Goal: Transaction & Acquisition: Purchase product/service

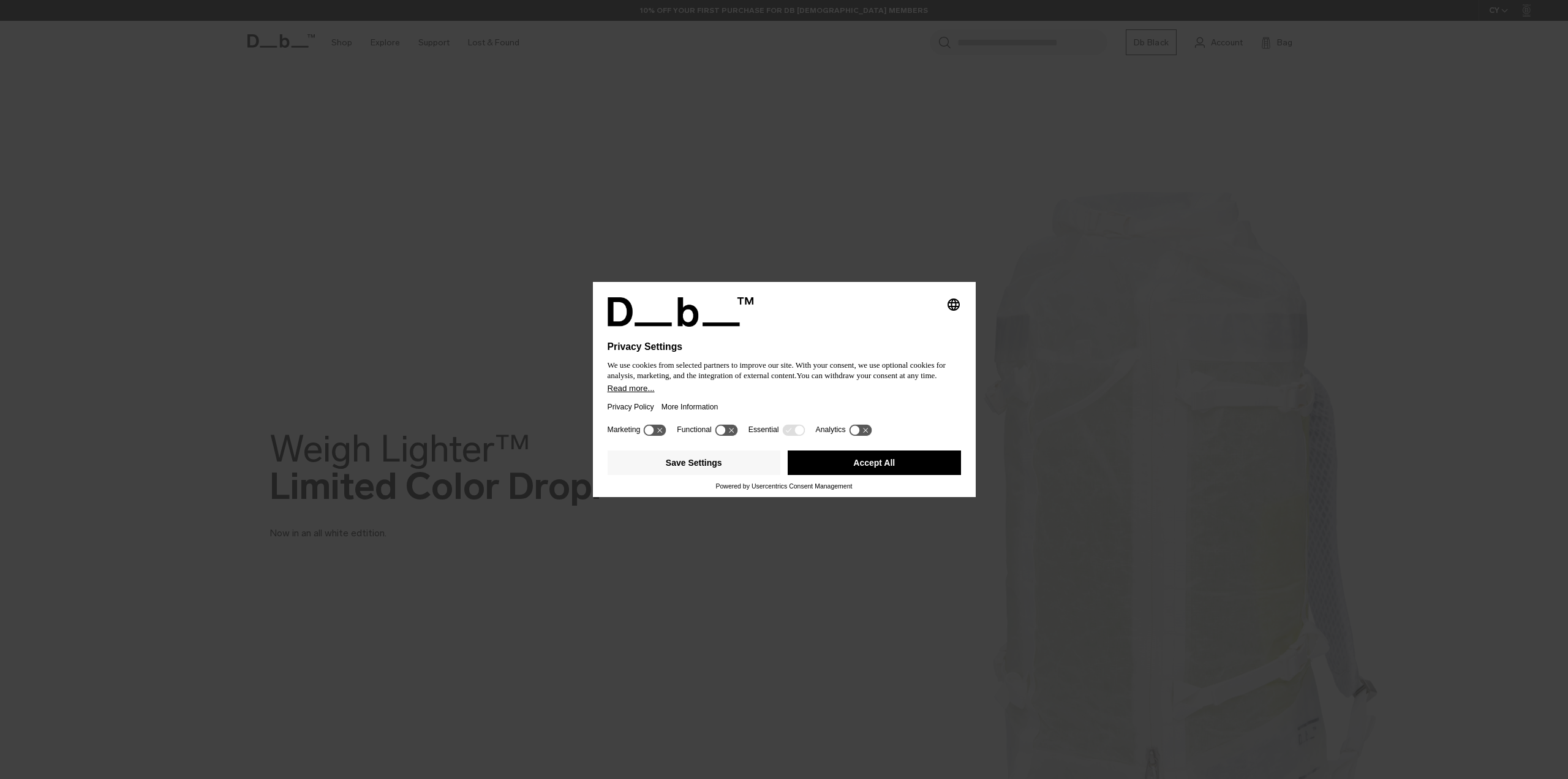
click at [845, 470] on button "Accept All" at bounding box center [874, 462] width 173 height 24
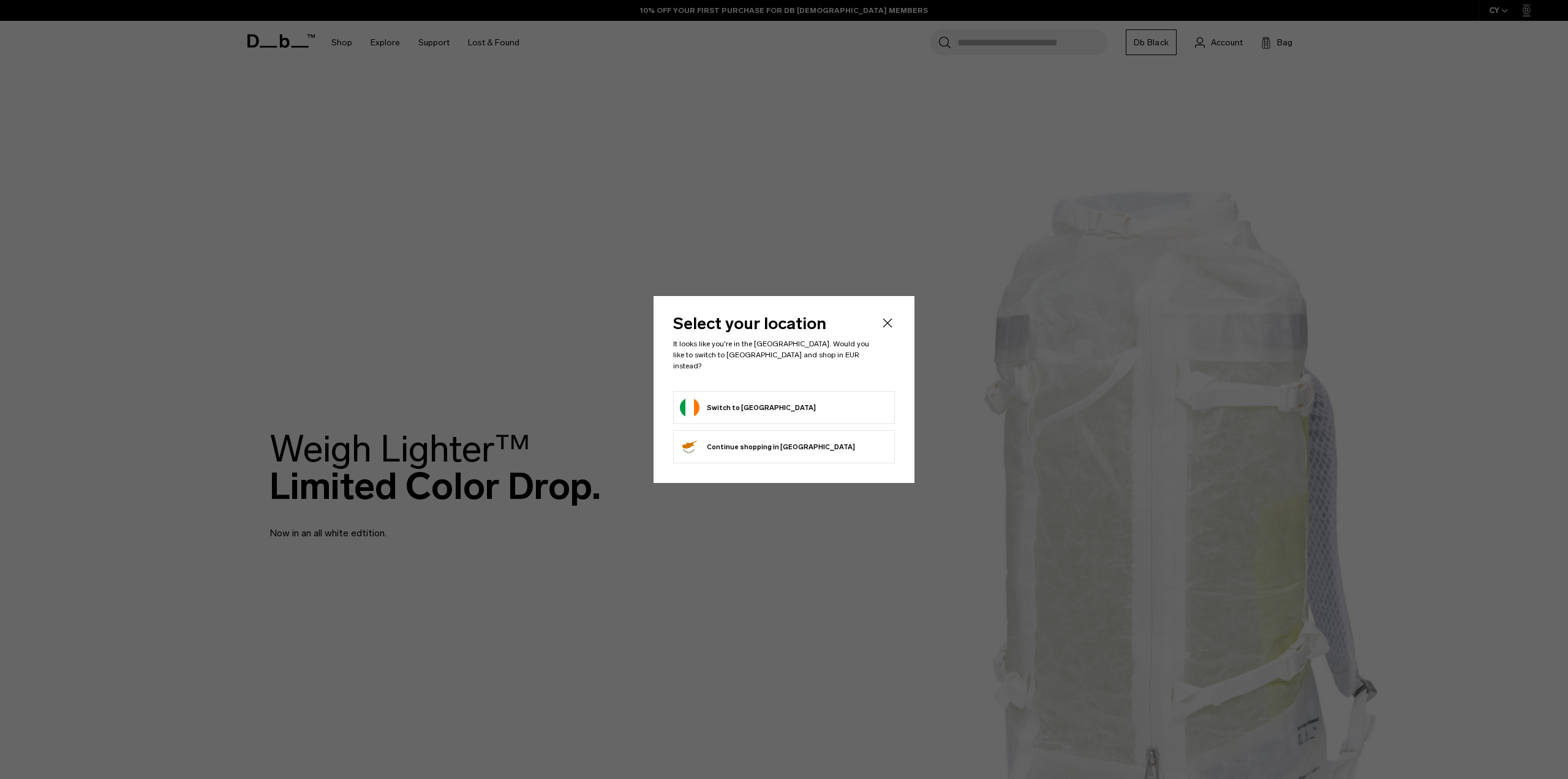
click at [720, 404] on button "Switch to Ireland" at bounding box center [748, 407] width 136 height 20
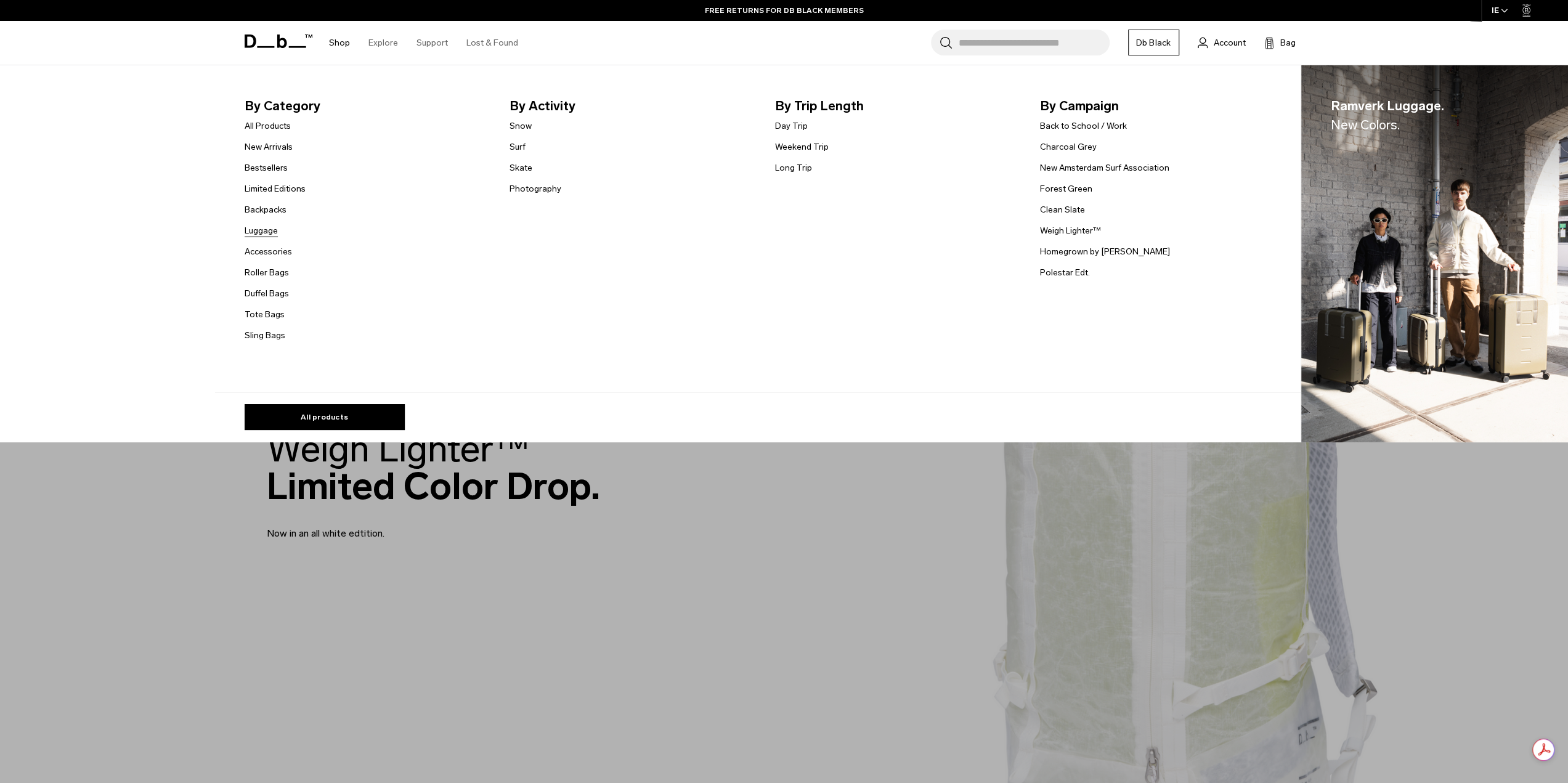
click at [271, 231] on link "Luggage" at bounding box center [261, 231] width 33 height 13
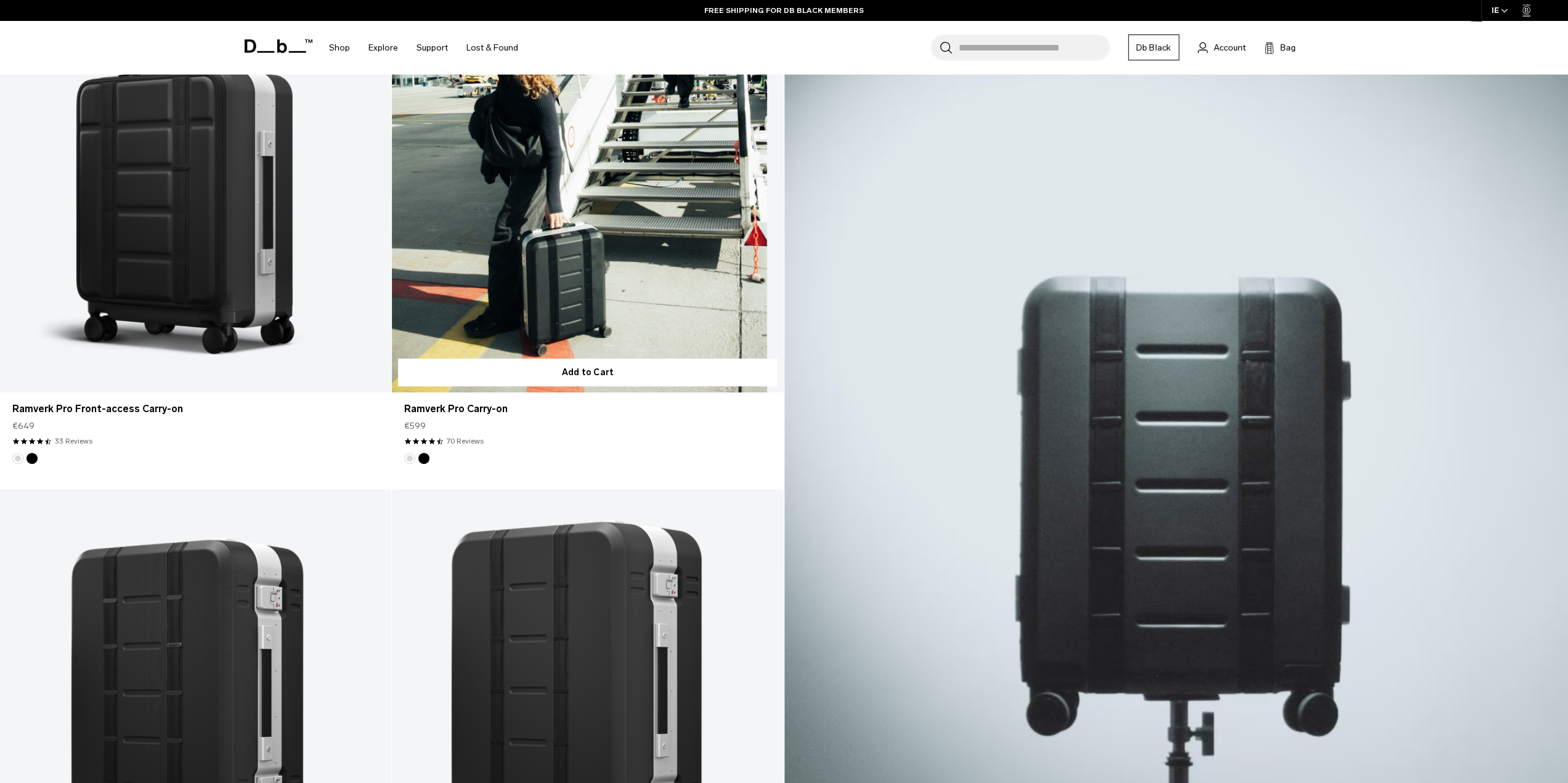
scroll to position [431, 0]
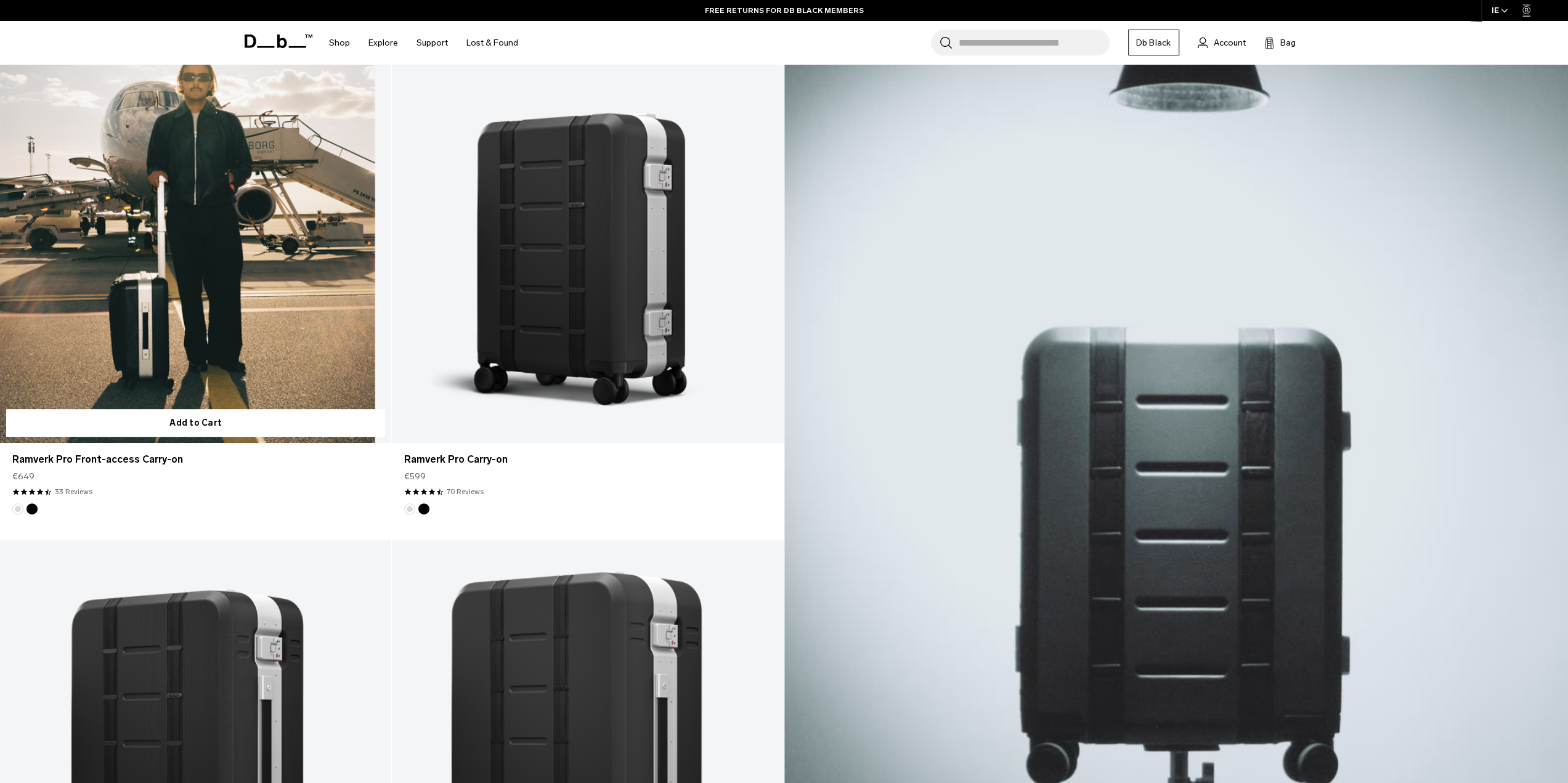
click at [216, 297] on link "Ramverk Pro Front-access Carry-on" at bounding box center [195, 226] width 391 height 435
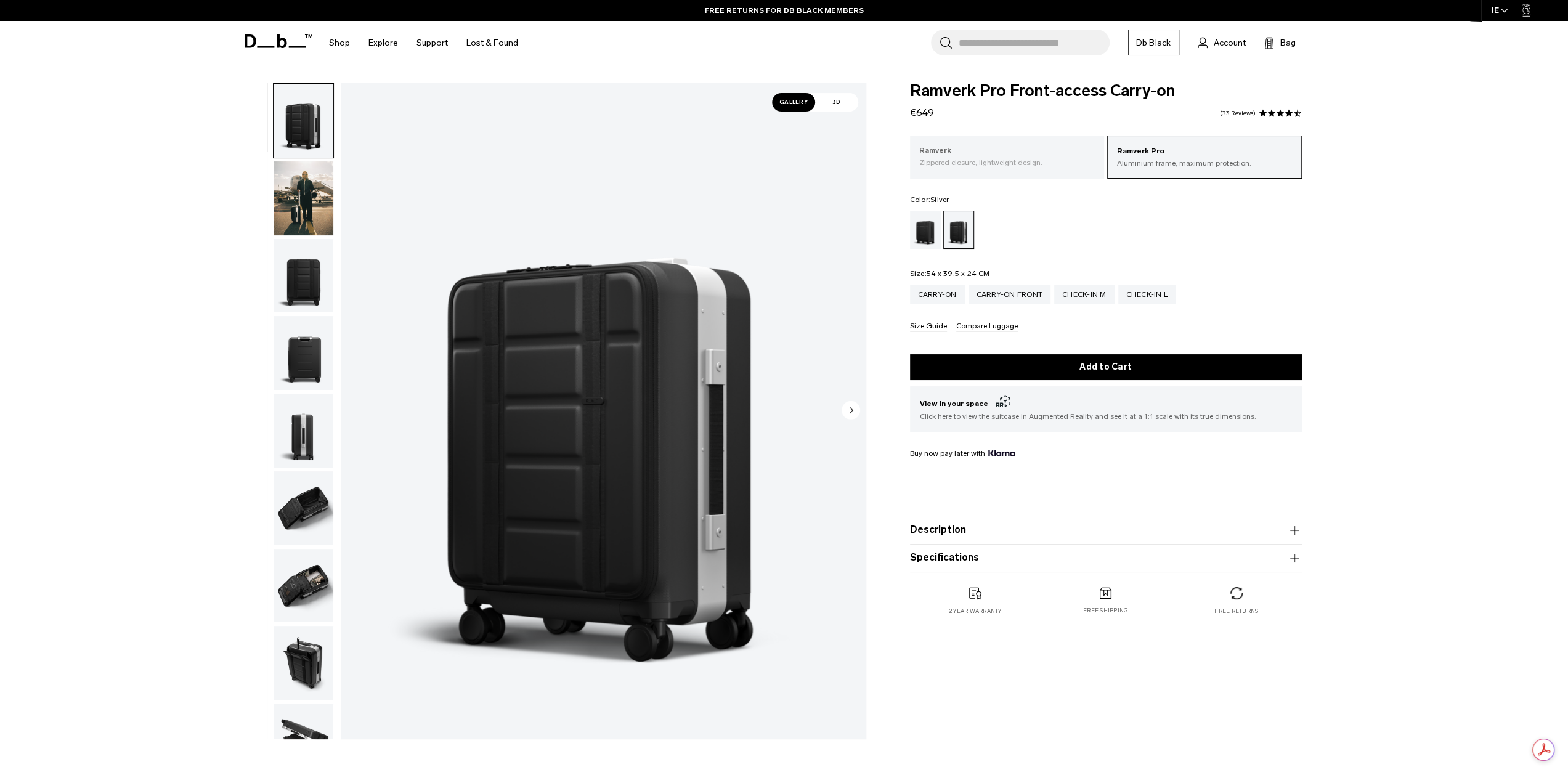
click at [970, 153] on p "Ramverk" at bounding box center [1007, 151] width 176 height 13
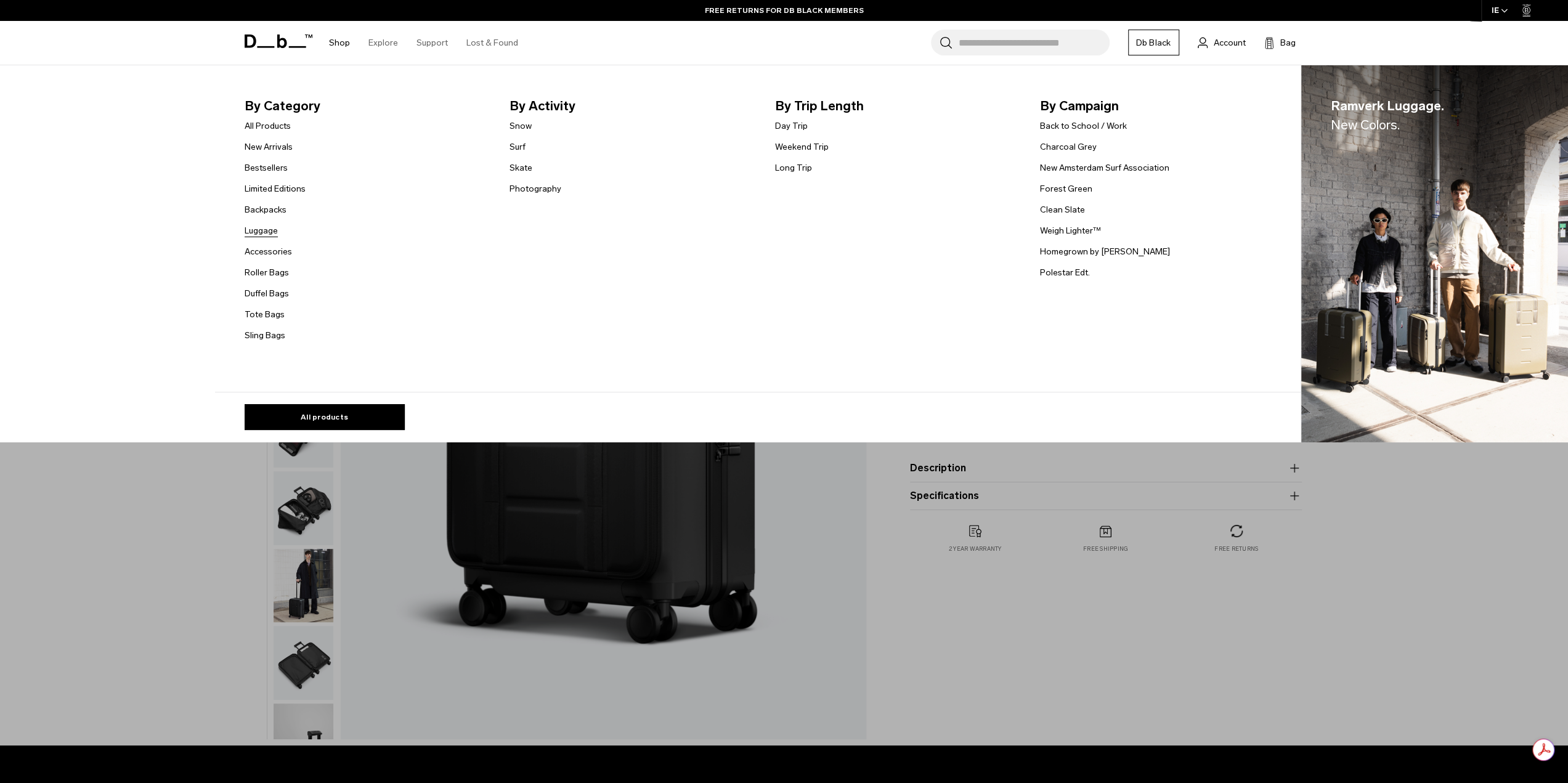
click at [268, 228] on link "Luggage" at bounding box center [261, 231] width 33 height 13
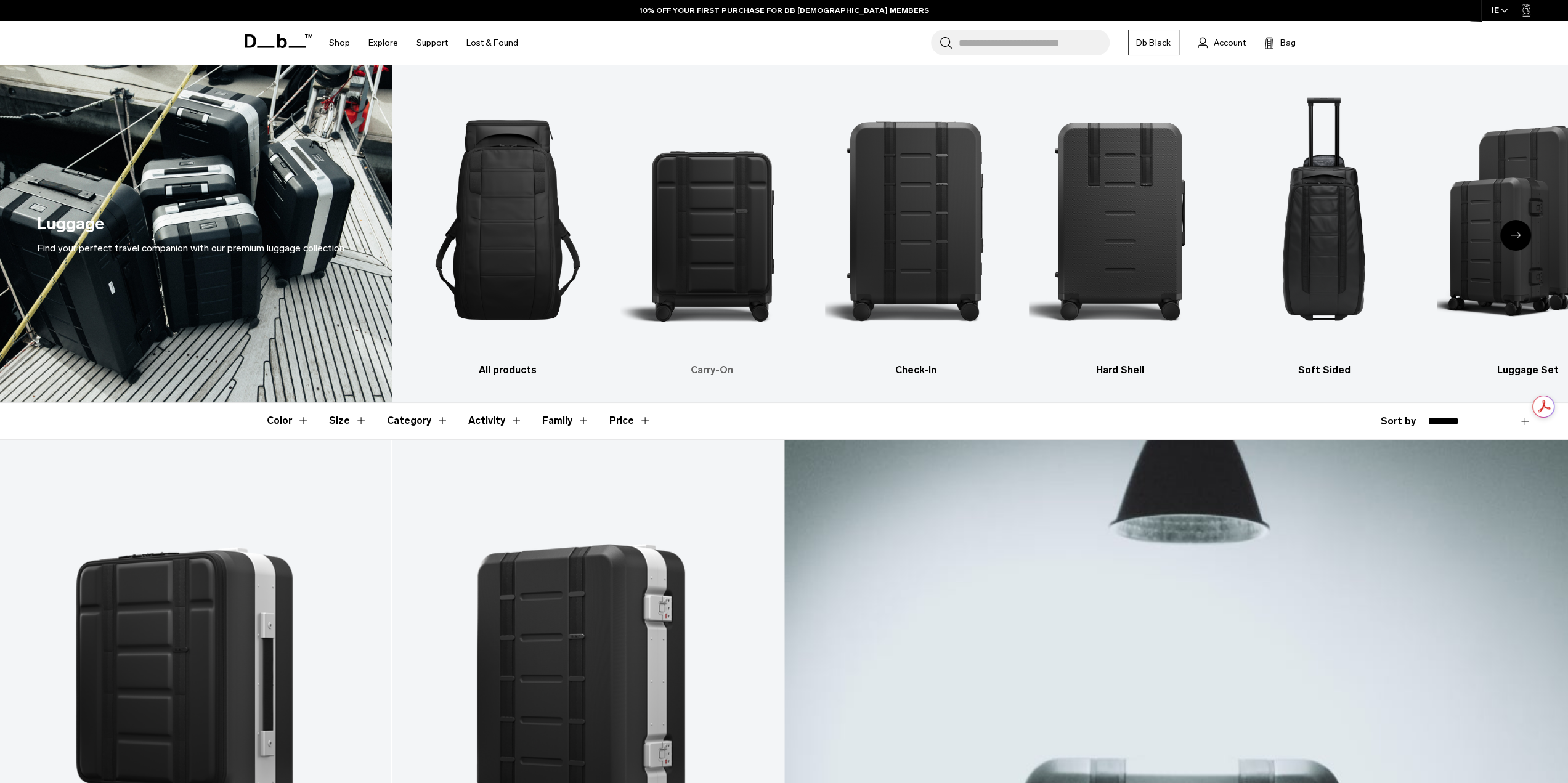
click at [749, 199] on img "2 / 6" at bounding box center [711, 220] width 182 height 274
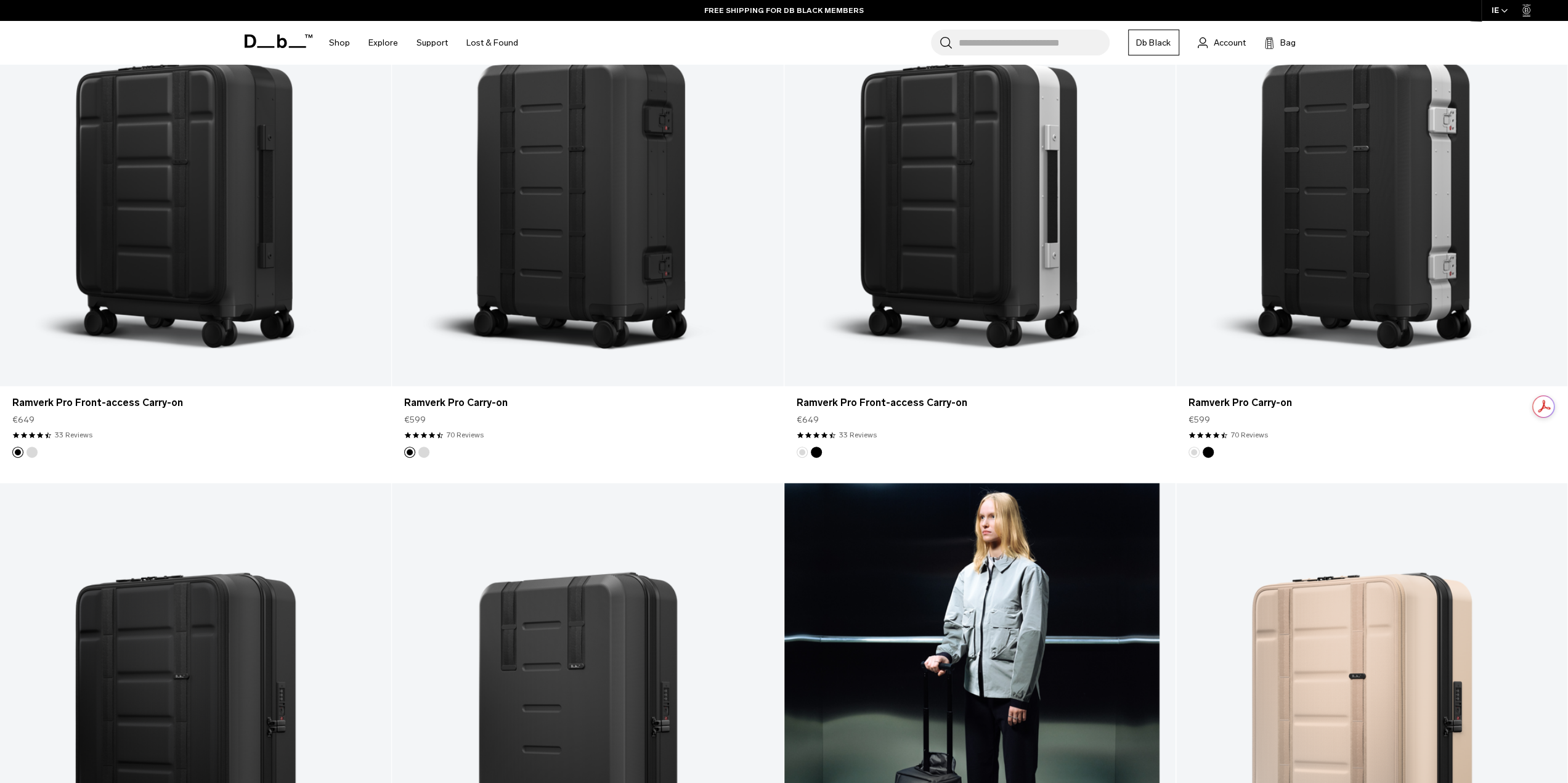
scroll to position [739, 0]
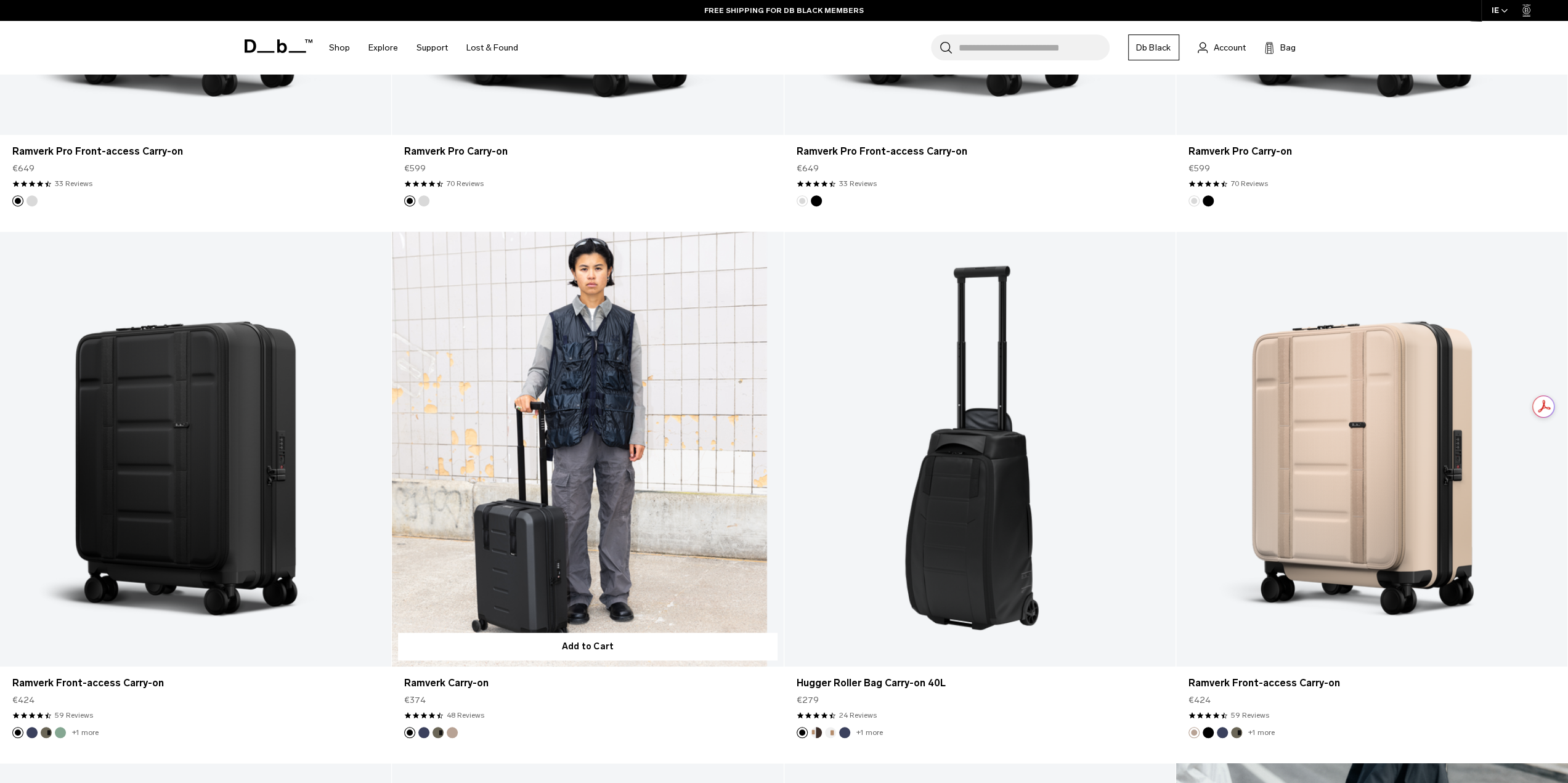
click at [673, 487] on link "Ramverk Carry-on" at bounding box center [587, 449] width 391 height 435
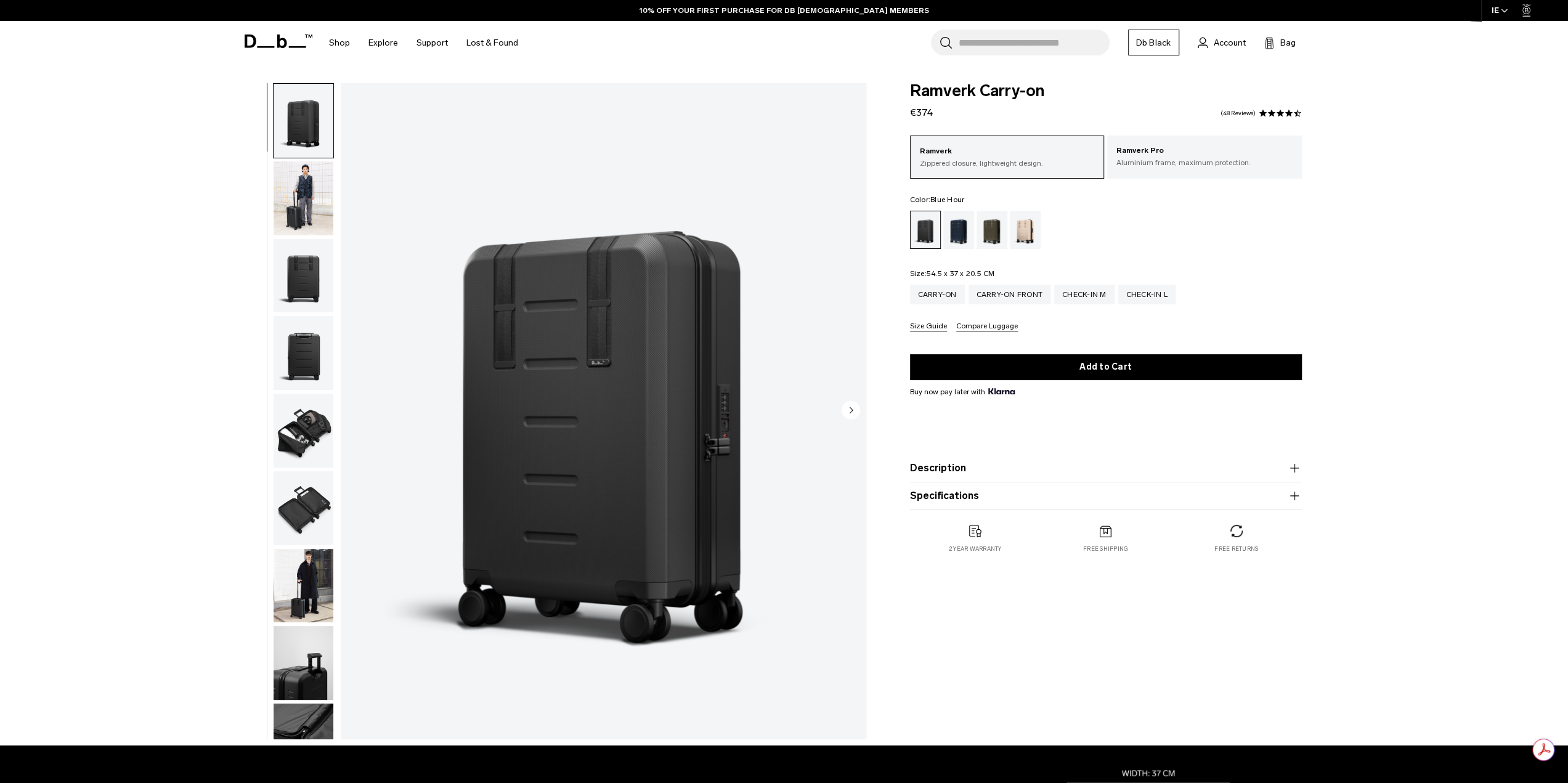
click at [951, 223] on div "Blue Hour" at bounding box center [959, 229] width 31 height 38
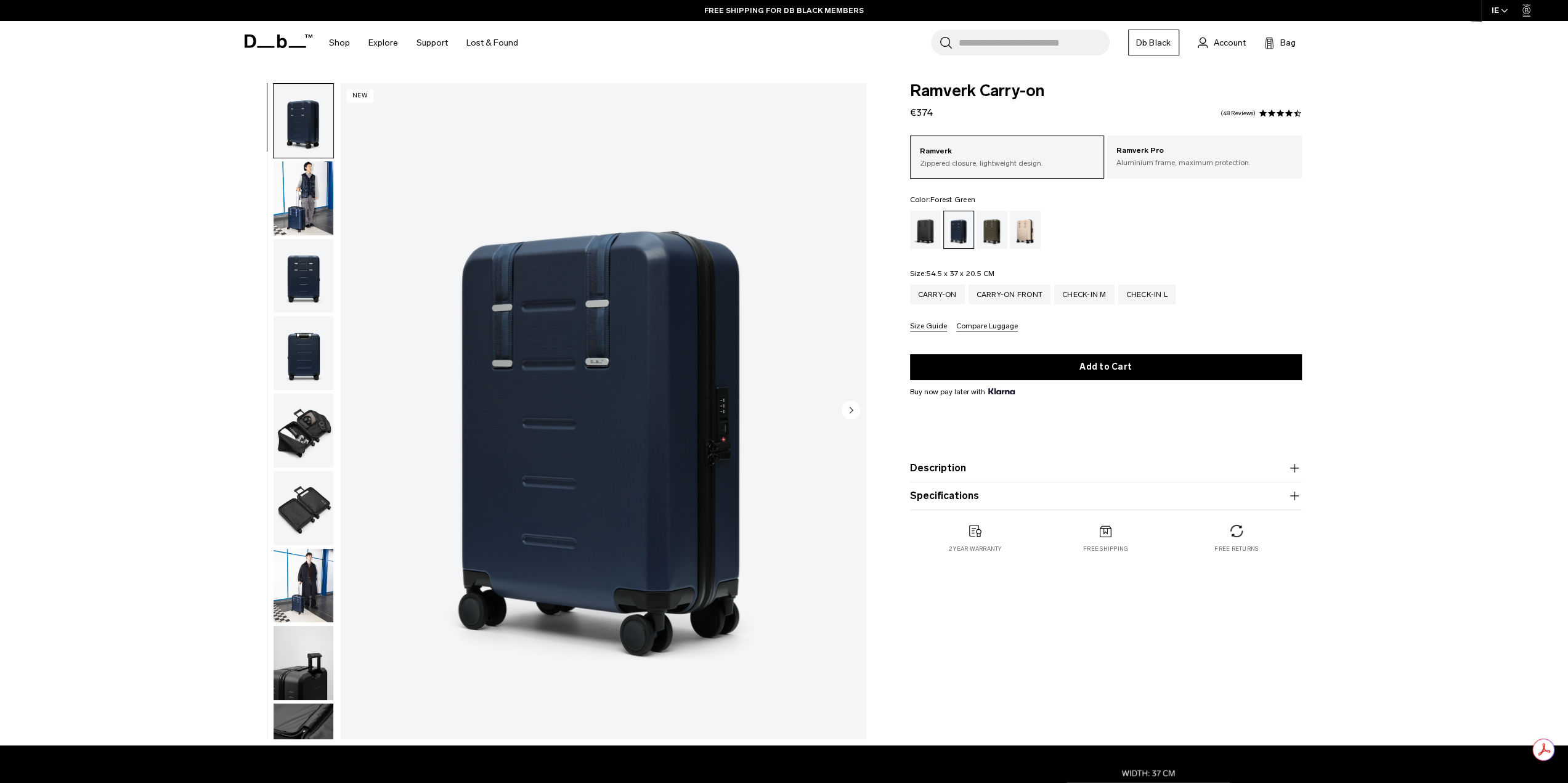
click at [988, 237] on div "Forest Green" at bounding box center [992, 229] width 31 height 38
click at [999, 230] on div "Forest Green" at bounding box center [992, 229] width 31 height 38
click at [996, 232] on div "Forest Green" at bounding box center [992, 229] width 31 height 38
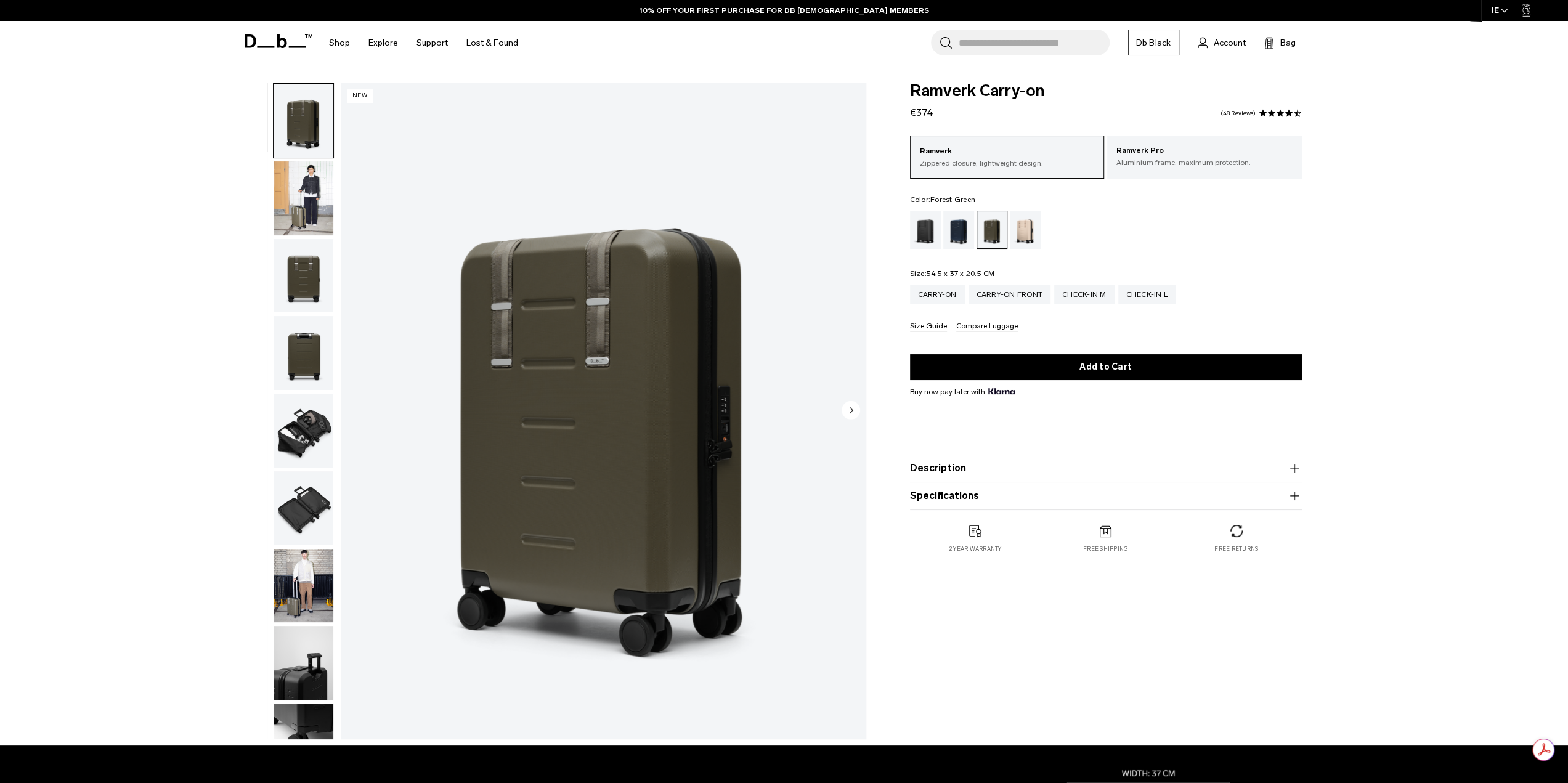
click at [300, 270] on img "button" at bounding box center [304, 276] width 60 height 74
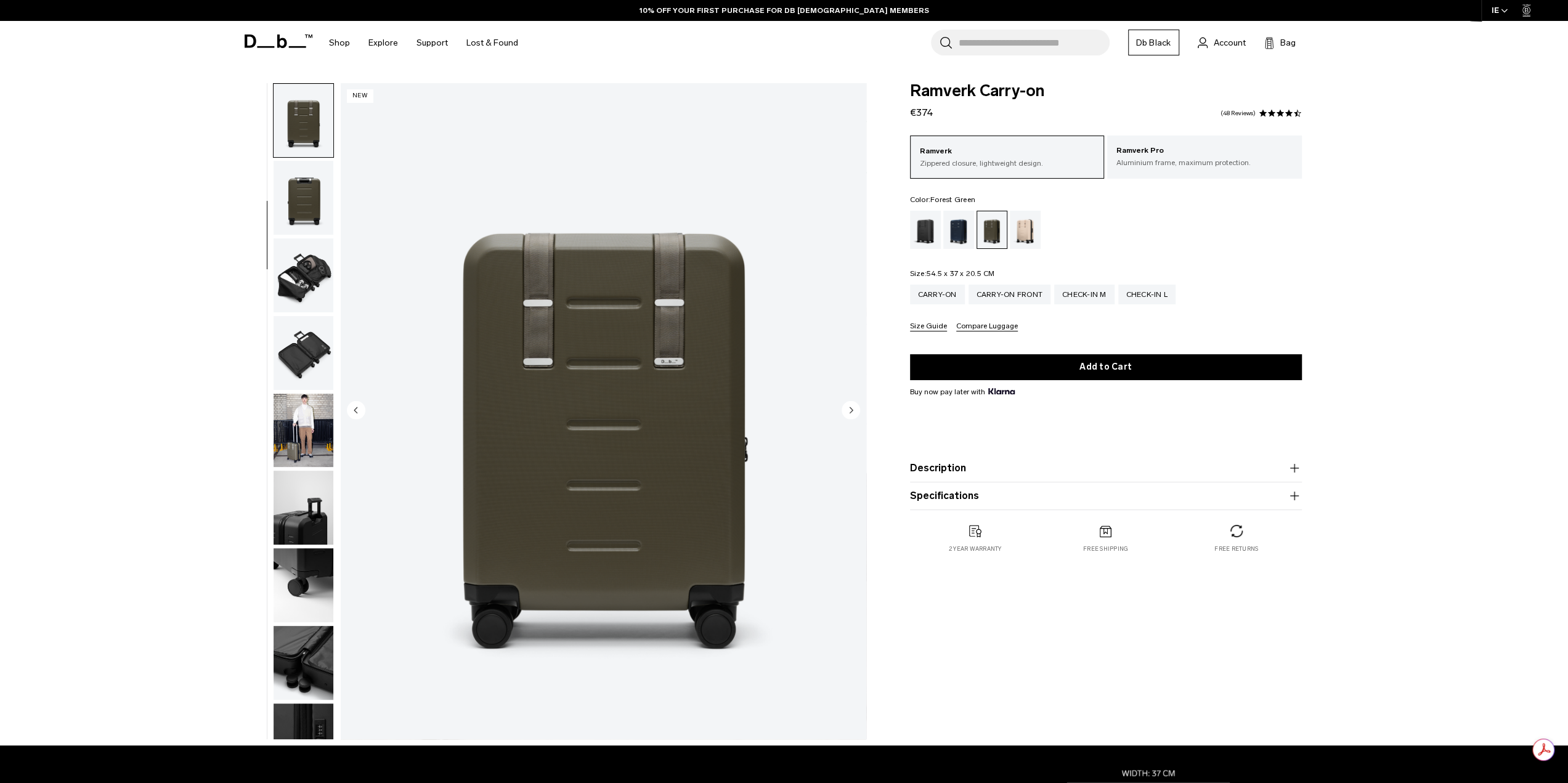
click at [307, 271] on img "button" at bounding box center [304, 275] width 60 height 74
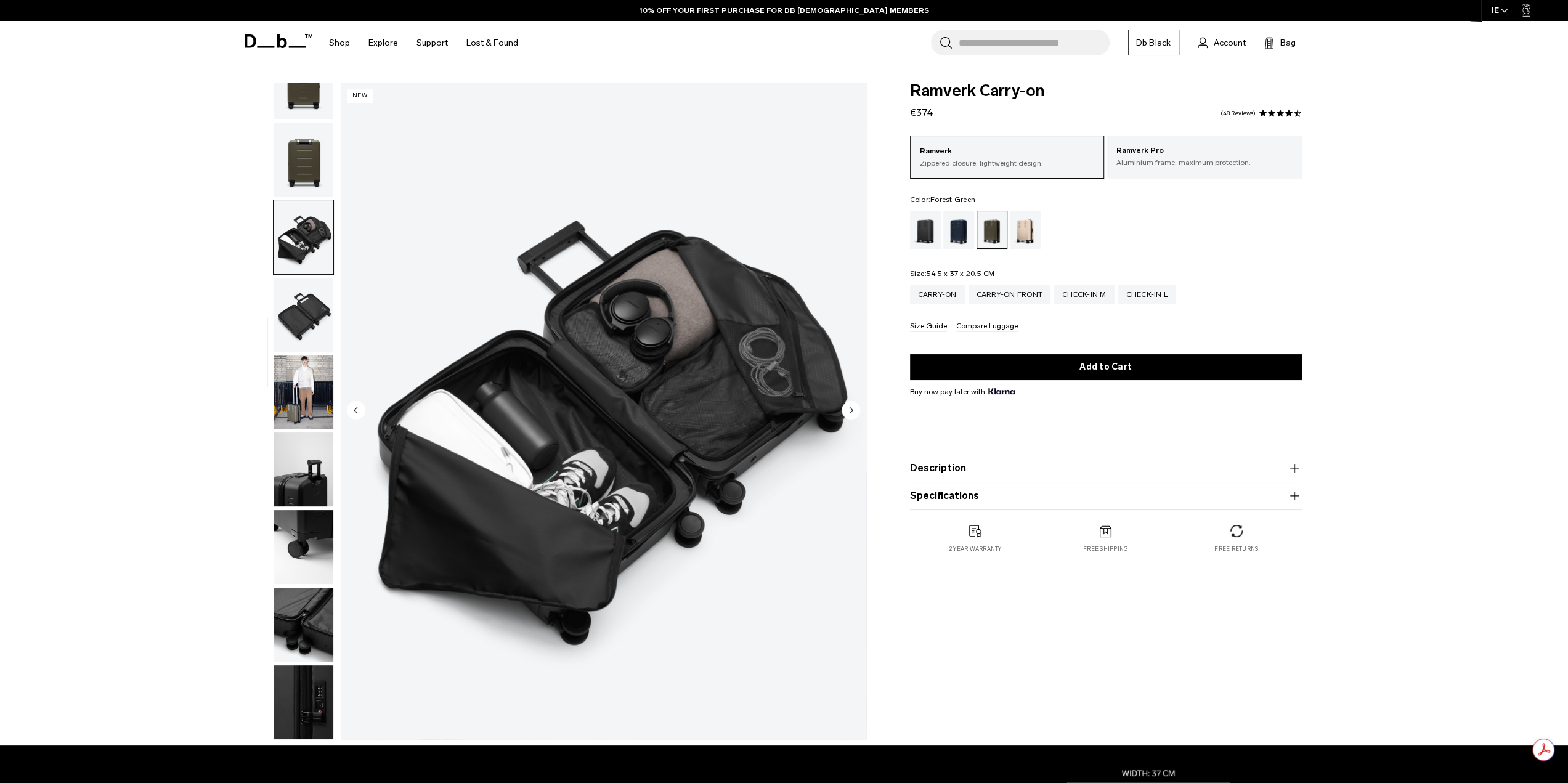
scroll to position [195, 0]
click at [298, 369] on img "button" at bounding box center [304, 392] width 60 height 74
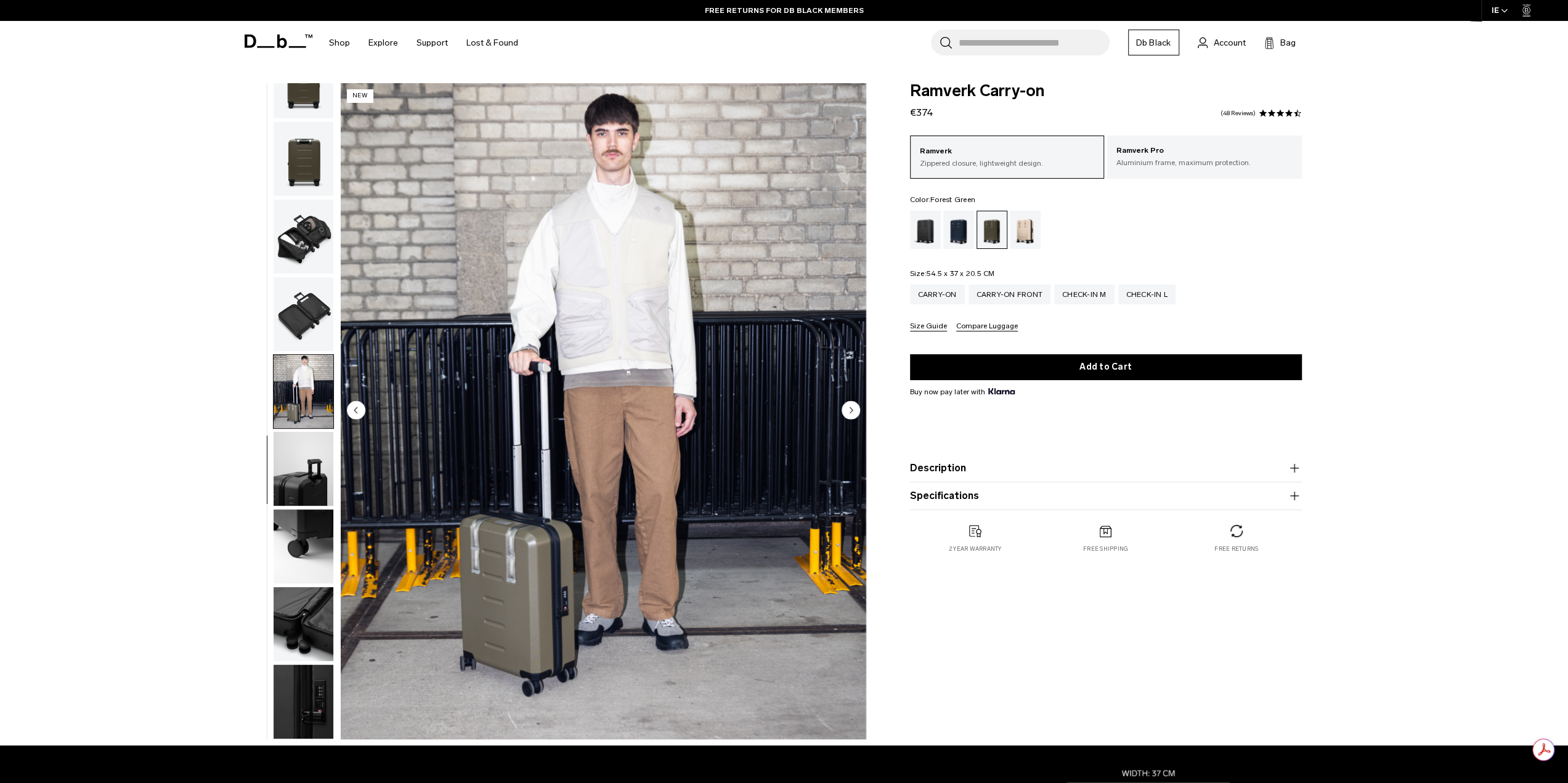
click at [301, 389] on img "button" at bounding box center [304, 392] width 60 height 74
click at [286, 491] on img "button" at bounding box center [304, 468] width 60 height 74
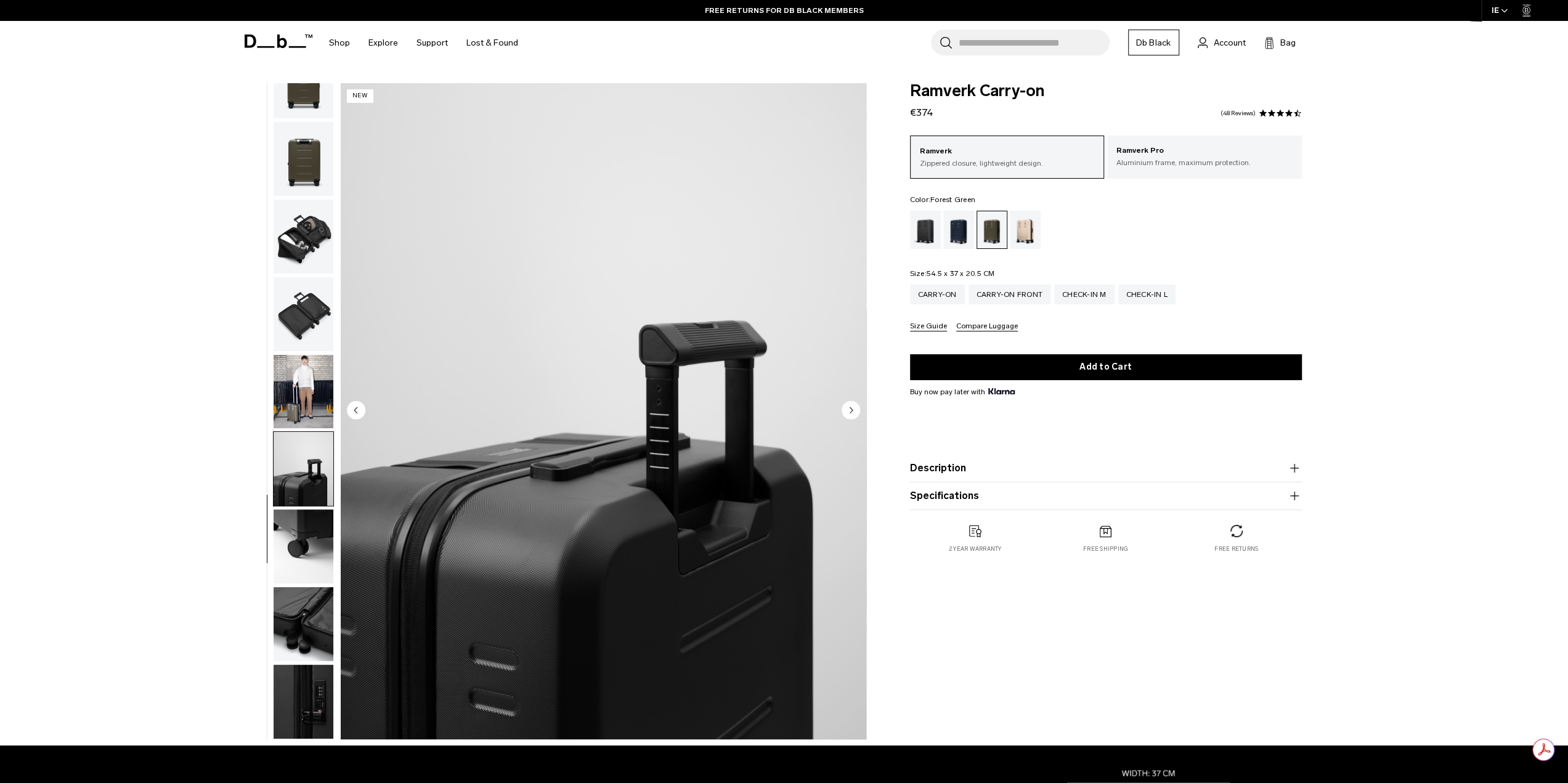
click at [303, 531] on img "button" at bounding box center [304, 546] width 60 height 74
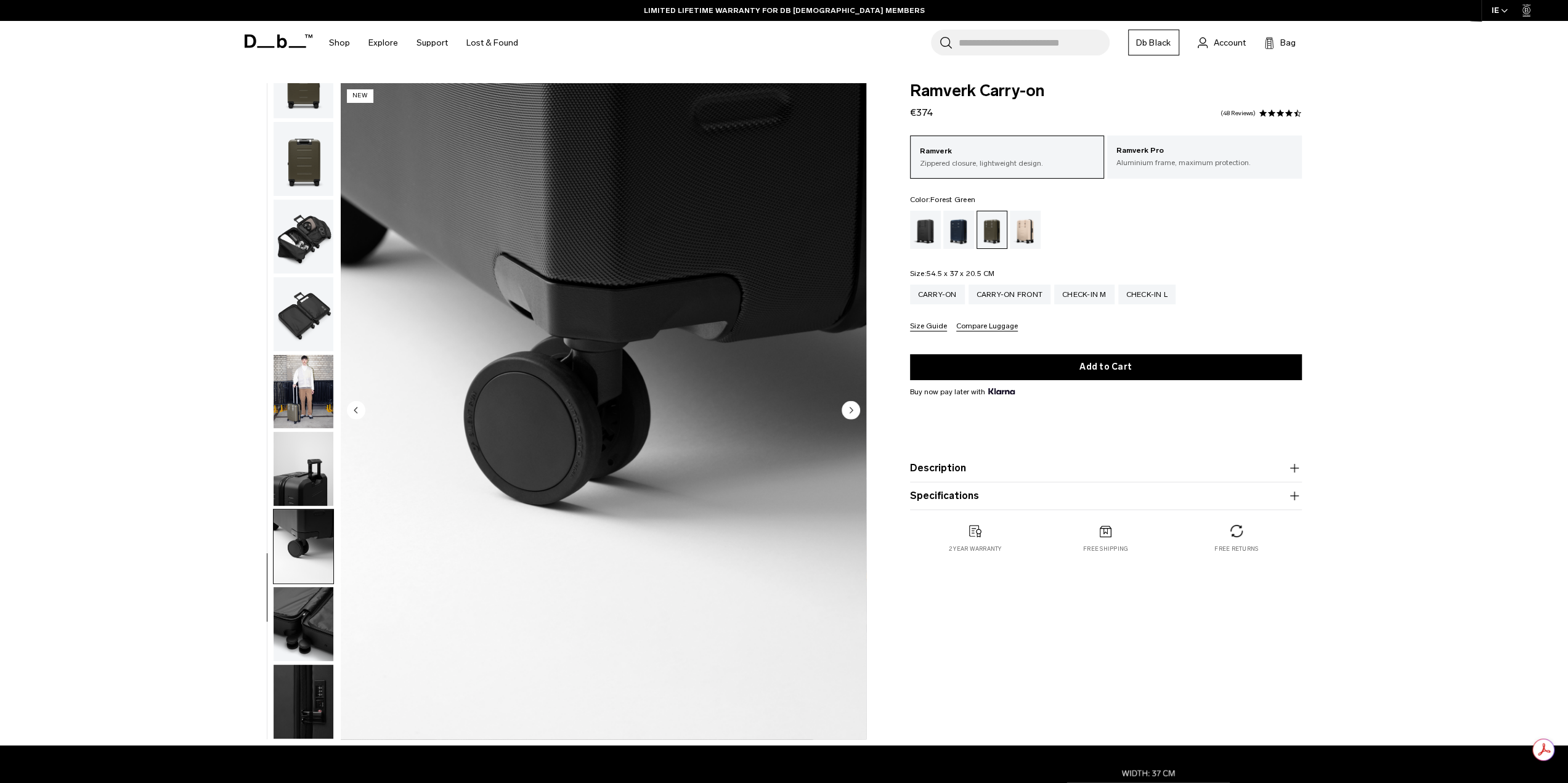
click at [311, 609] on img "button" at bounding box center [304, 624] width 60 height 74
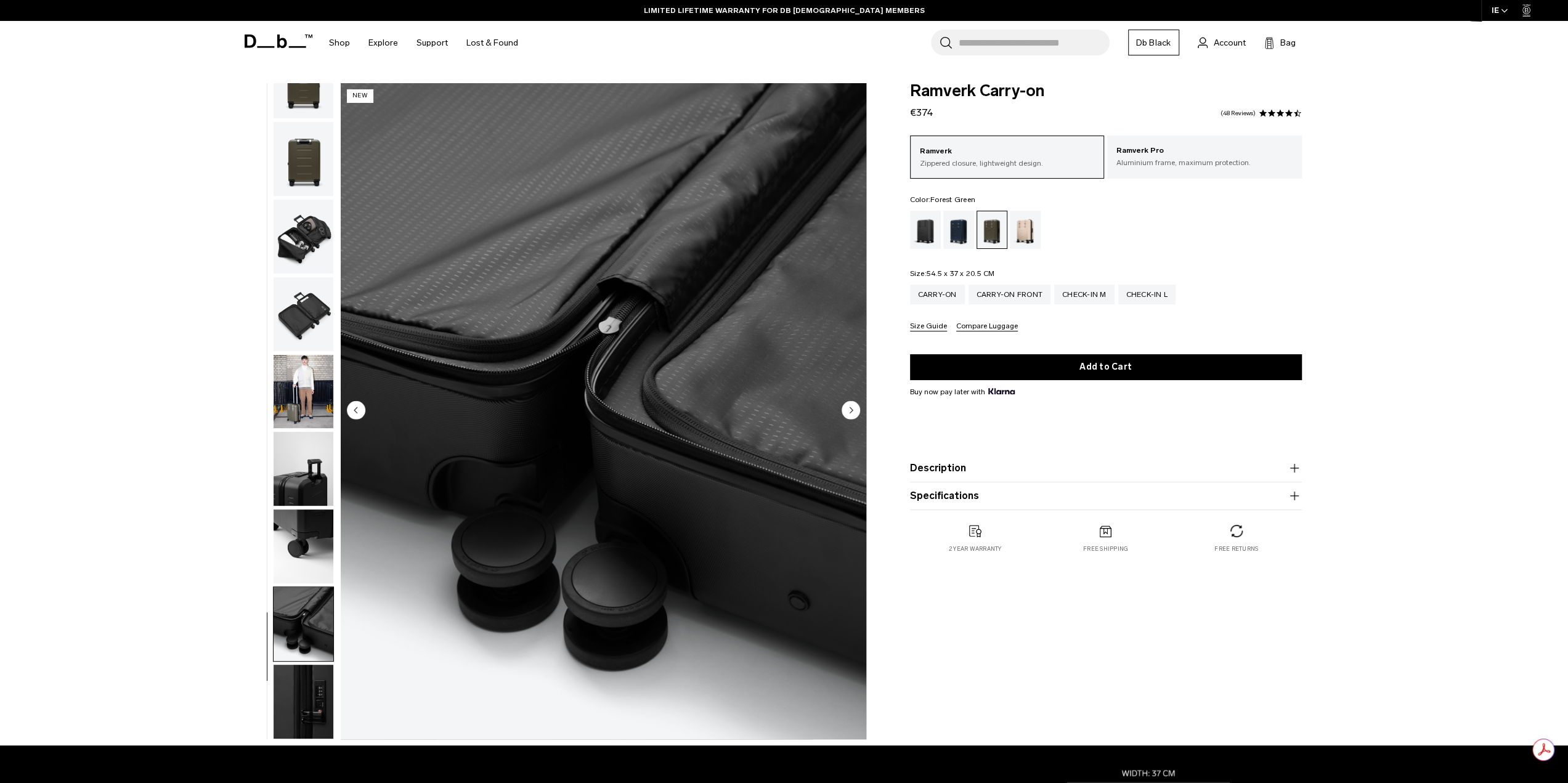
click at [308, 680] on img "button" at bounding box center [304, 701] width 60 height 74
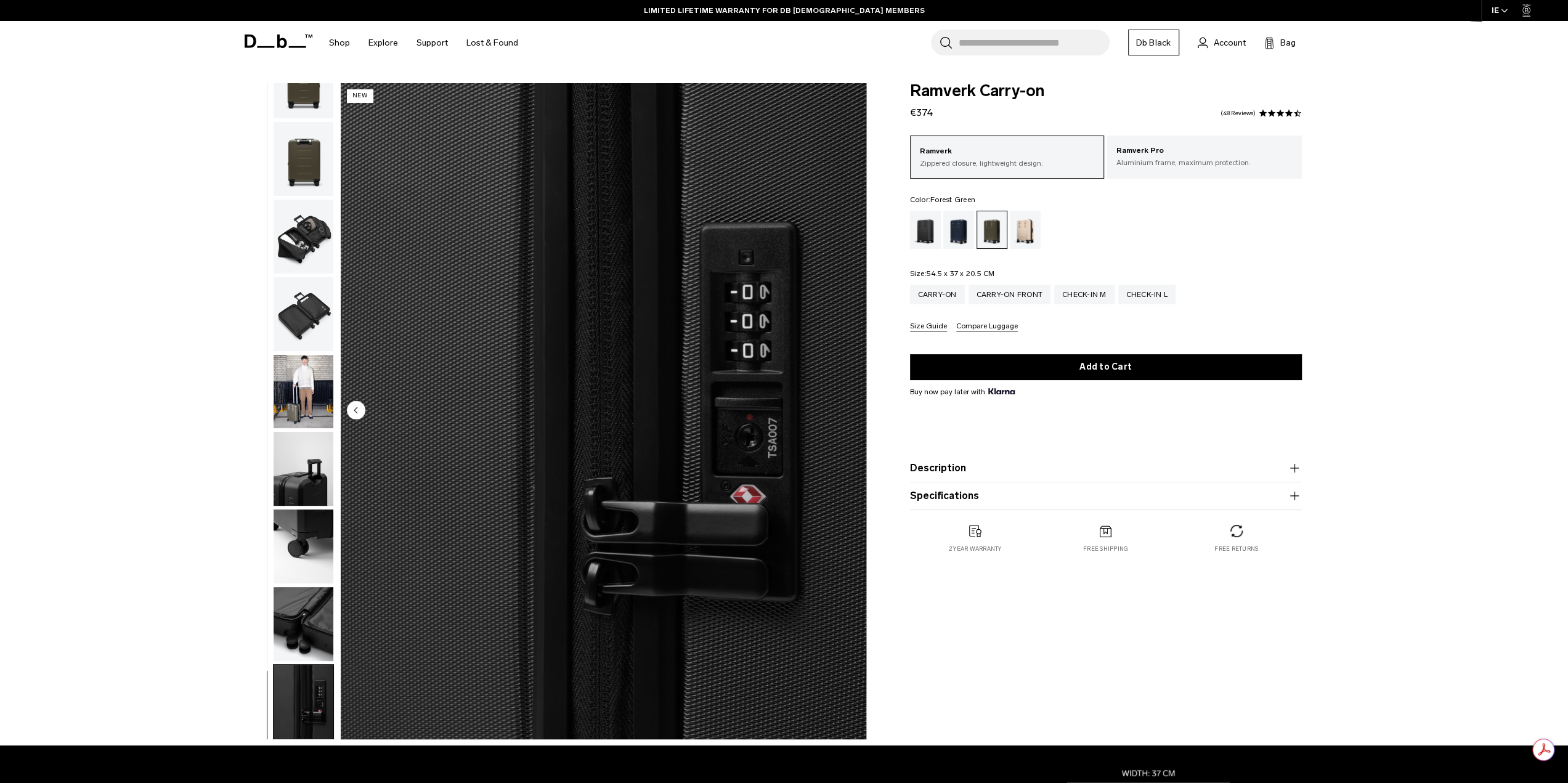
click at [286, 234] on img "button" at bounding box center [304, 236] width 60 height 74
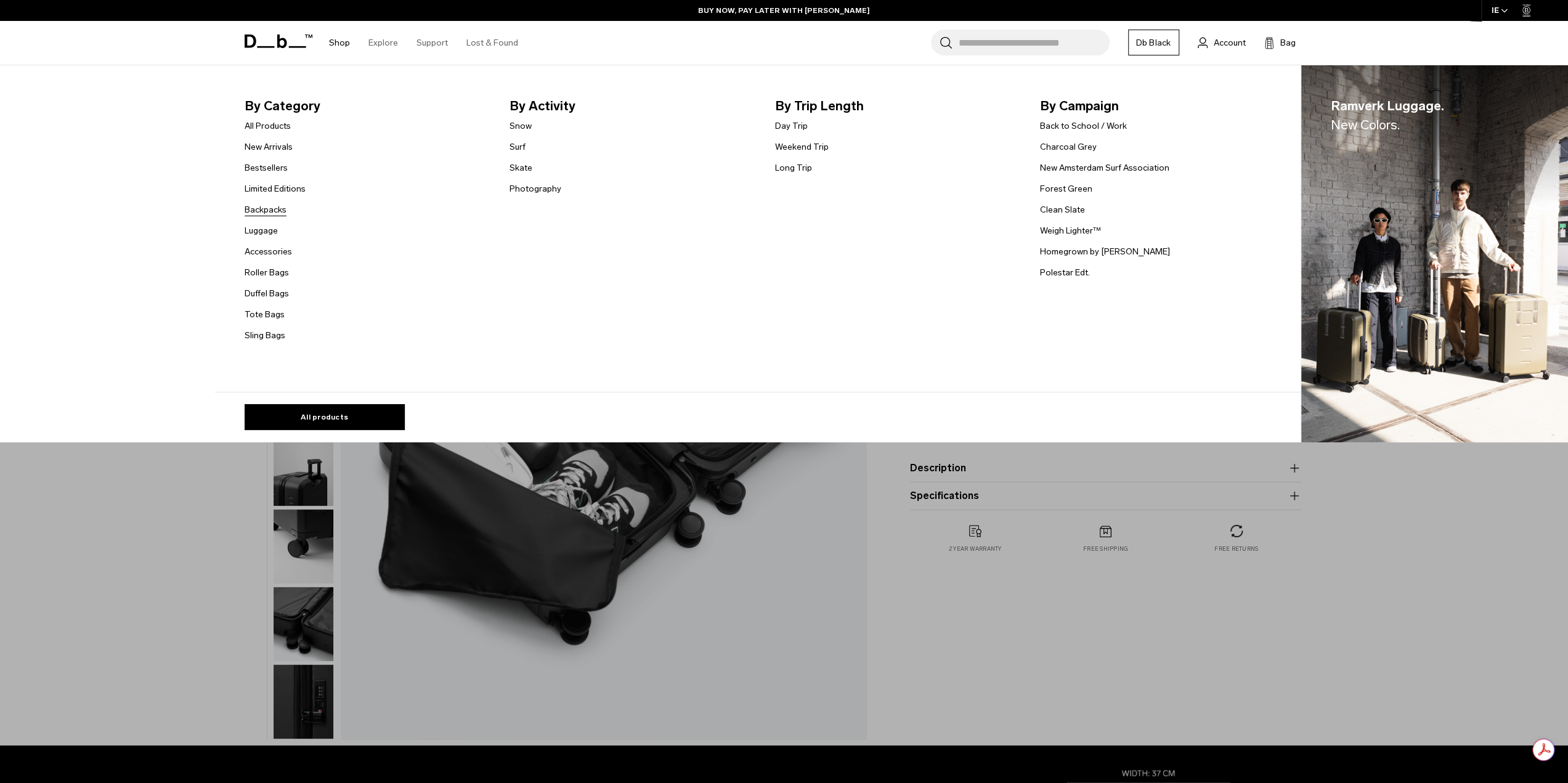
click at [257, 211] on link "Backpacks" at bounding box center [265, 209] width 42 height 13
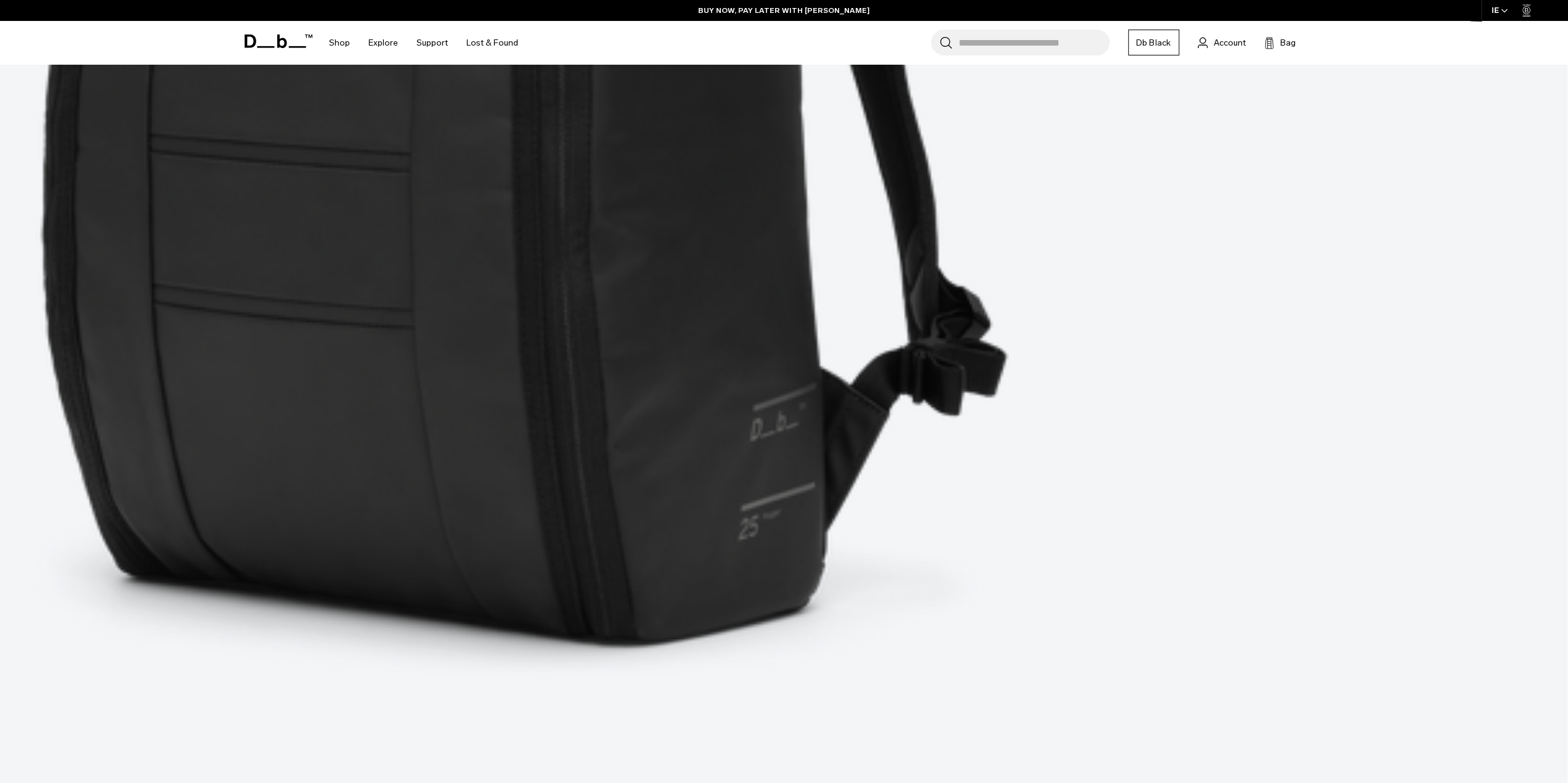
scroll to position [985, 0]
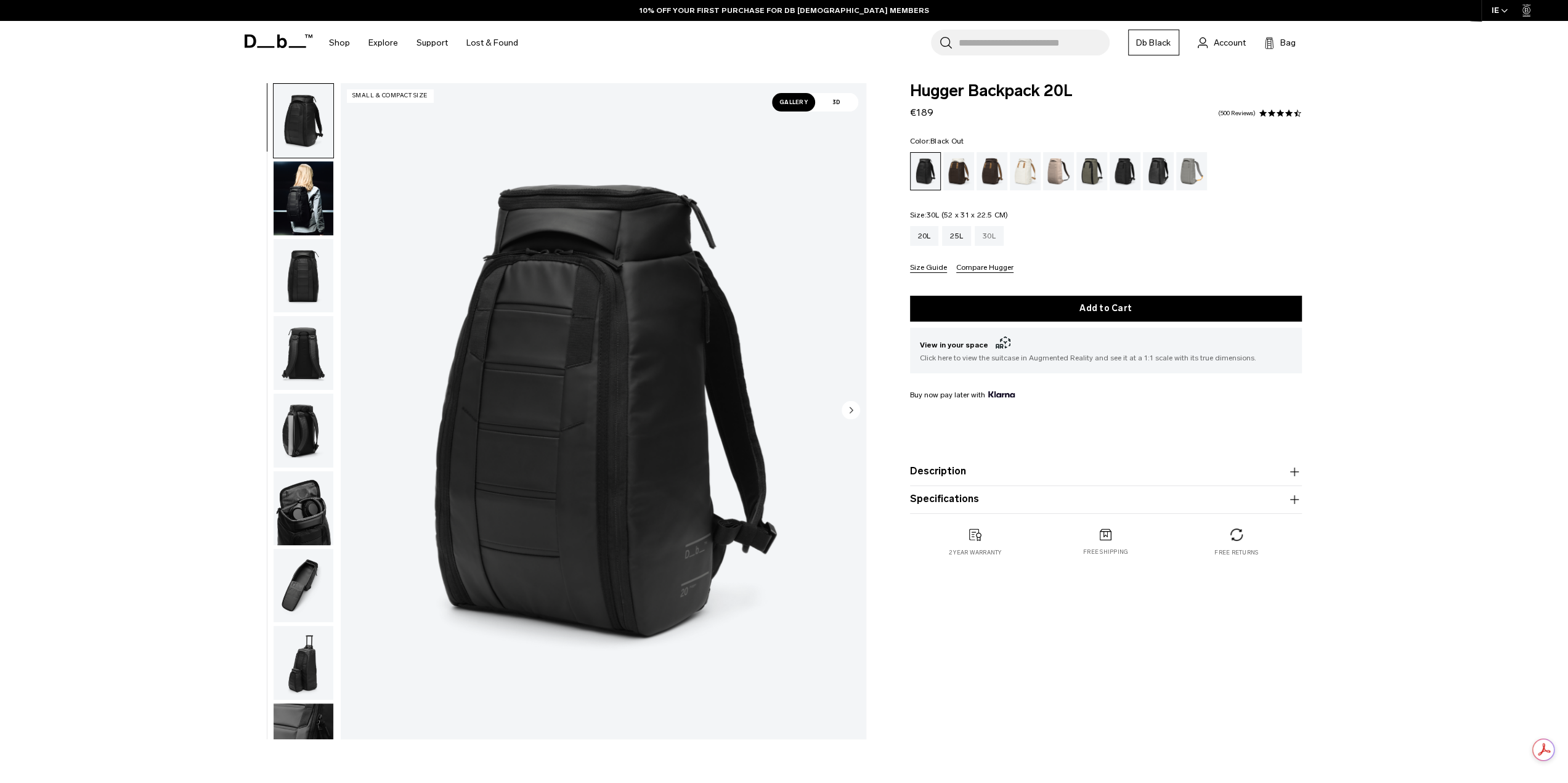
click at [984, 236] on div "30L" at bounding box center [989, 235] width 29 height 20
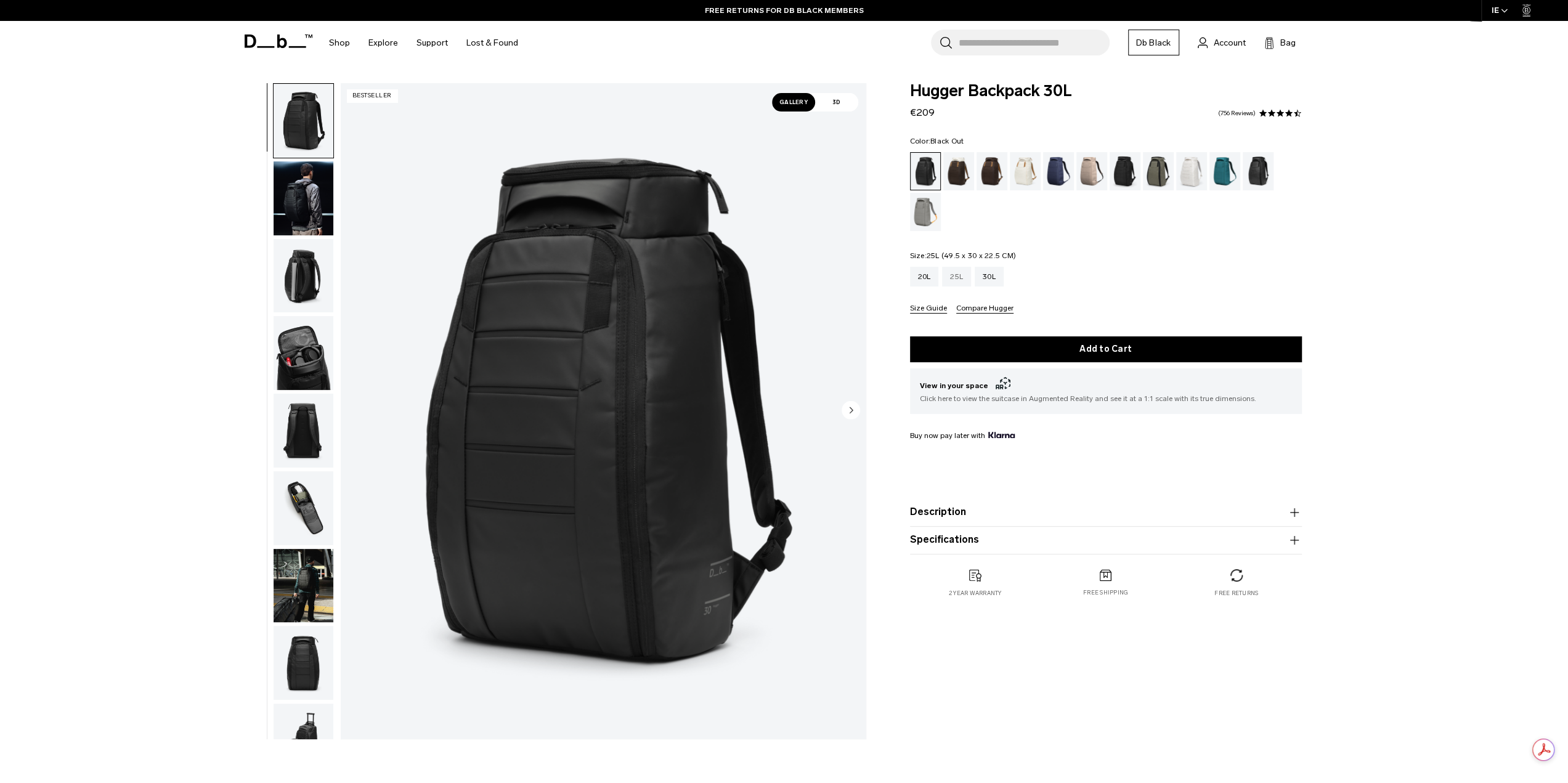
click at [957, 279] on div "25L" at bounding box center [956, 276] width 29 height 20
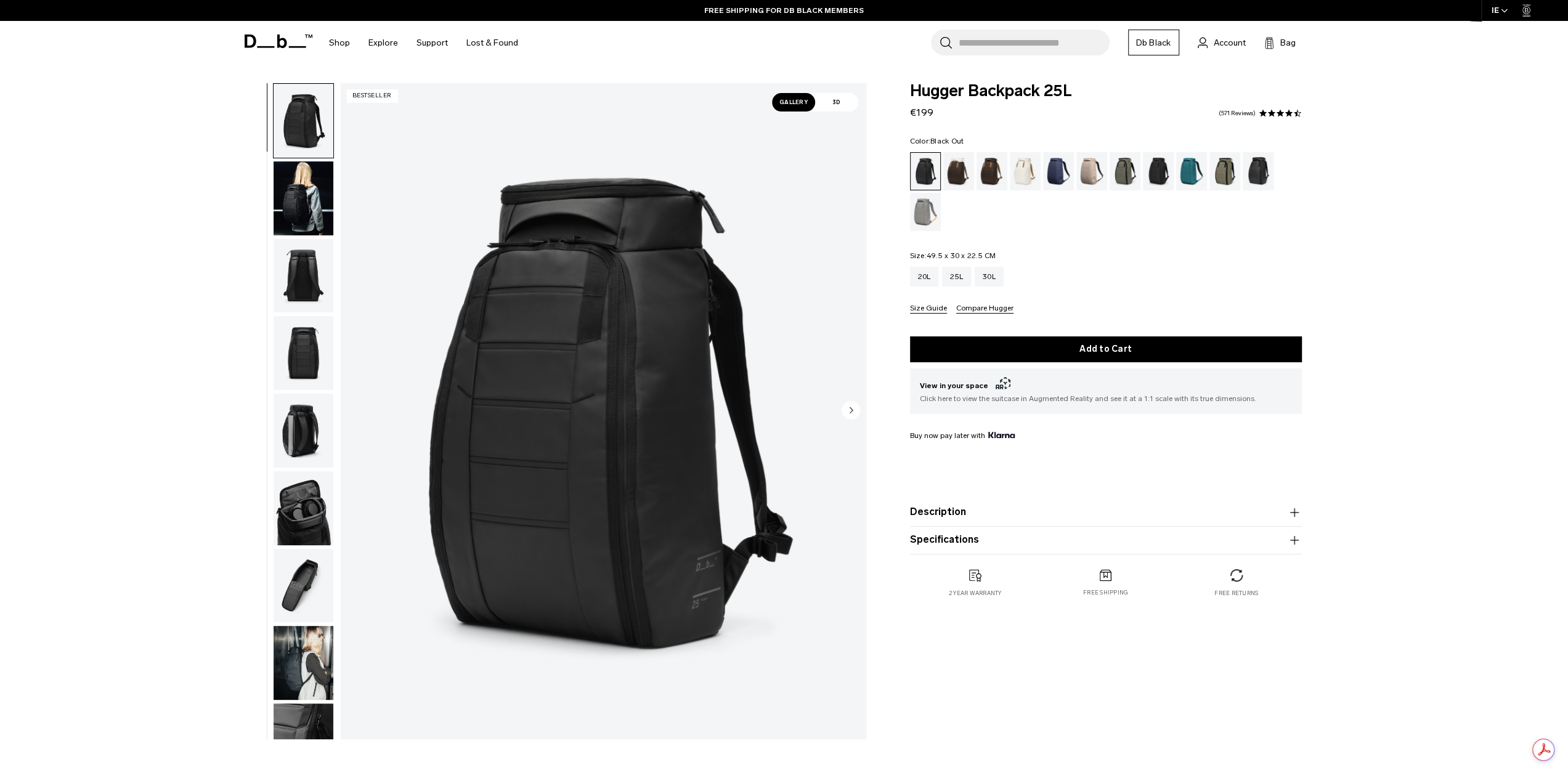
click at [320, 211] on img "button" at bounding box center [304, 198] width 60 height 74
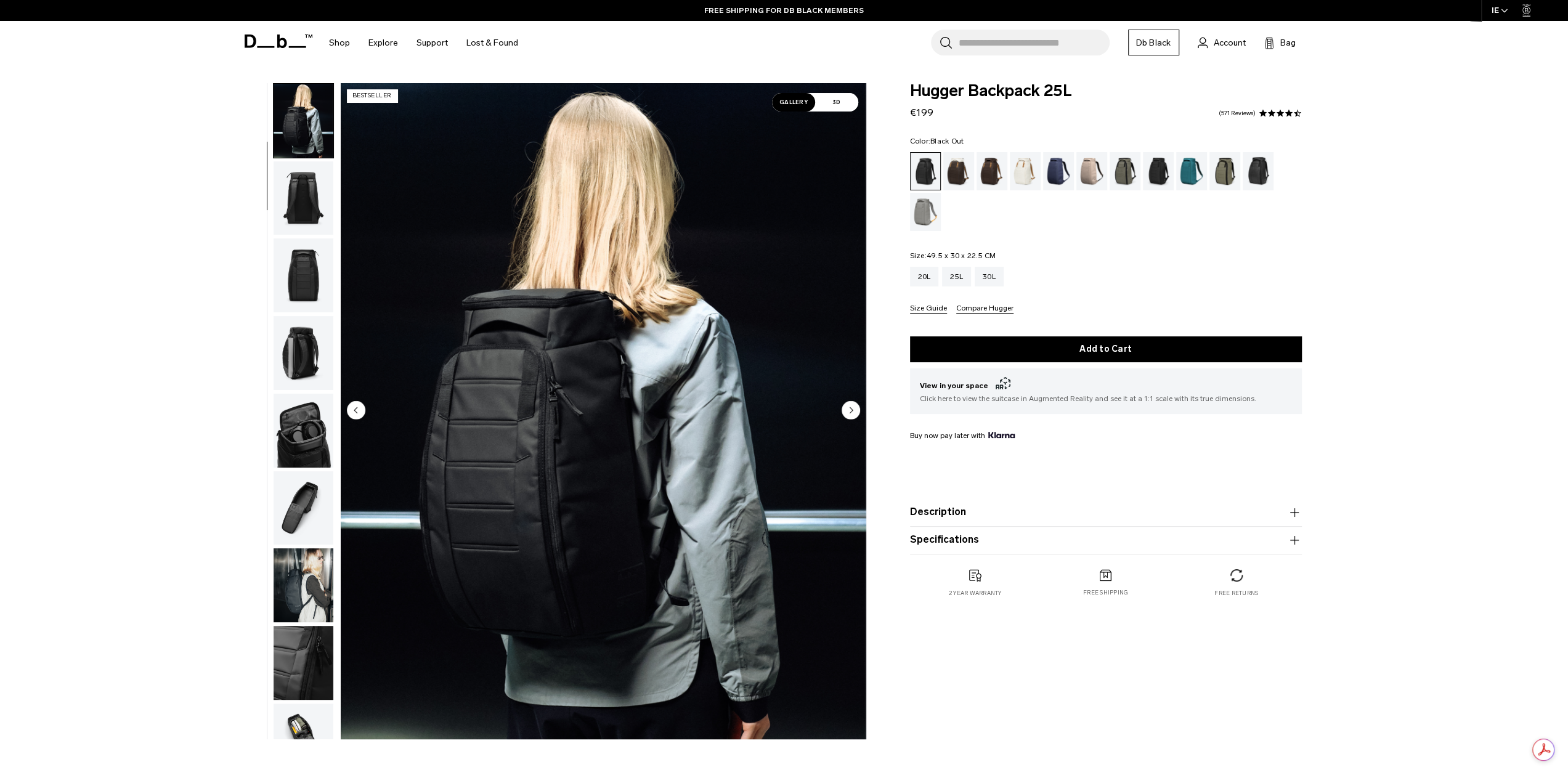
click at [310, 254] on img "button" at bounding box center [304, 275] width 60 height 74
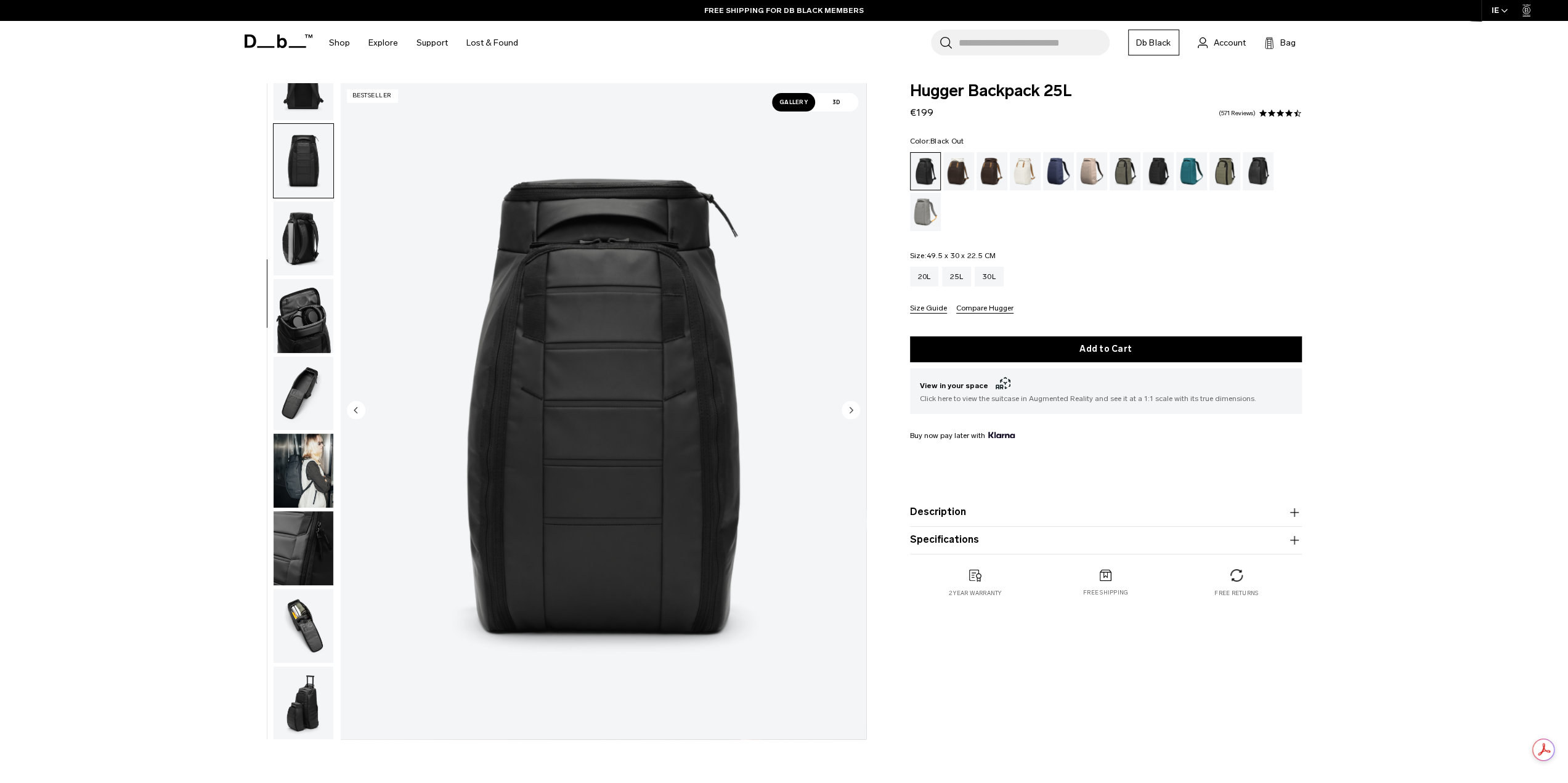
scroll to position [195, 0]
click at [308, 268] on img "button" at bounding box center [304, 236] width 60 height 74
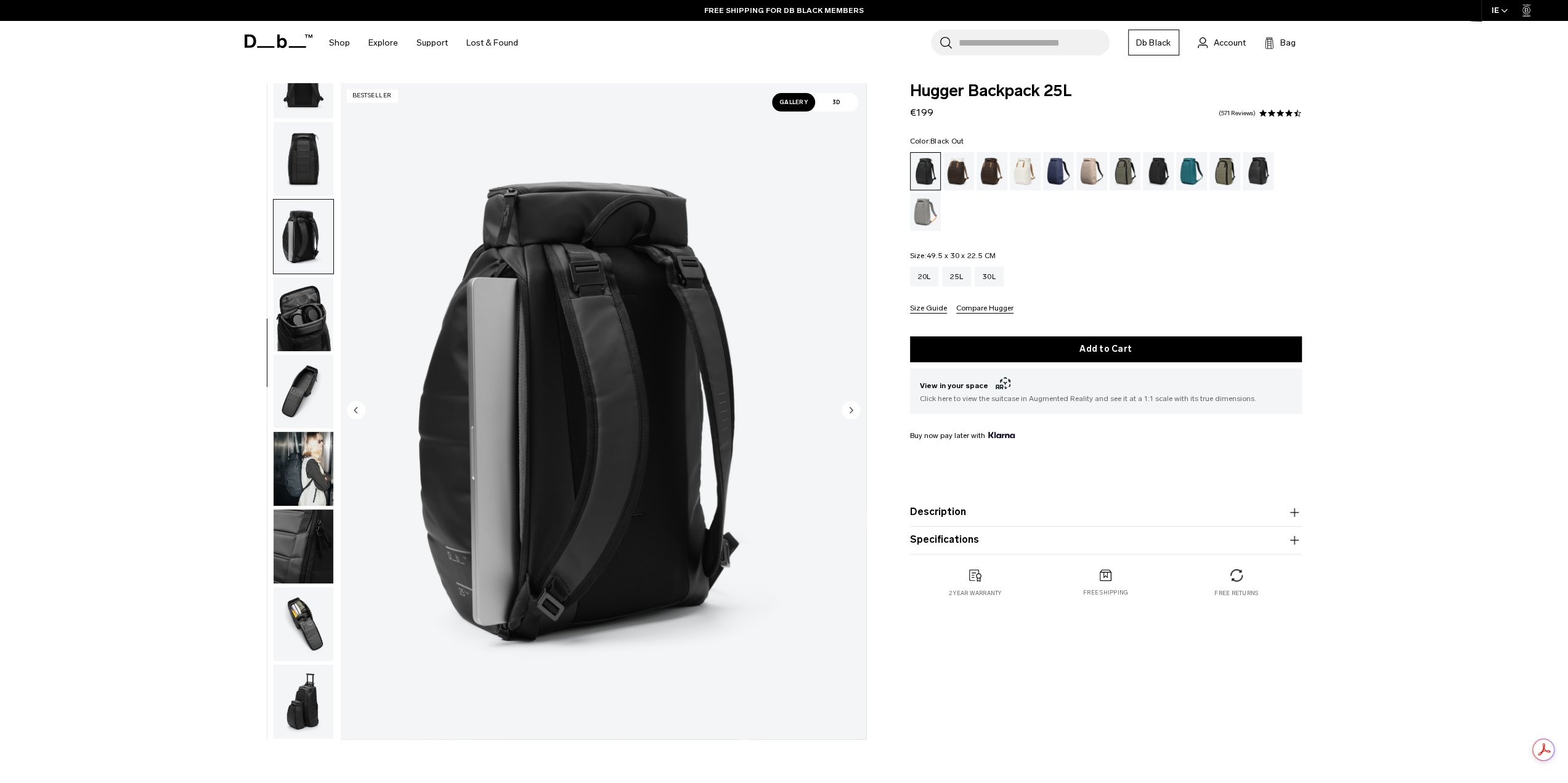
click at [302, 293] on img "button" at bounding box center [304, 314] width 60 height 74
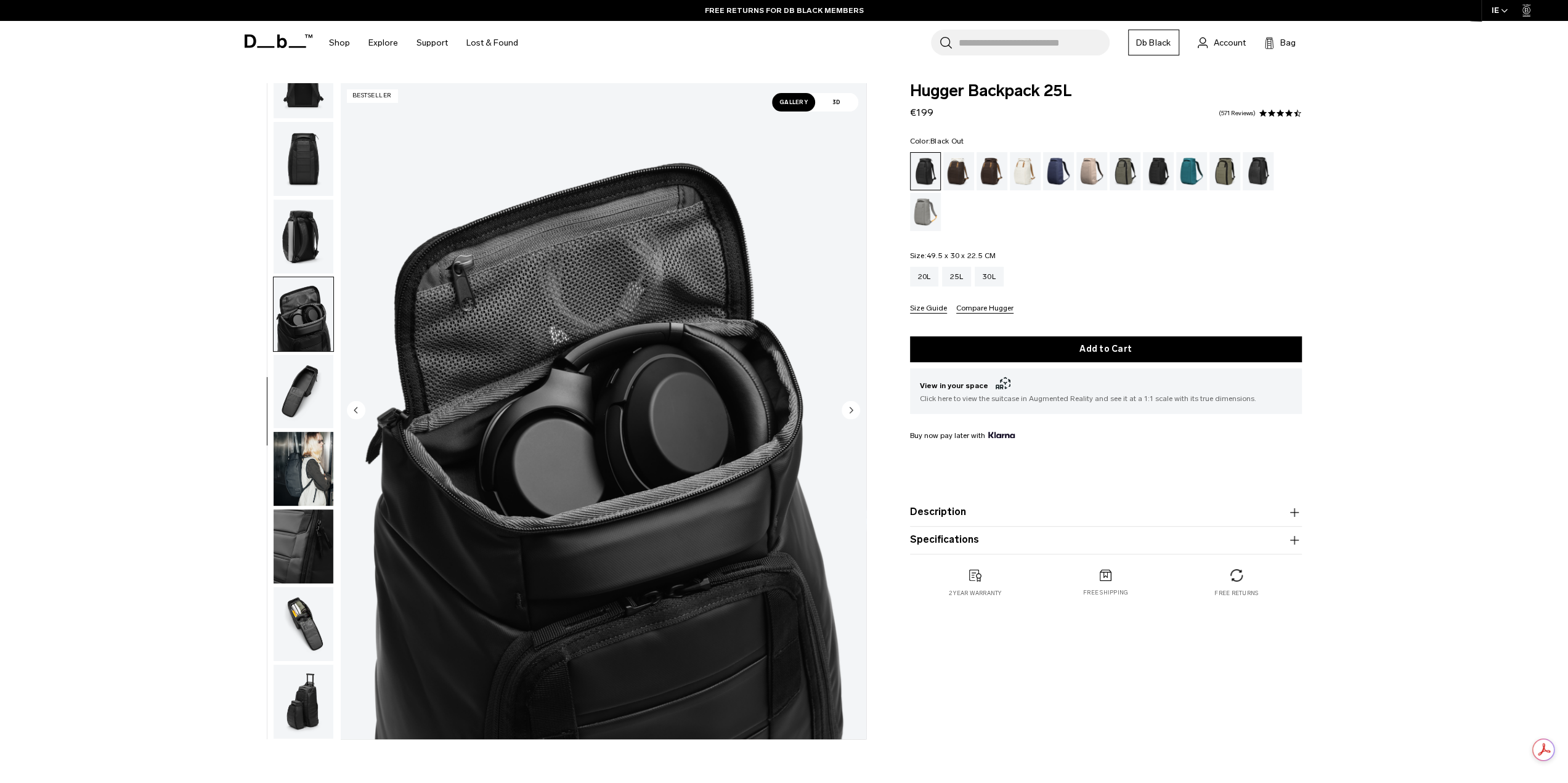
click at [309, 393] on img "button" at bounding box center [304, 392] width 60 height 74
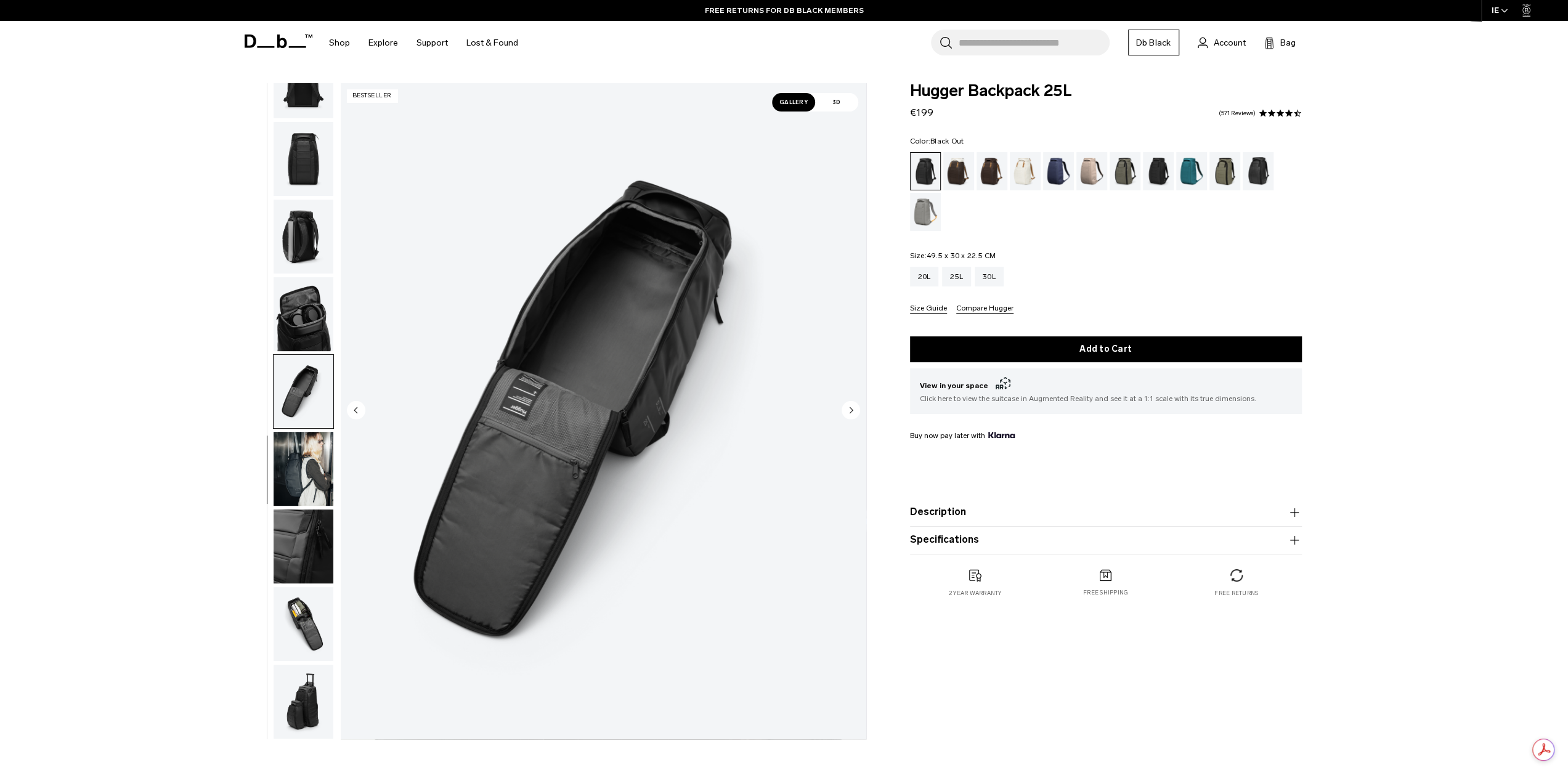
click at [307, 473] on img "button" at bounding box center [304, 468] width 60 height 74
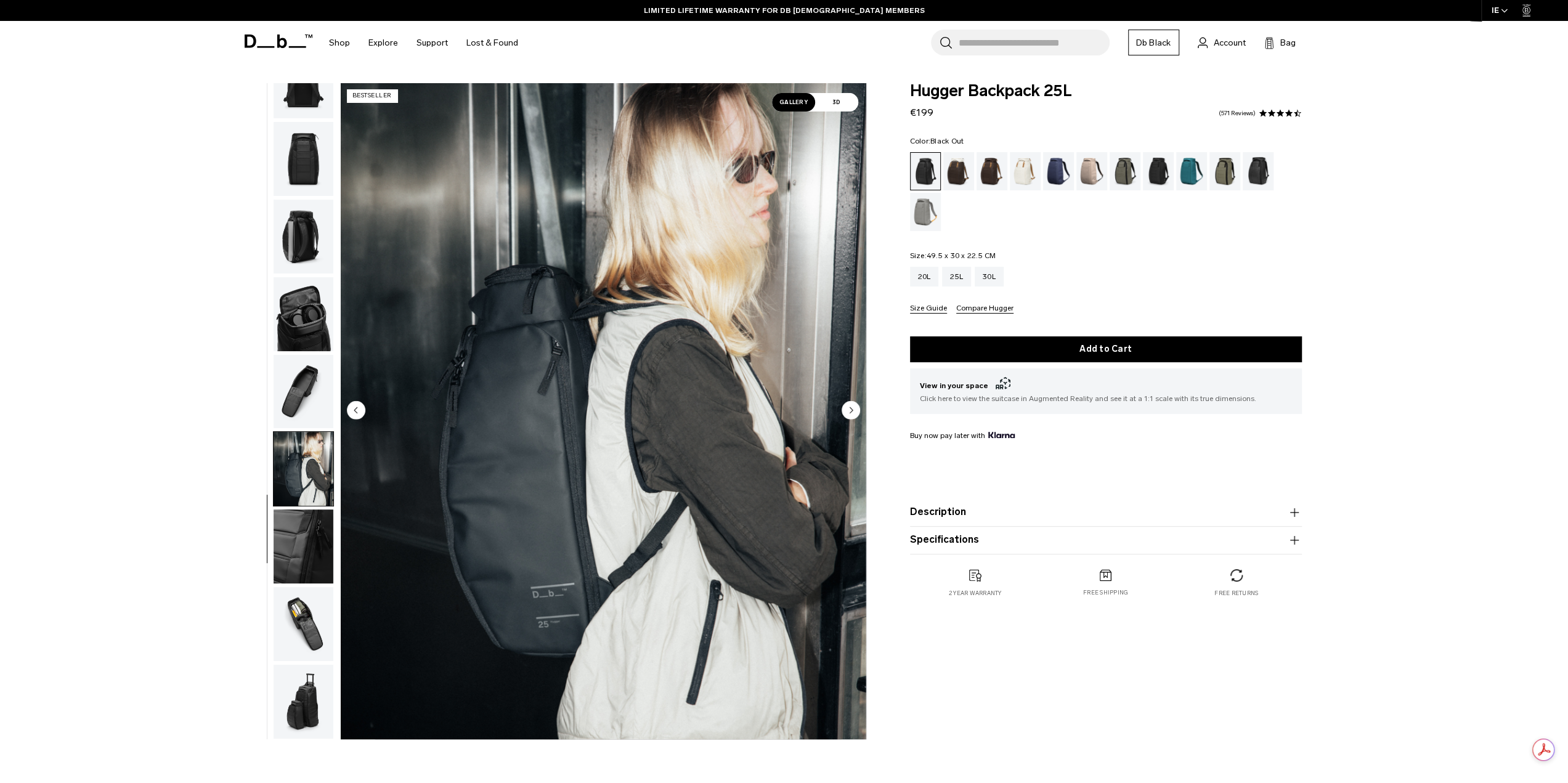
click at [330, 632] on img "button" at bounding box center [304, 624] width 60 height 74
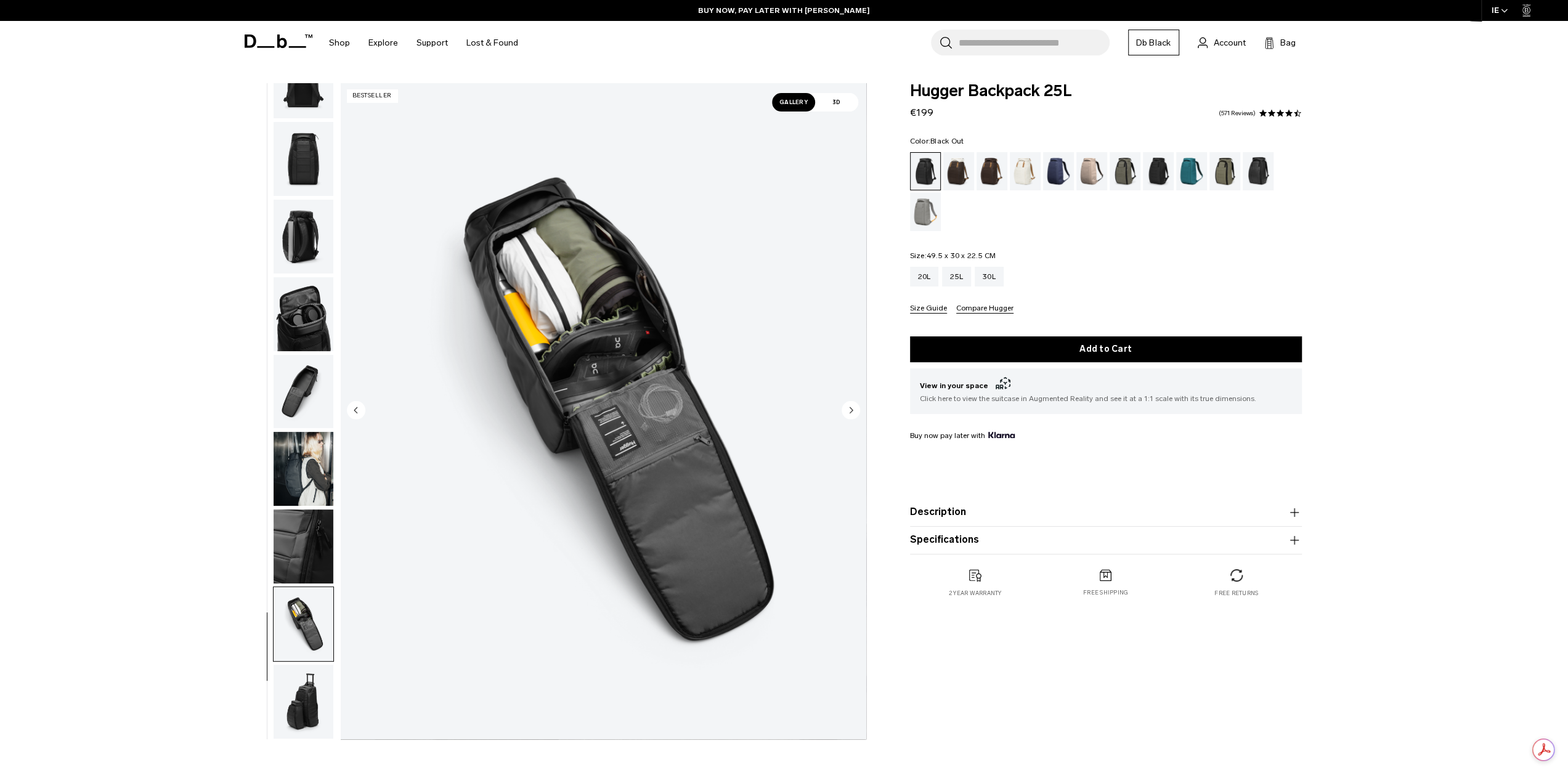
click at [303, 720] on img "button" at bounding box center [304, 701] width 60 height 74
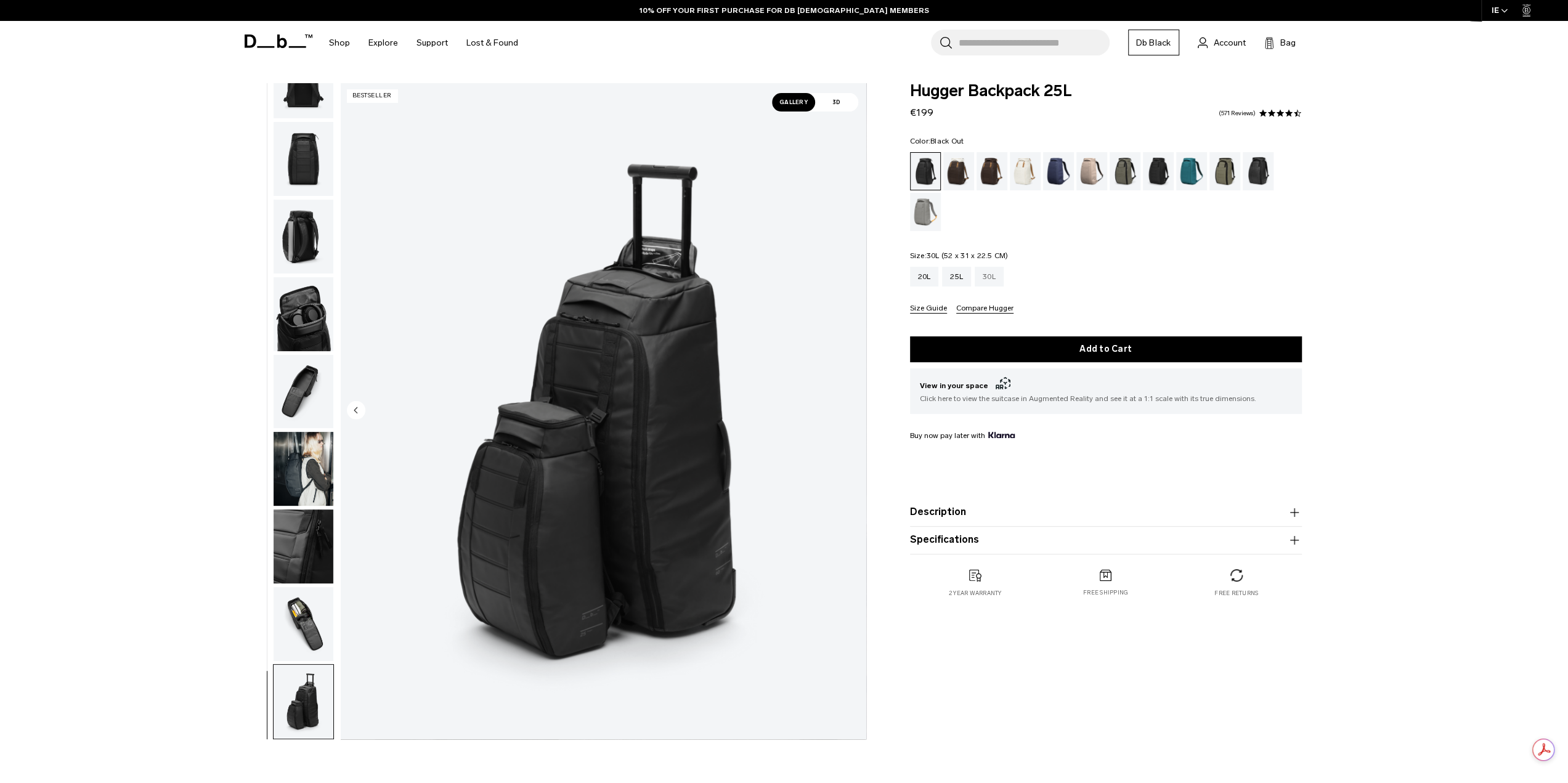
click at [991, 280] on div "30L" at bounding box center [989, 276] width 29 height 20
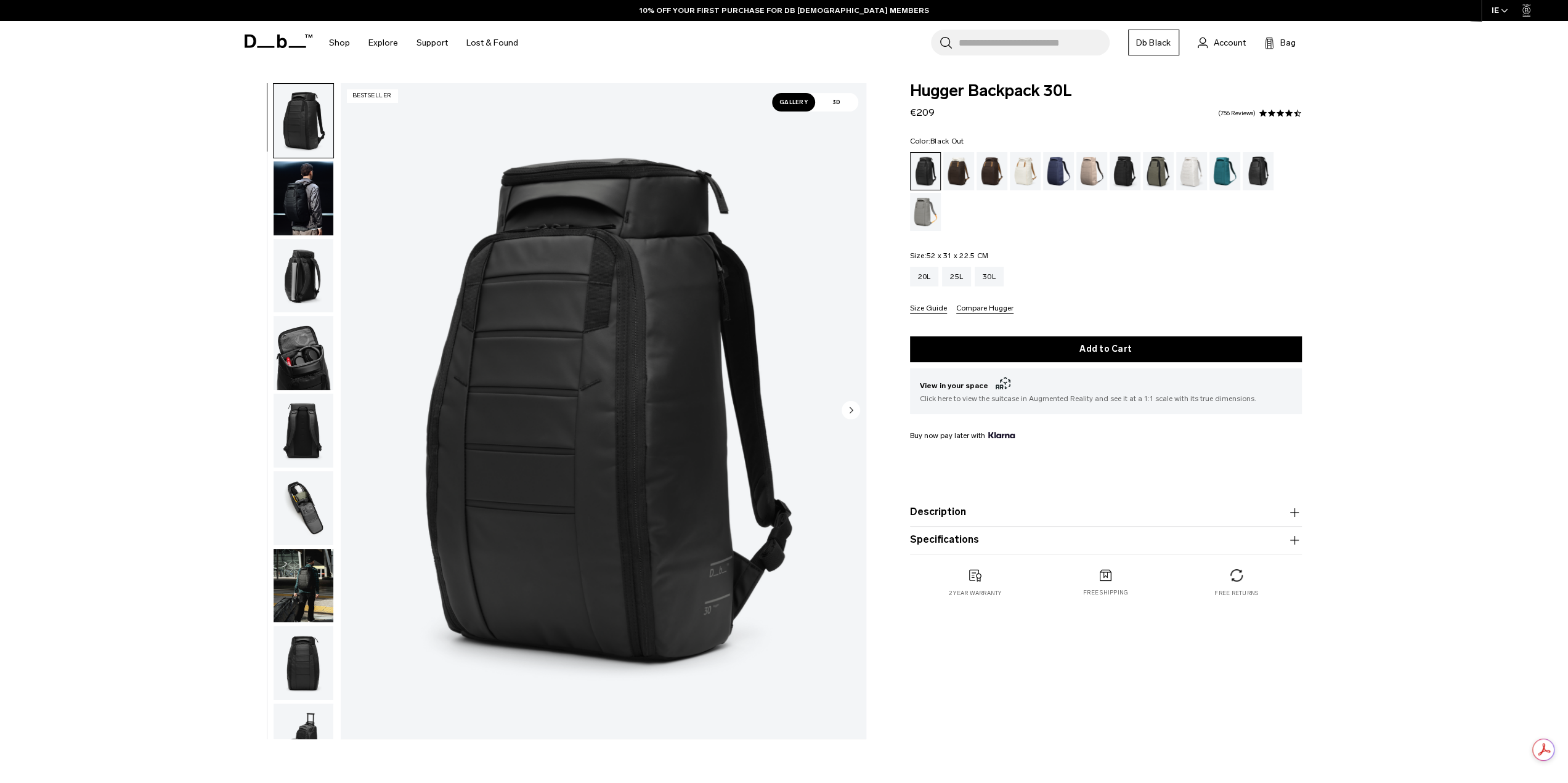
click at [297, 173] on img "button" at bounding box center [304, 198] width 60 height 74
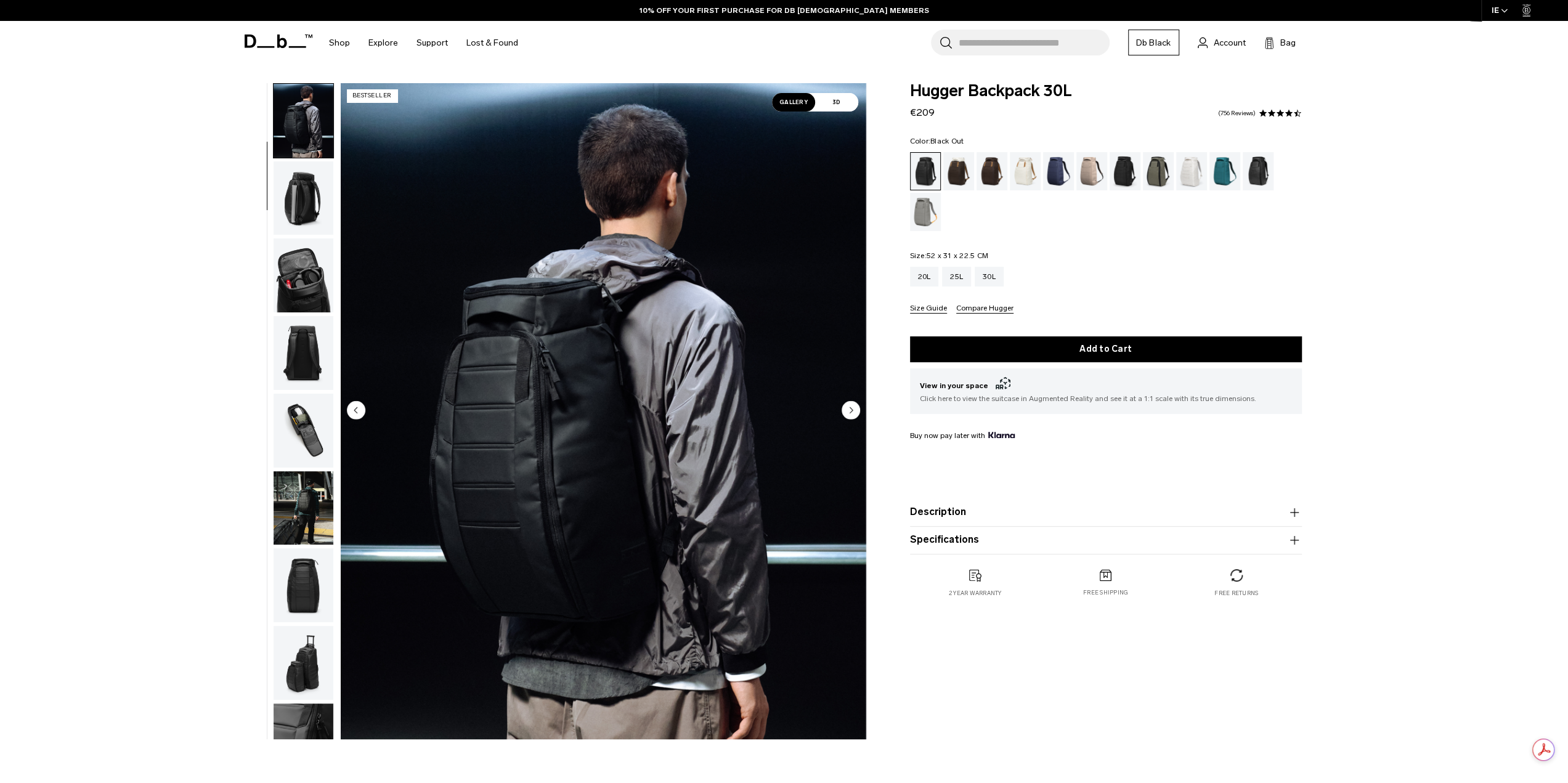
click at [294, 244] on img "button" at bounding box center [304, 275] width 60 height 74
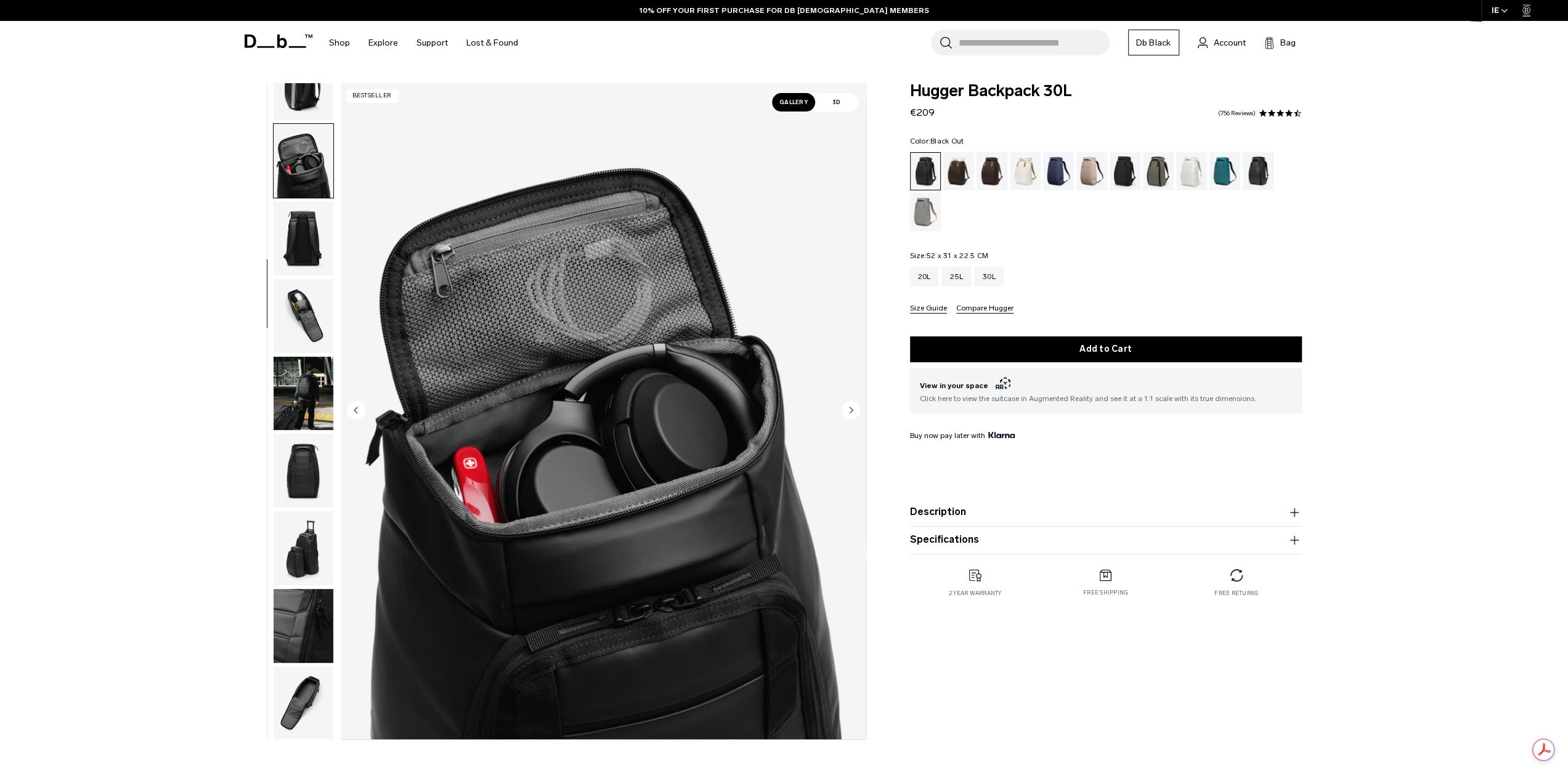
scroll to position [195, 0]
click at [297, 330] on img "button" at bounding box center [304, 314] width 60 height 74
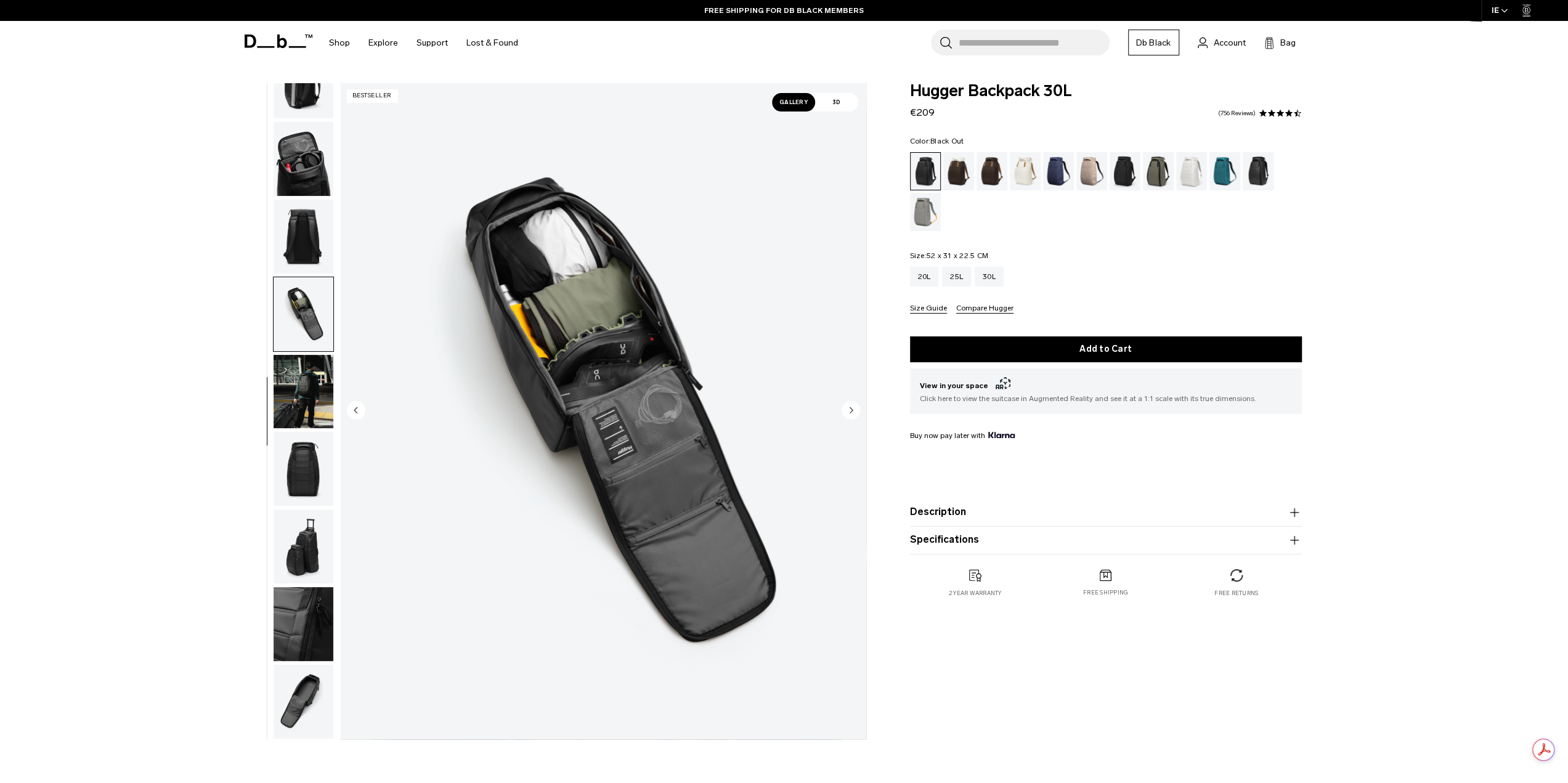
click at [308, 491] on img "button" at bounding box center [304, 468] width 60 height 74
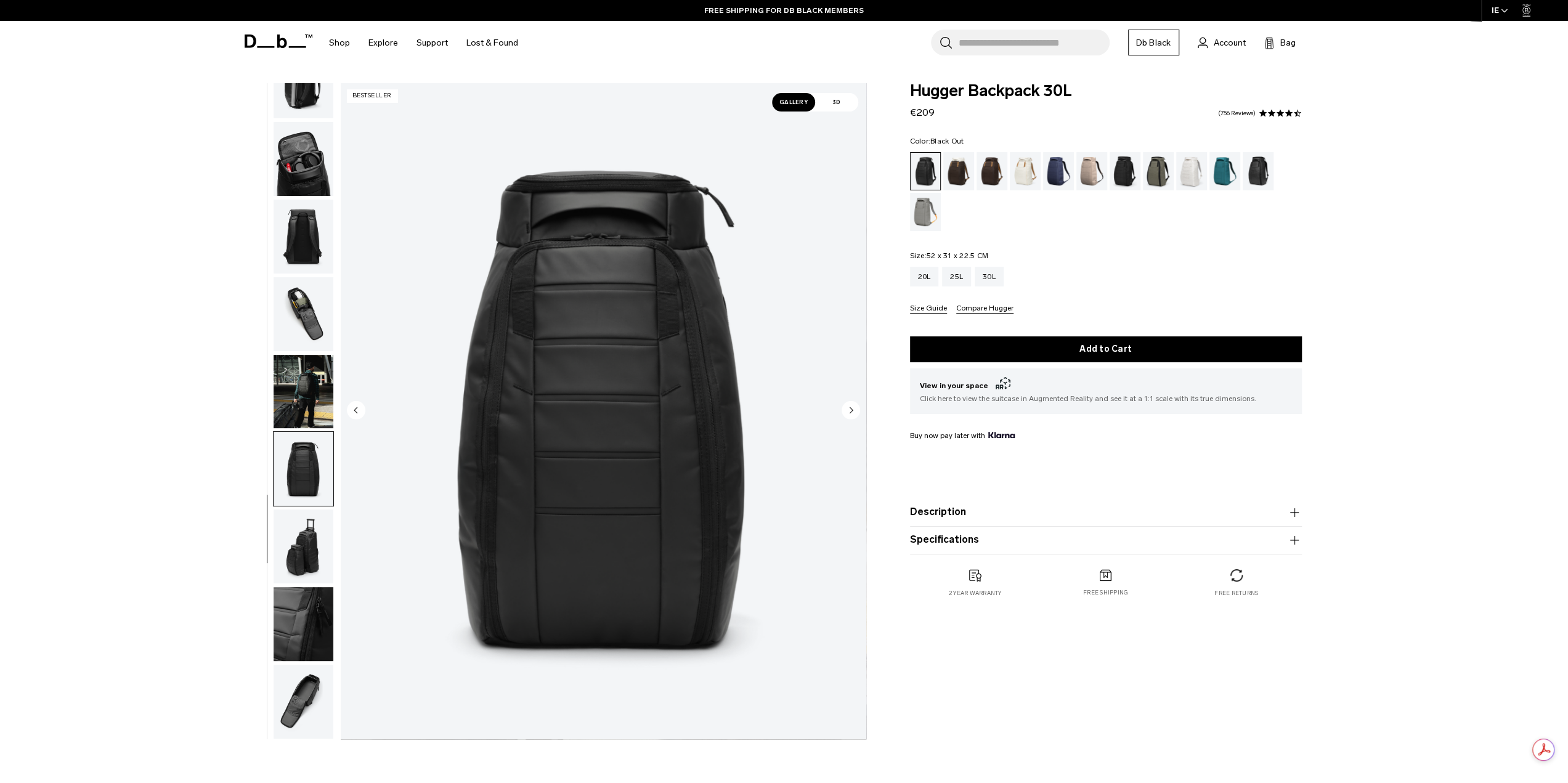
click at [298, 553] on img "button" at bounding box center [304, 546] width 60 height 74
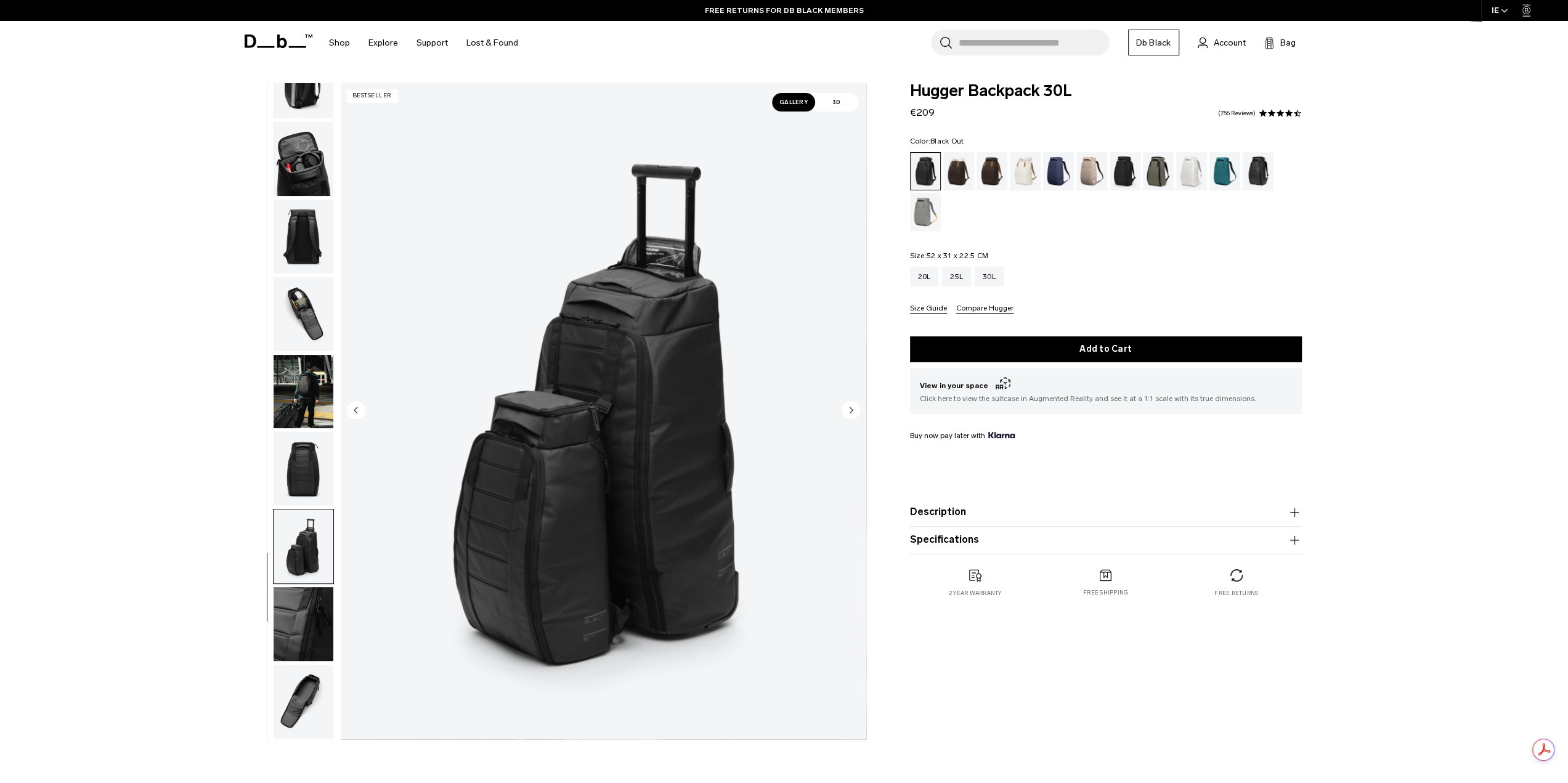
click at [313, 695] on img "button" at bounding box center [304, 701] width 60 height 74
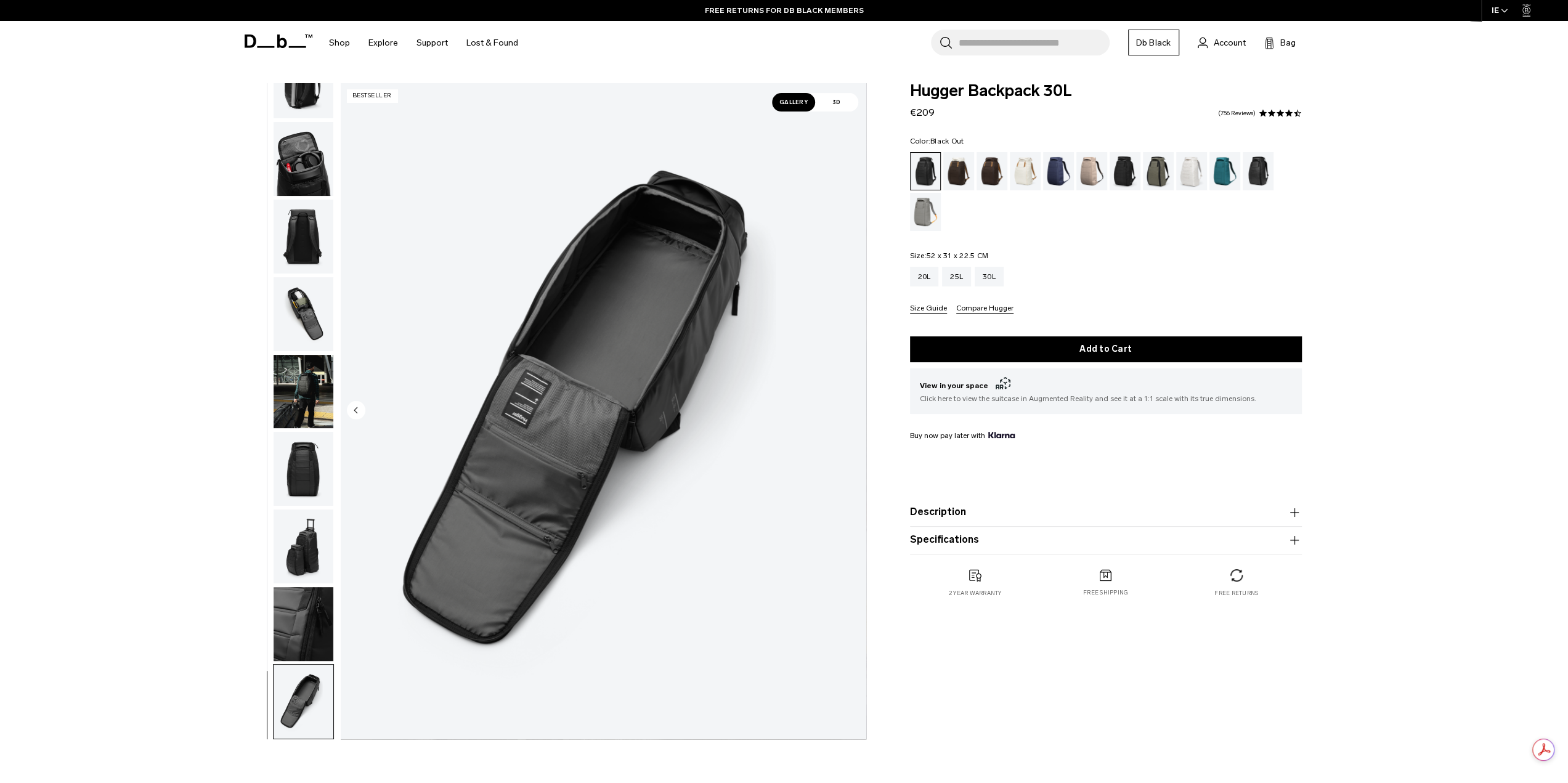
click at [307, 651] on img "button" at bounding box center [304, 624] width 60 height 74
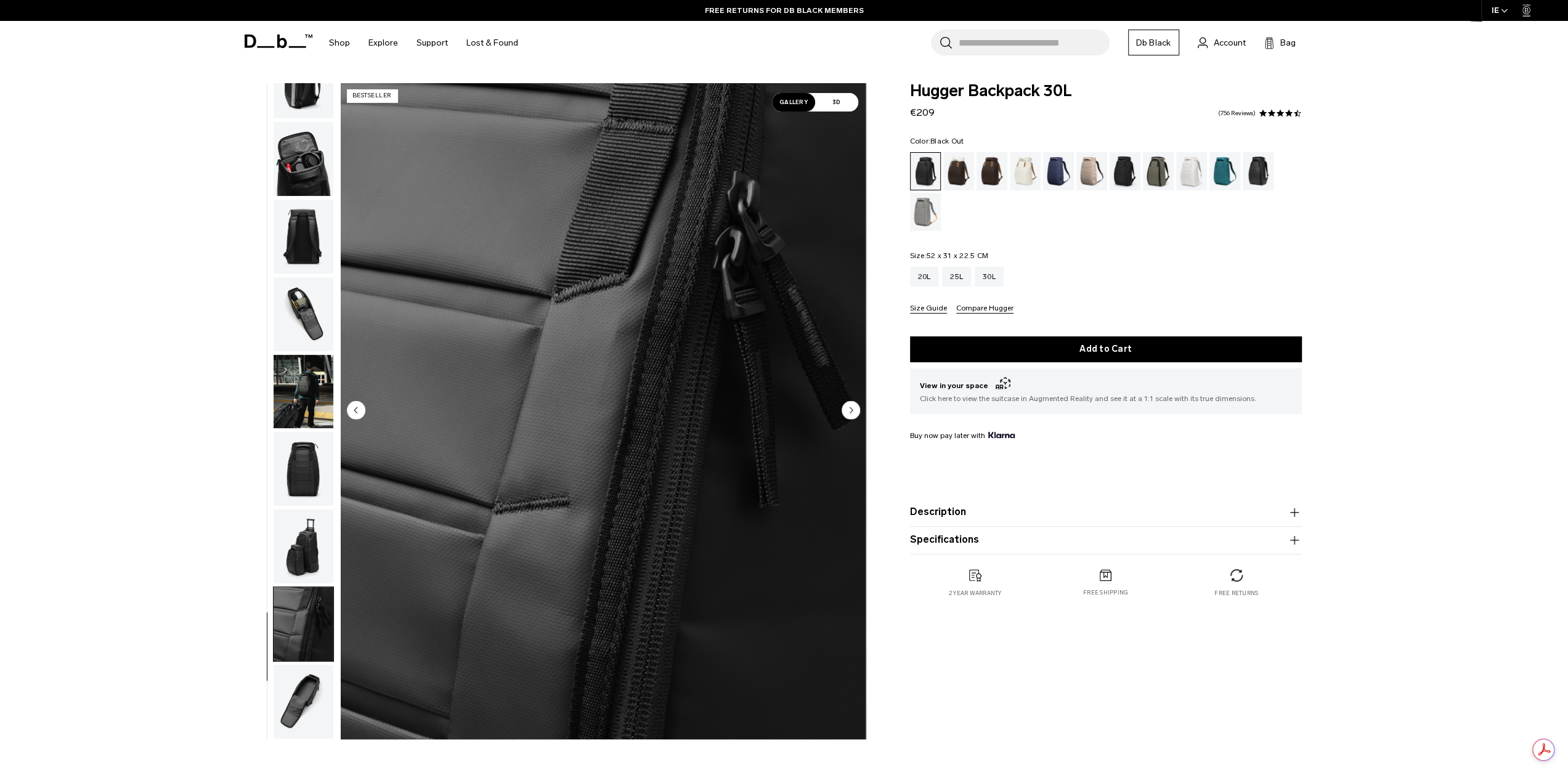
click at [298, 377] on img "button" at bounding box center [304, 392] width 60 height 74
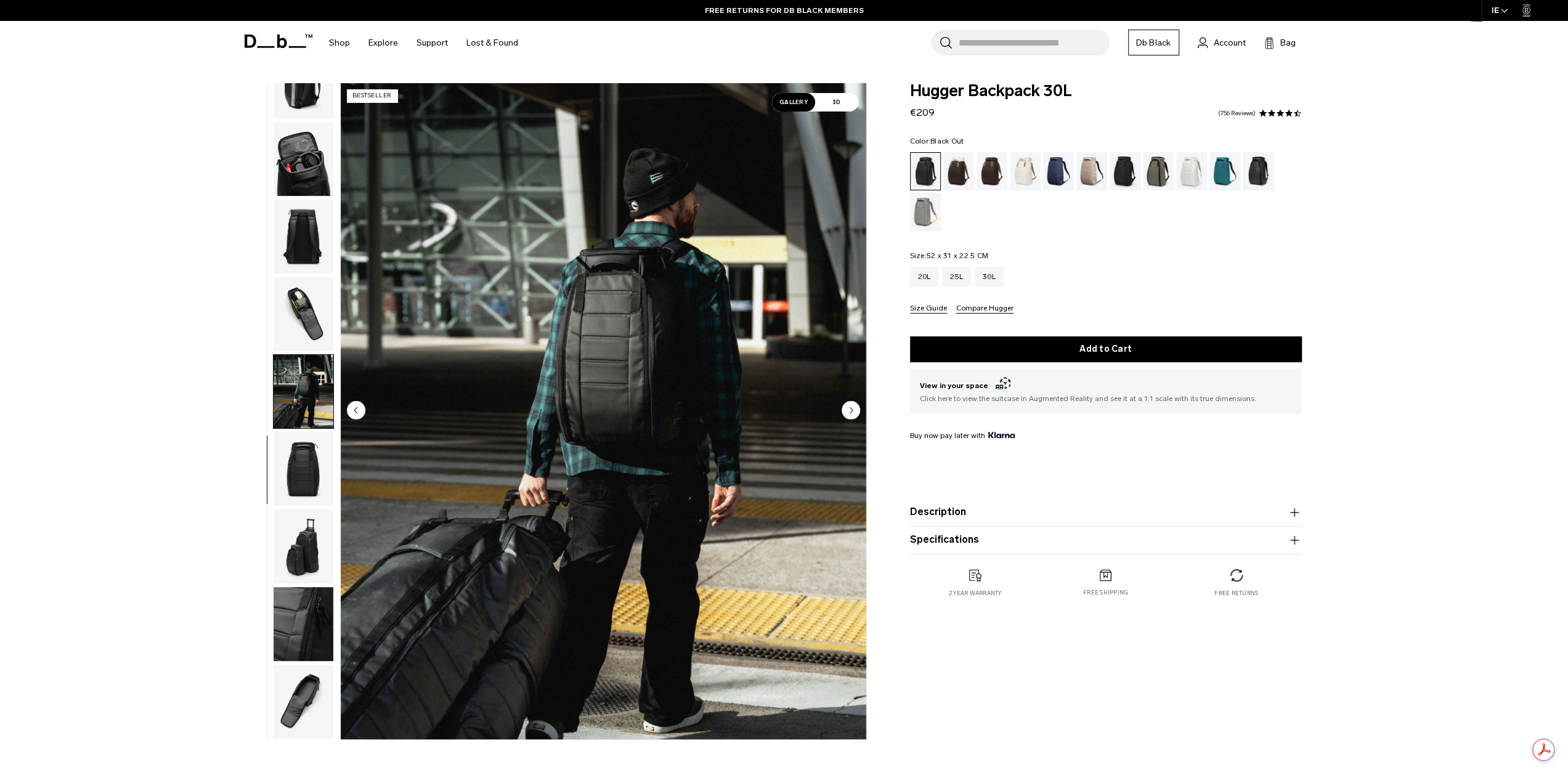
click at [314, 294] on img "button" at bounding box center [304, 314] width 60 height 74
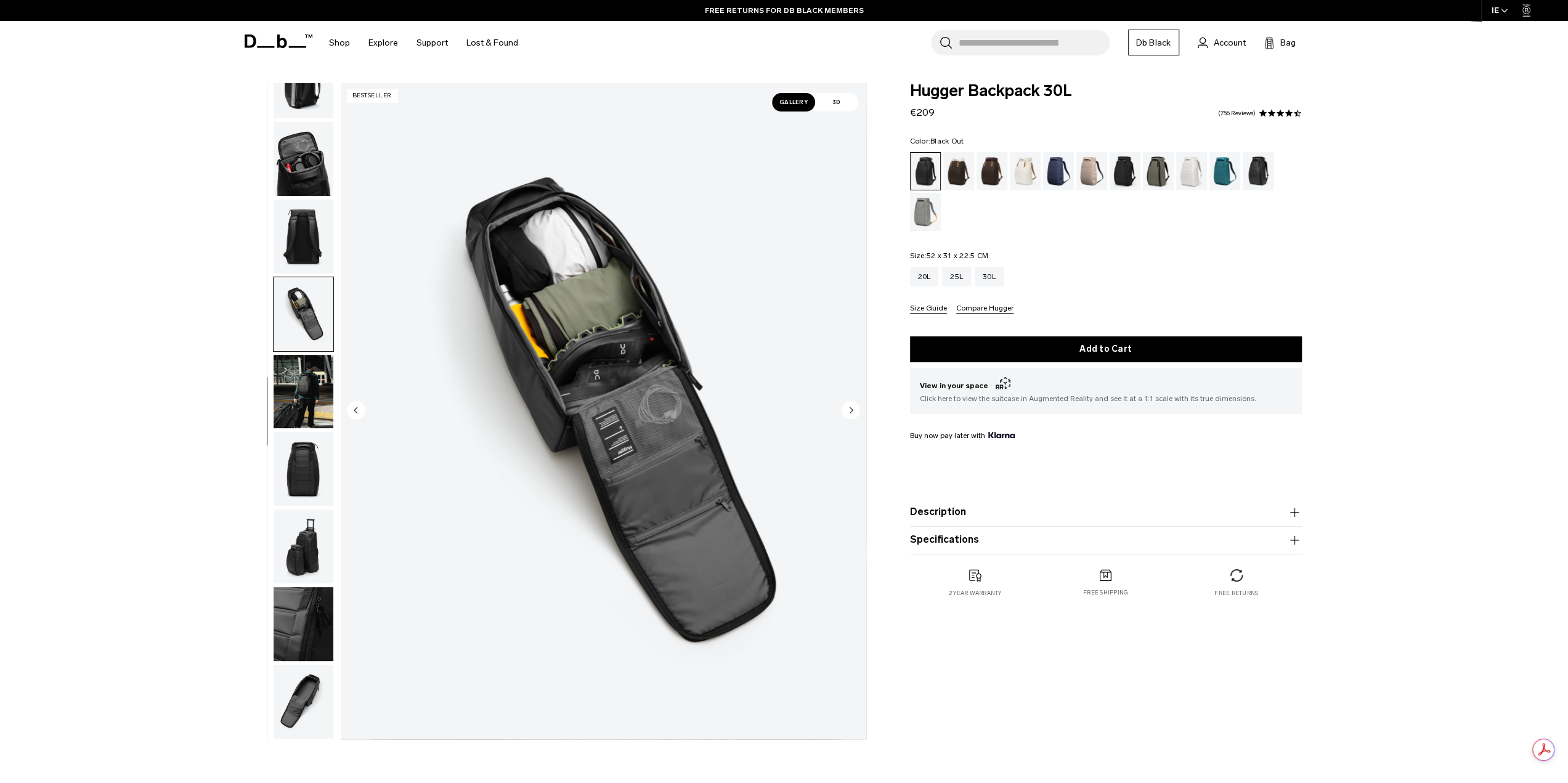
click at [309, 364] on img "button" at bounding box center [304, 392] width 60 height 74
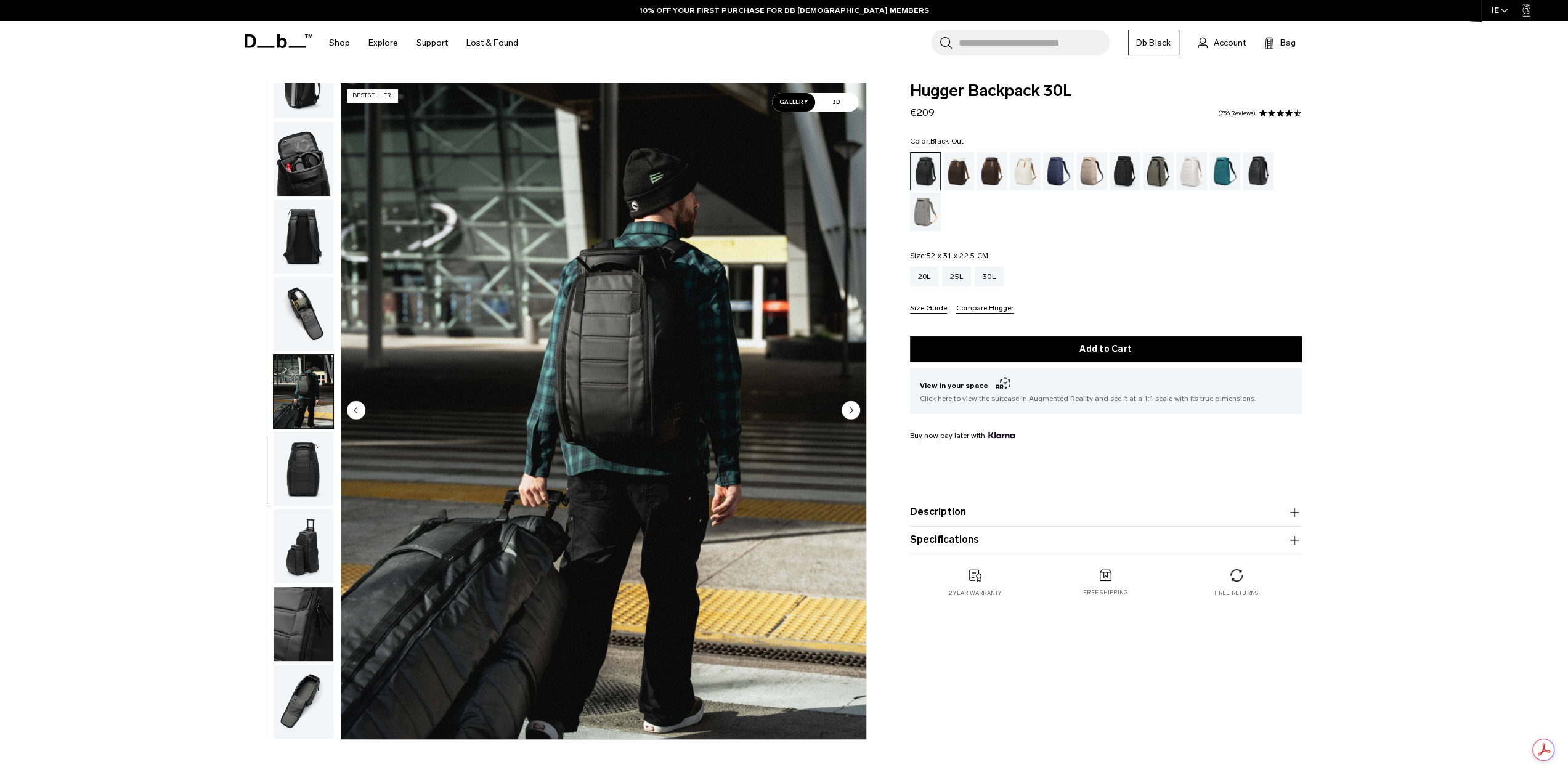
click at [972, 519] on button "Description" at bounding box center [1105, 512] width 392 height 15
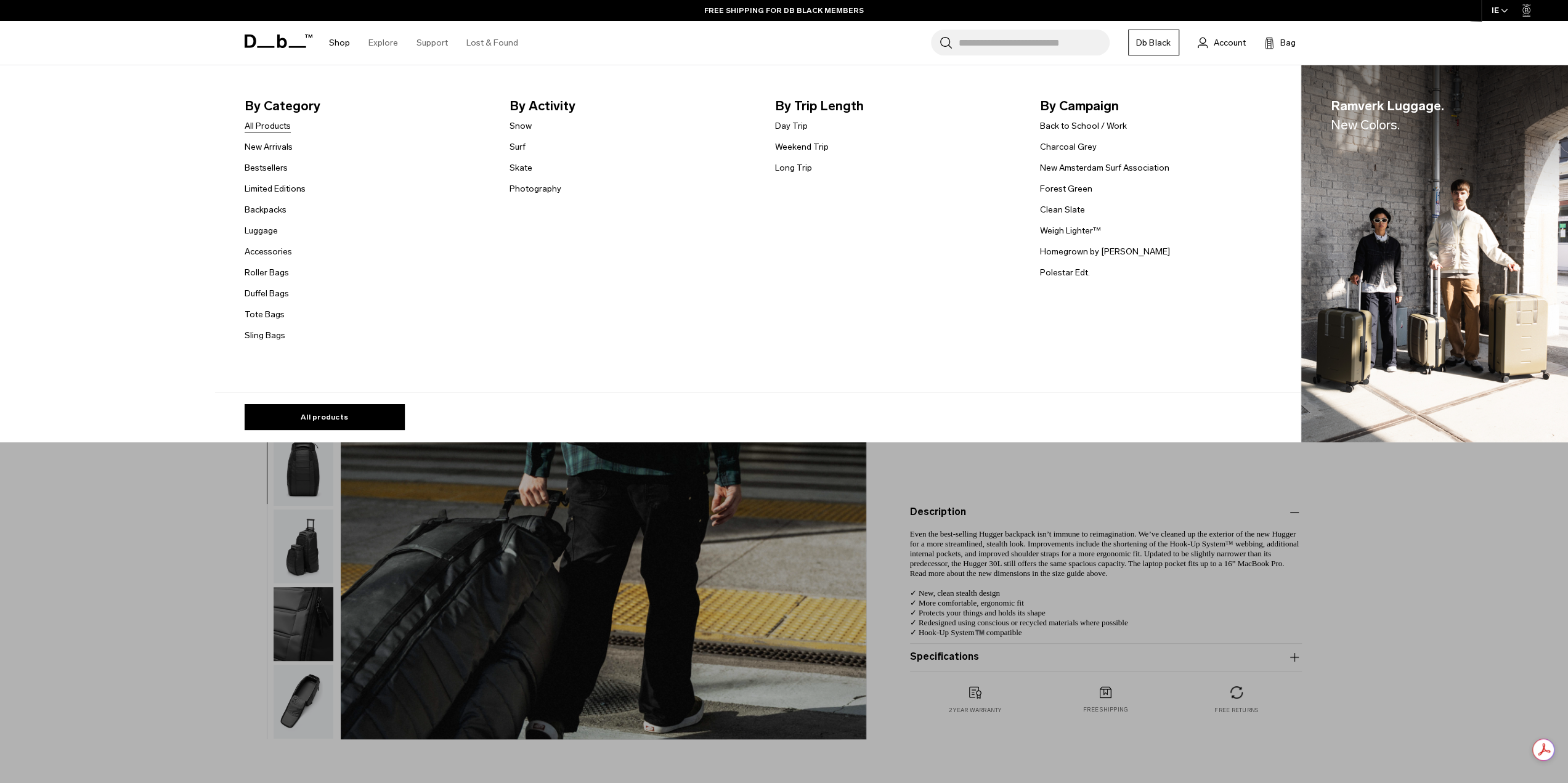
click at [268, 126] on link "All Products" at bounding box center [268, 126] width 46 height 13
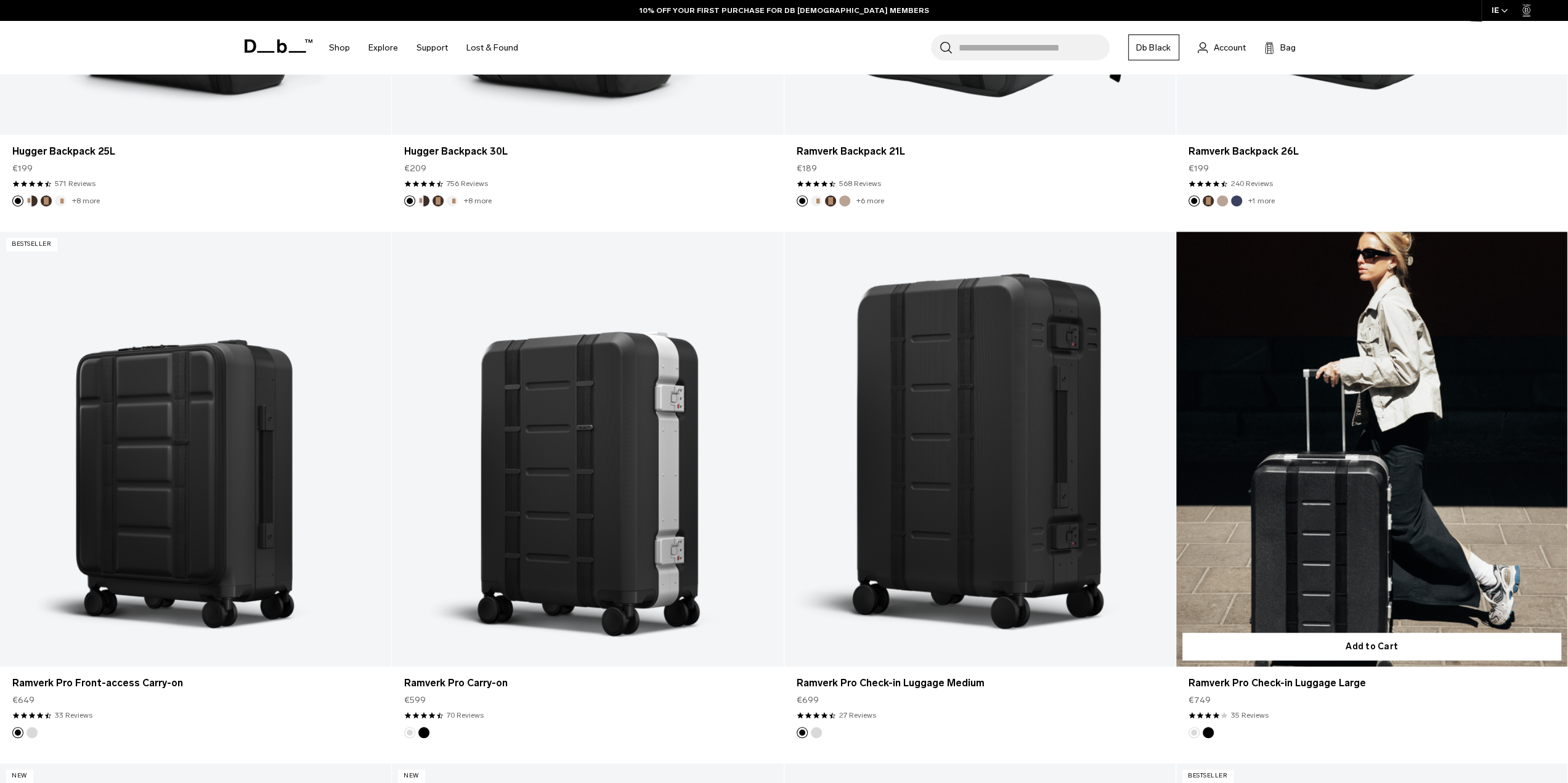
scroll to position [431, 0]
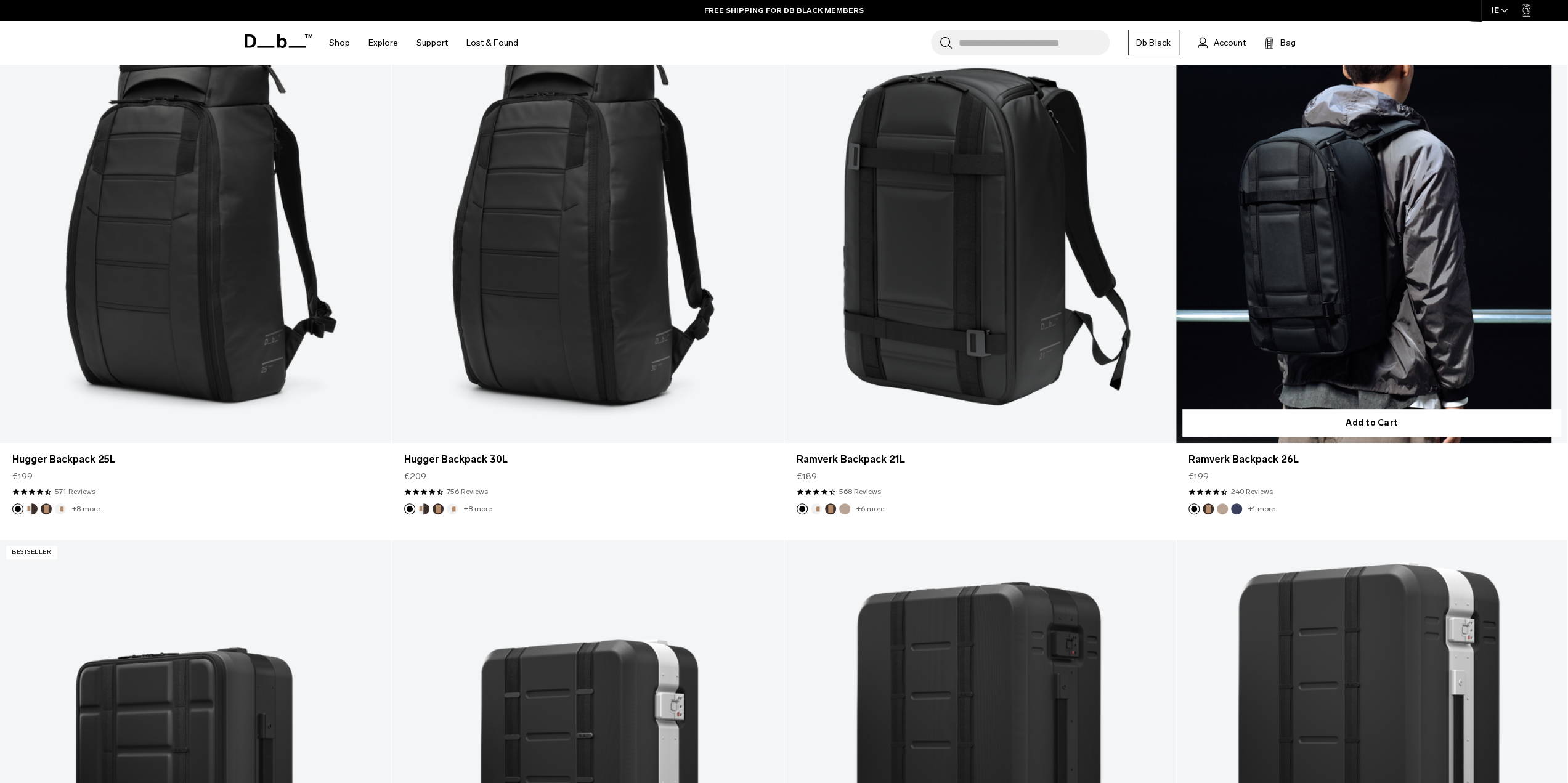
click at [1303, 325] on link "Ramverk Backpack 26L" at bounding box center [1371, 226] width 391 height 435
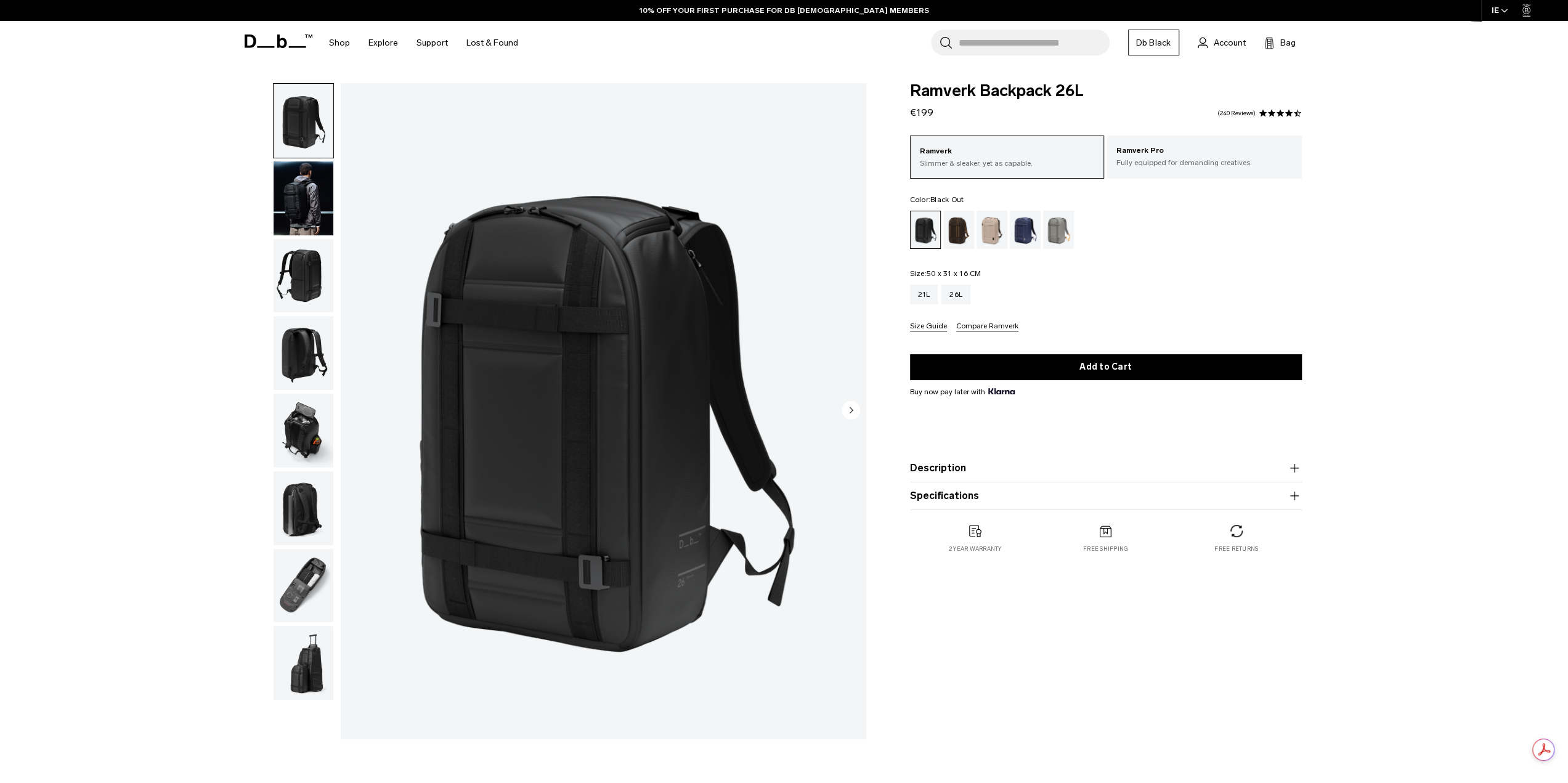
click at [301, 228] on img "button" at bounding box center [304, 198] width 60 height 74
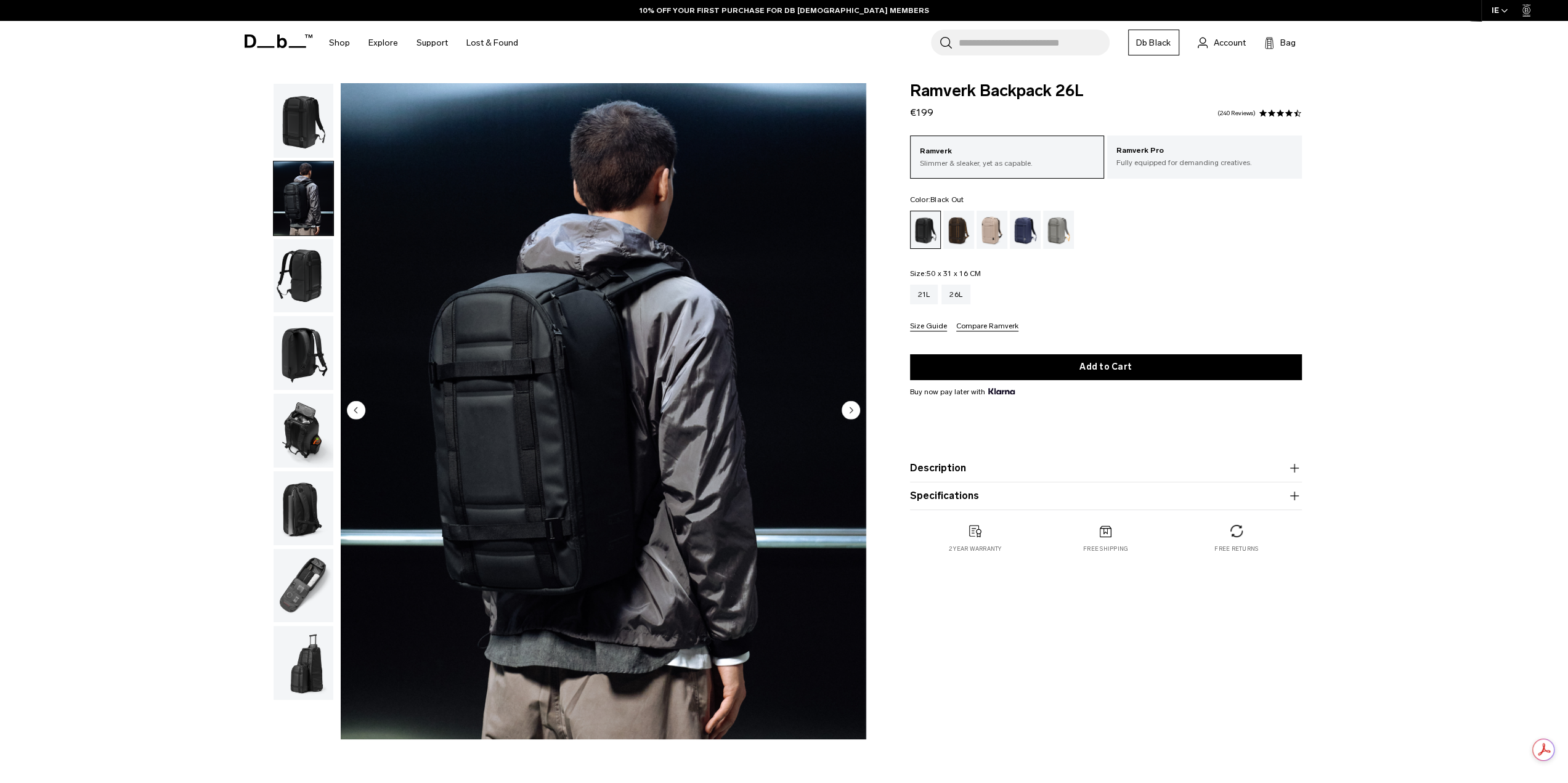
click at [297, 265] on img "button" at bounding box center [304, 276] width 60 height 74
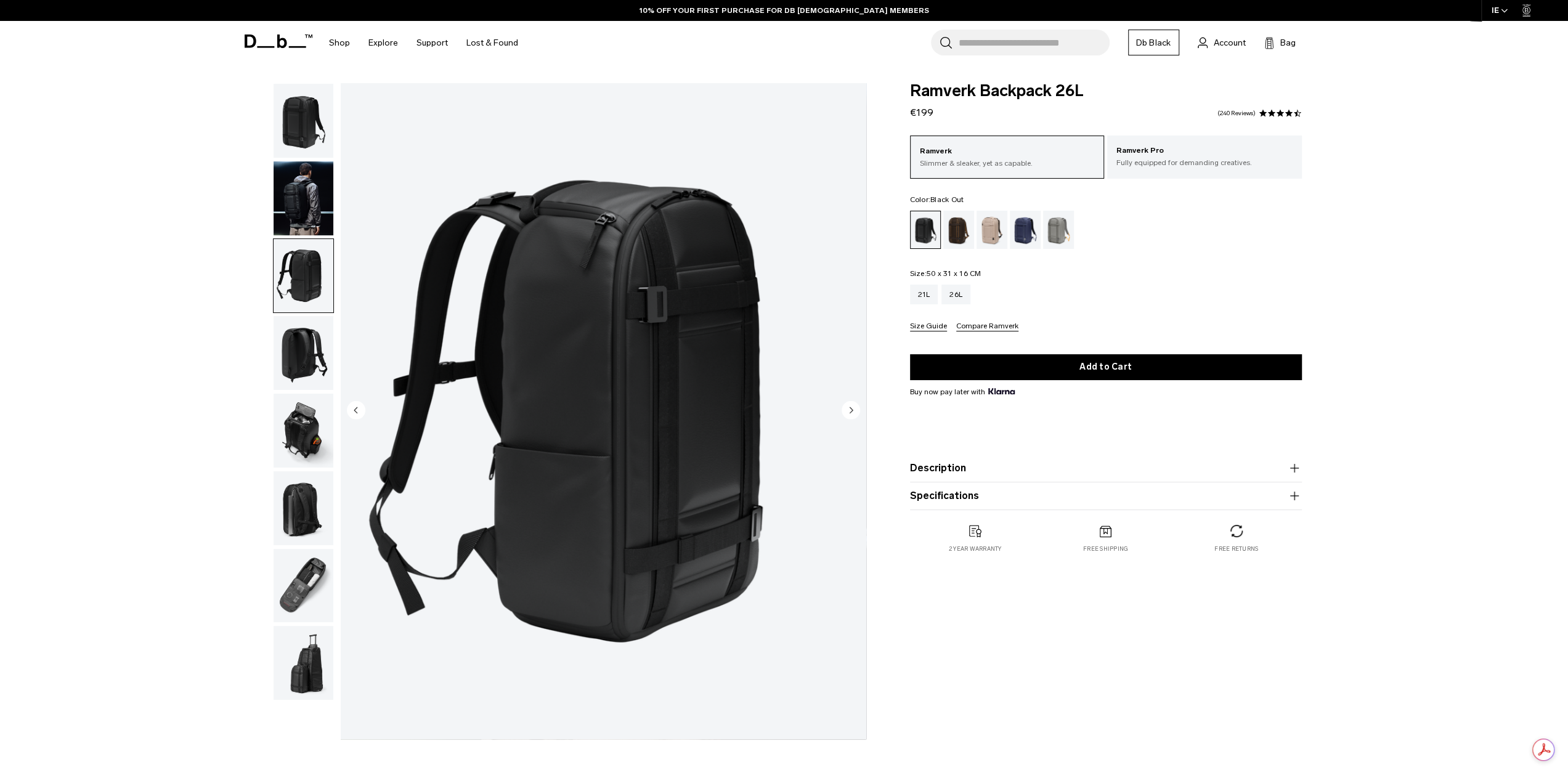
click at [299, 352] on img "button" at bounding box center [304, 353] width 60 height 74
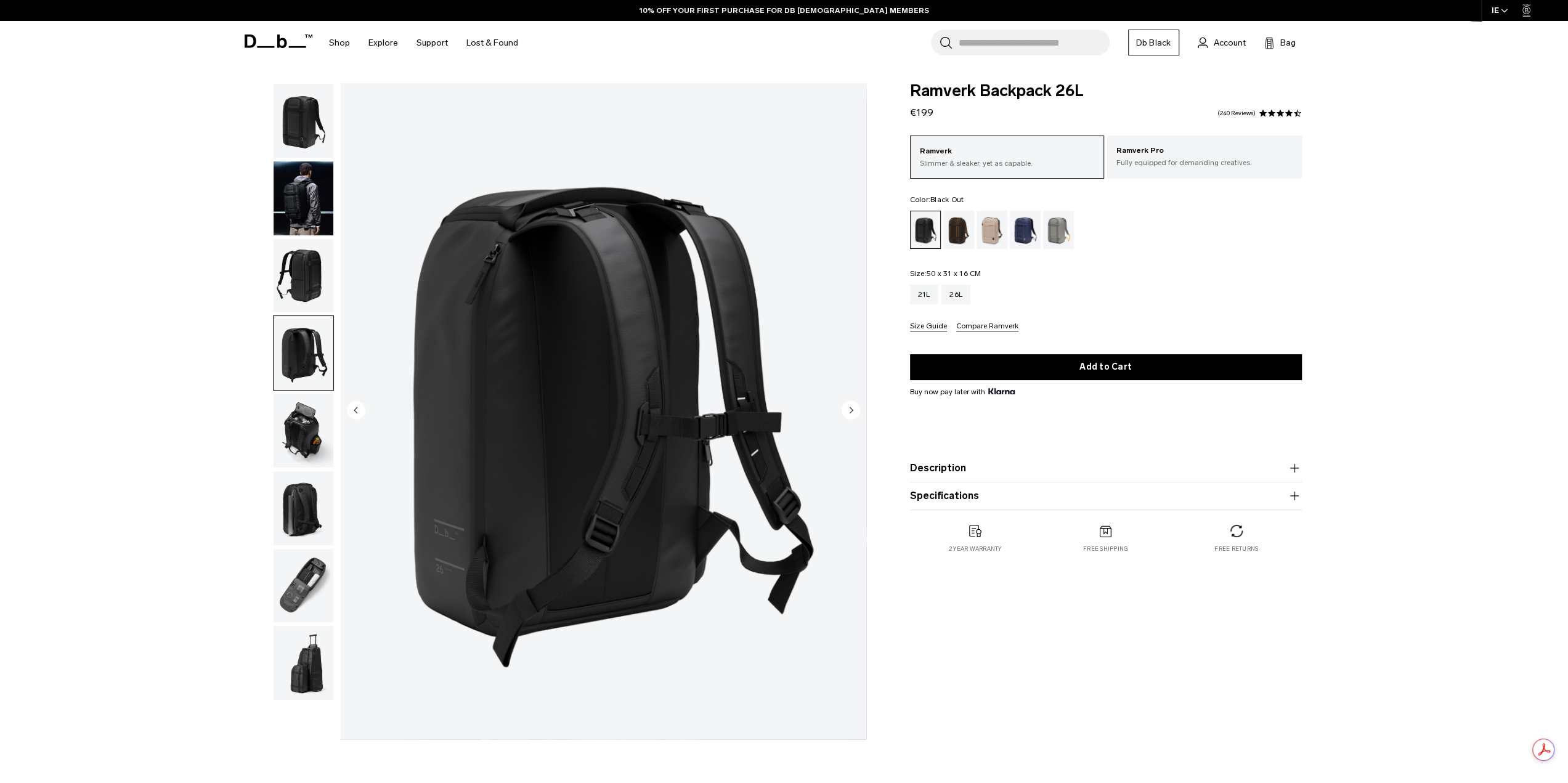
click at [283, 411] on img "button" at bounding box center [304, 431] width 60 height 74
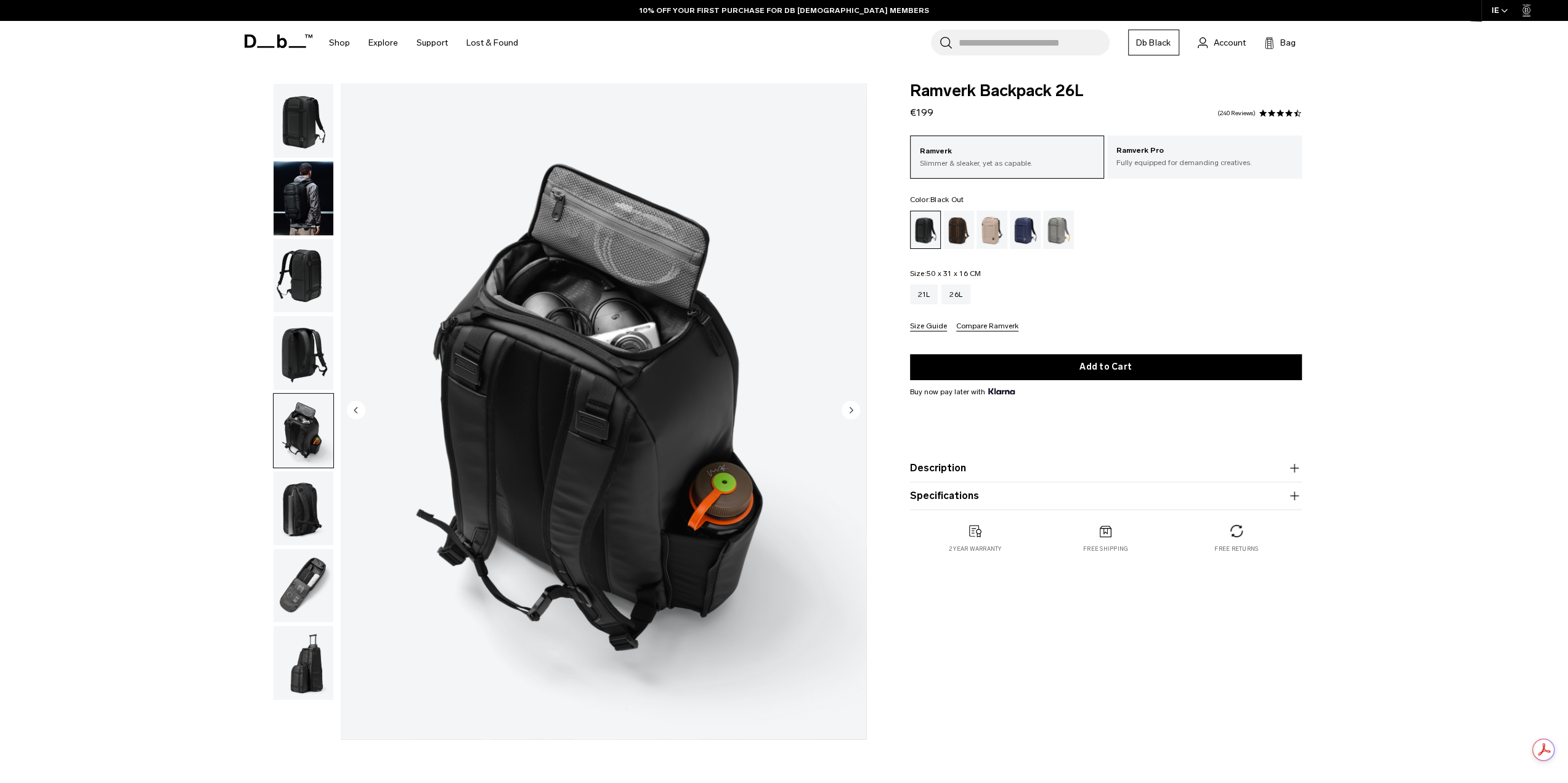
click at [279, 476] on img "button" at bounding box center [304, 508] width 60 height 74
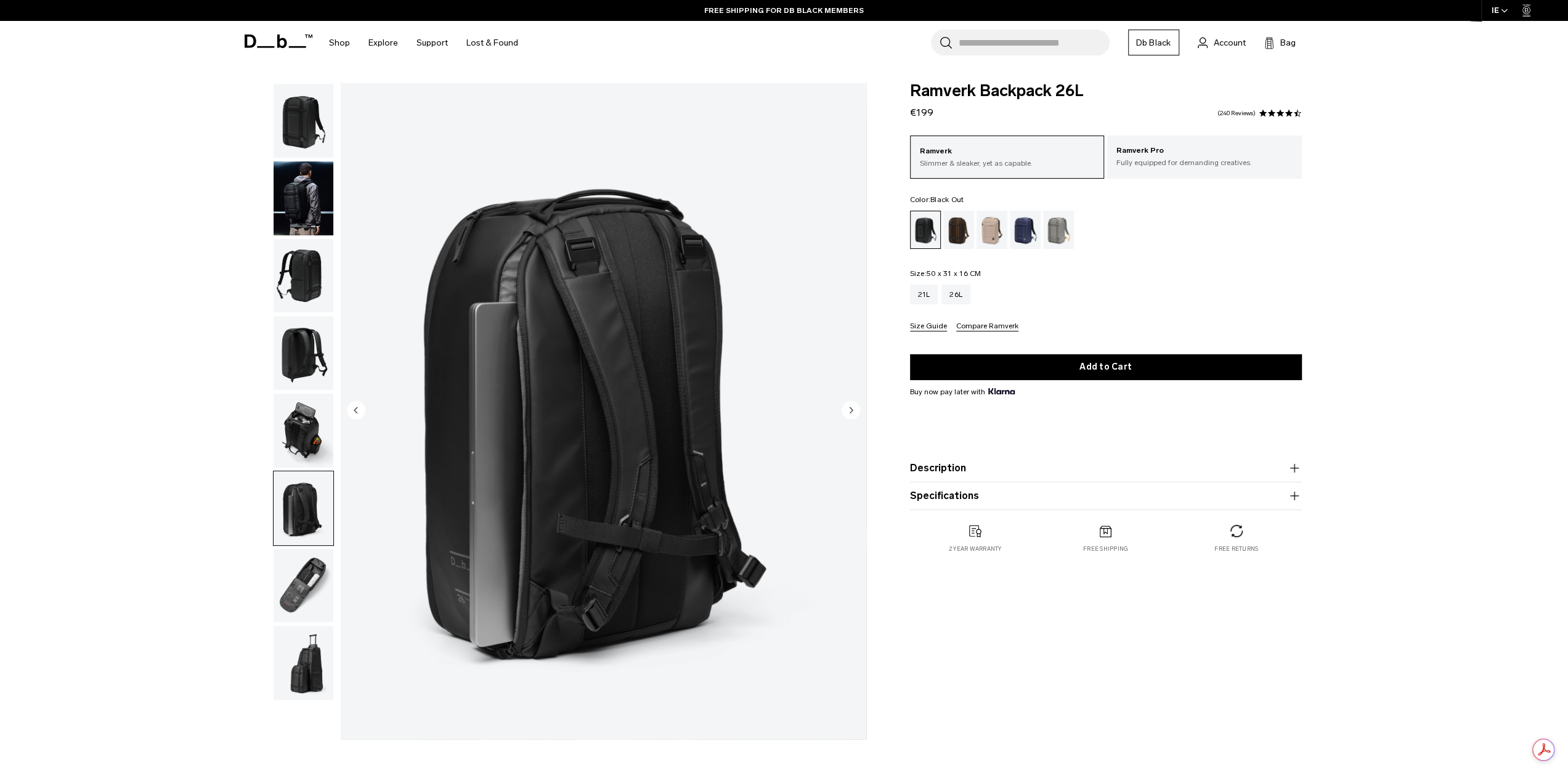
click at [285, 591] on img "button" at bounding box center [304, 585] width 60 height 74
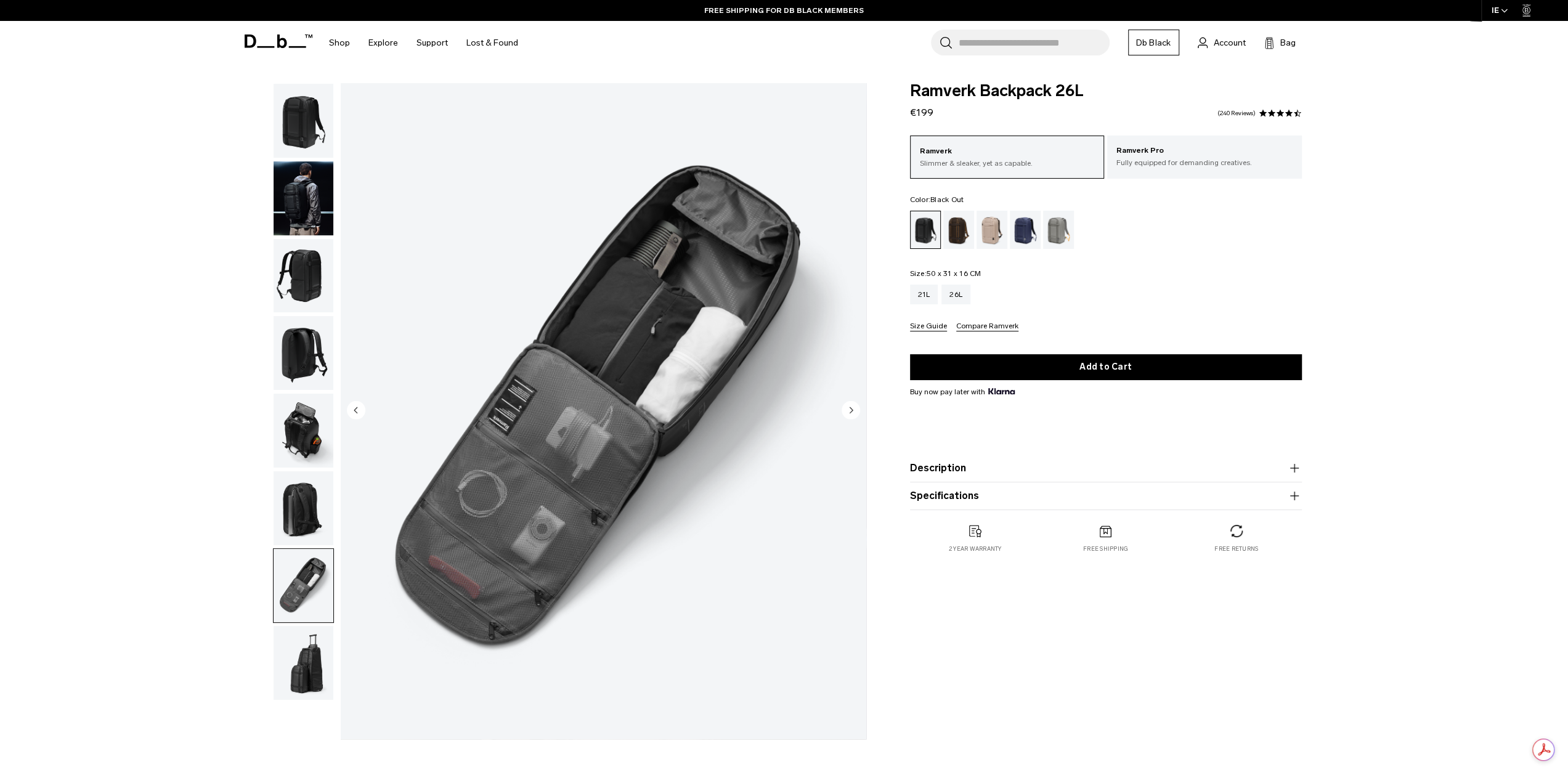
click at [310, 655] on img "button" at bounding box center [304, 663] width 60 height 74
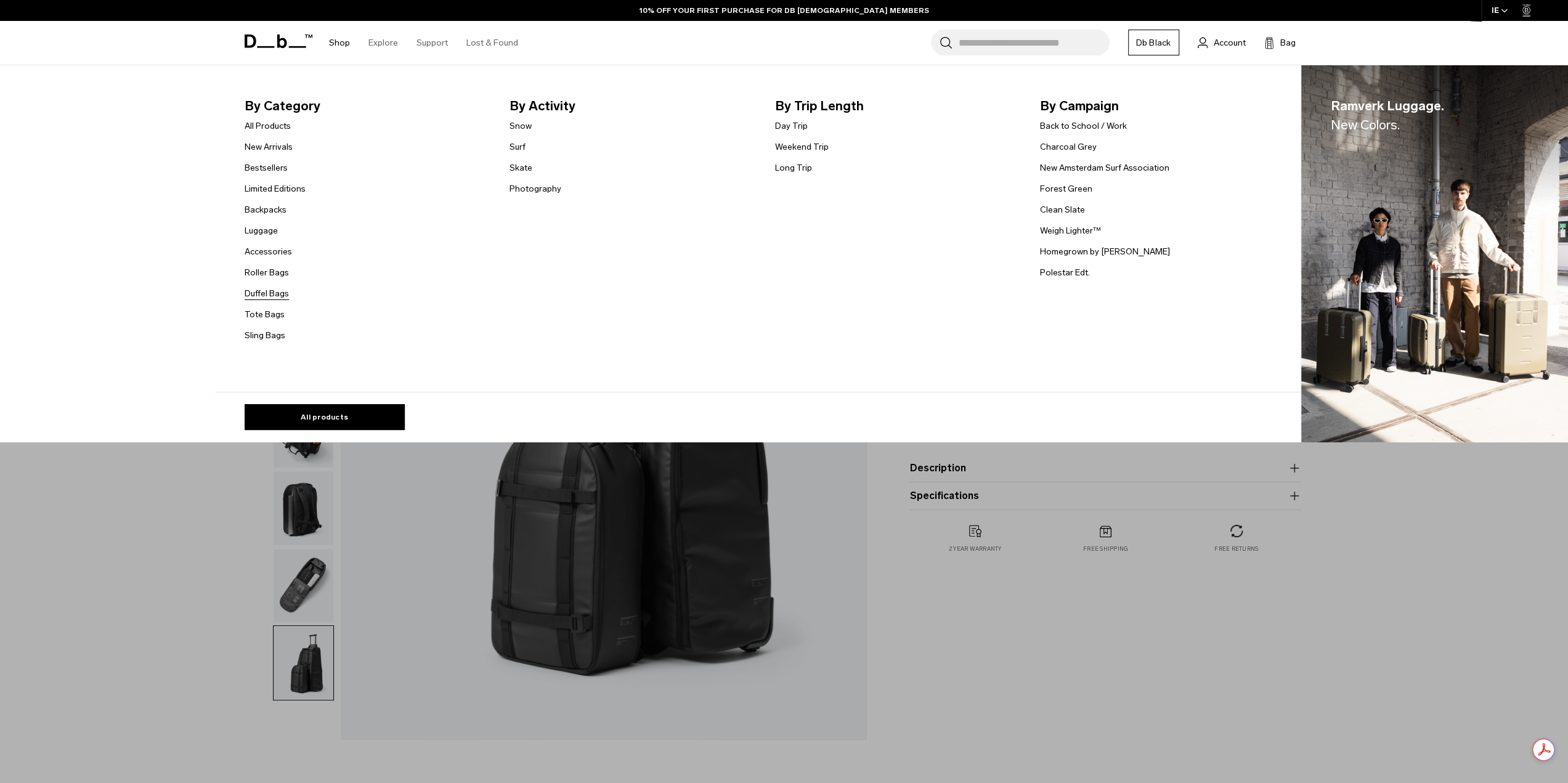
click at [272, 289] on link "Duffel Bags" at bounding box center [267, 293] width 45 height 13
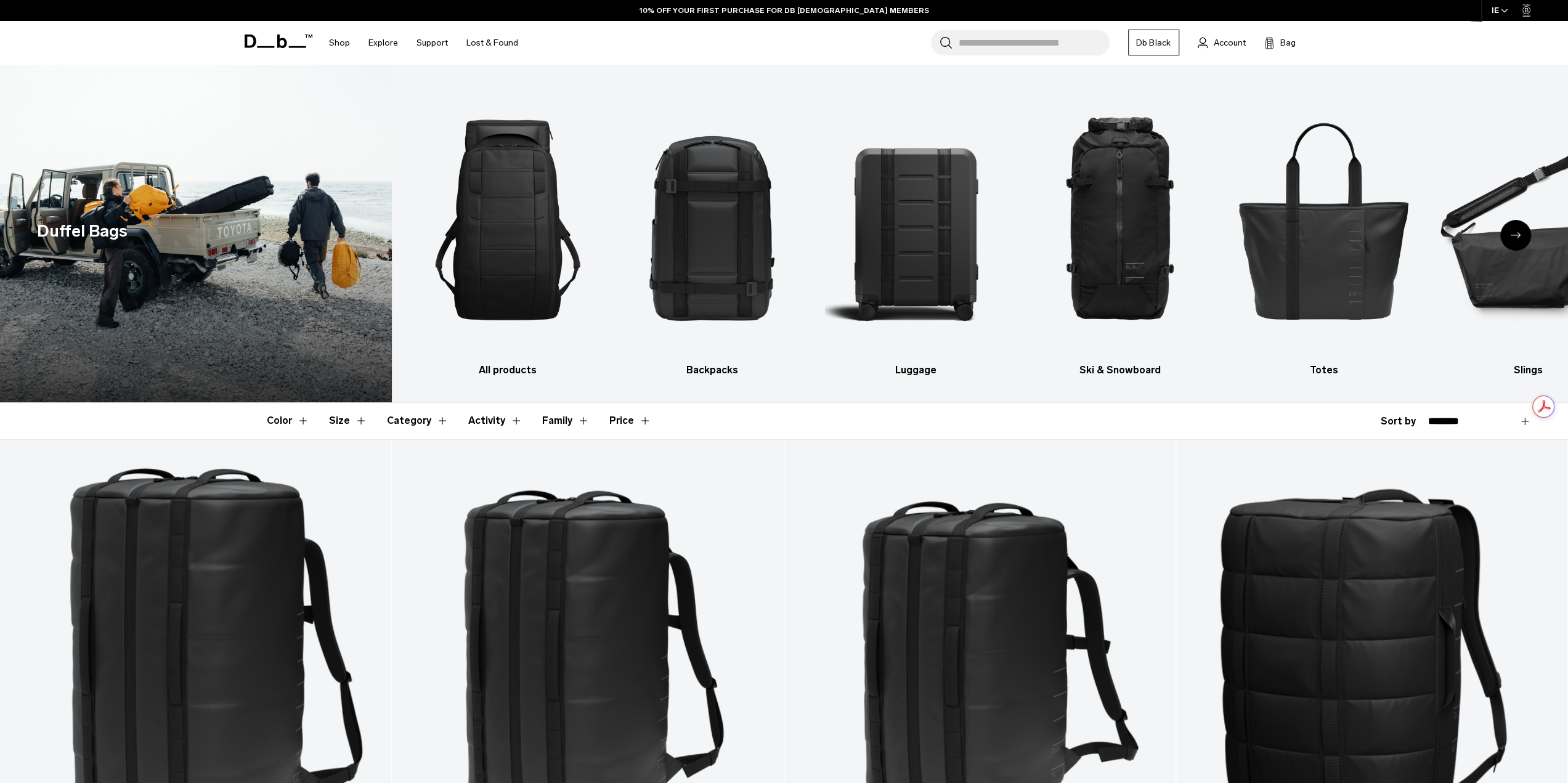
click at [1524, 239] on div "Next slide" at bounding box center [1515, 235] width 31 height 31
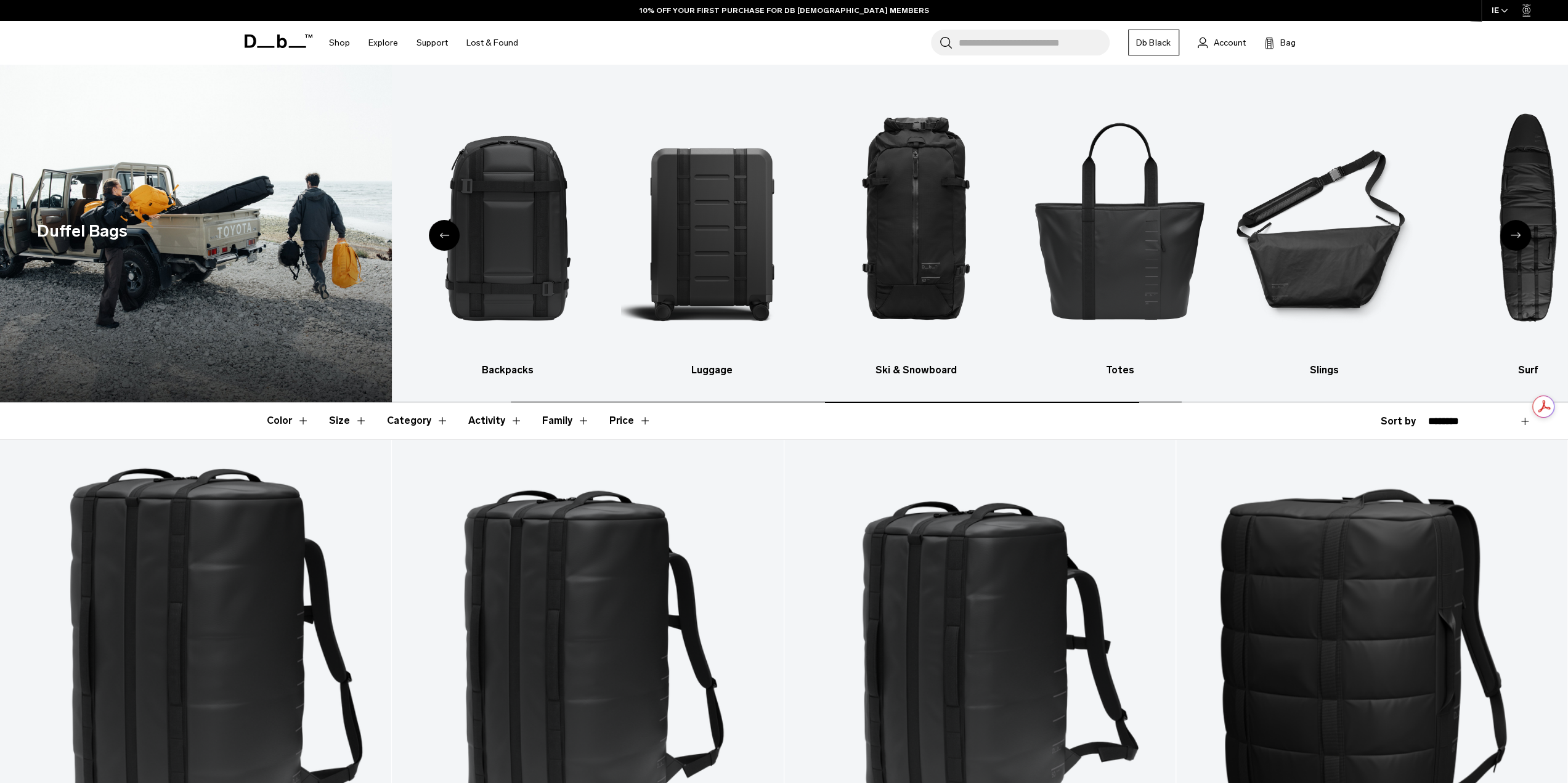
click at [1524, 239] on div "Next slide" at bounding box center [1515, 235] width 31 height 31
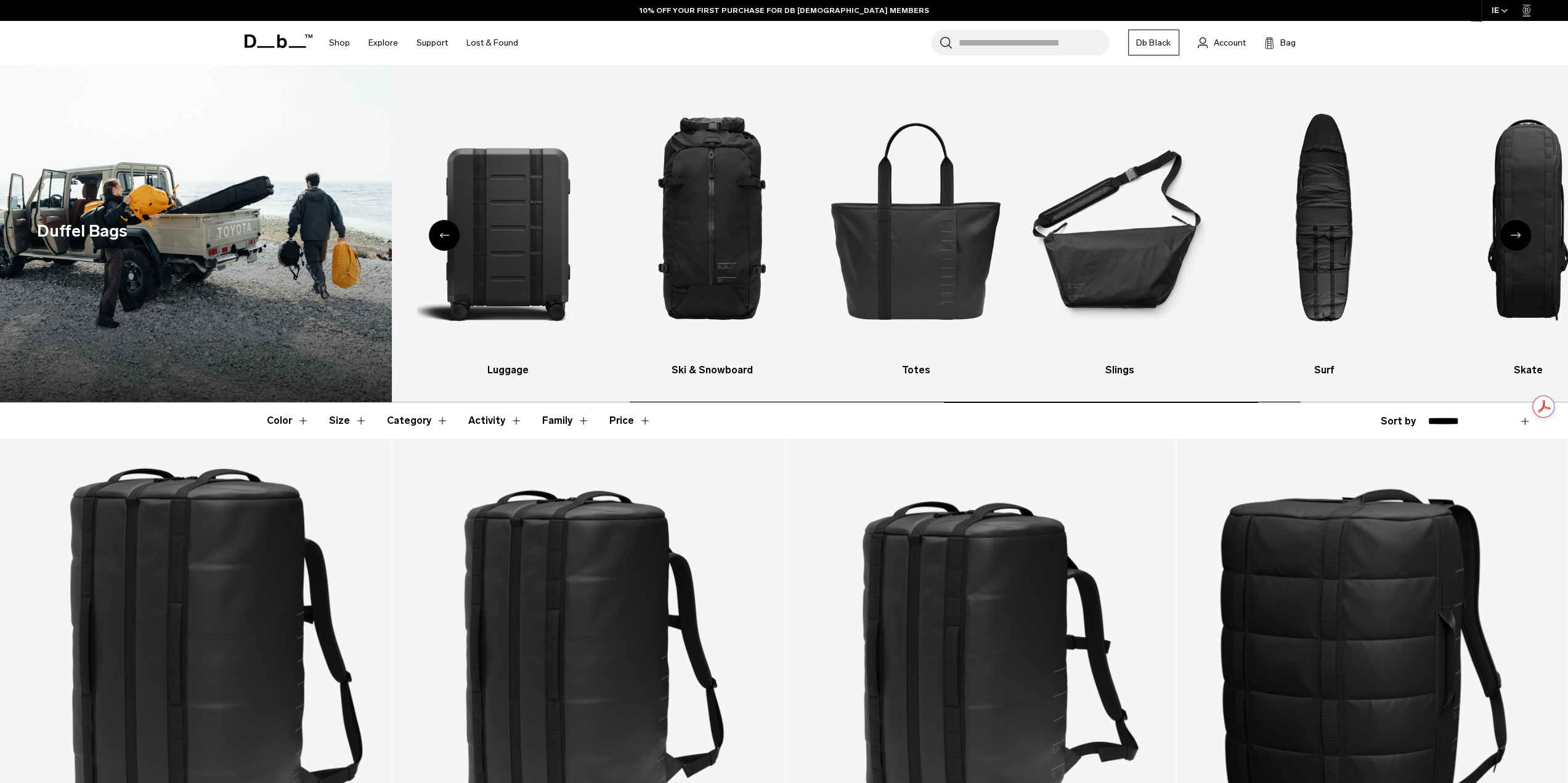
click at [1524, 239] on div "Next slide" at bounding box center [1515, 235] width 31 height 31
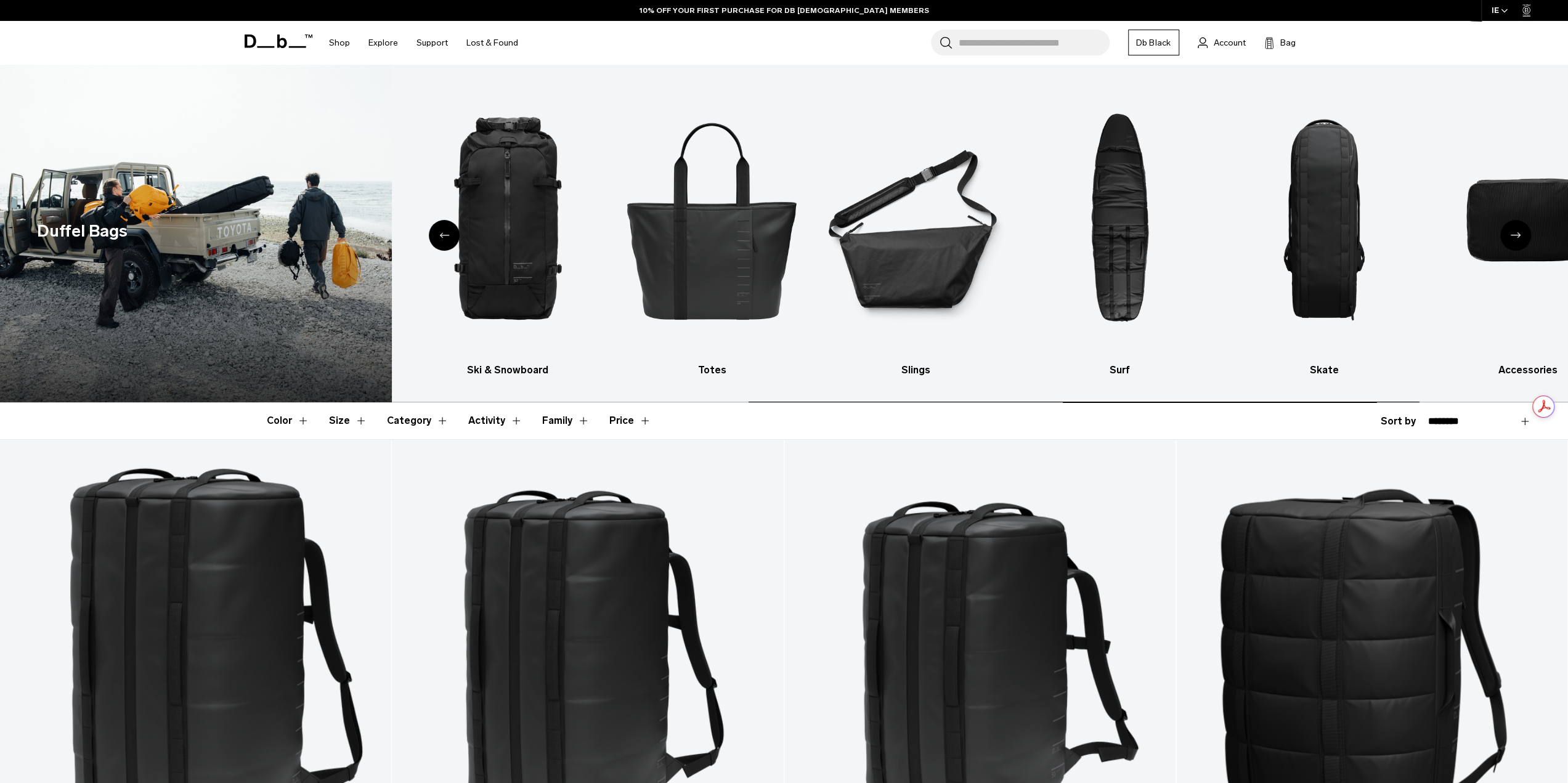
click at [1524, 239] on div "Next slide" at bounding box center [1515, 235] width 31 height 31
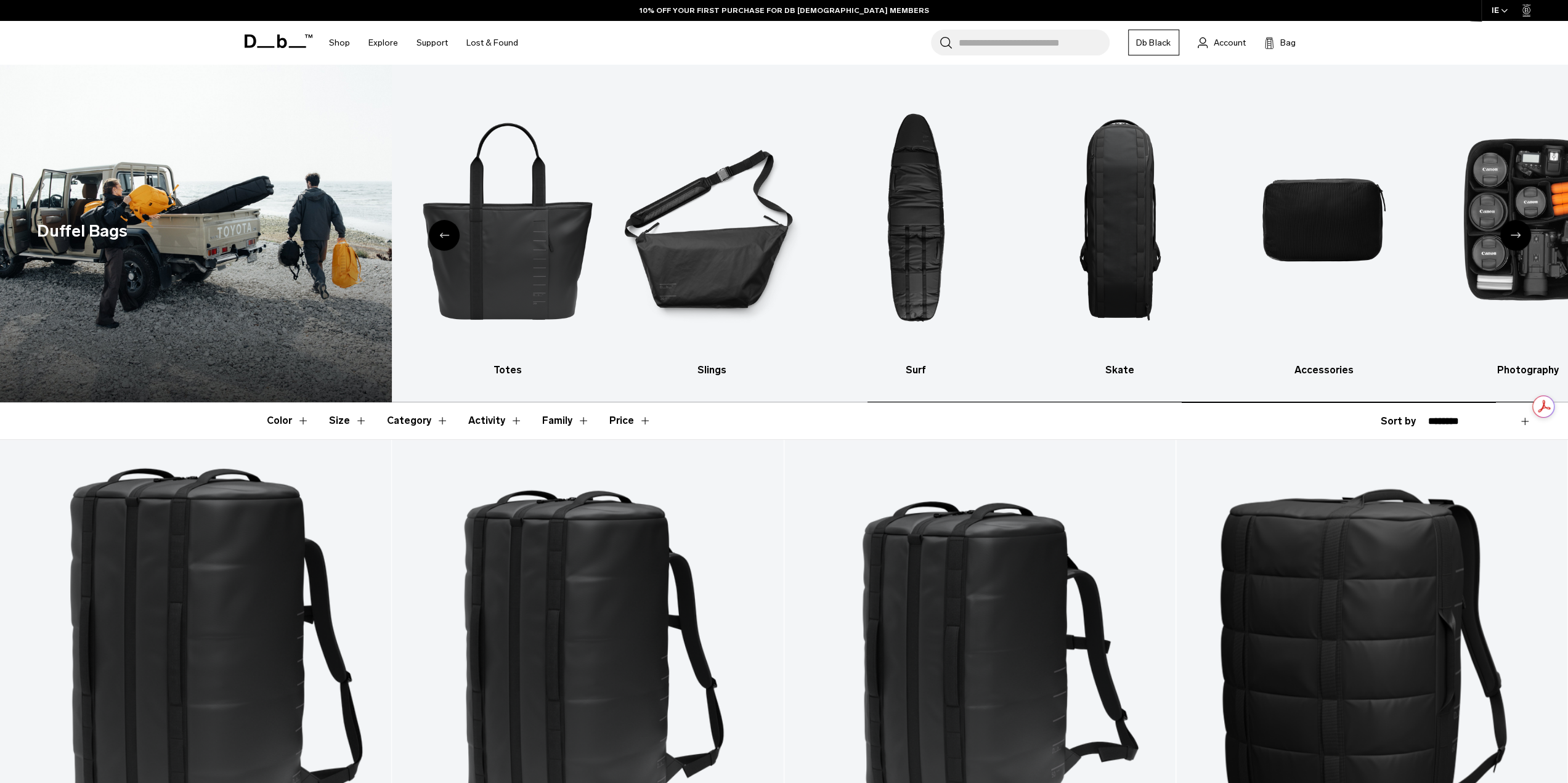
click at [1524, 239] on div "Next slide" at bounding box center [1515, 235] width 31 height 31
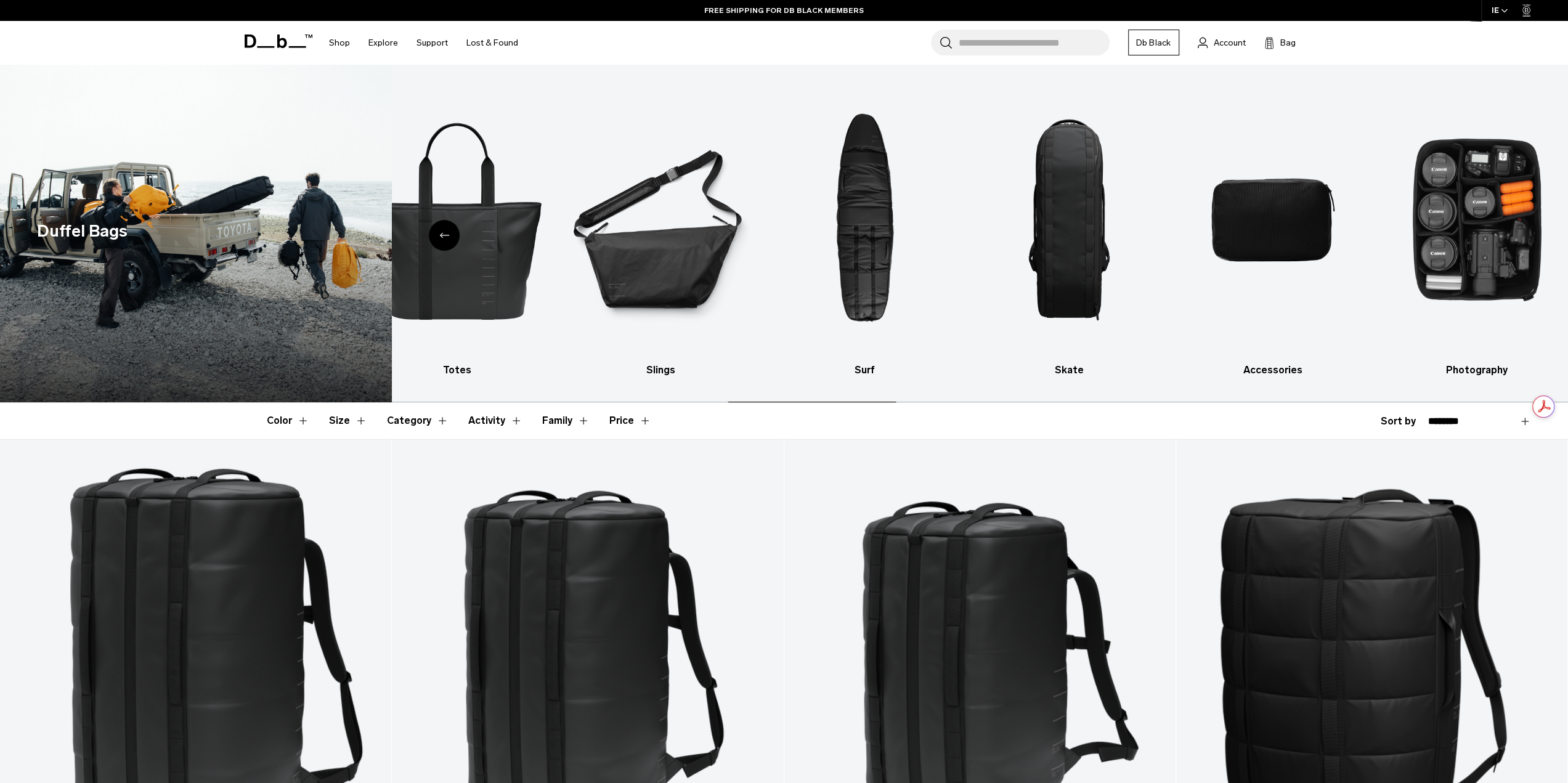
click at [1524, 239] on img "10 / 10" at bounding box center [1476, 220] width 182 height 274
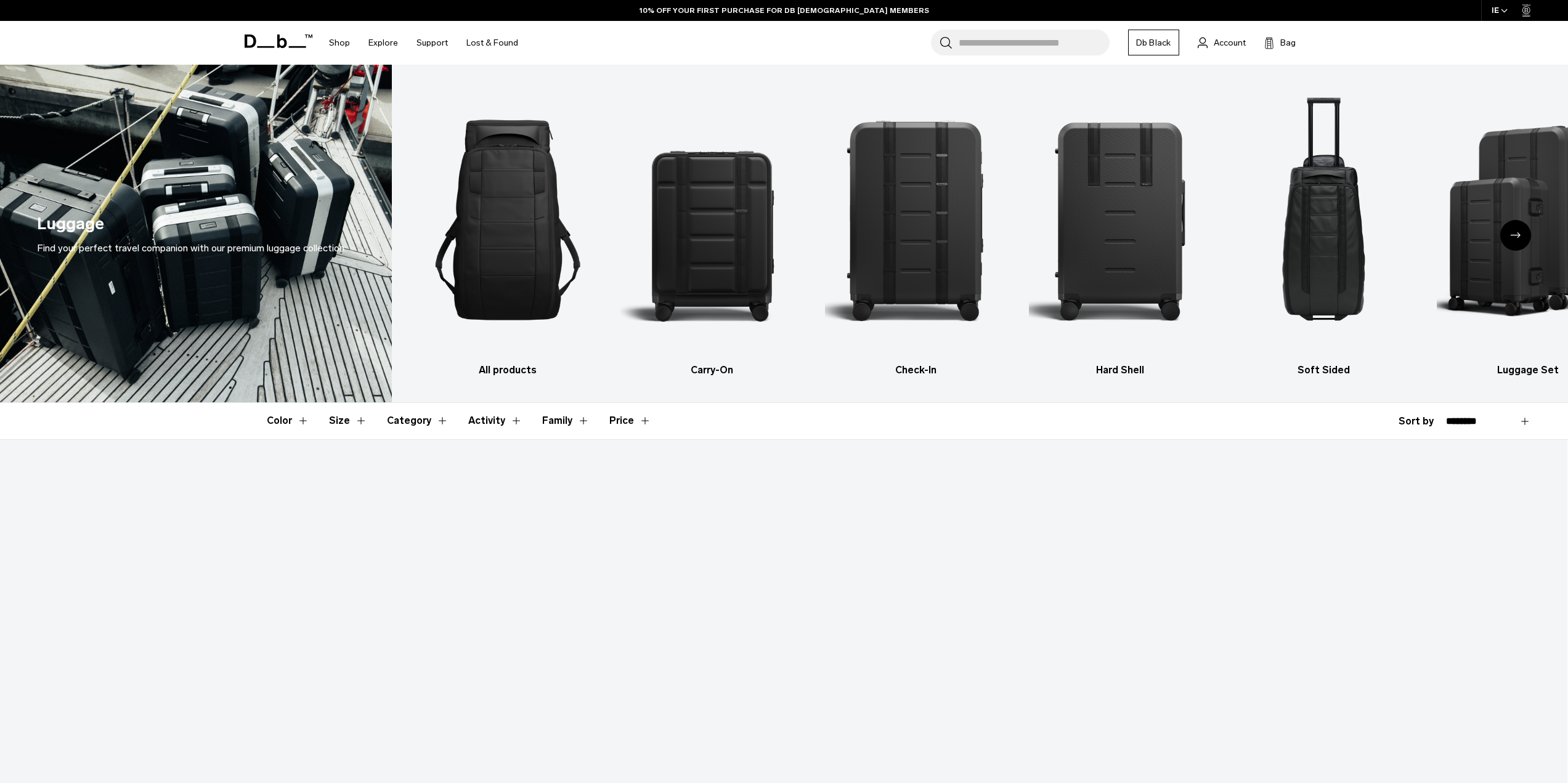
click at [536, 247] on img "1 / 6" at bounding box center [508, 220] width 182 height 274
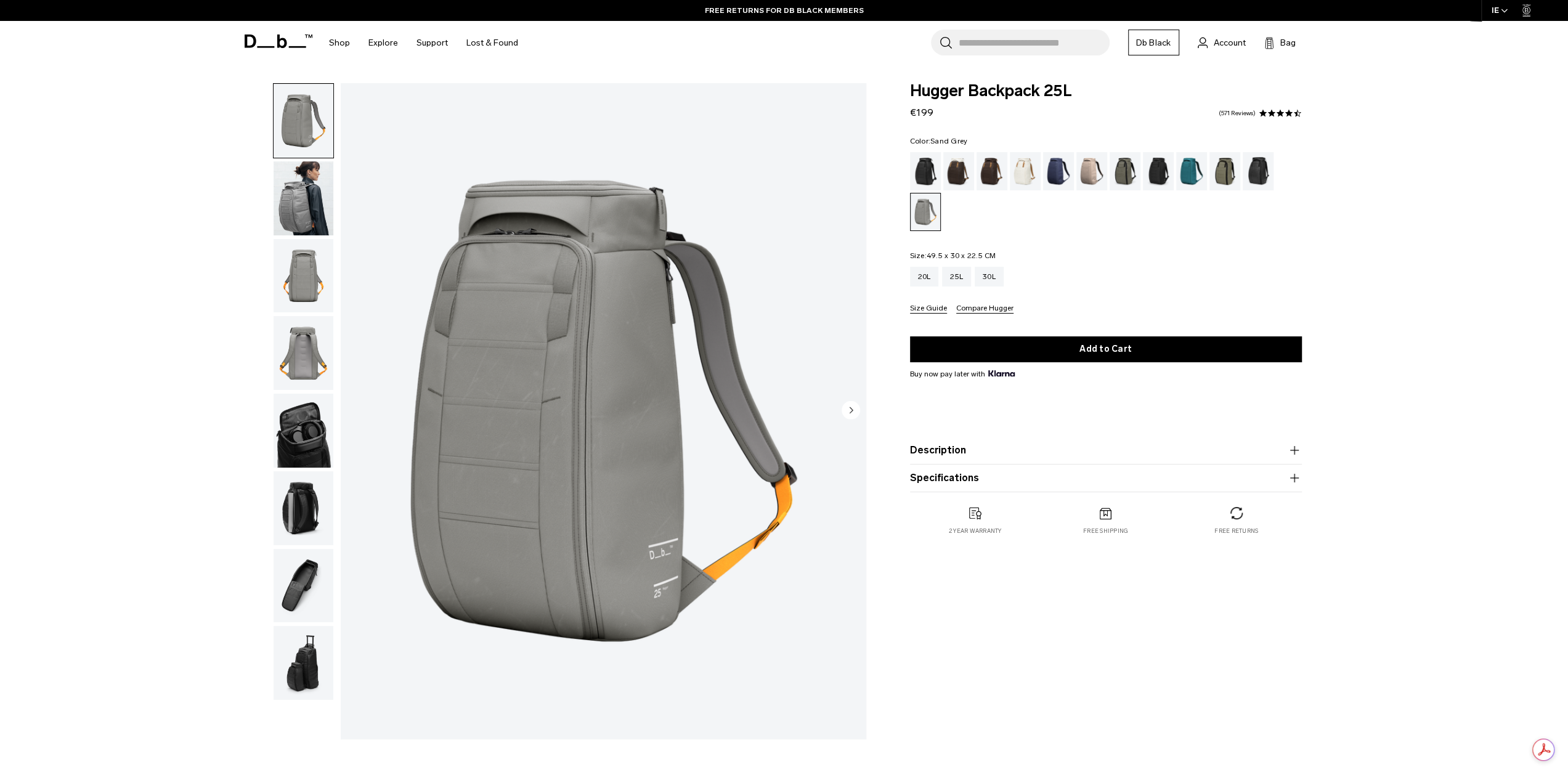
click at [293, 471] on img "button" at bounding box center [304, 508] width 60 height 74
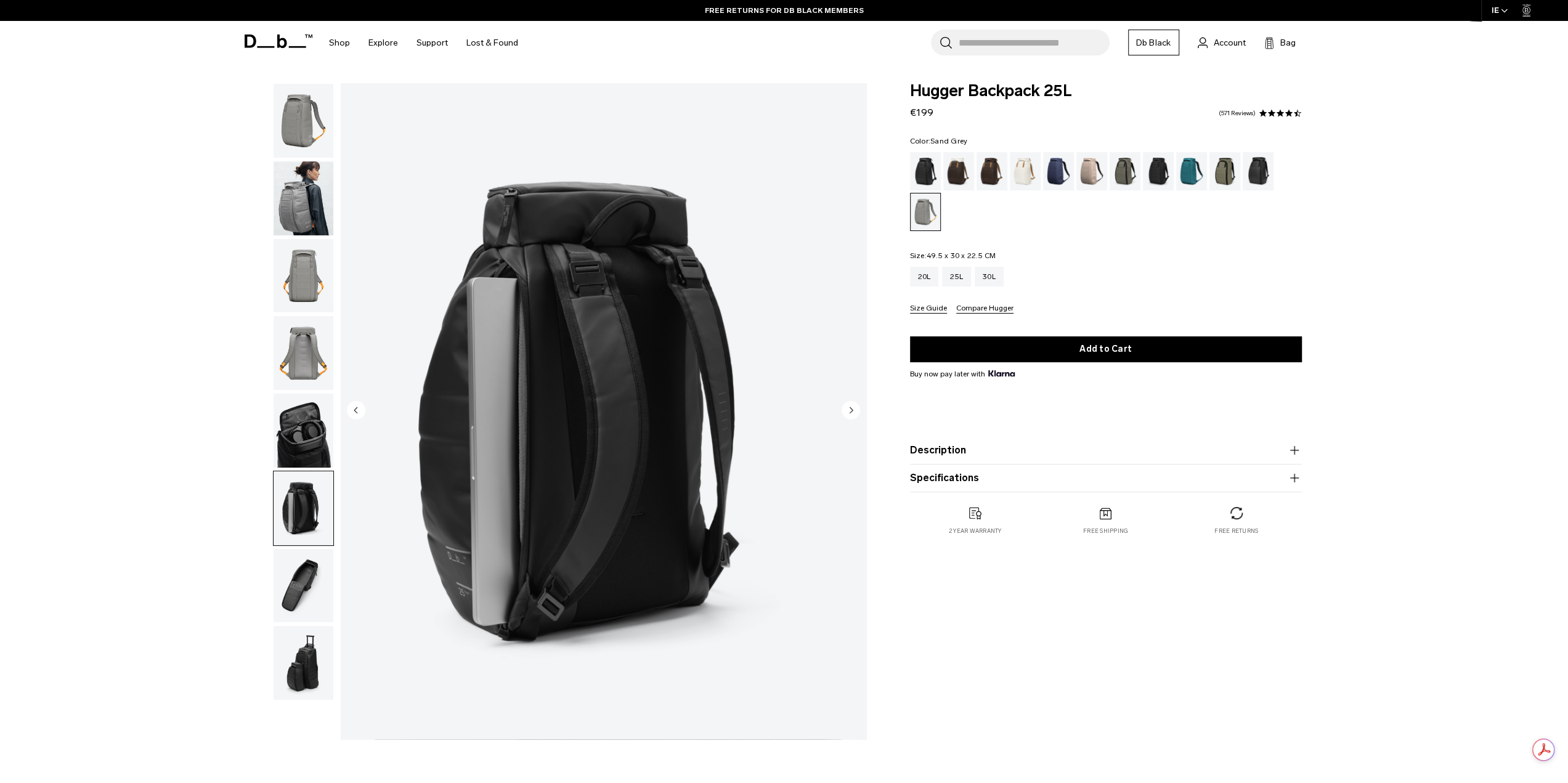
click at [295, 570] on img "button" at bounding box center [304, 585] width 60 height 74
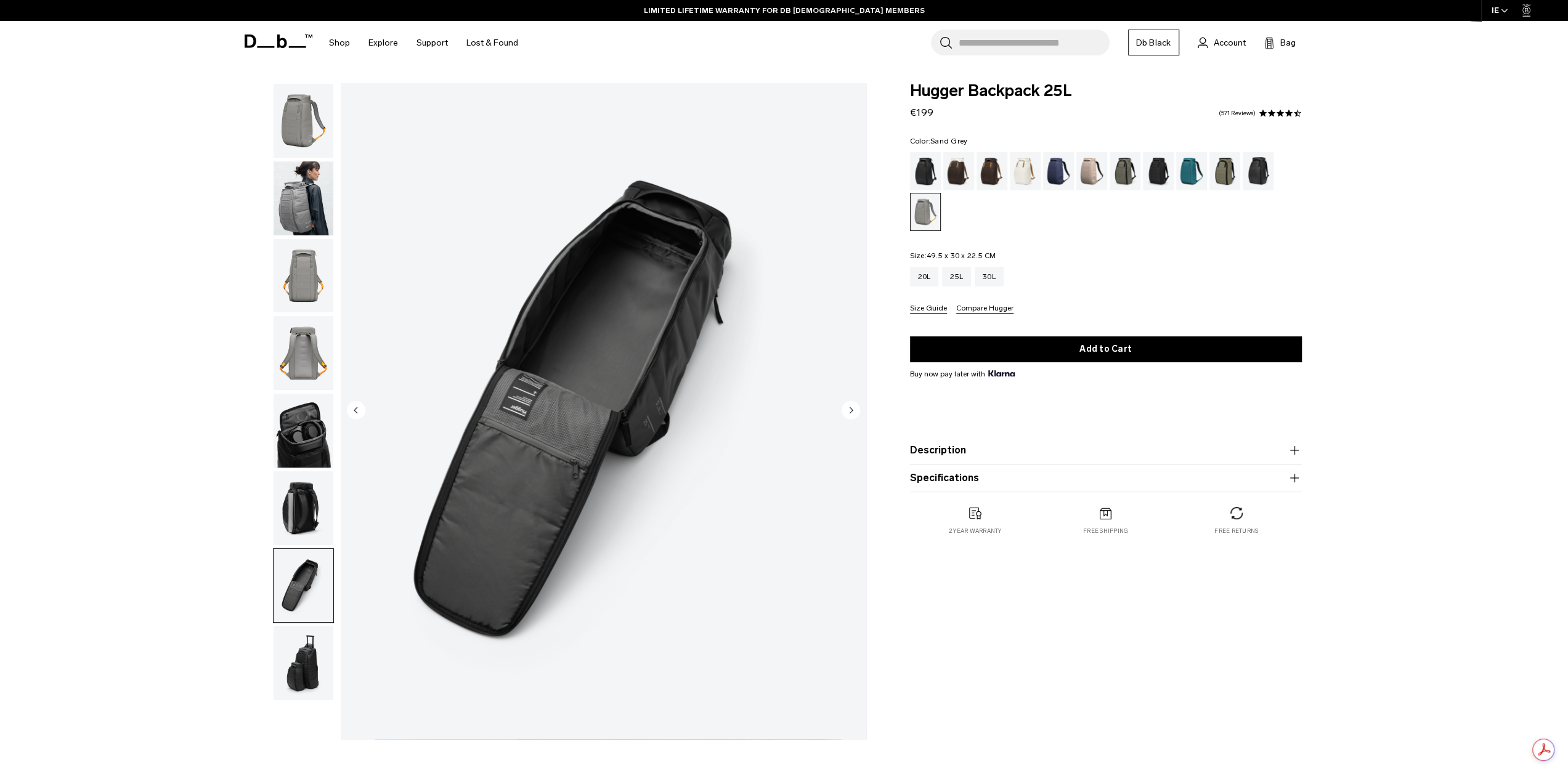
click at [297, 514] on img "button" at bounding box center [304, 508] width 60 height 74
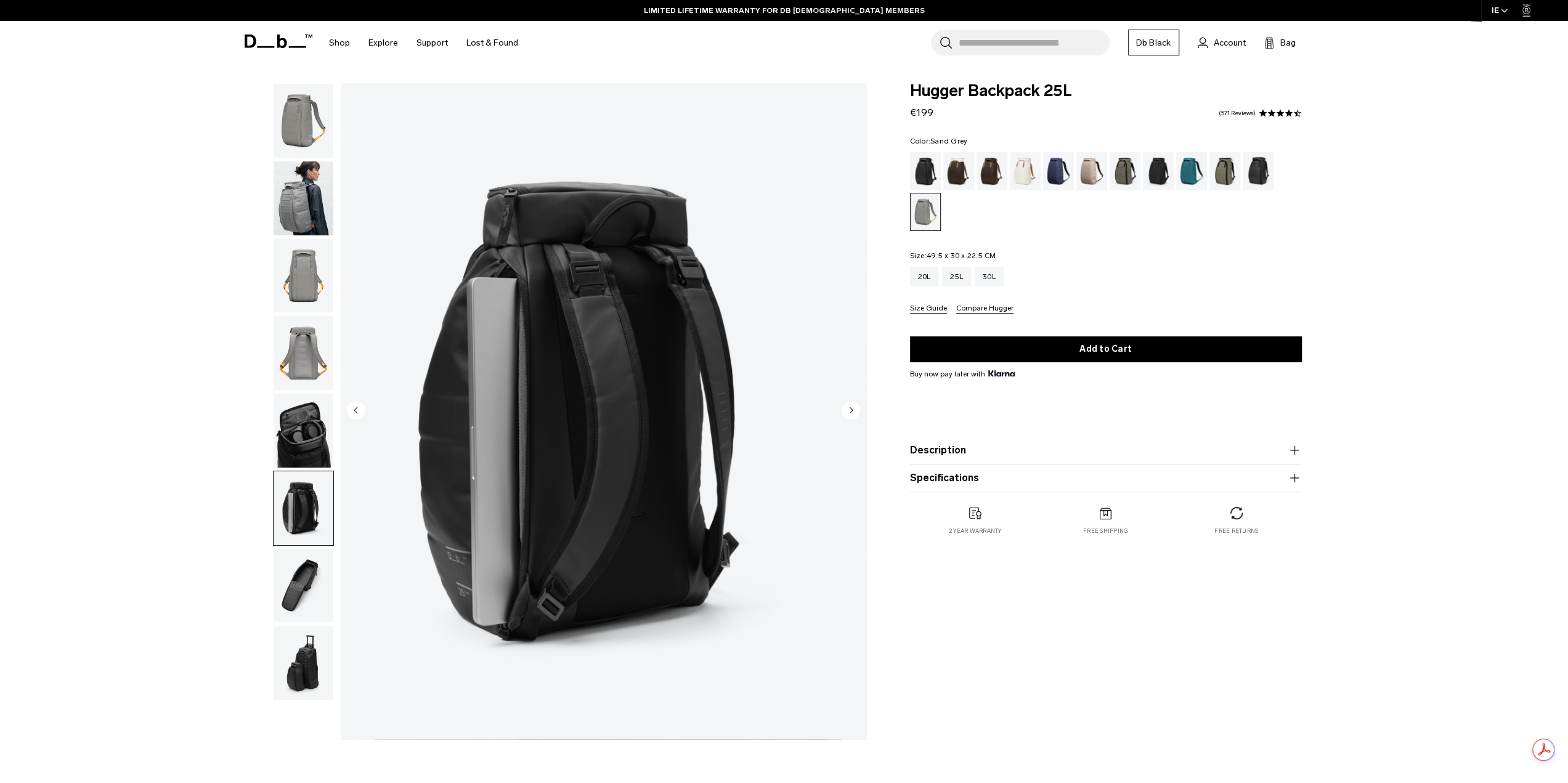
click at [1011, 450] on button "Description" at bounding box center [1105, 450] width 392 height 15
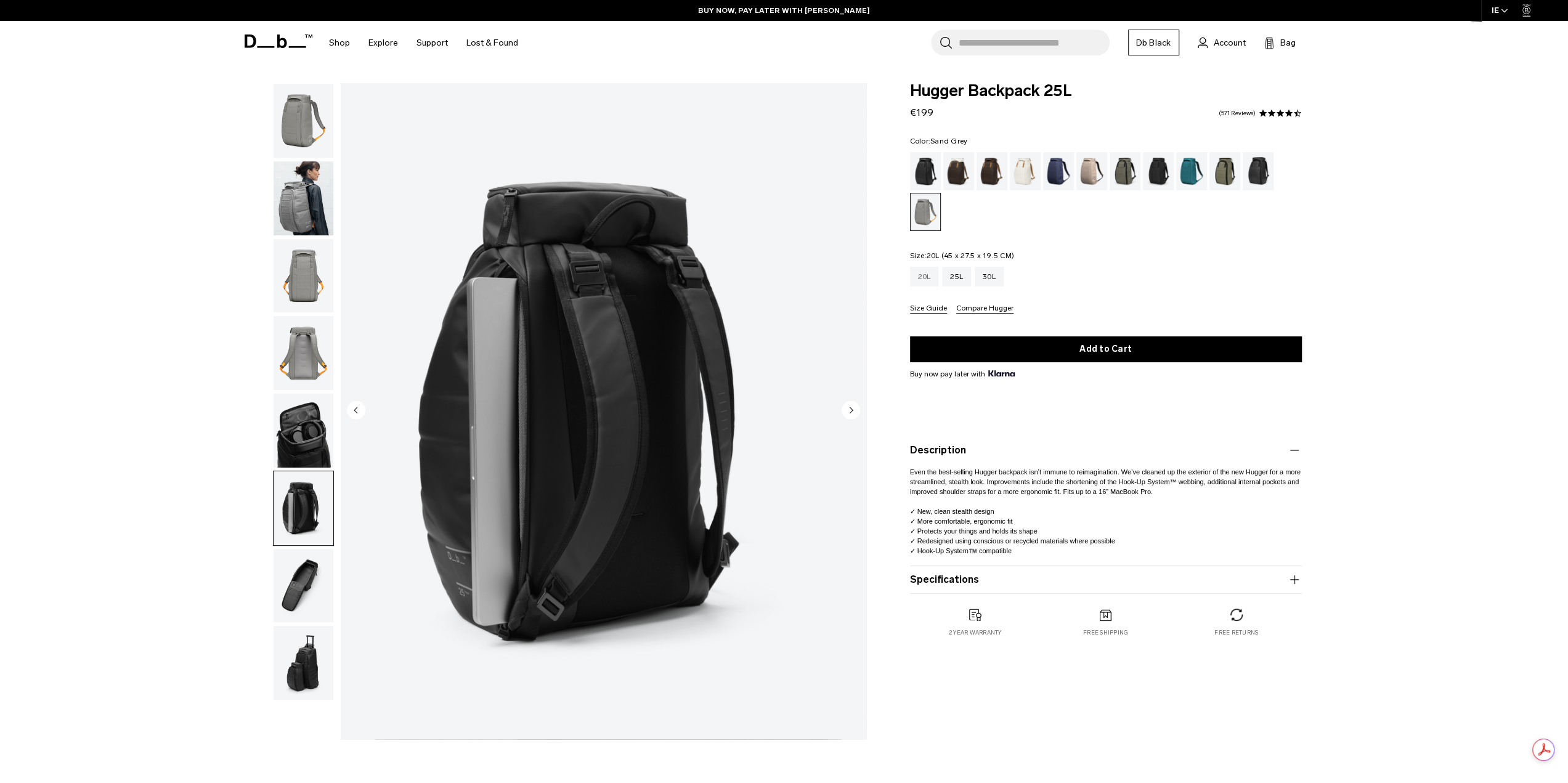
click at [921, 276] on div "20L" at bounding box center [924, 276] width 29 height 20
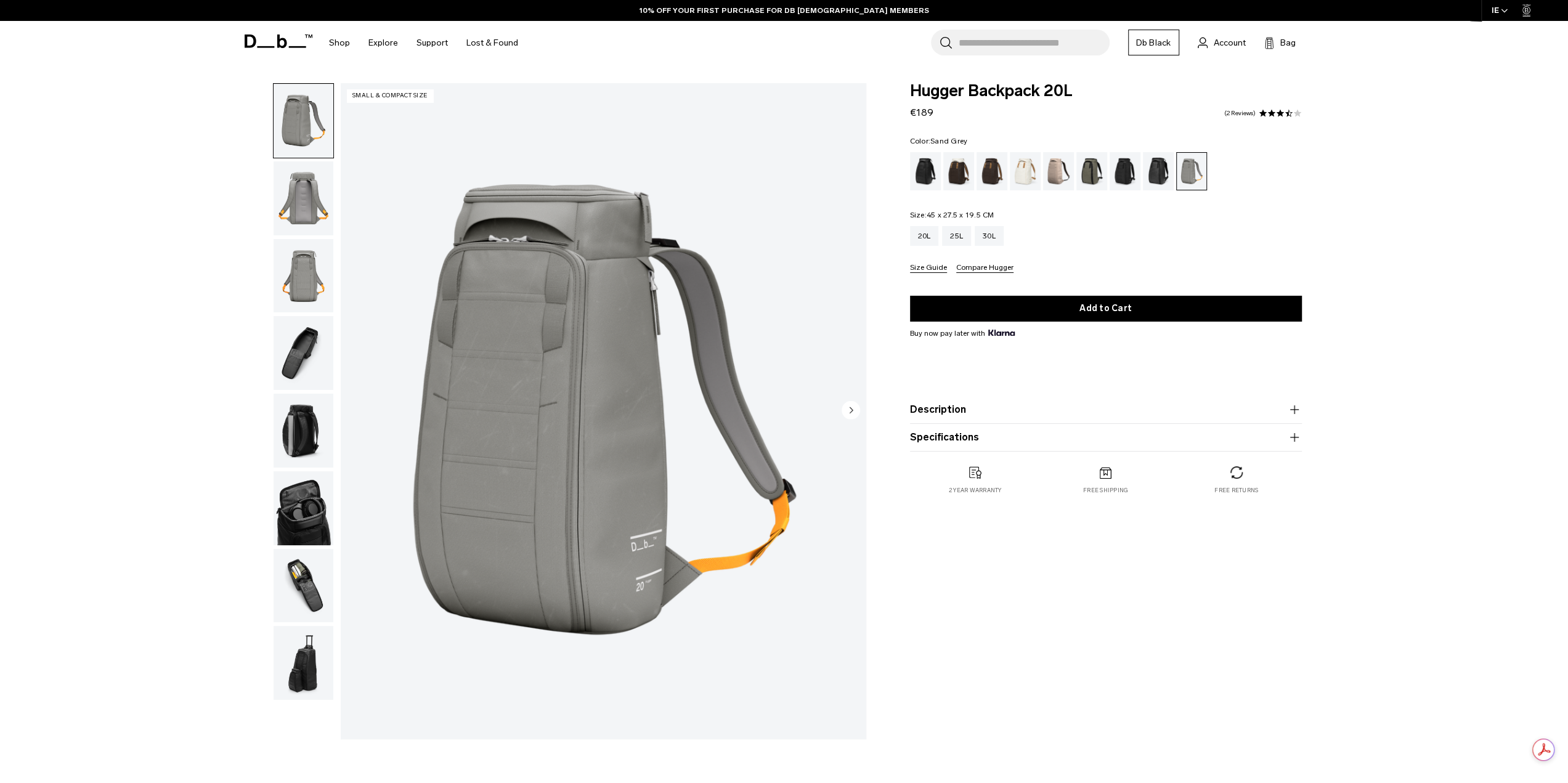
click at [990, 410] on button "Description" at bounding box center [1105, 410] width 392 height 15
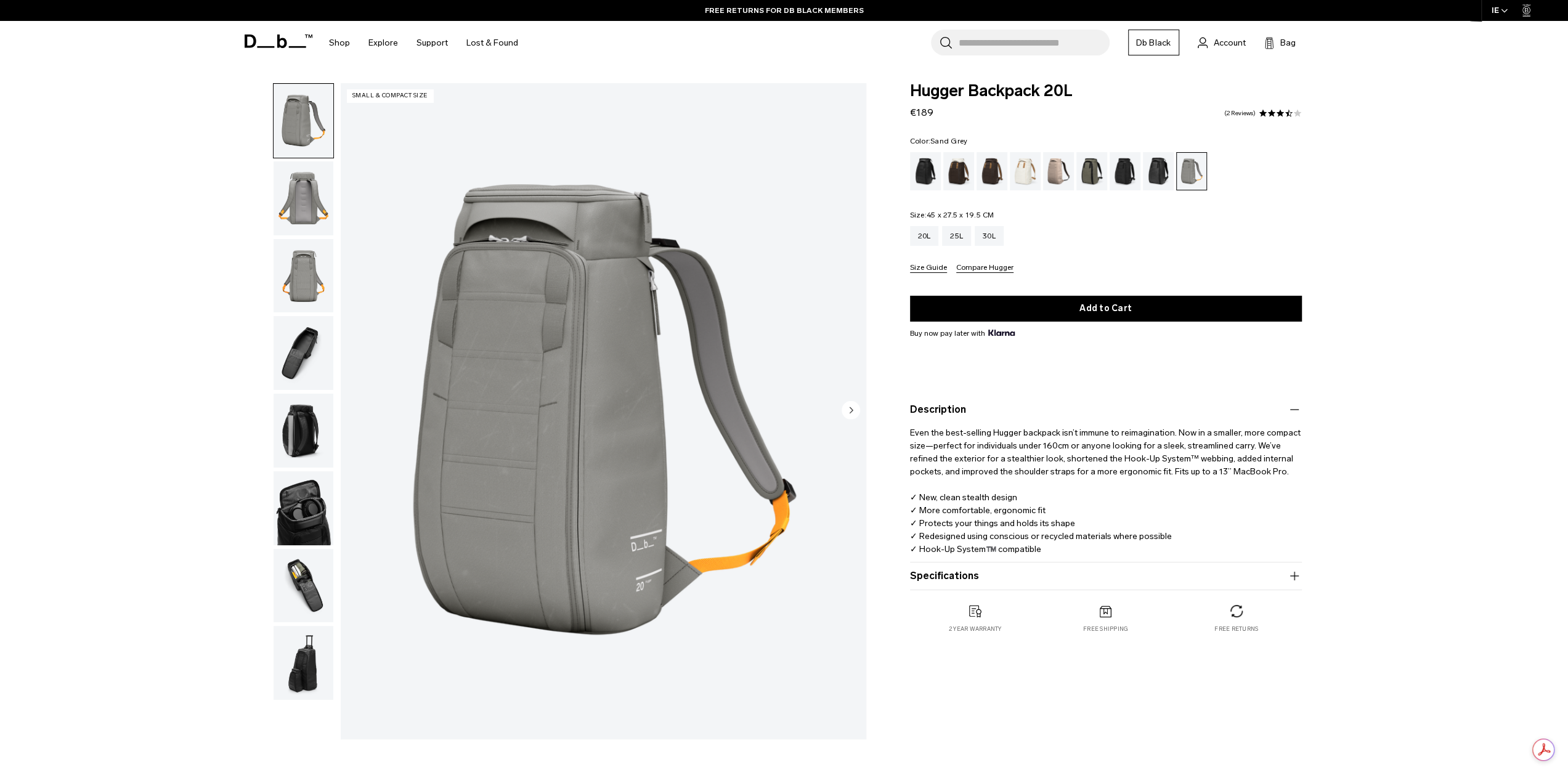
click at [987, 577] on button "Specifications" at bounding box center [1105, 576] width 392 height 15
click at [925, 172] on div "Black Out" at bounding box center [925, 171] width 31 height 38
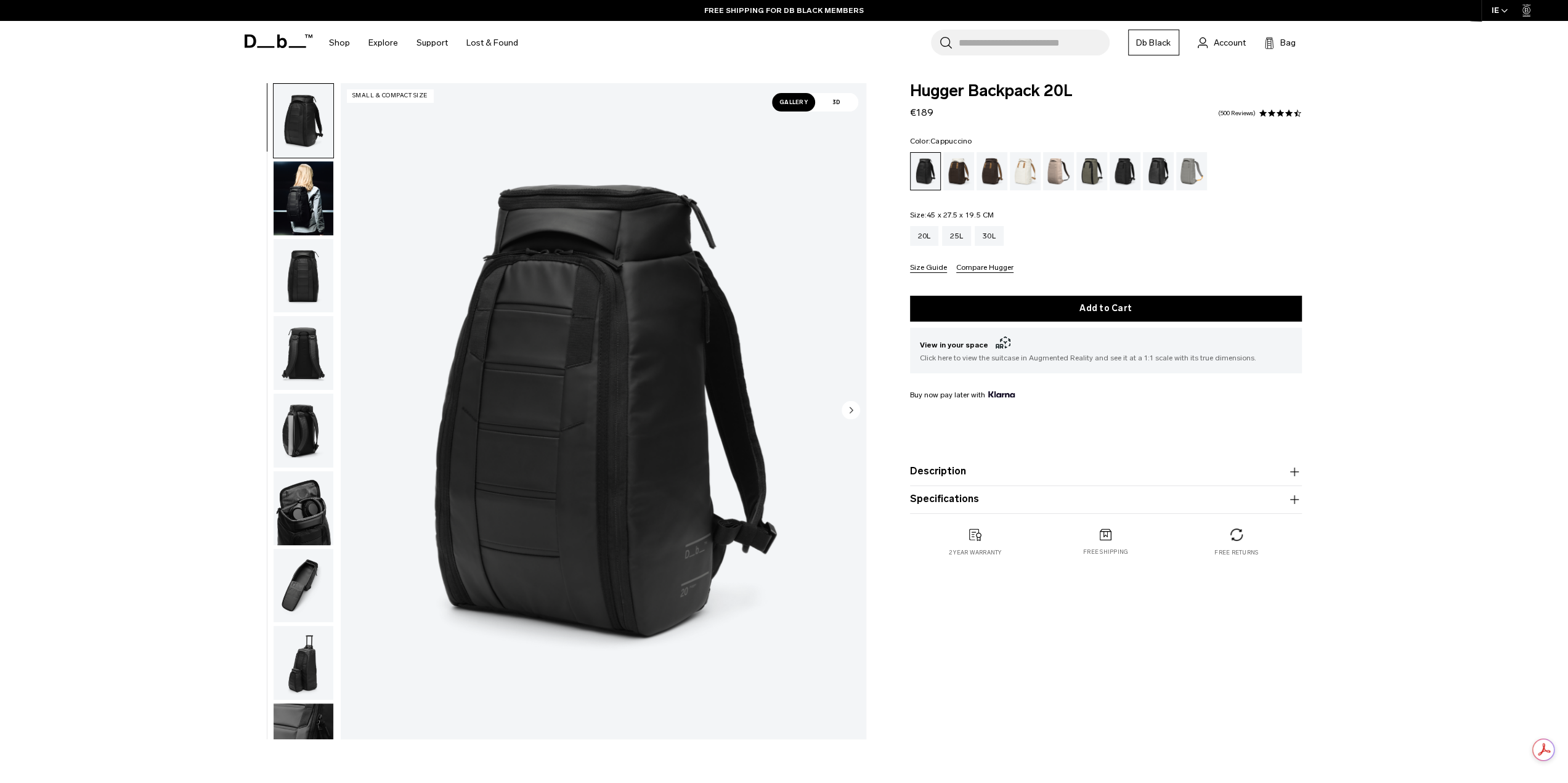
click at [955, 173] on div "Cappuccino" at bounding box center [959, 171] width 31 height 38
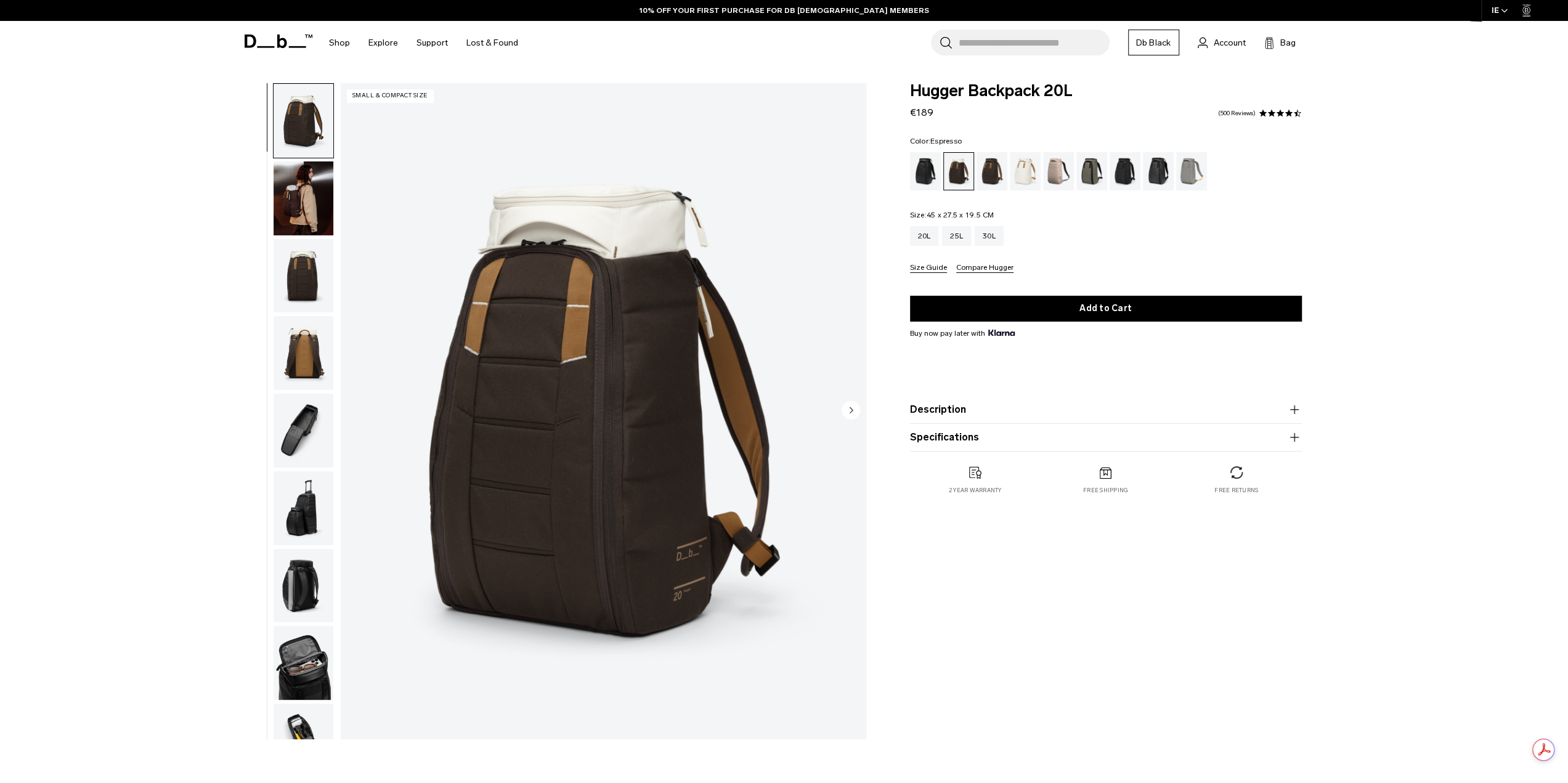
click at [984, 173] on div "Espresso" at bounding box center [992, 171] width 31 height 38
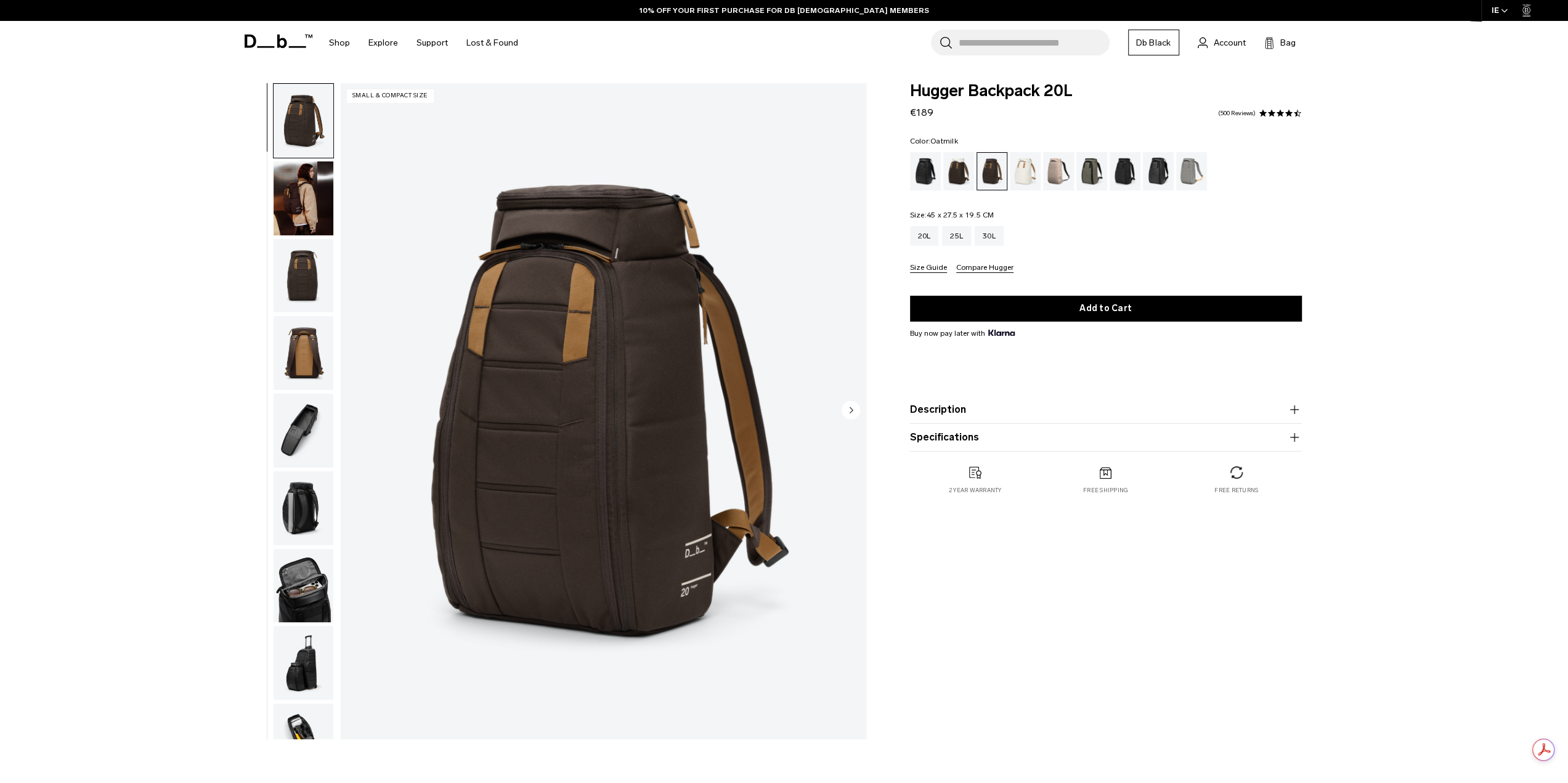
click at [1024, 170] on div "Oatmilk" at bounding box center [1026, 171] width 31 height 38
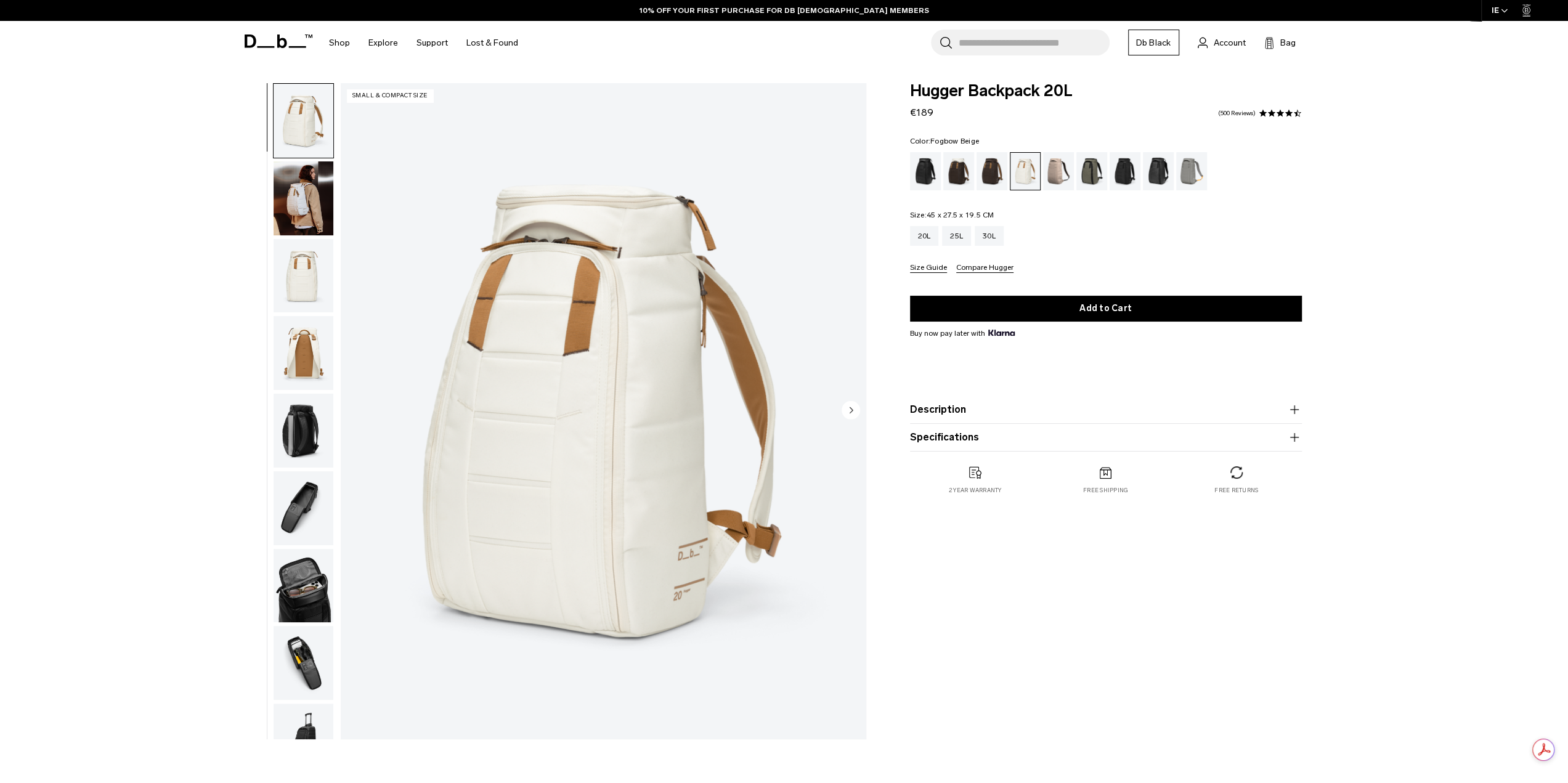
click at [1055, 167] on div "Fogbow Beige" at bounding box center [1059, 171] width 31 height 38
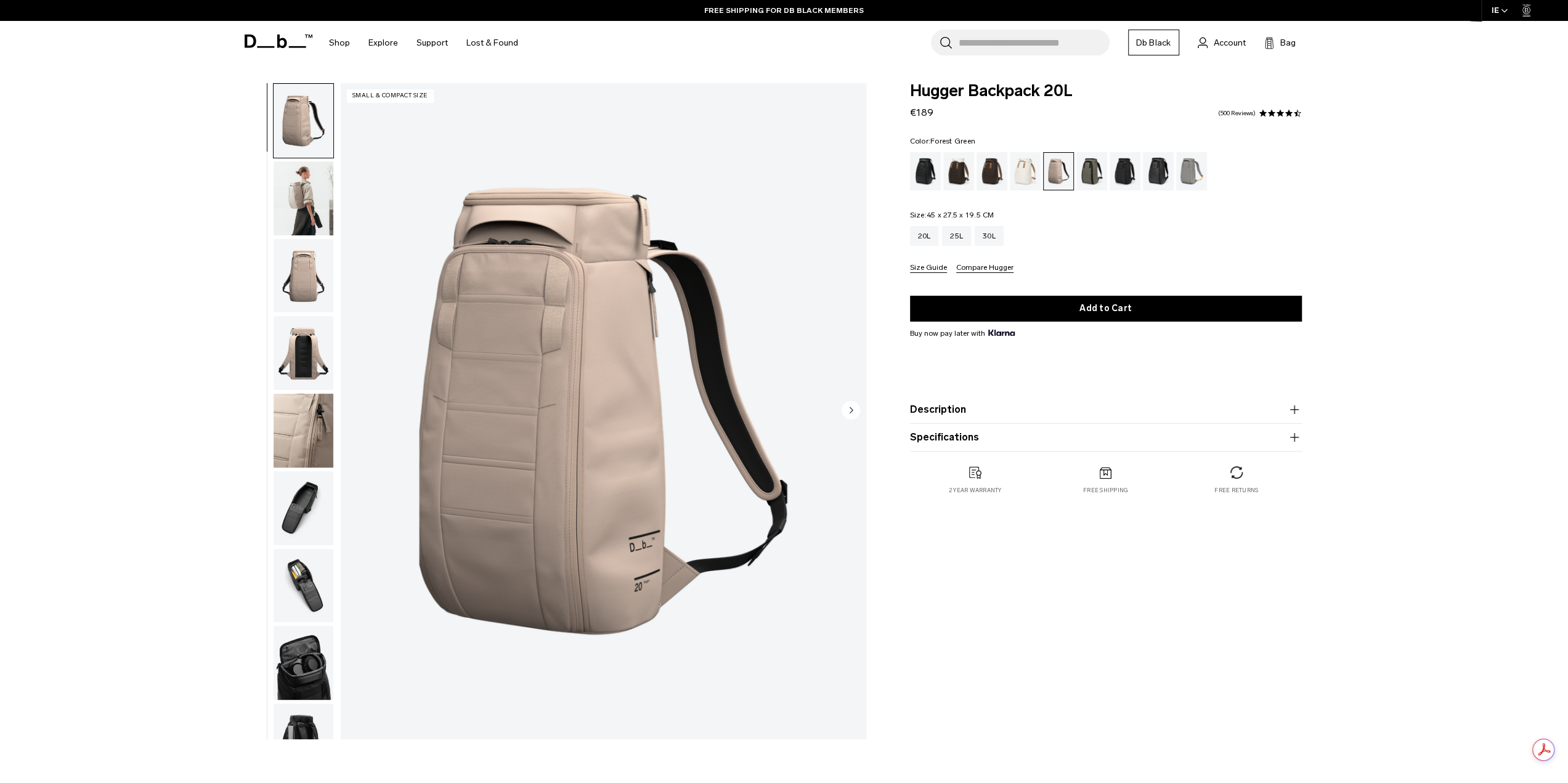
click at [1094, 176] on div "Forest Green" at bounding box center [1092, 171] width 31 height 38
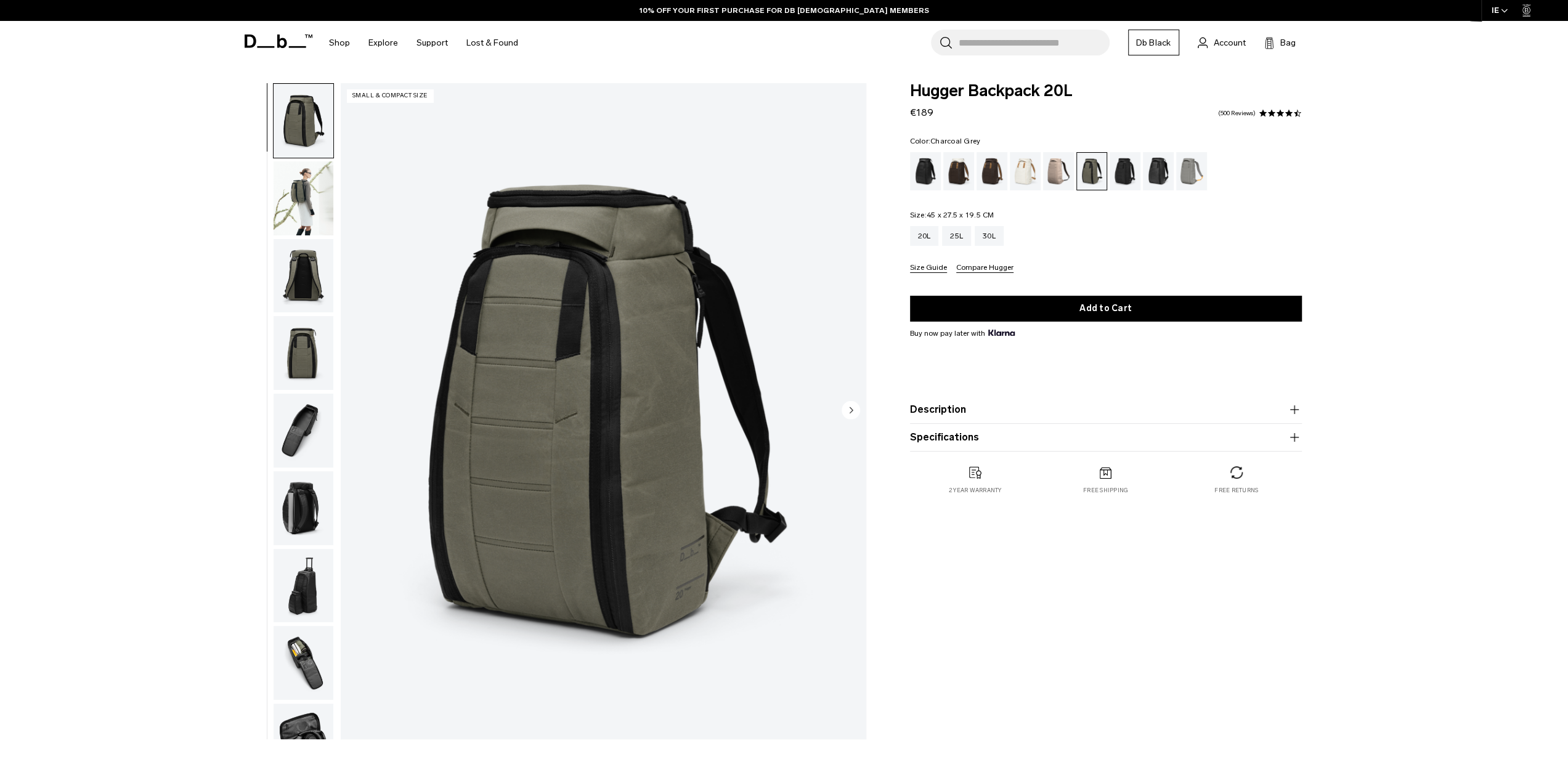
click at [1121, 172] on div "Charcoal Grey" at bounding box center [1125, 171] width 31 height 38
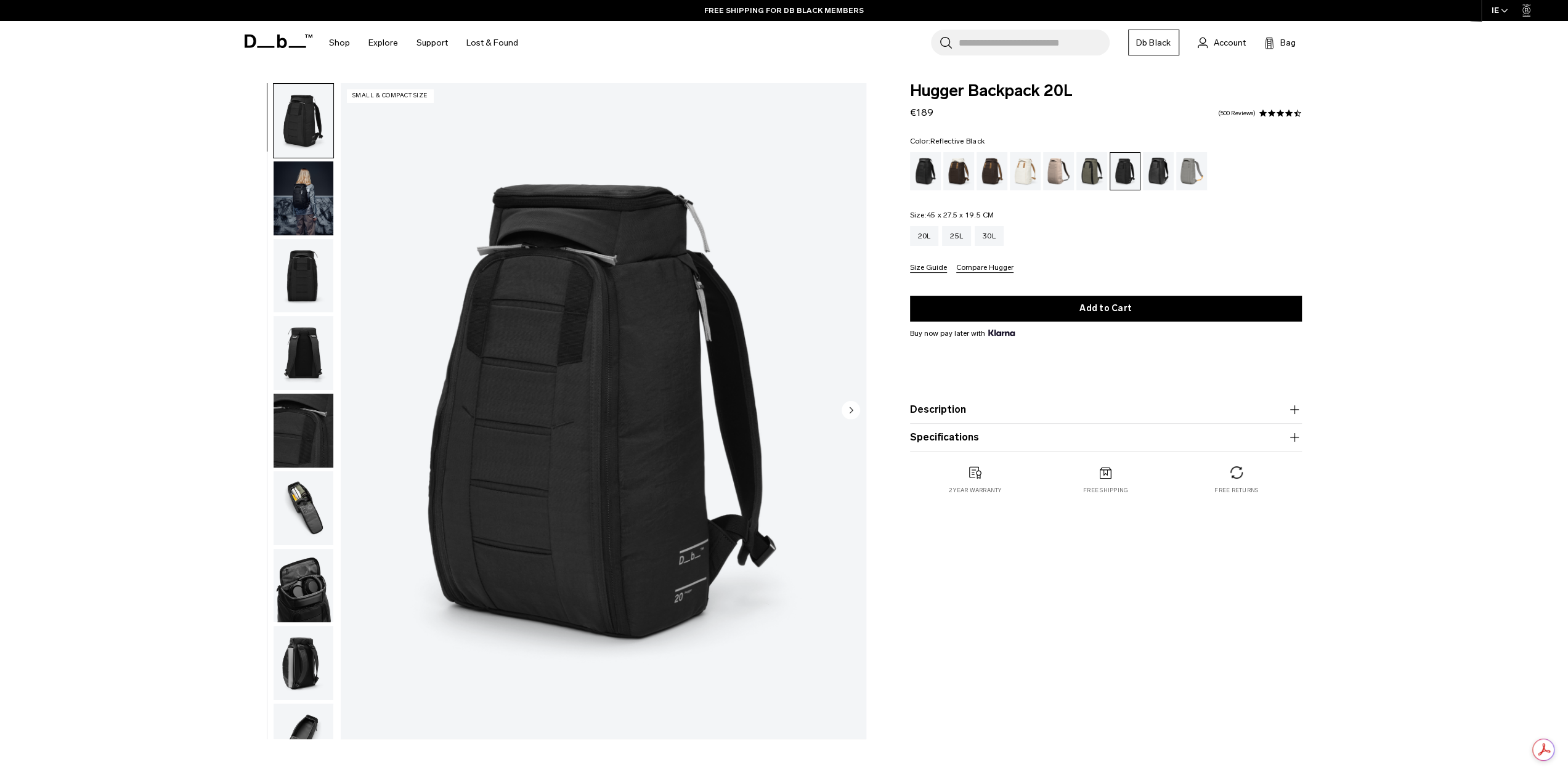
click at [1153, 176] on div "Reflective Black" at bounding box center [1158, 171] width 31 height 38
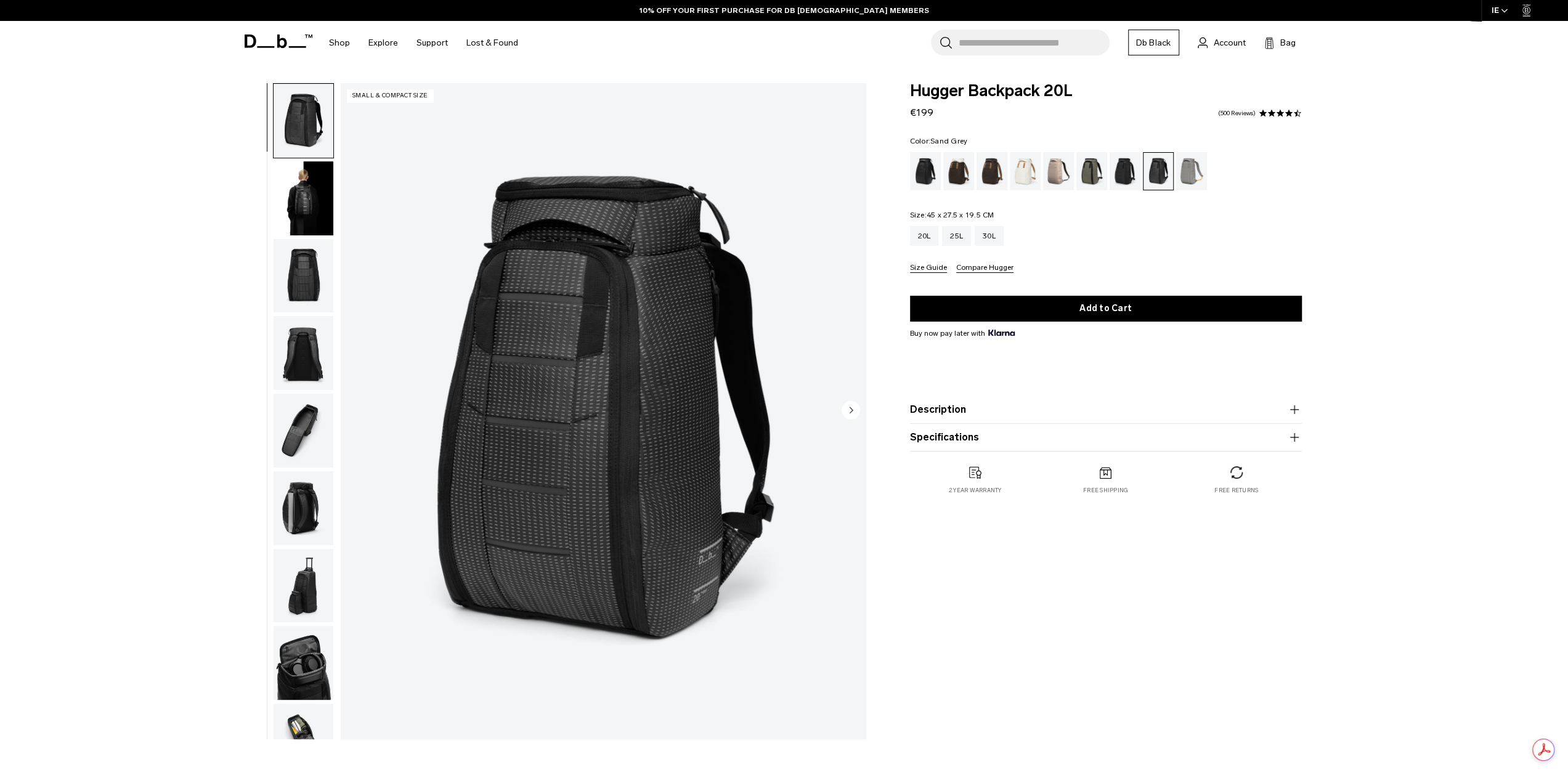
click at [1183, 177] on div "Sand Grey" at bounding box center [1191, 171] width 31 height 38
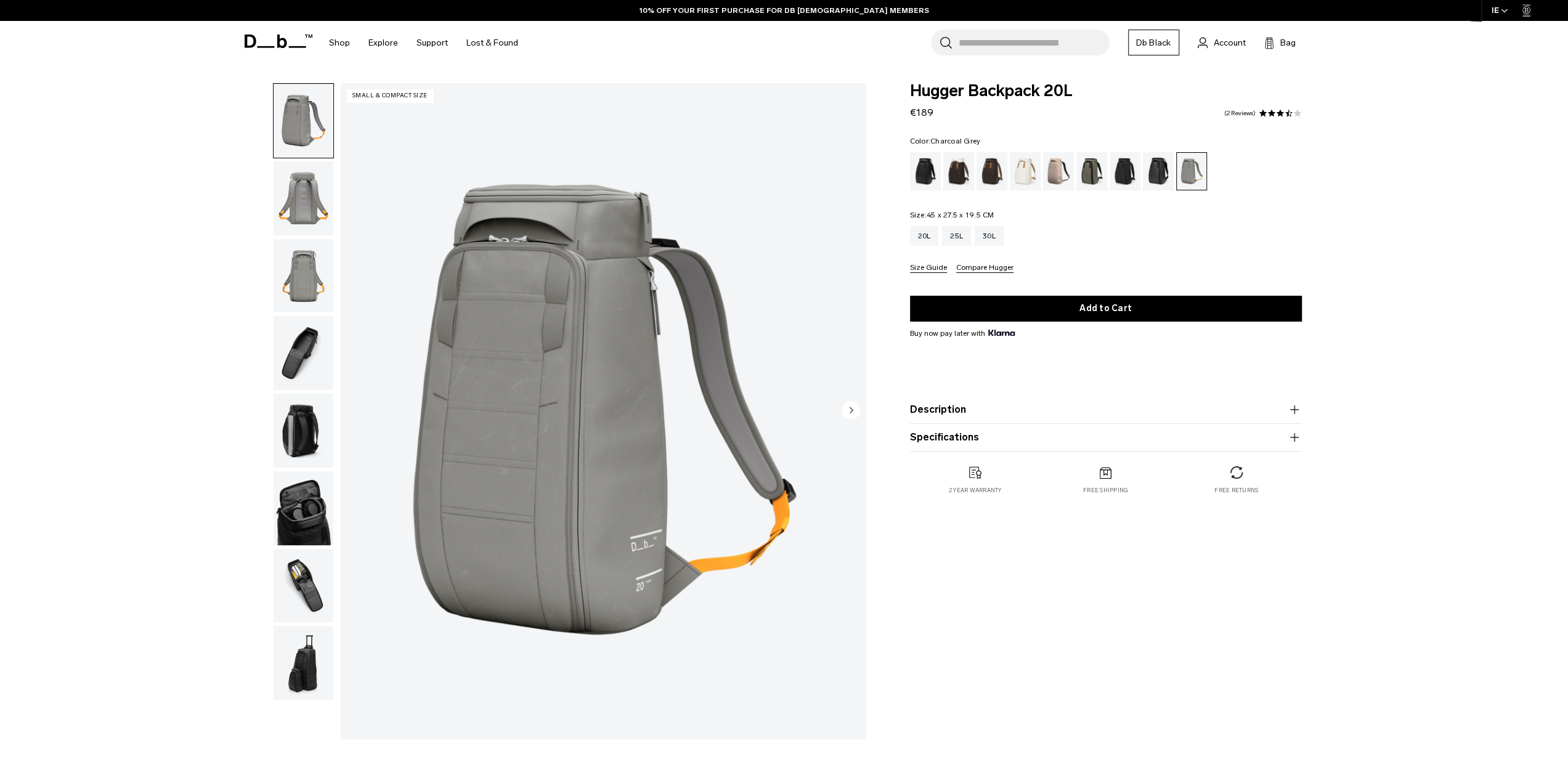
click at [1122, 175] on div "Charcoal Grey" at bounding box center [1125, 171] width 31 height 38
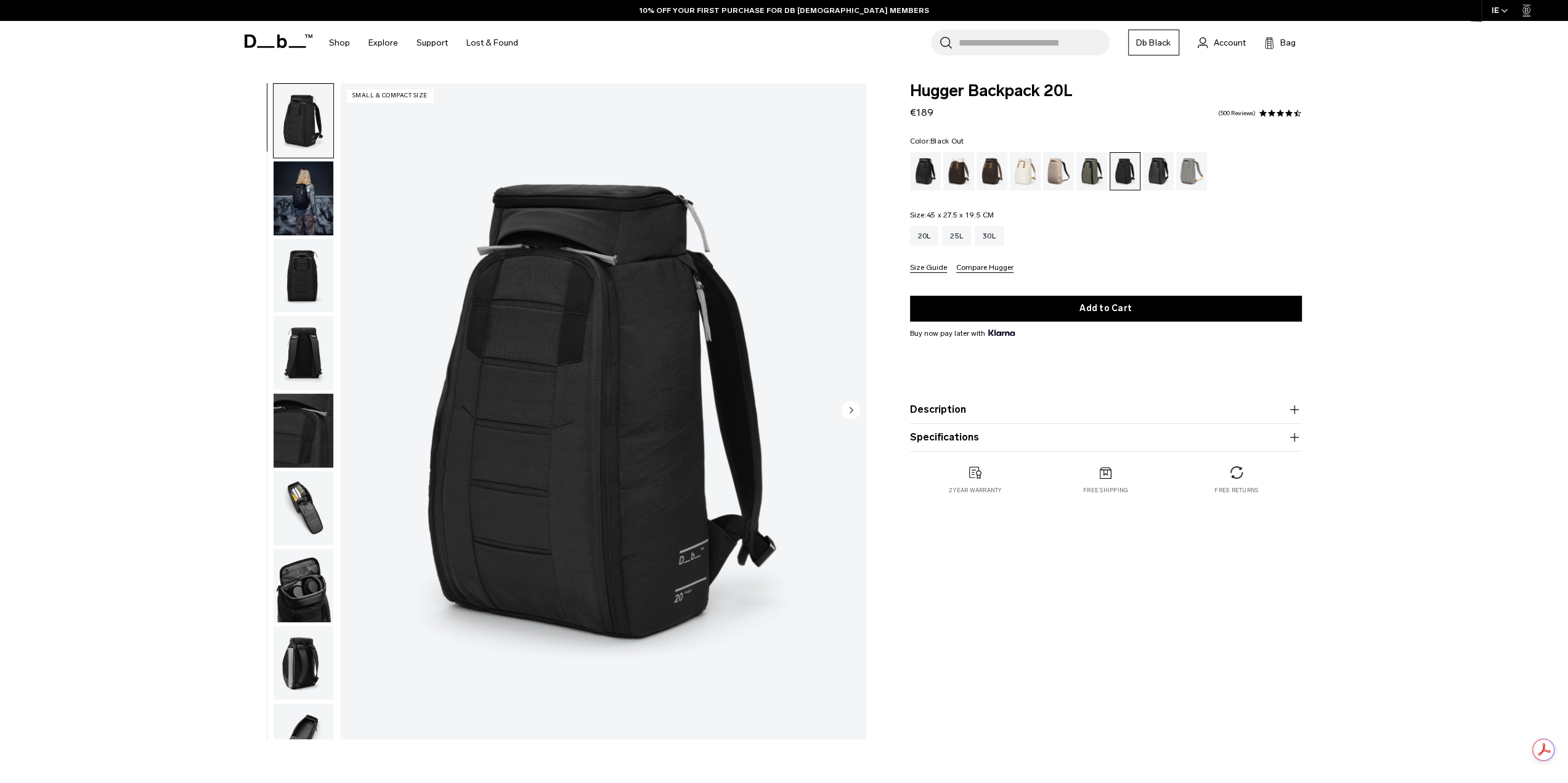
click at [929, 171] on div "Black Out" at bounding box center [925, 171] width 31 height 38
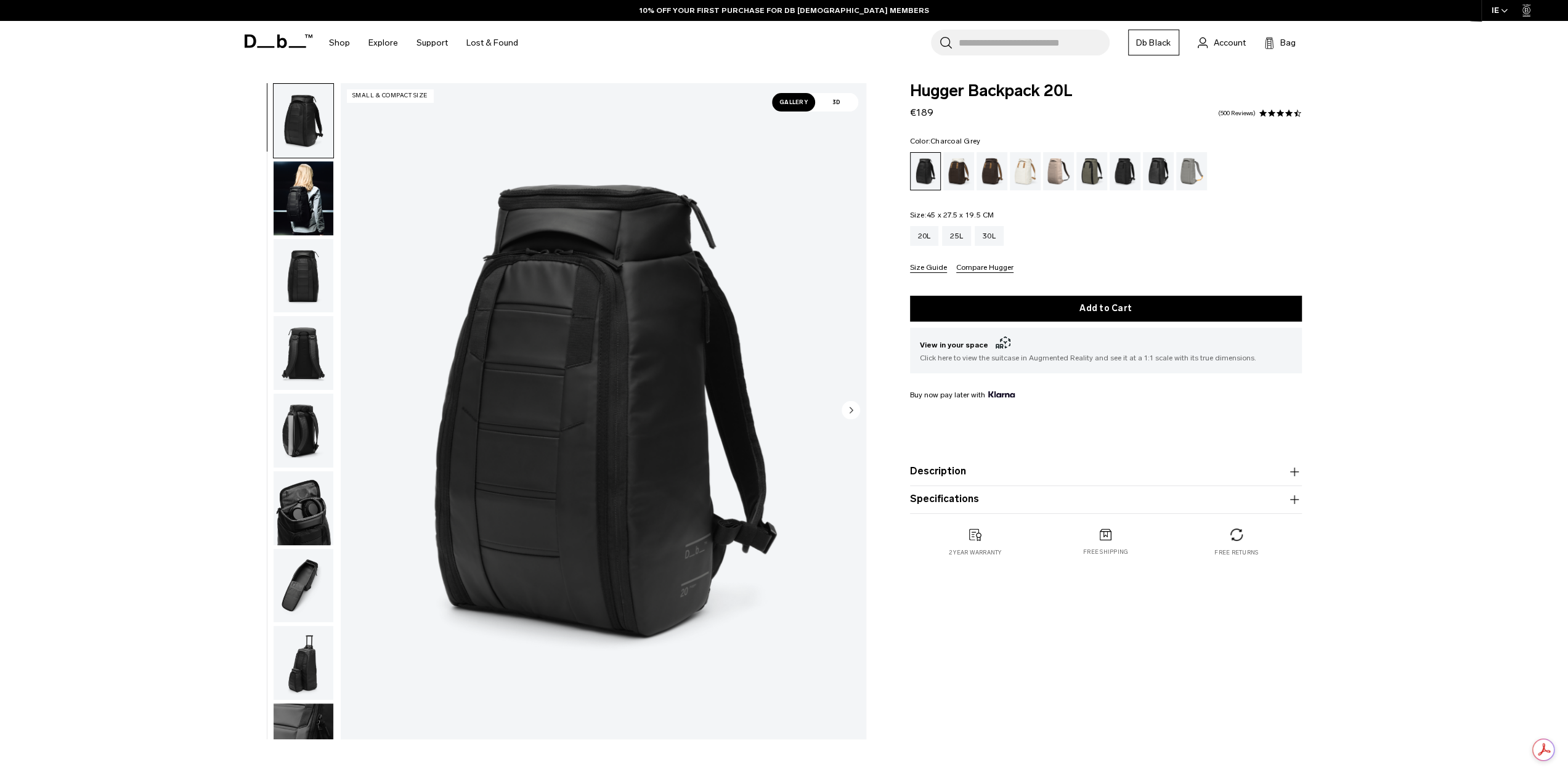
click at [1127, 176] on div "Charcoal Grey" at bounding box center [1125, 171] width 31 height 38
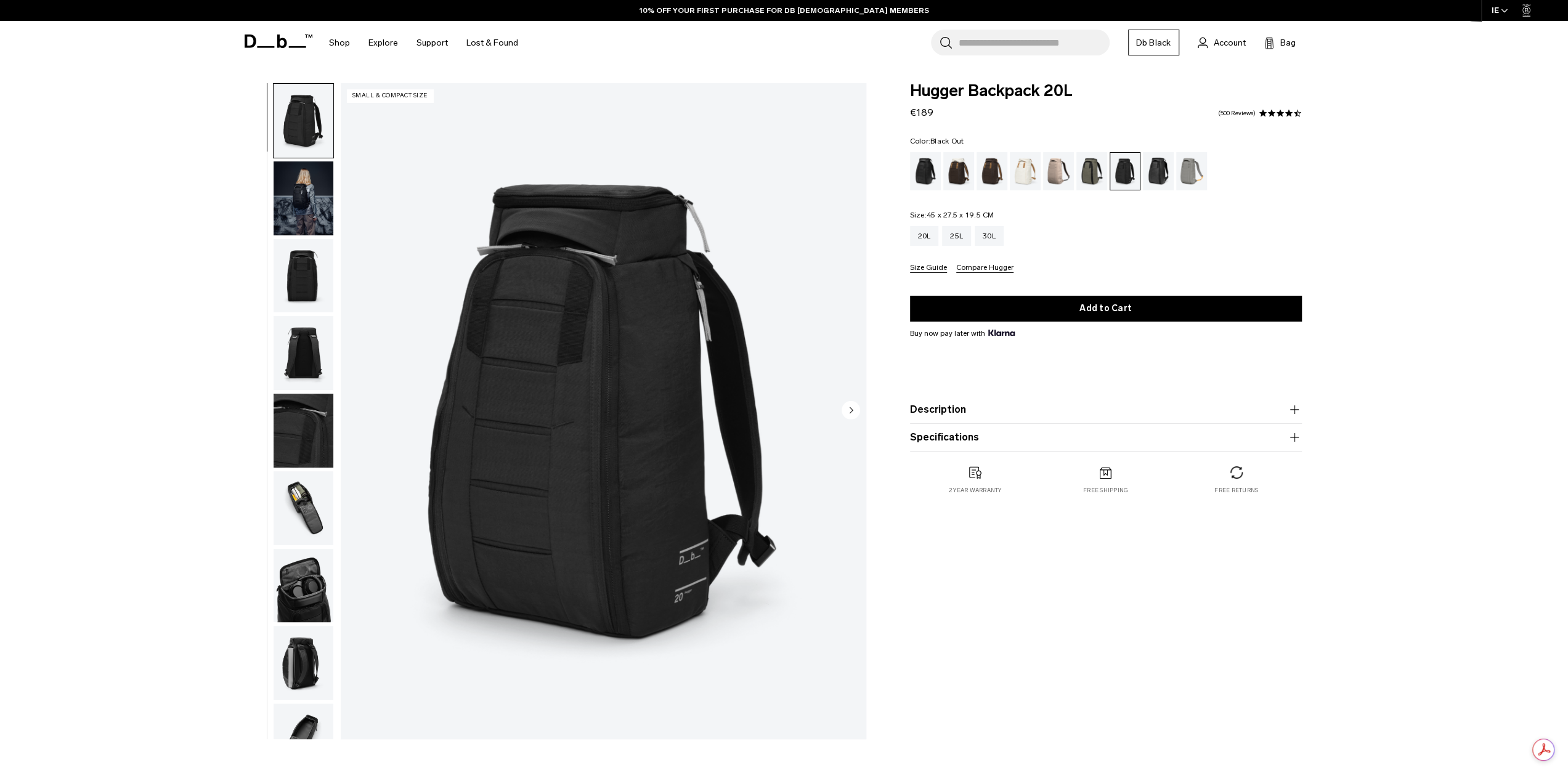
click at [929, 164] on div "Black Out" at bounding box center [925, 171] width 31 height 38
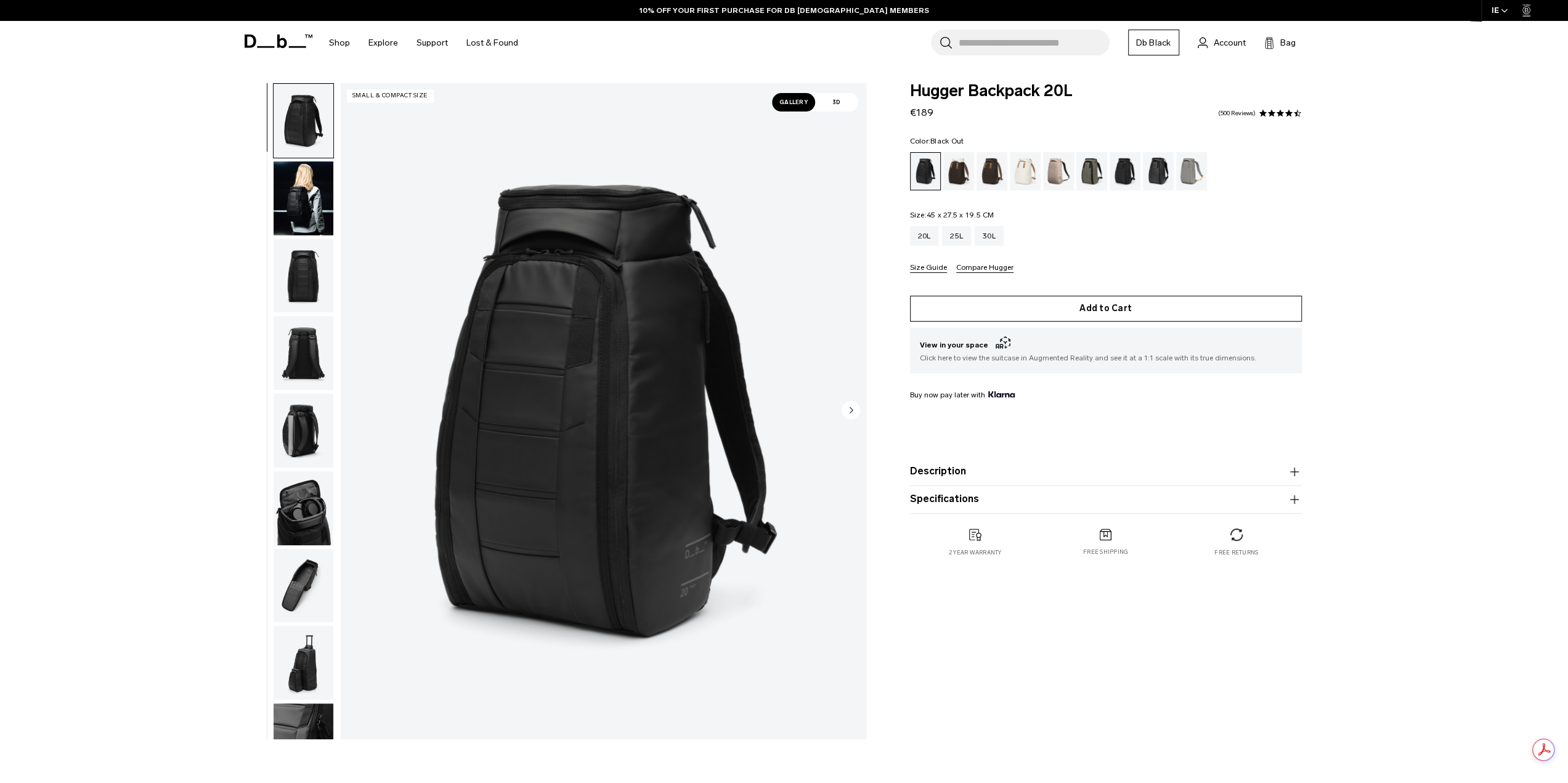
click at [1069, 312] on button "Add to Cart" at bounding box center [1105, 308] width 392 height 26
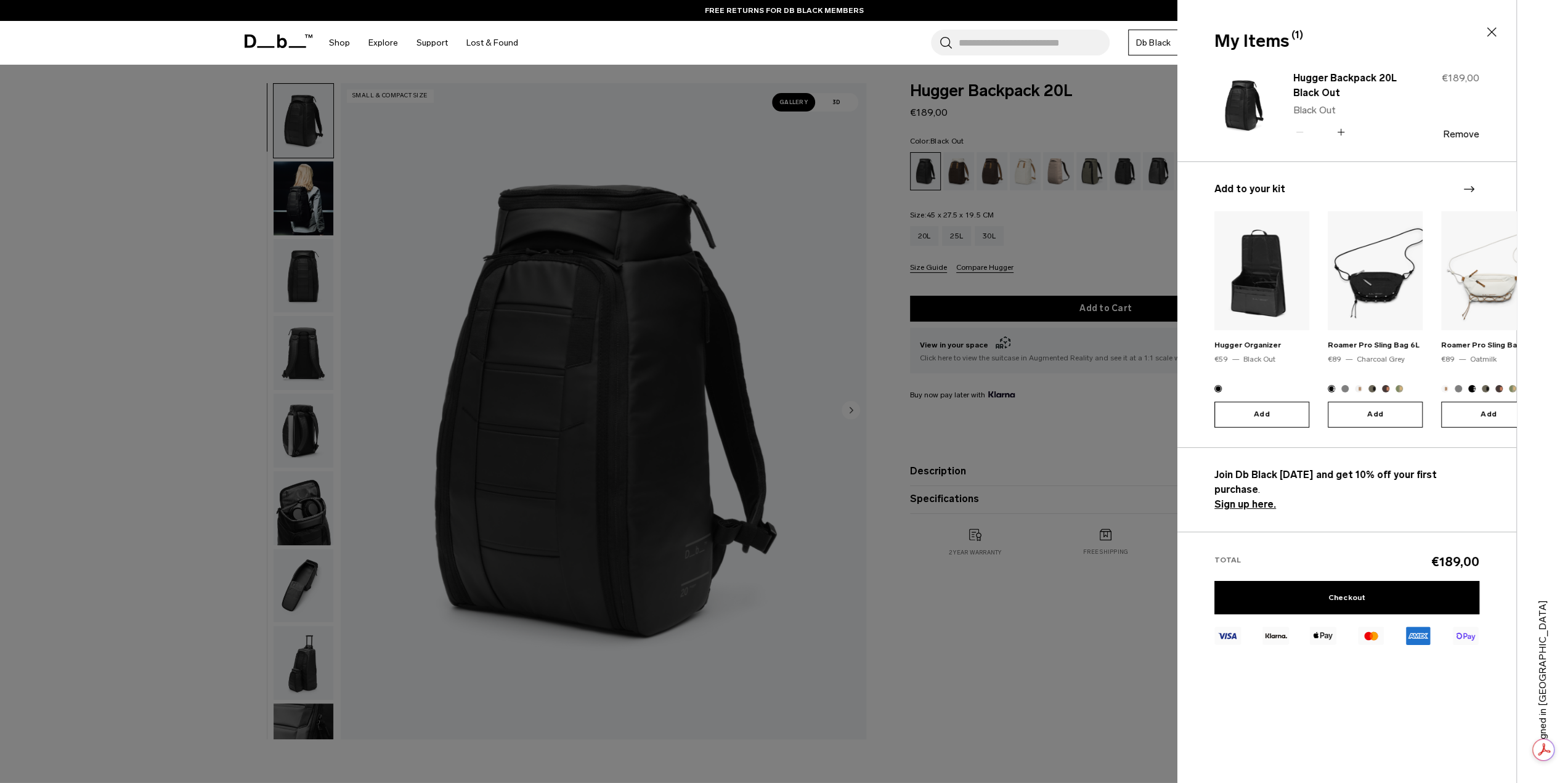
click at [1257, 407] on button "Add" at bounding box center [1261, 414] width 95 height 26
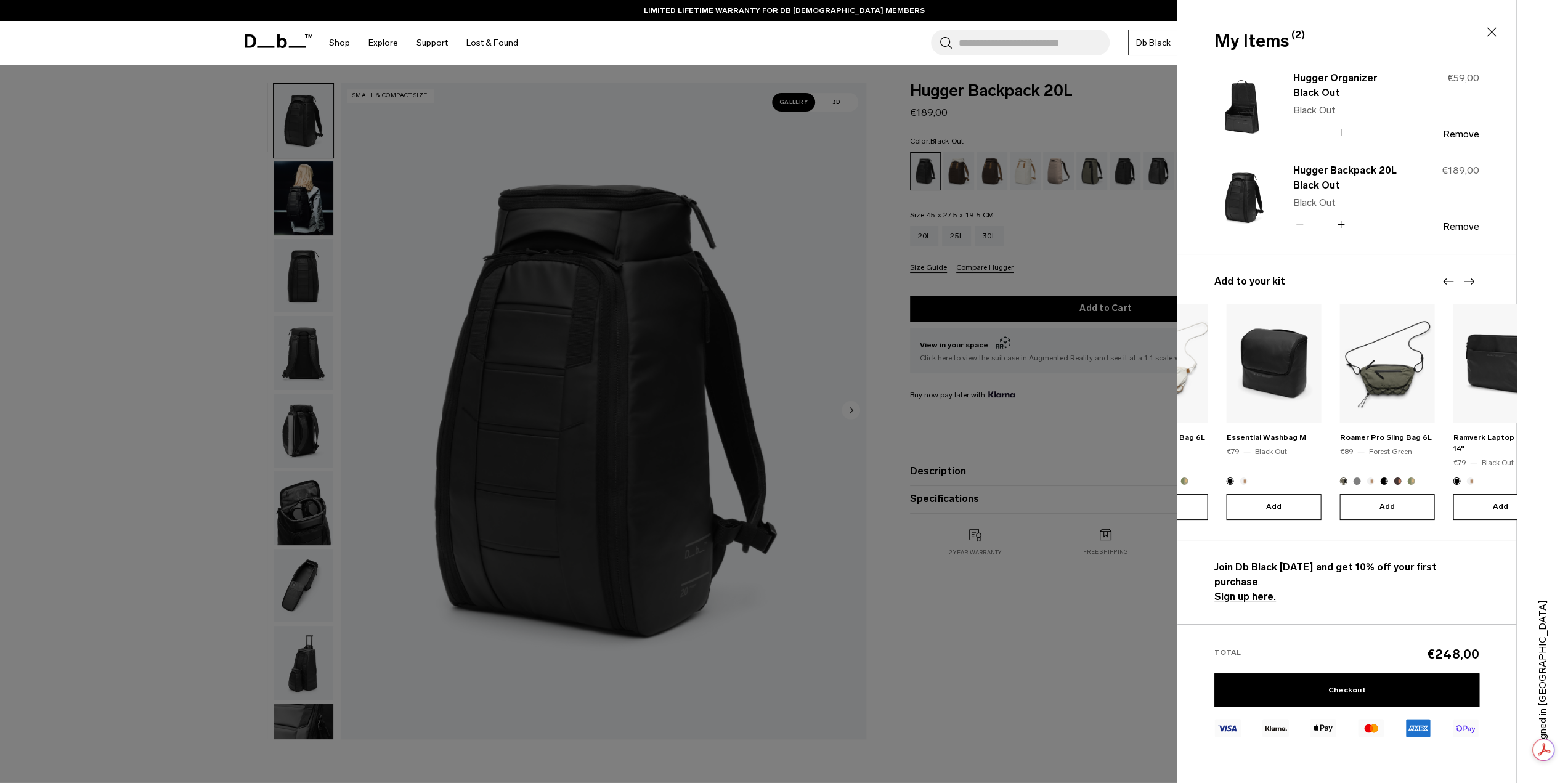
click at [1108, 420] on body "Skip to content BUY NOW, PAY LATER WITH [PERSON_NAME] 10% OFF YOUR FIRST PURCHA…" at bounding box center [784, 392] width 1568 height 783
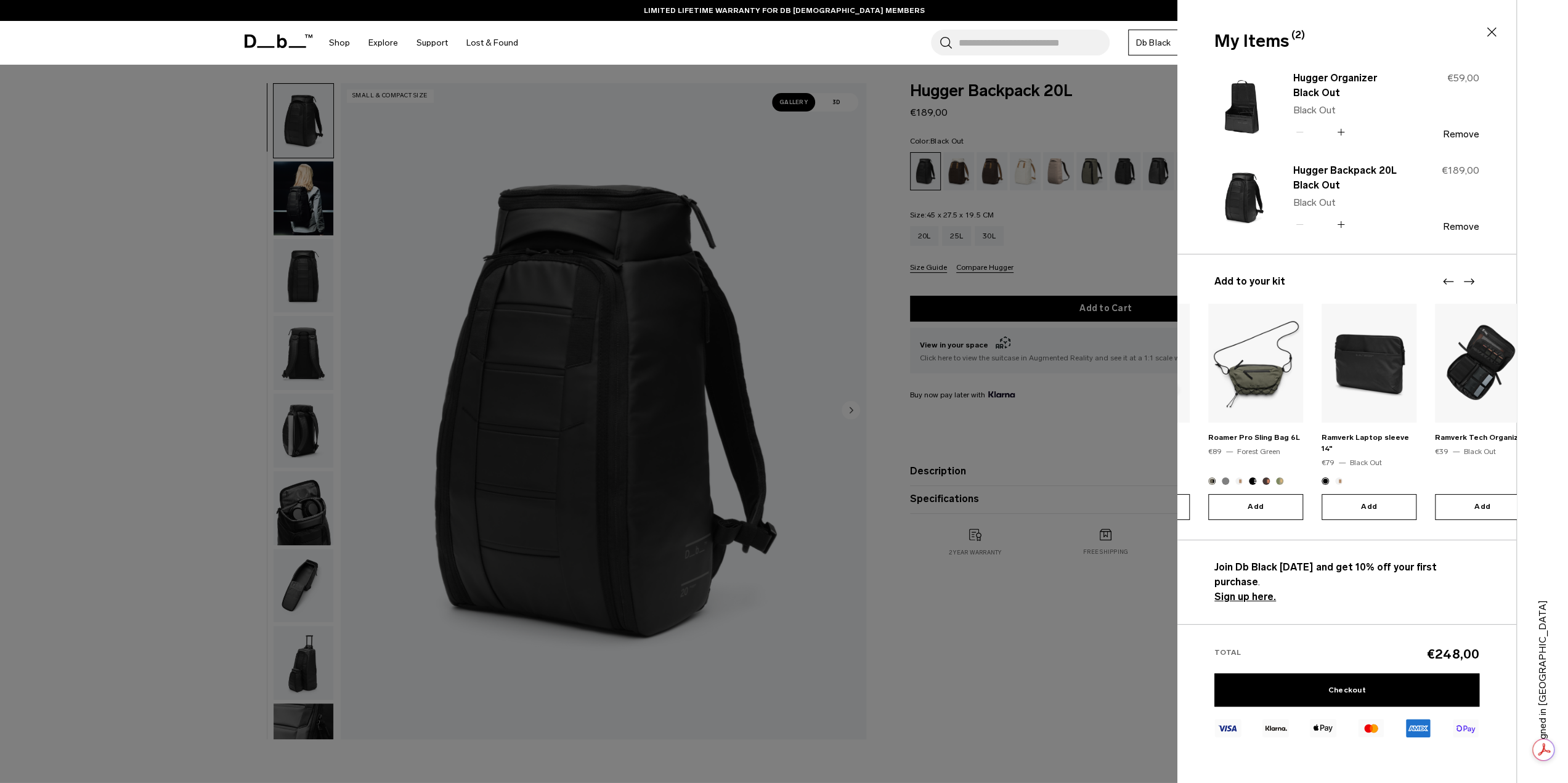
click at [1216, 432] on div "Roamer Pro Sling Bag 6L €89 [GEOGRAPHIC_DATA]" at bounding box center [1255, 380] width 95 height 153
click at [1358, 395] on img at bounding box center [1375, 362] width 95 height 118
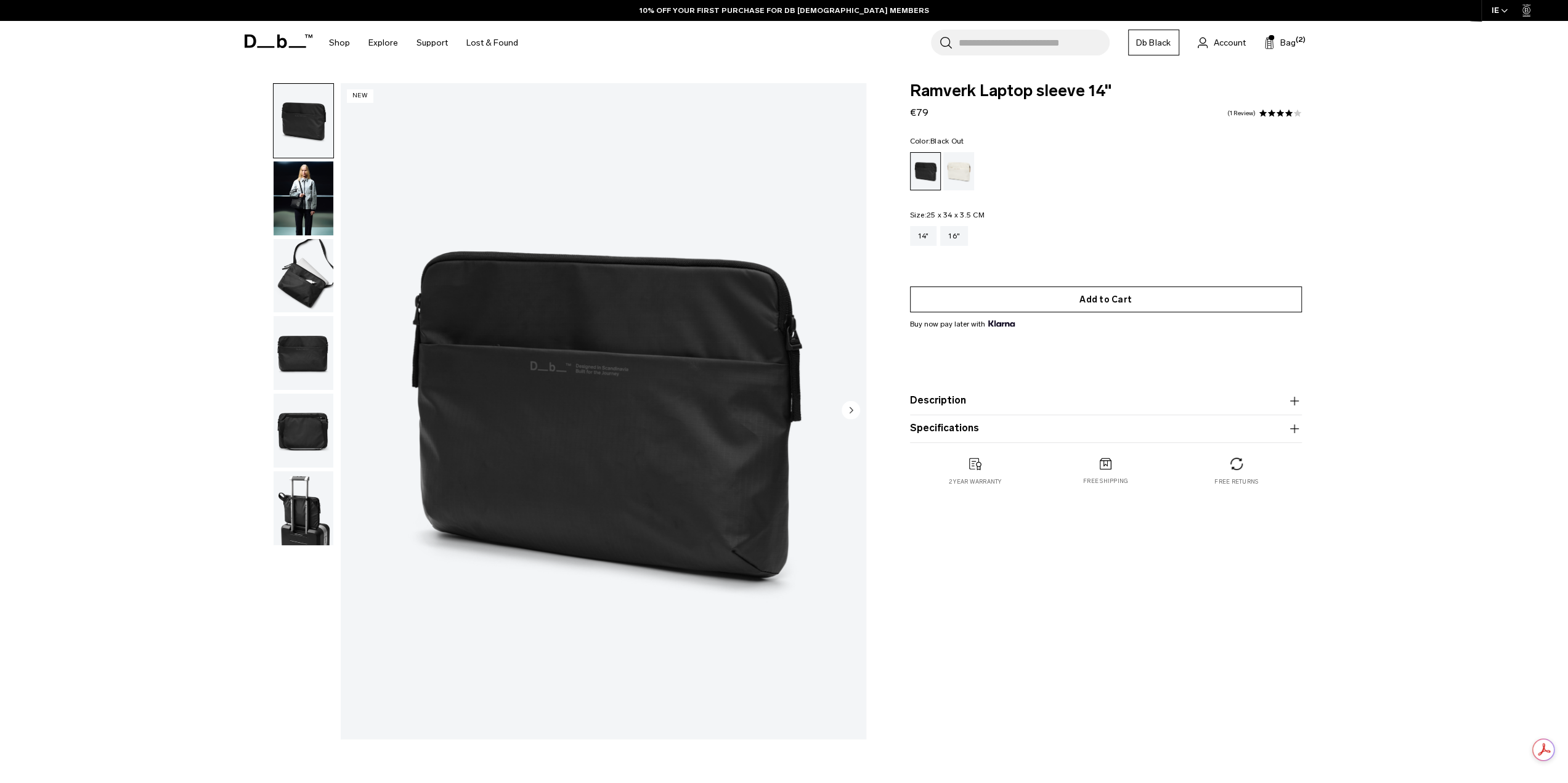
click at [1159, 297] on button "Add to Cart" at bounding box center [1105, 299] width 392 height 26
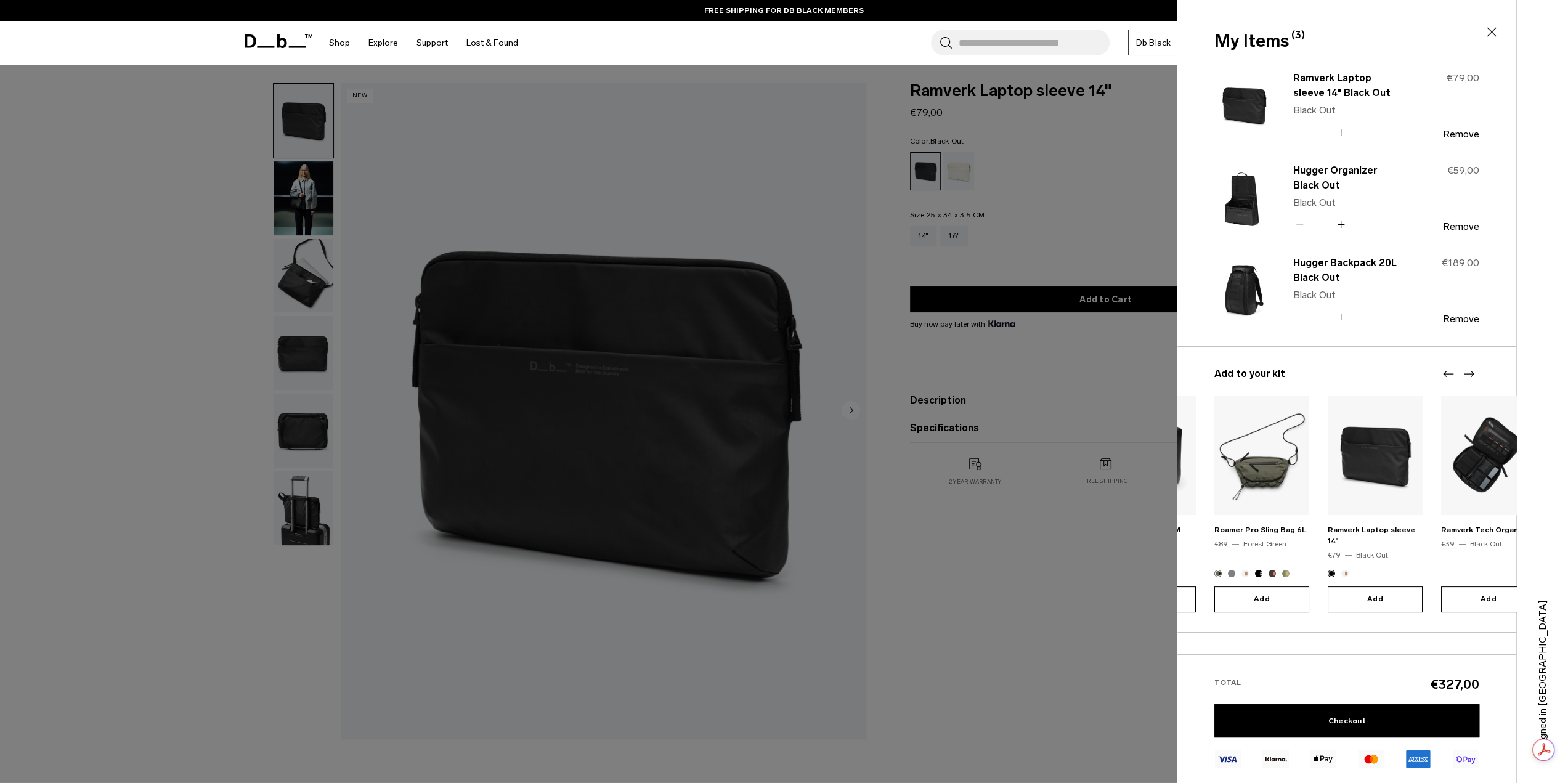
click at [1103, 483] on body "Skip to content BUY NOW, PAY LATER WITH KLARNA 10% OFF YOUR FIRST PURCHASE FOR …" at bounding box center [784, 392] width 1568 height 783
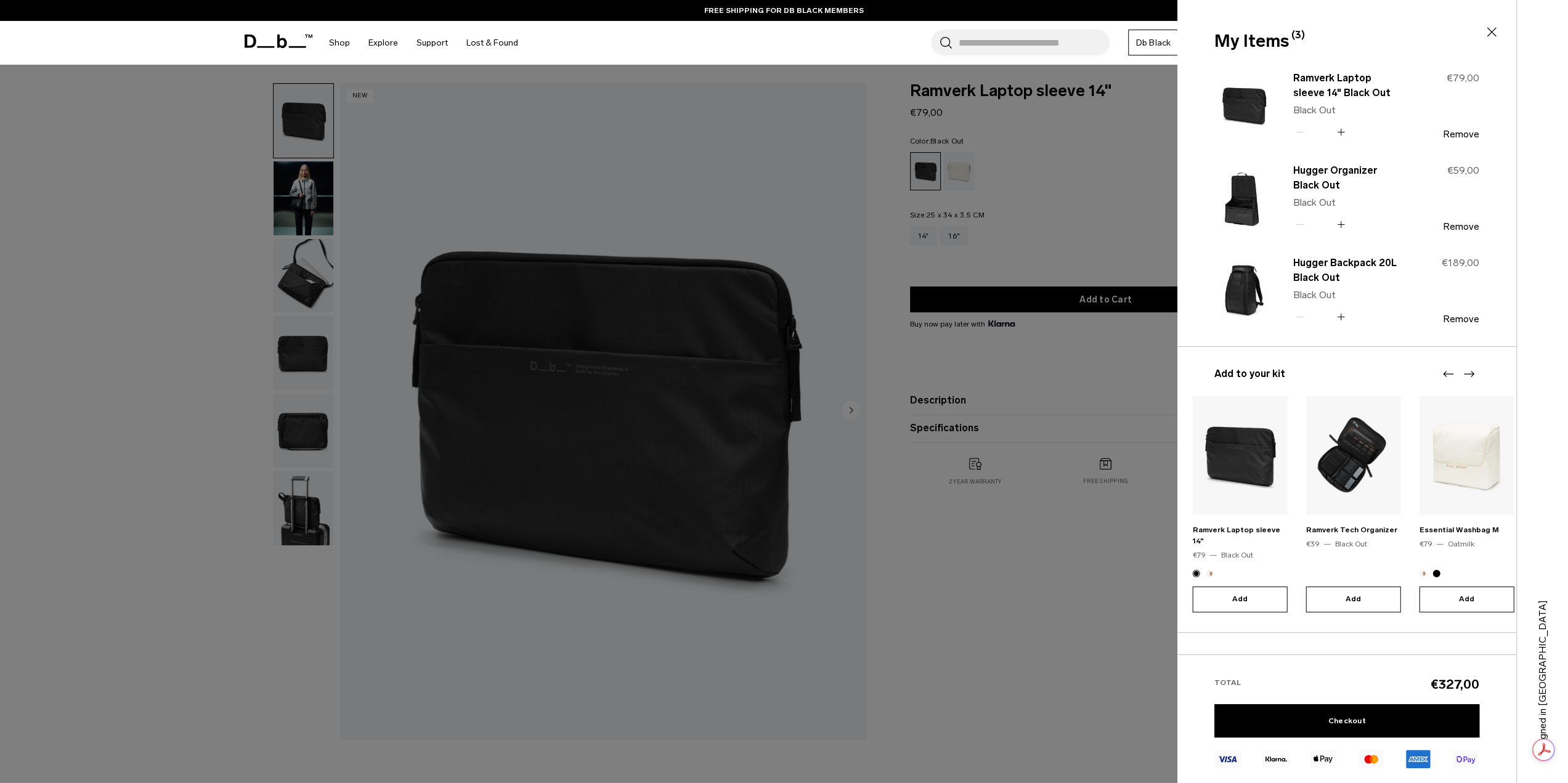
click at [1248, 500] on img "5 / 20" at bounding box center [1240, 455] width 95 height 118
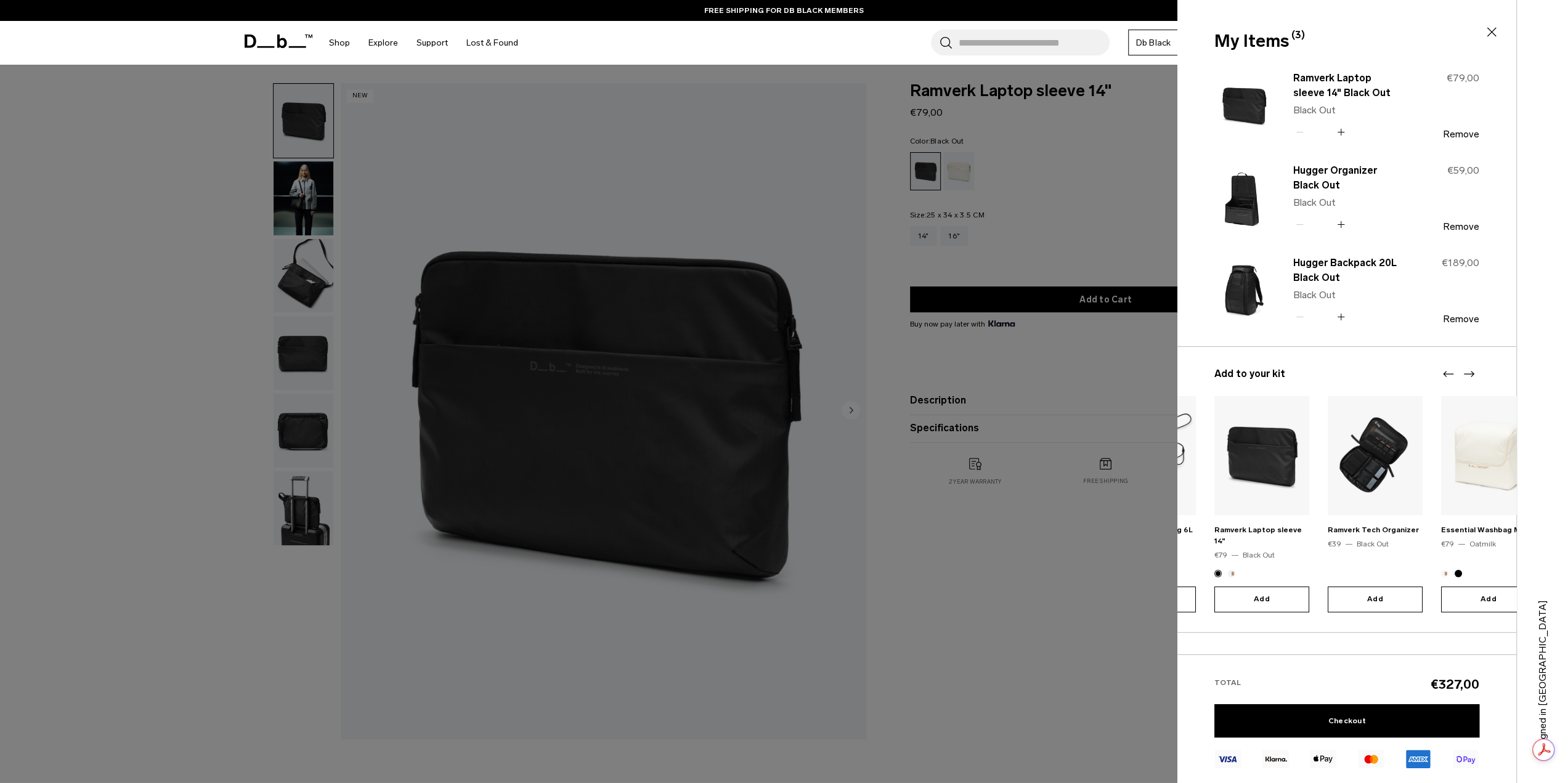
click at [1383, 476] on img "6 / 20" at bounding box center [1375, 455] width 95 height 118
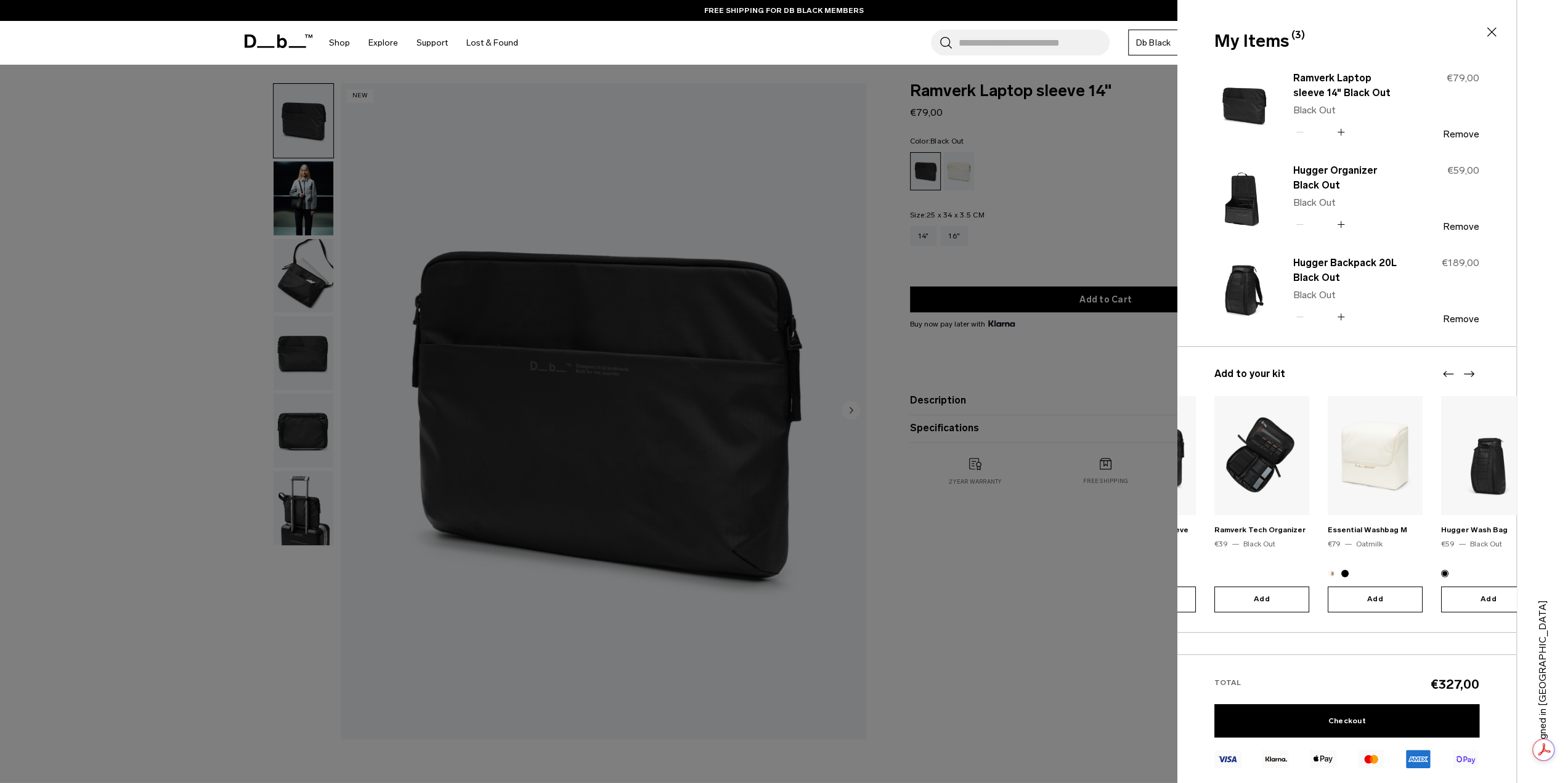
click at [1283, 474] on img "6 / 20" at bounding box center [1261, 455] width 95 height 118
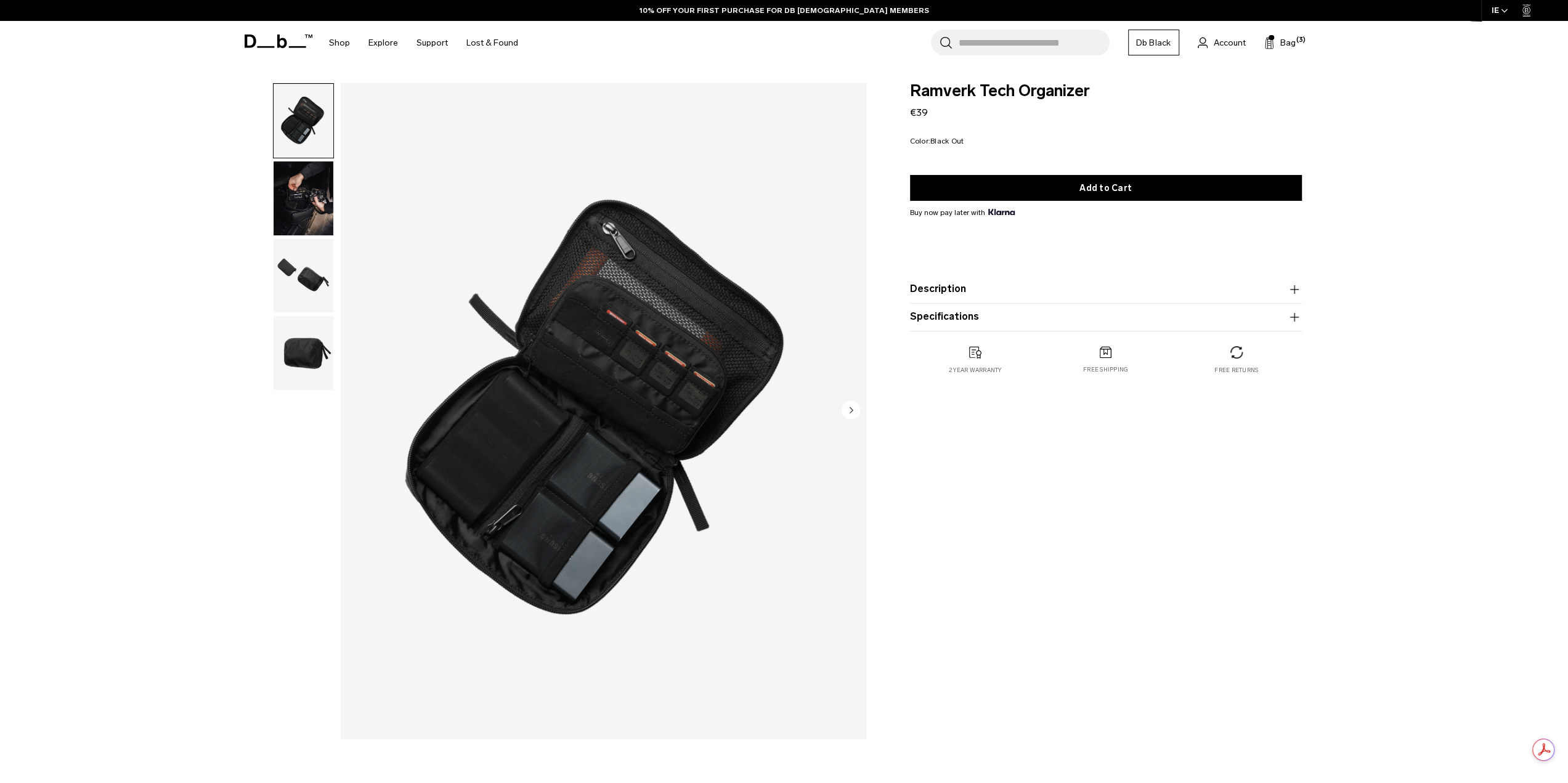
click at [288, 258] on img "button" at bounding box center [304, 276] width 60 height 74
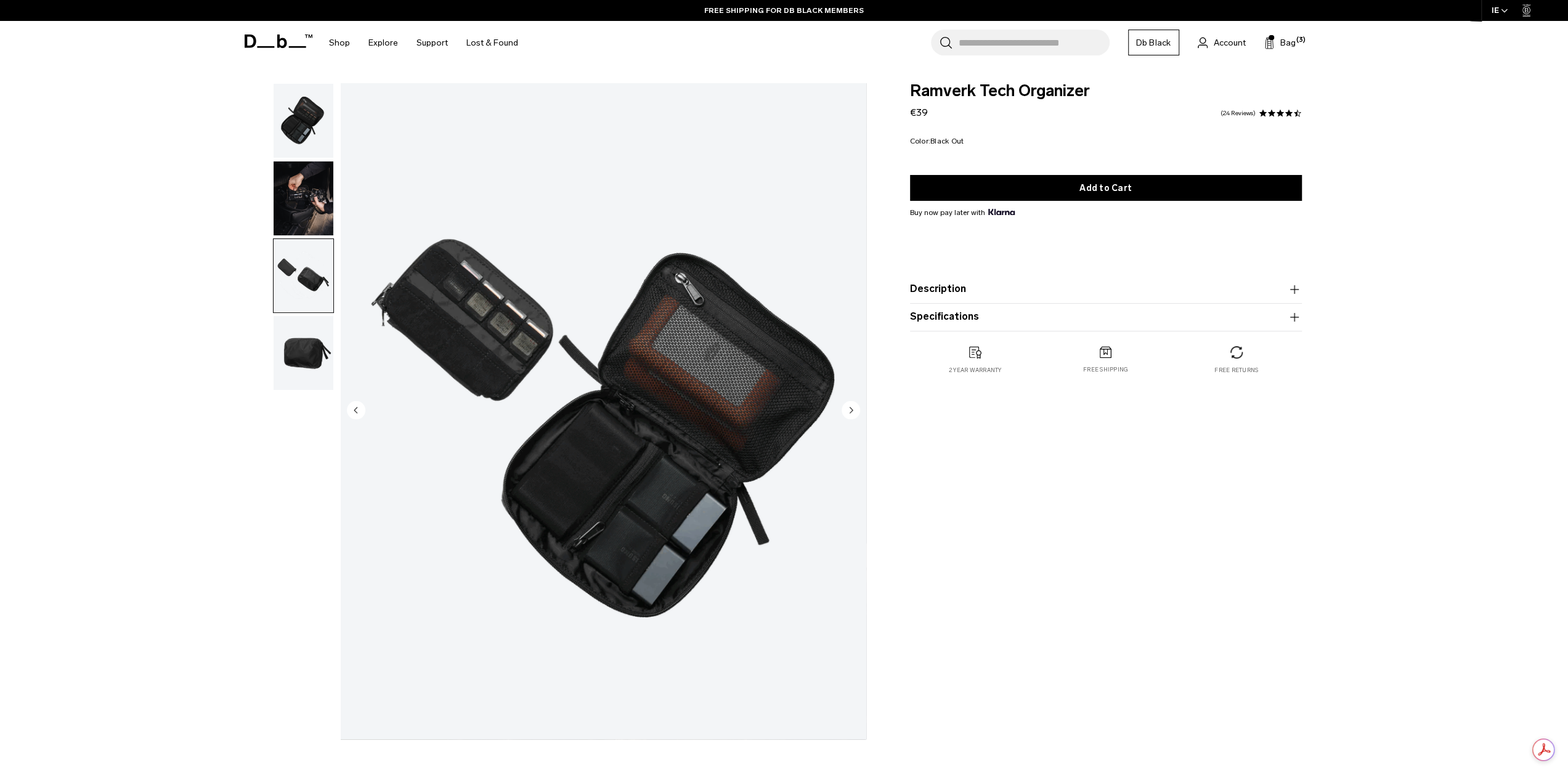
click at [304, 368] on img "button" at bounding box center [304, 353] width 60 height 74
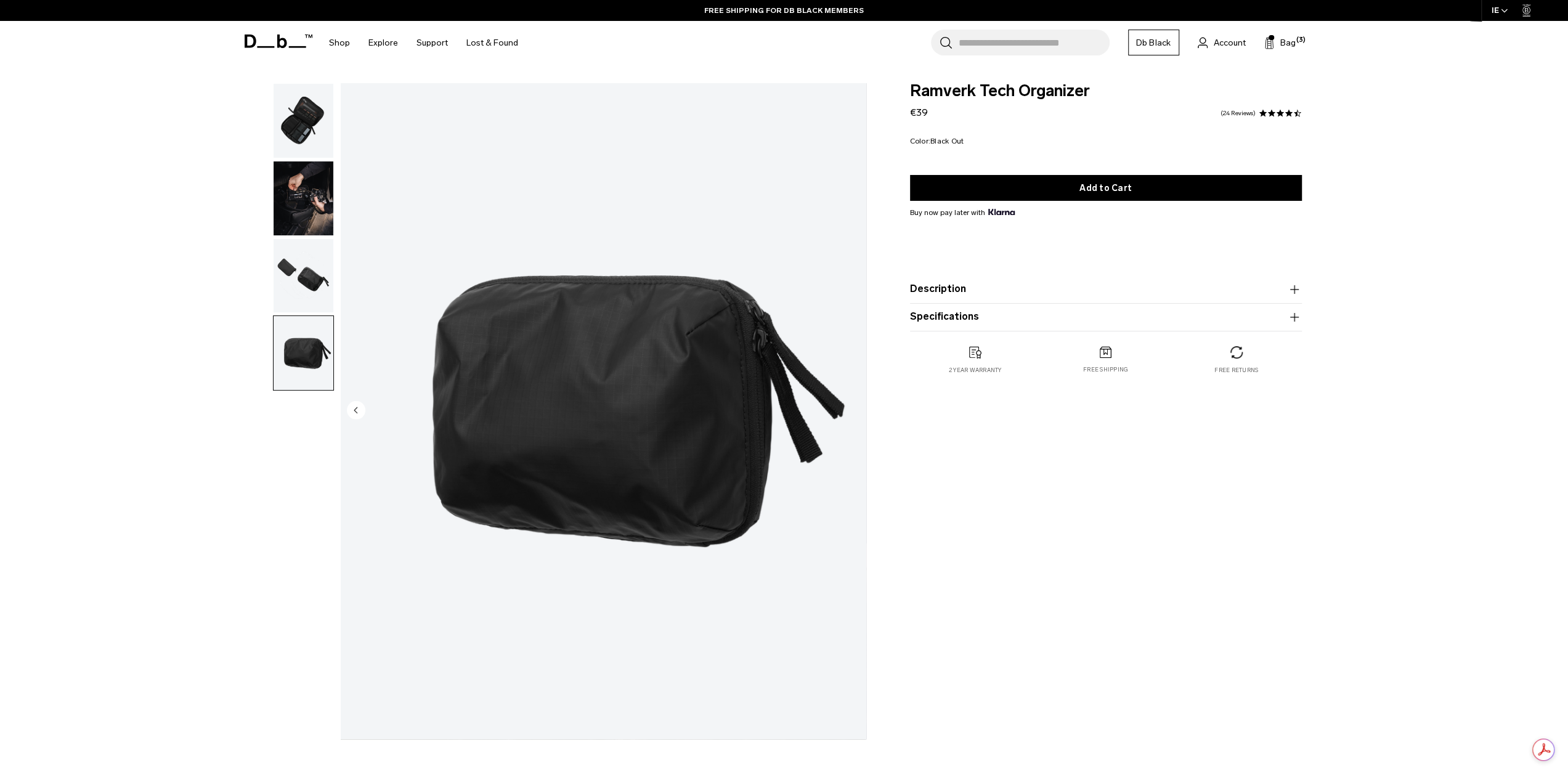
click at [319, 200] on img "button" at bounding box center [304, 198] width 60 height 74
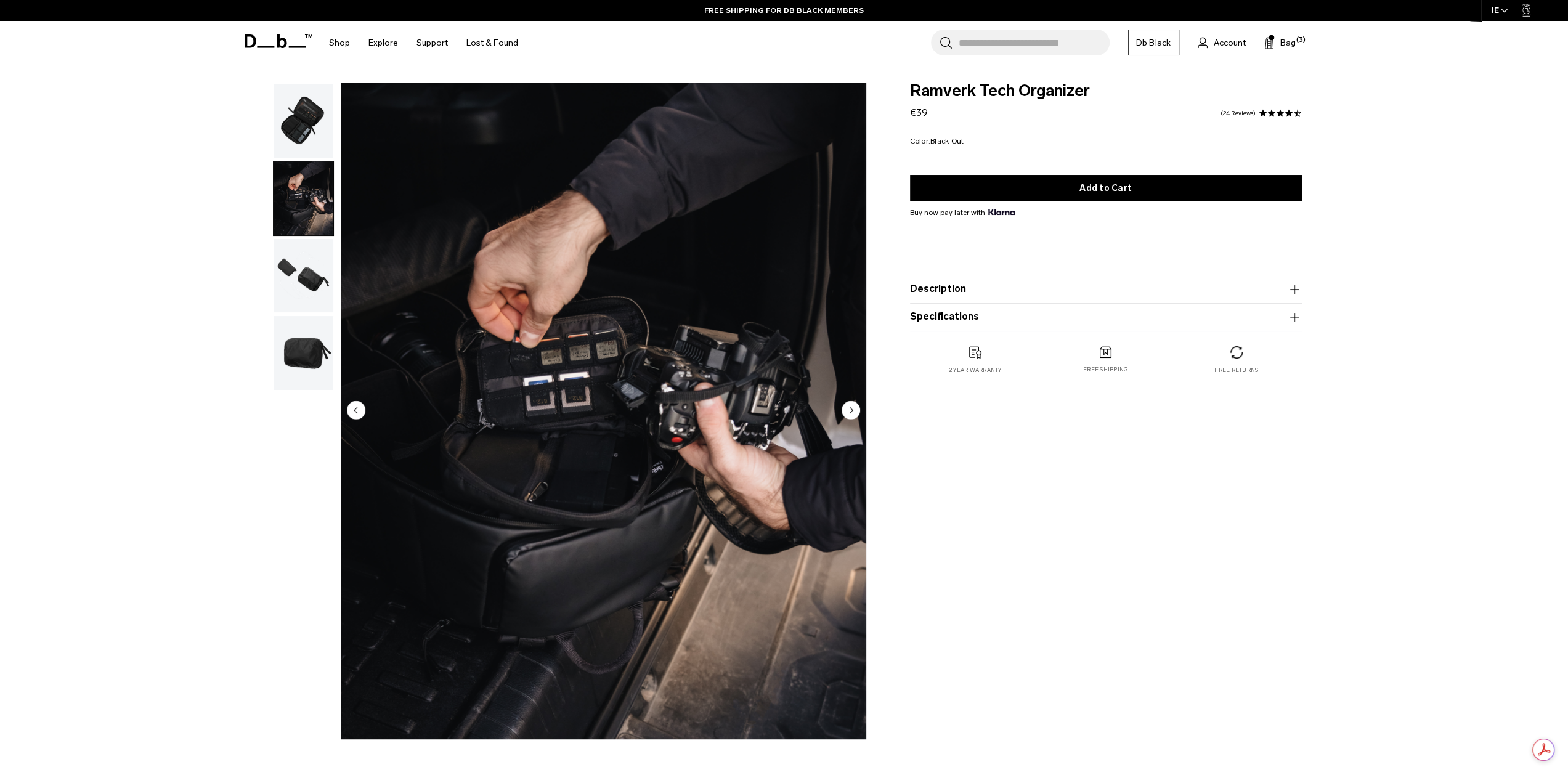
click at [312, 104] on img "button" at bounding box center [304, 121] width 60 height 74
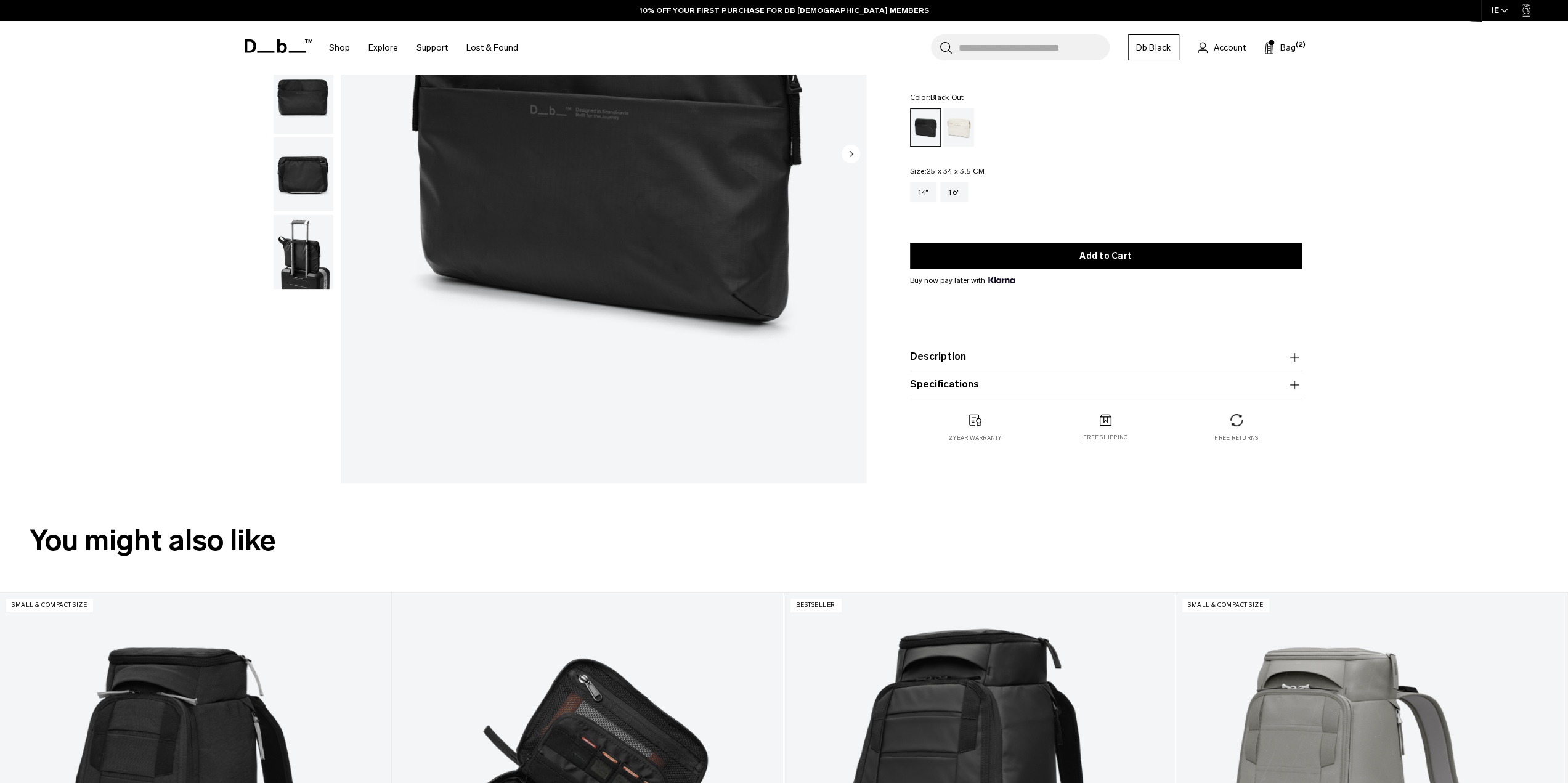
scroll to position [246, 0]
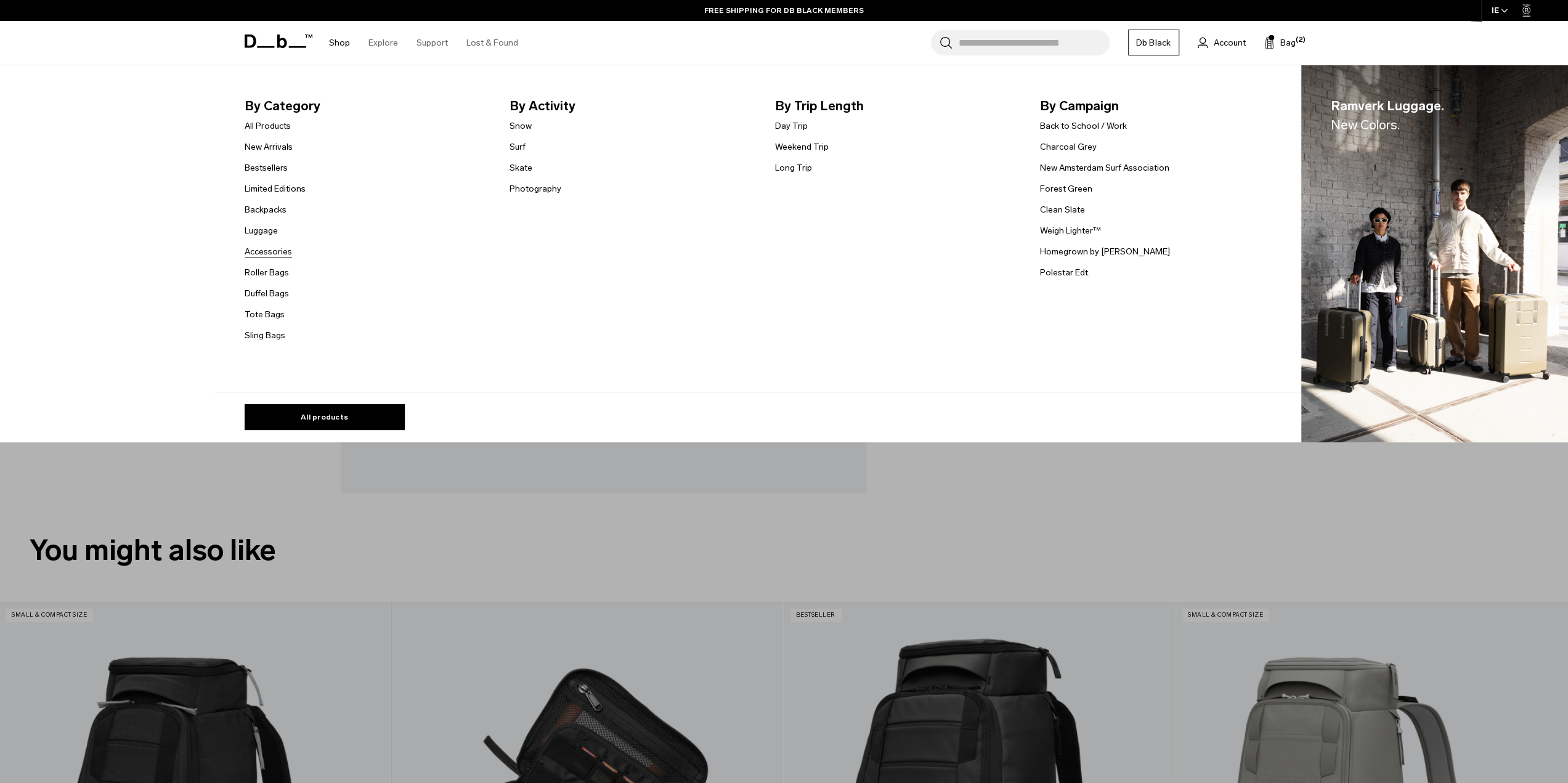
click at [274, 250] on link "Accessories" at bounding box center [268, 251] width 47 height 13
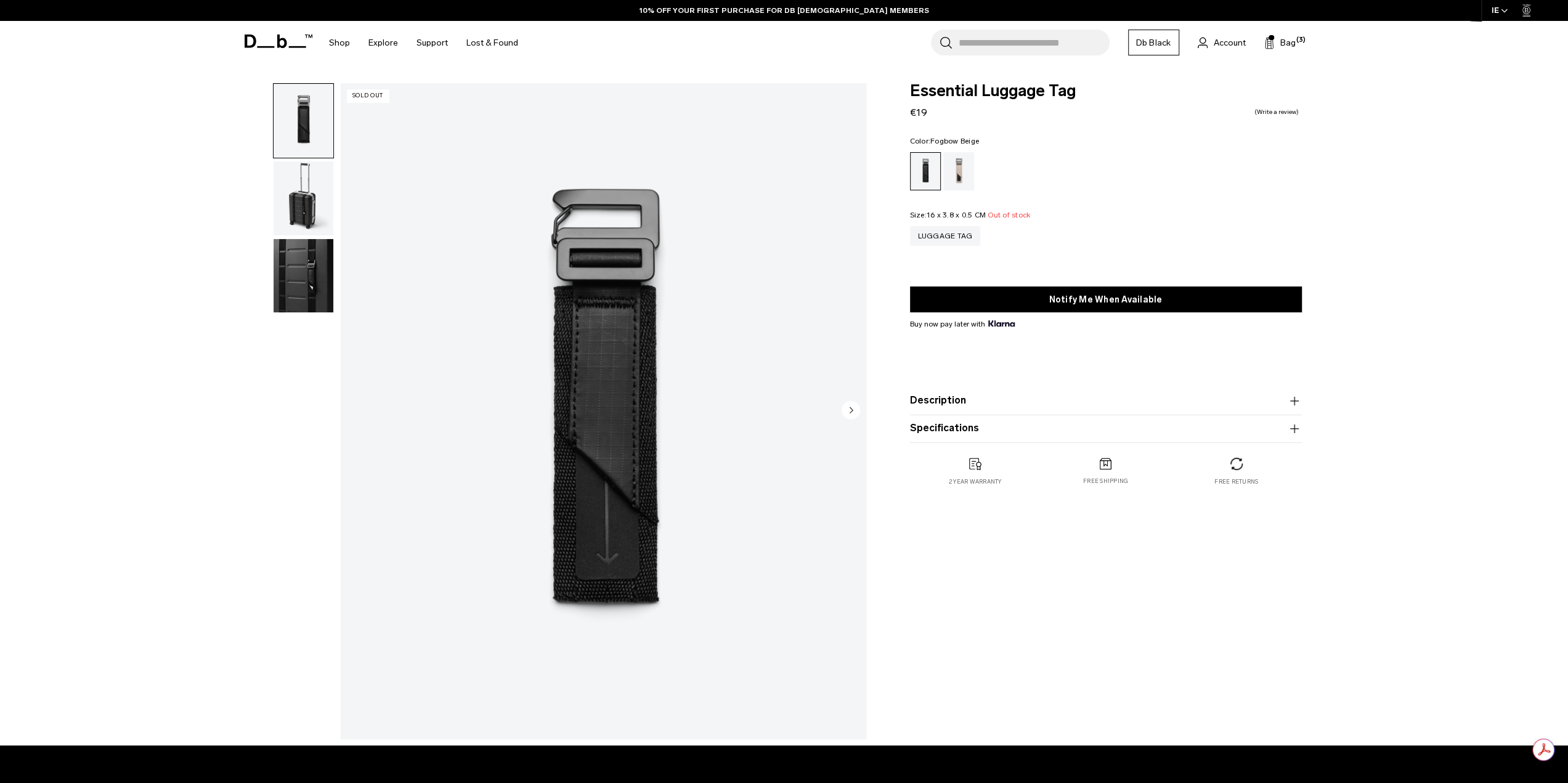
click at [943, 177] on div "Fogbow Beige" at bounding box center [959, 171] width 31 height 38
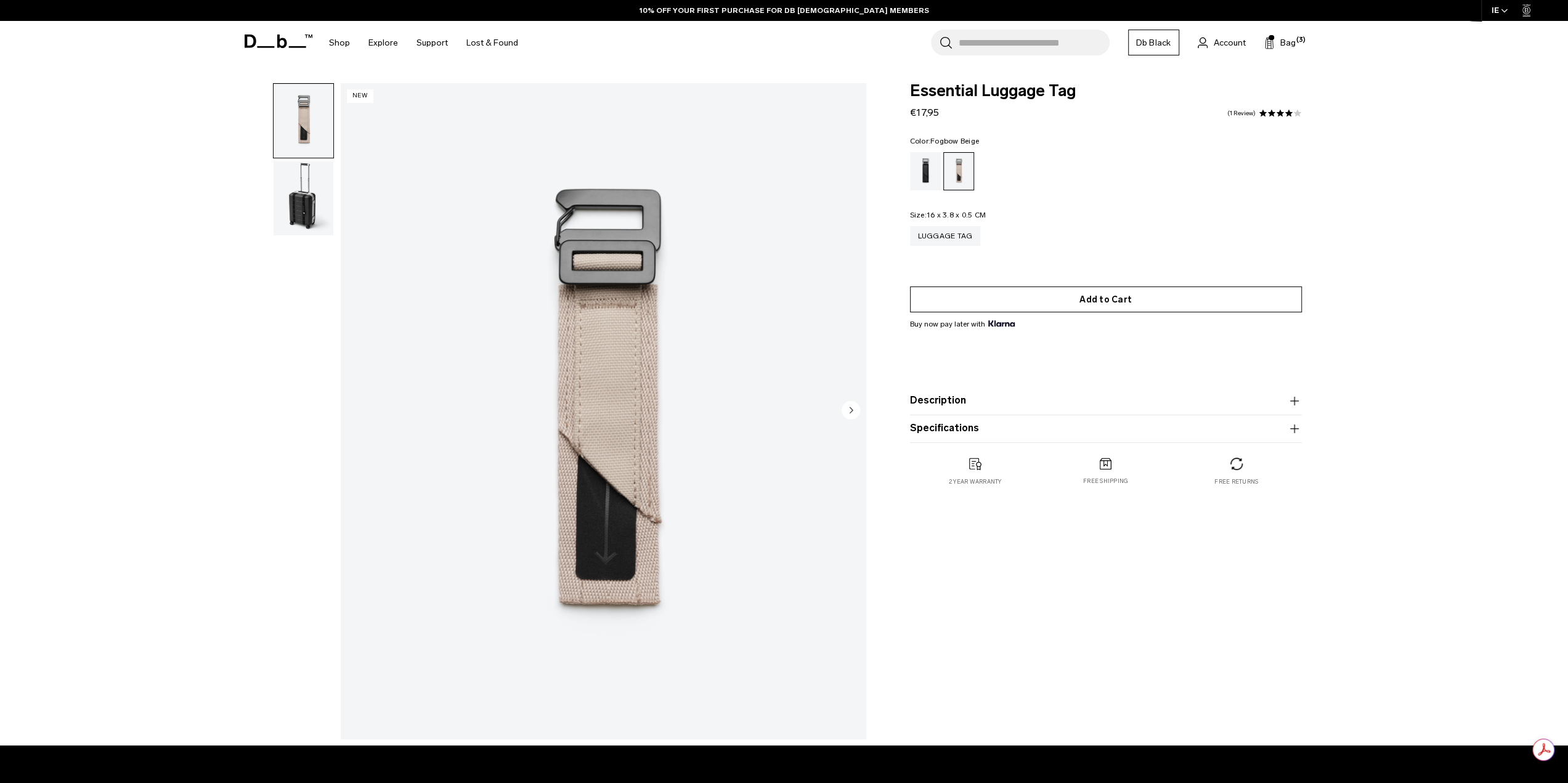
click at [1050, 305] on button "Add to Cart" at bounding box center [1105, 299] width 392 height 26
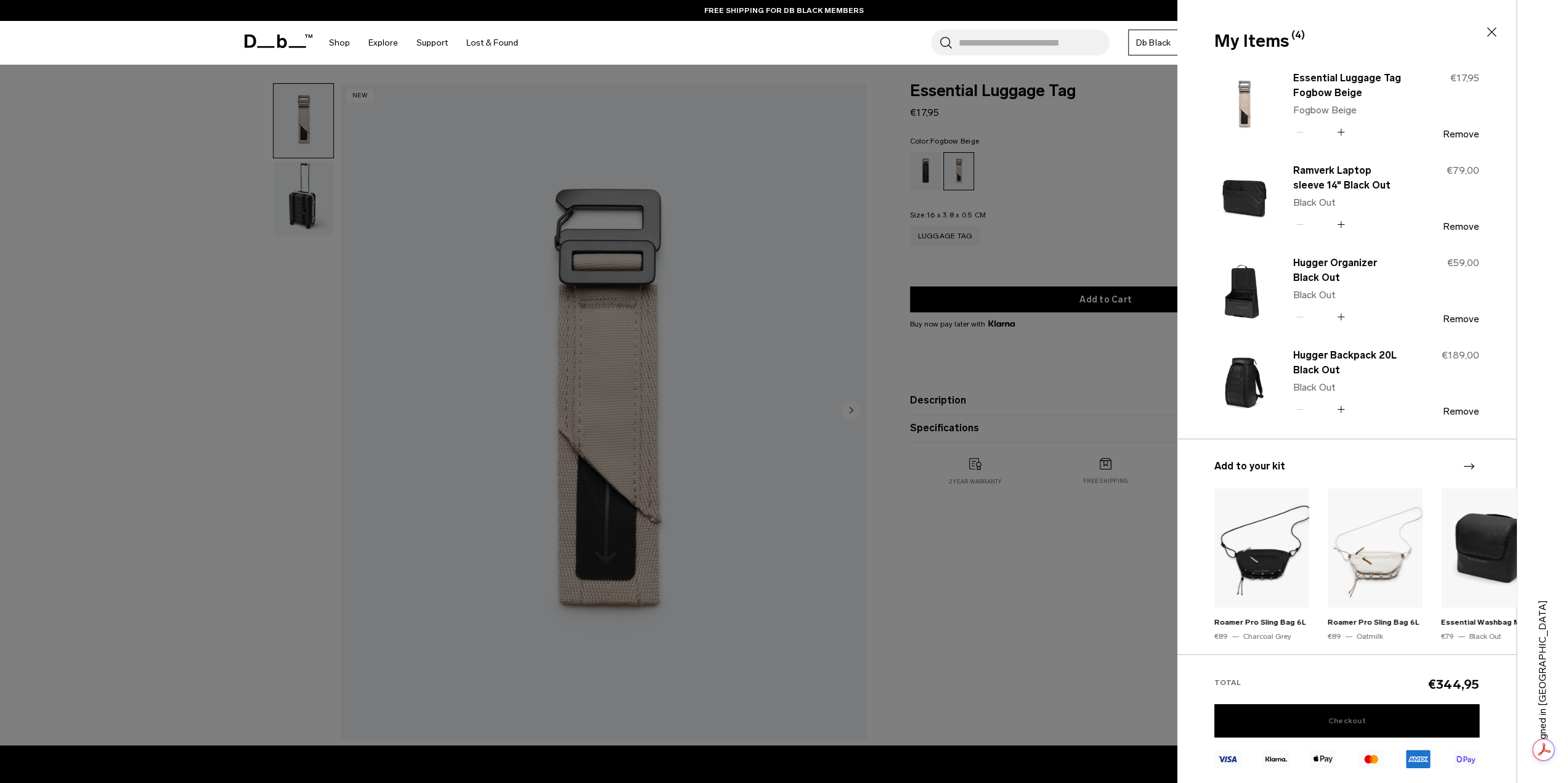
click at [1319, 717] on link "Checkout" at bounding box center [1347, 720] width 265 height 33
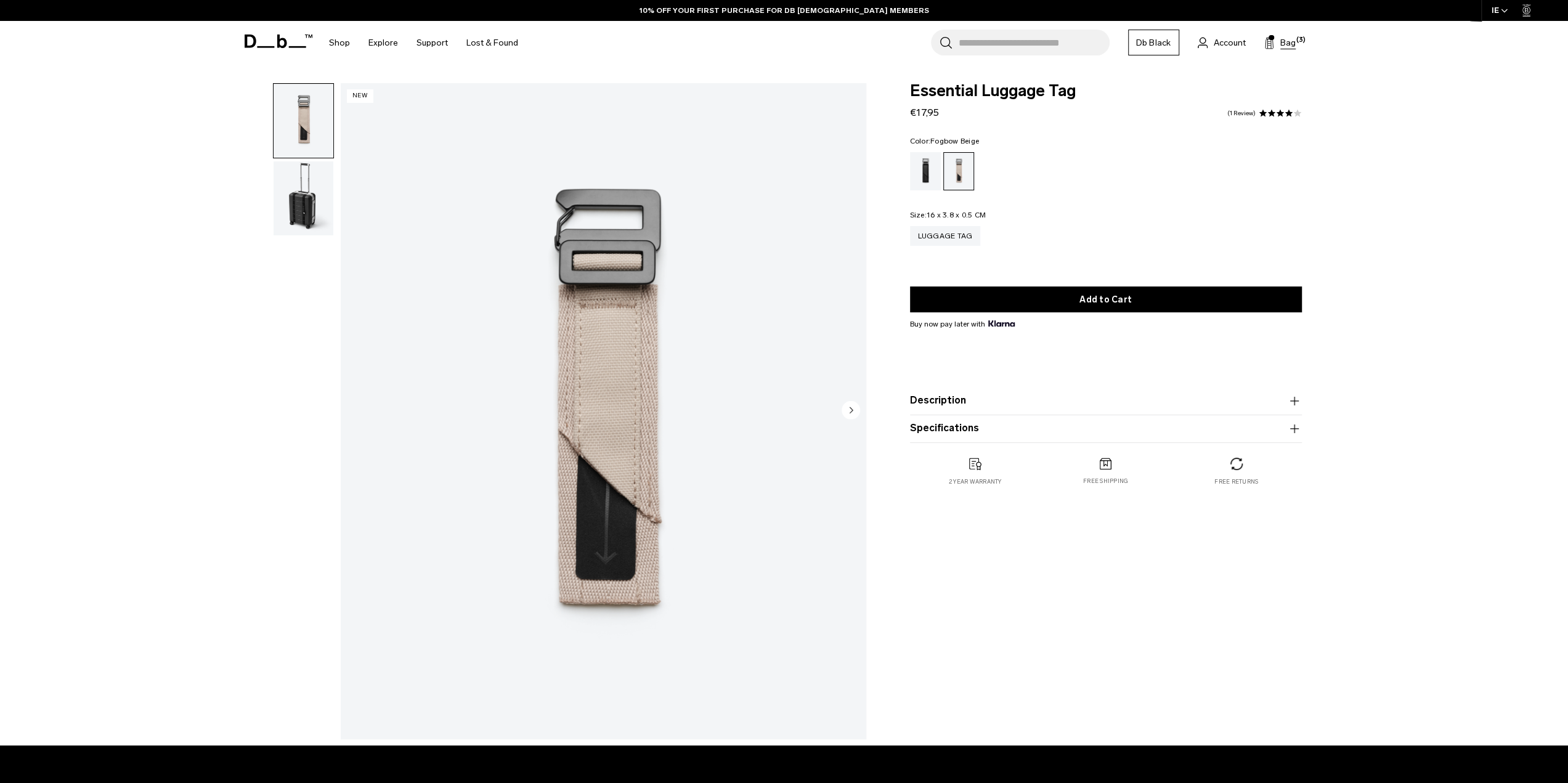
click at [1281, 42] on span "Bag" at bounding box center [1288, 42] width 16 height 13
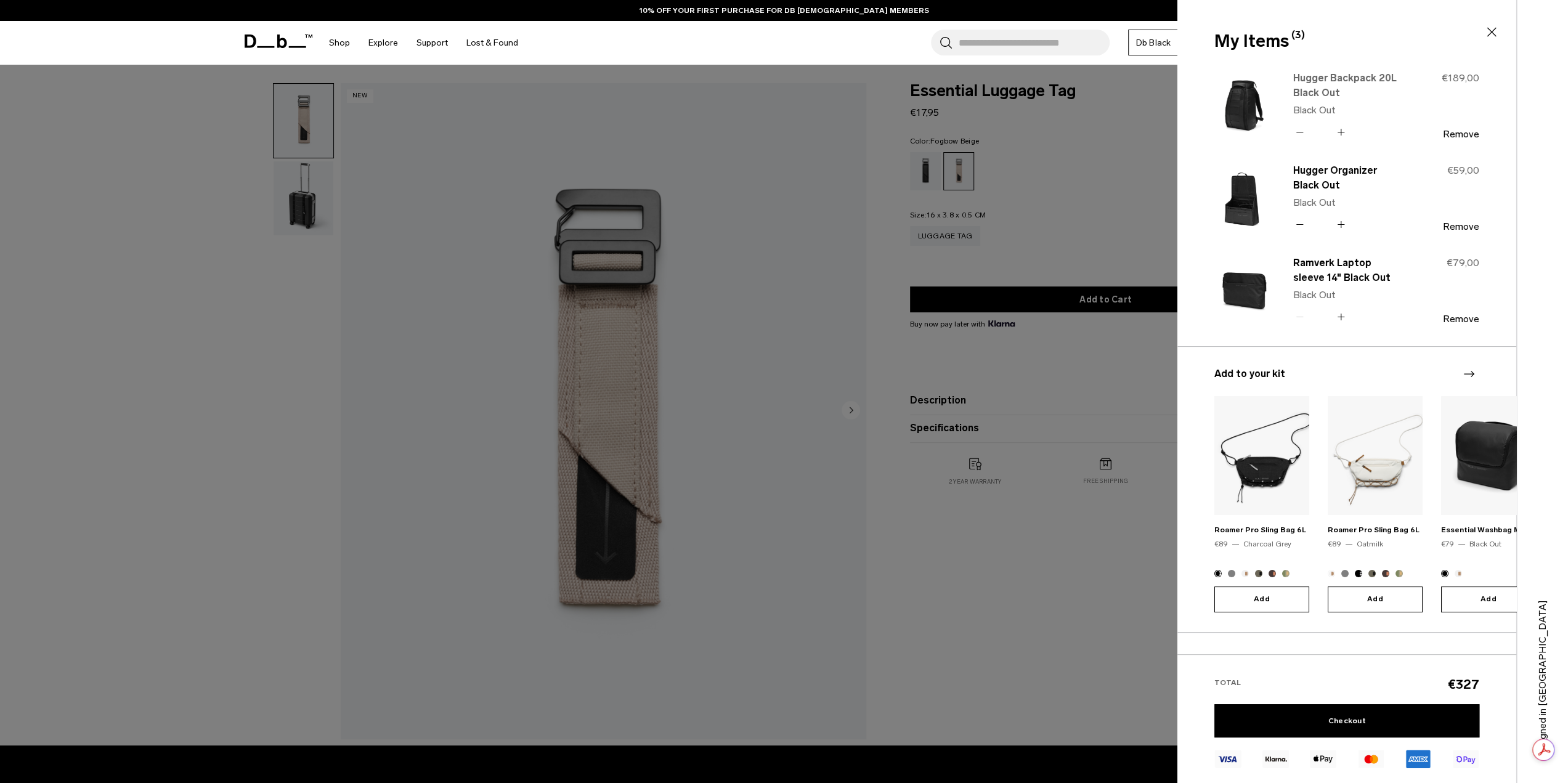
click at [1340, 81] on link "Hugger Backpack 20L Black Out" at bounding box center [1347, 86] width 108 height 30
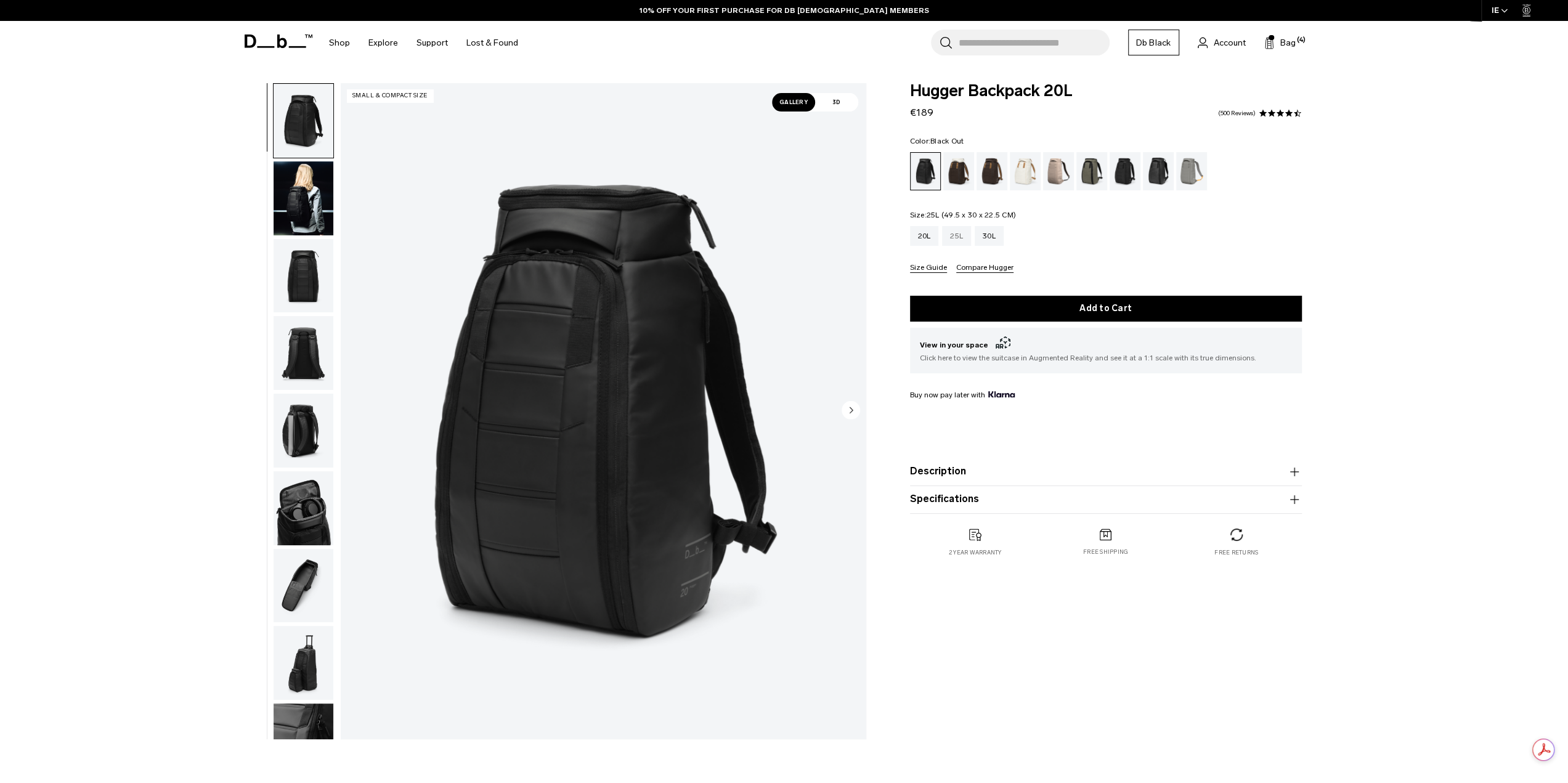
click at [958, 233] on div "25L" at bounding box center [956, 235] width 29 height 20
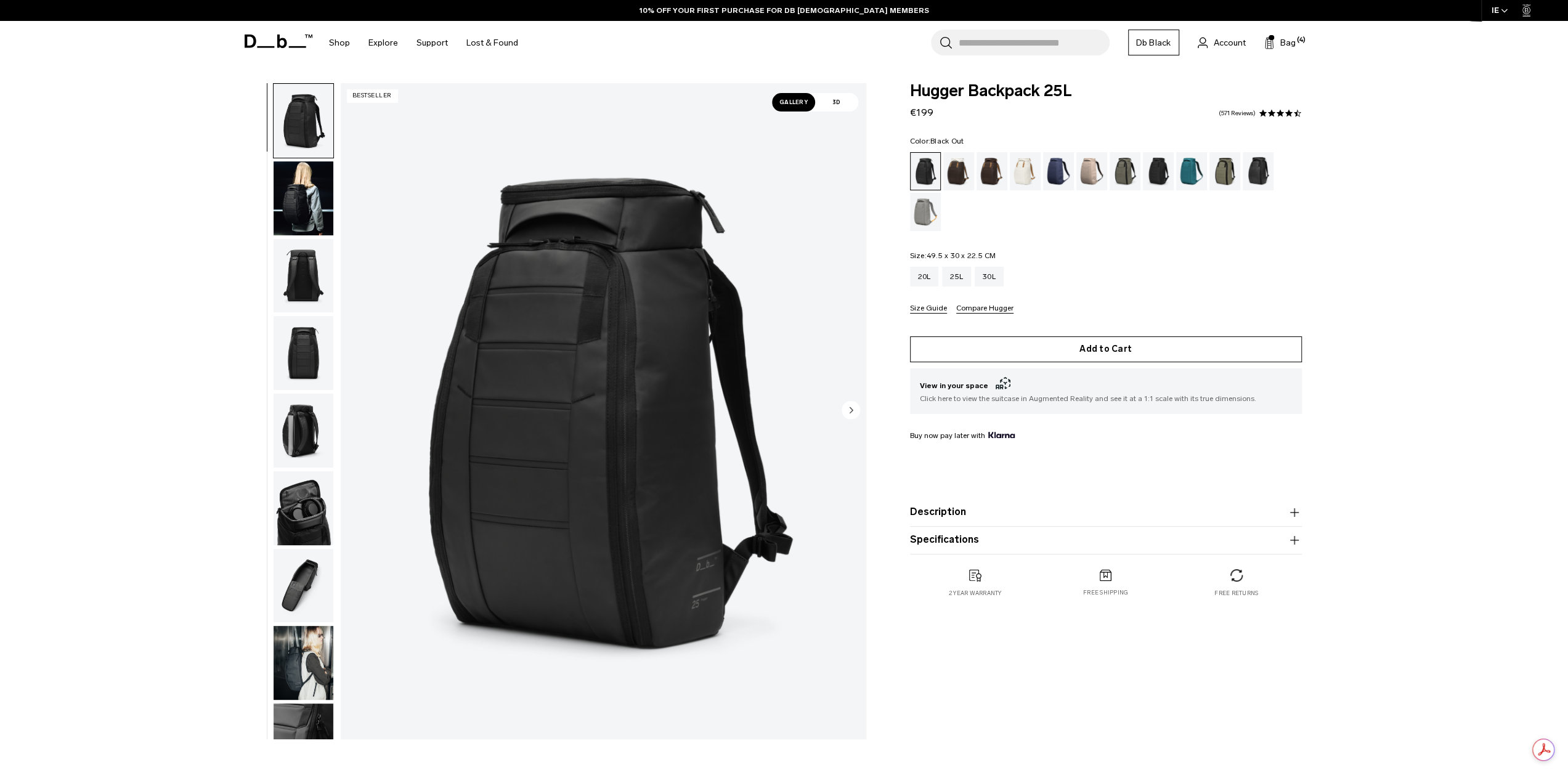
click at [1118, 348] on button "Add to Cart" at bounding box center [1105, 349] width 392 height 26
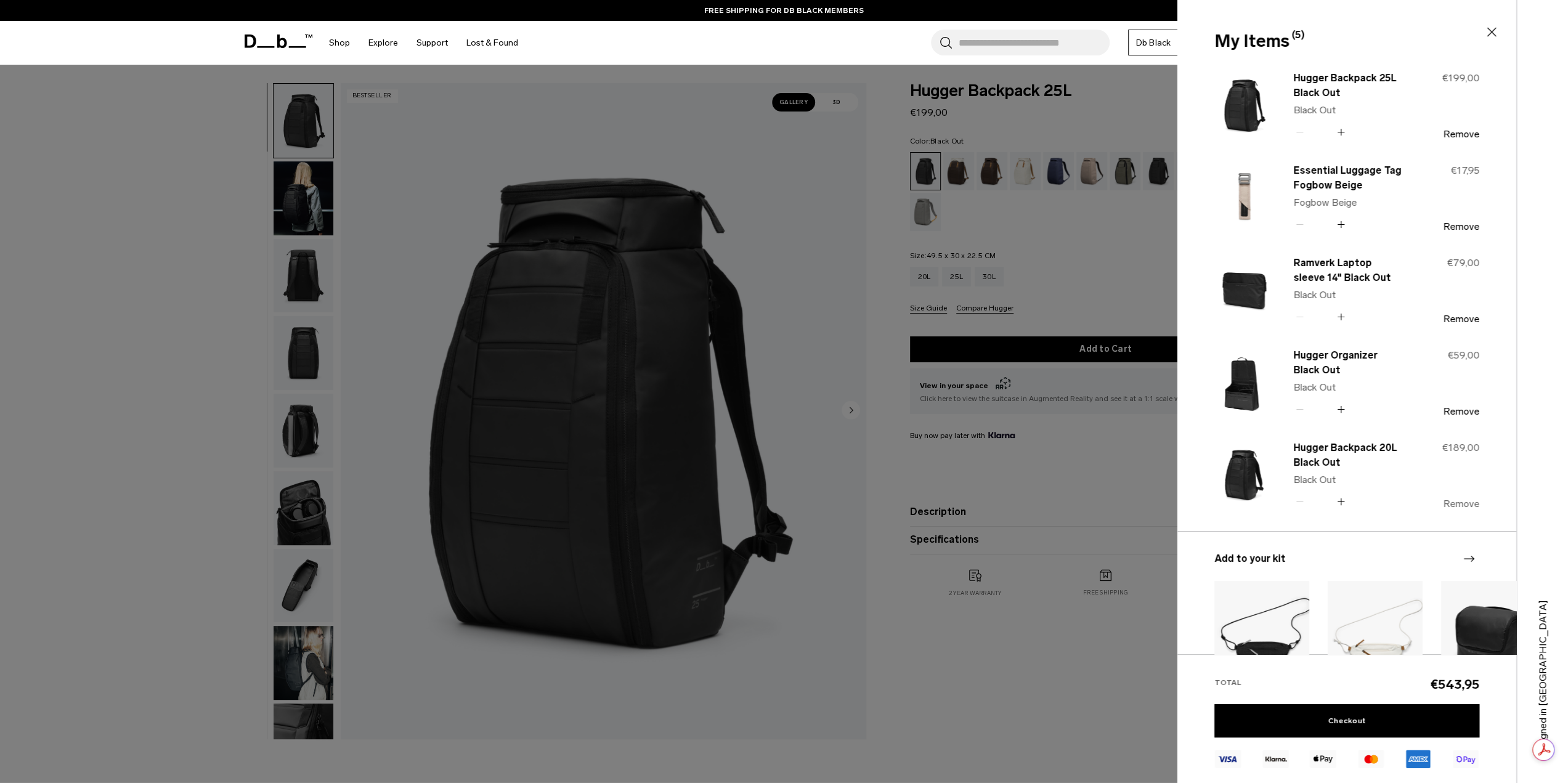
click at [1462, 502] on button "Remove" at bounding box center [1460, 504] width 36 height 11
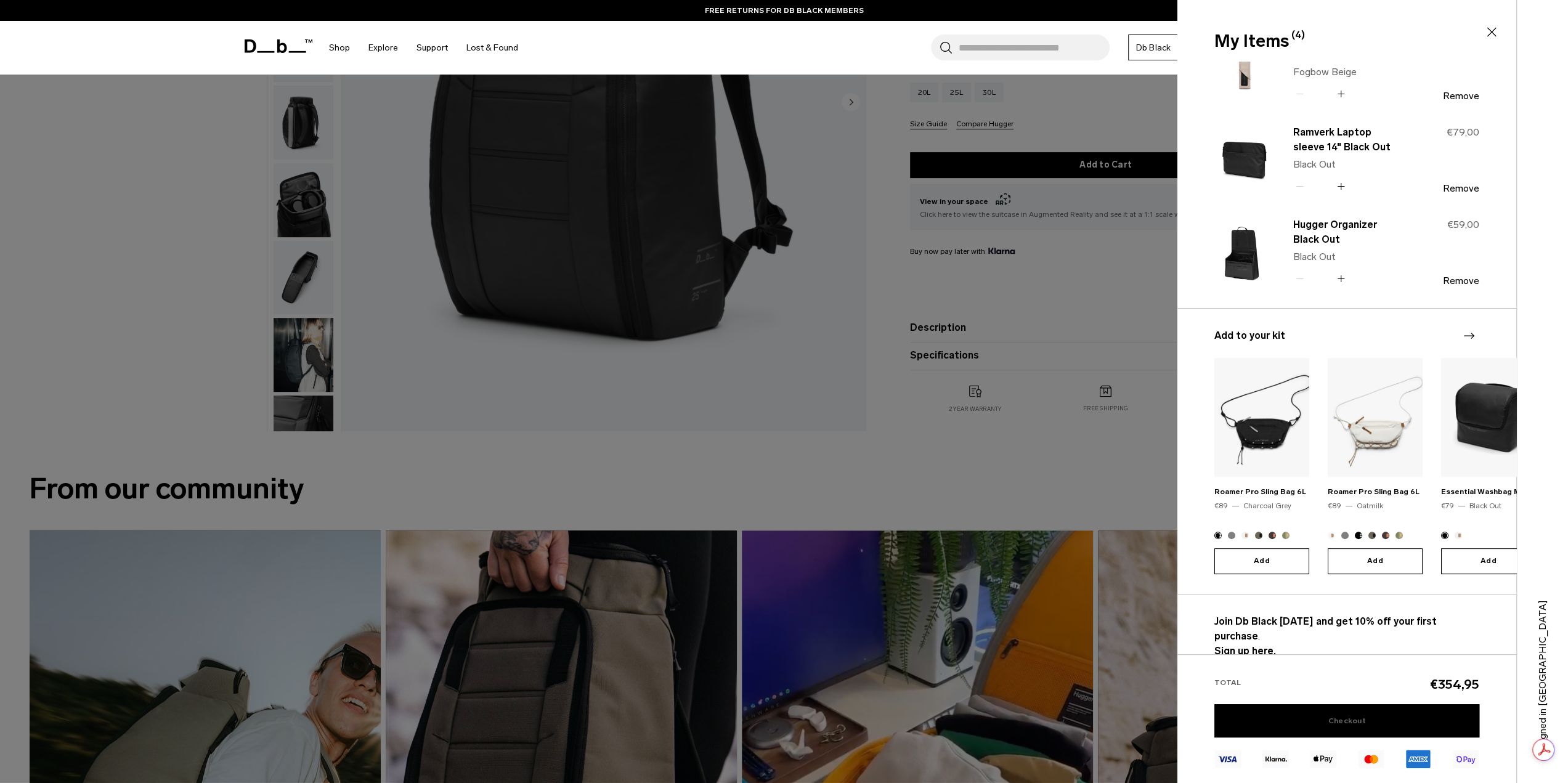
click at [1357, 720] on link "Checkout" at bounding box center [1347, 720] width 265 height 33
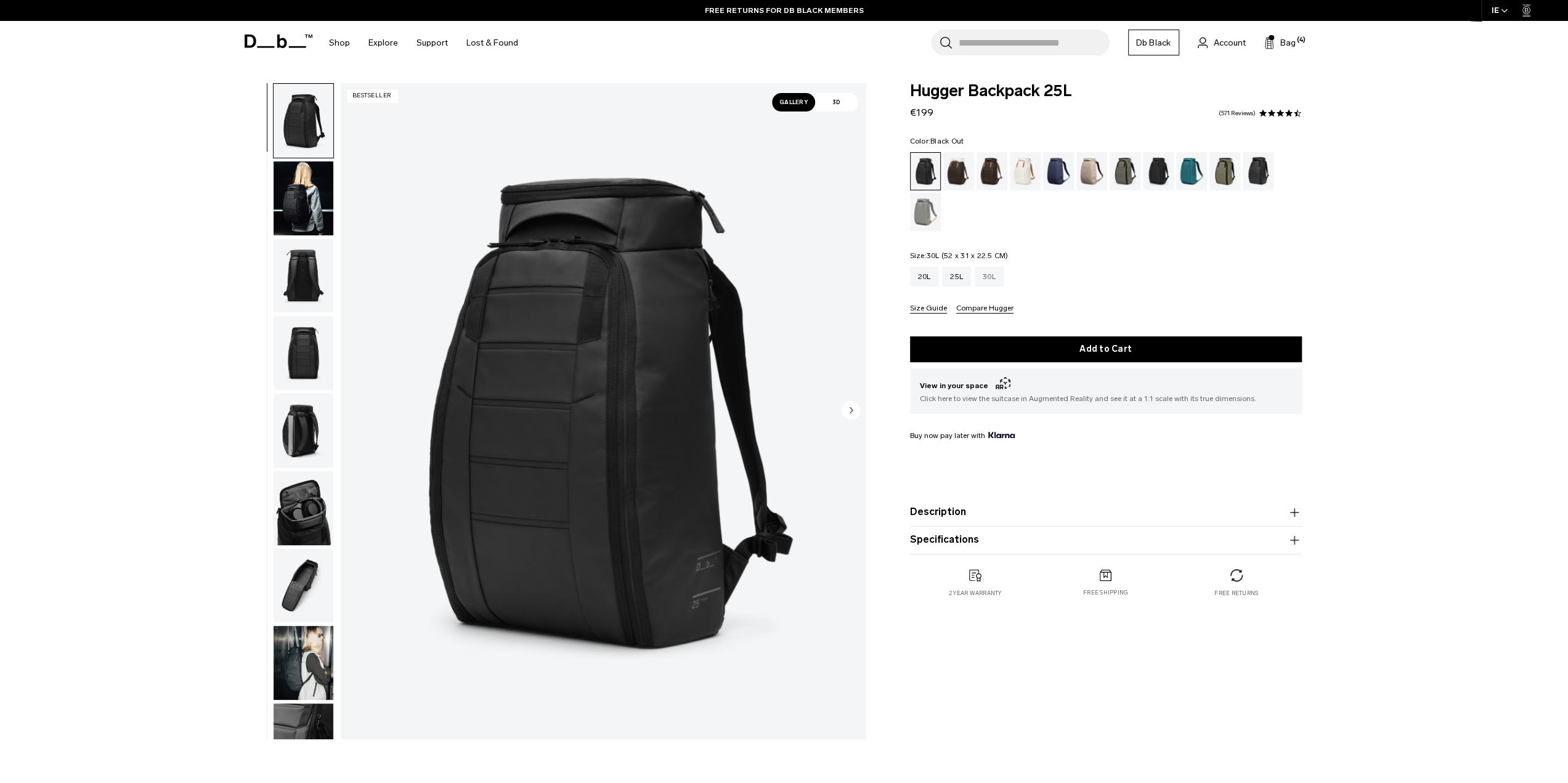
click at [982, 277] on div "30L" at bounding box center [989, 276] width 29 height 20
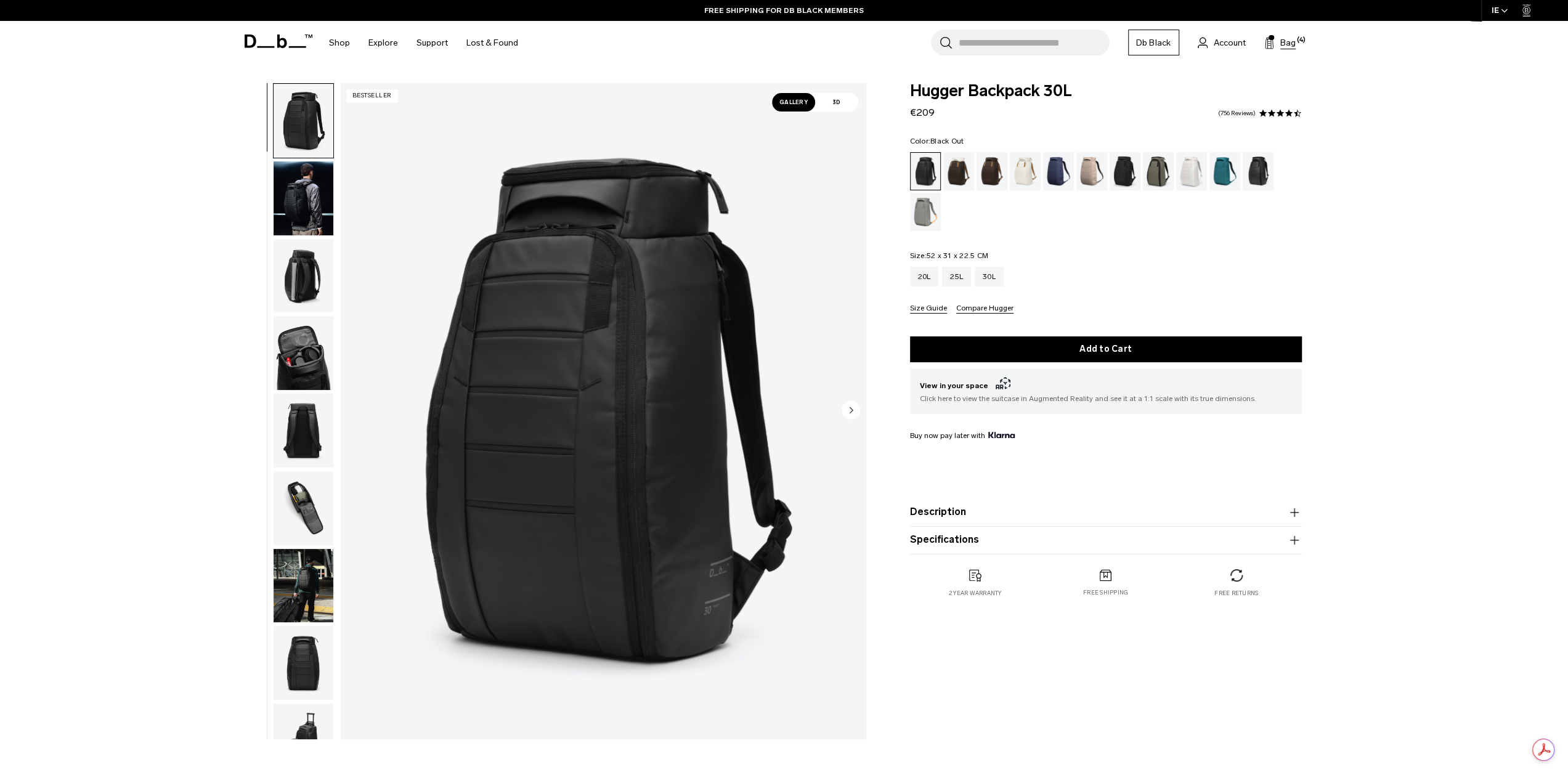
click at [1290, 42] on span "Bag" at bounding box center [1288, 42] width 16 height 13
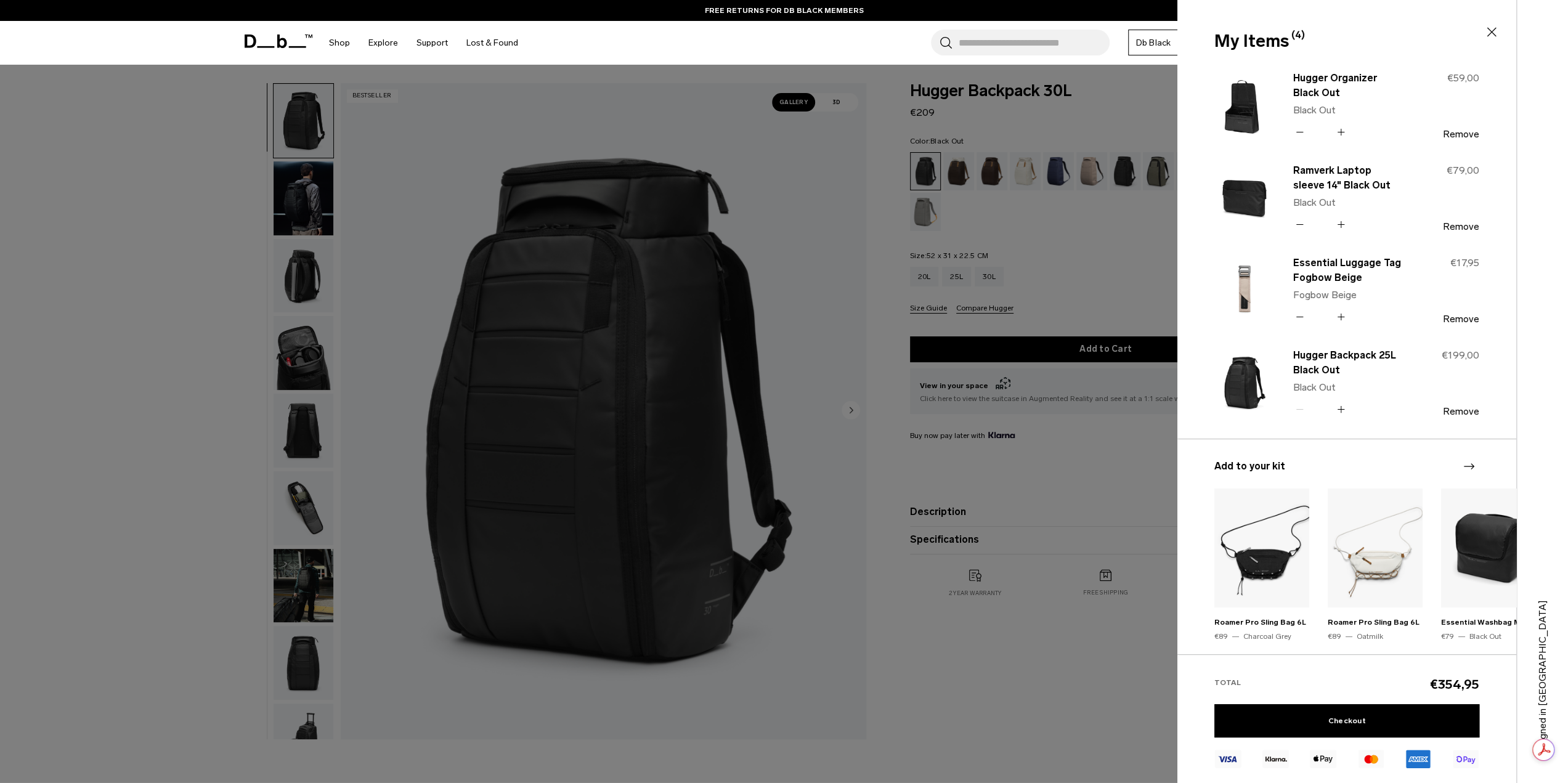
click at [1471, 466] on icon "Next slide" at bounding box center [1468, 466] width 15 height 15
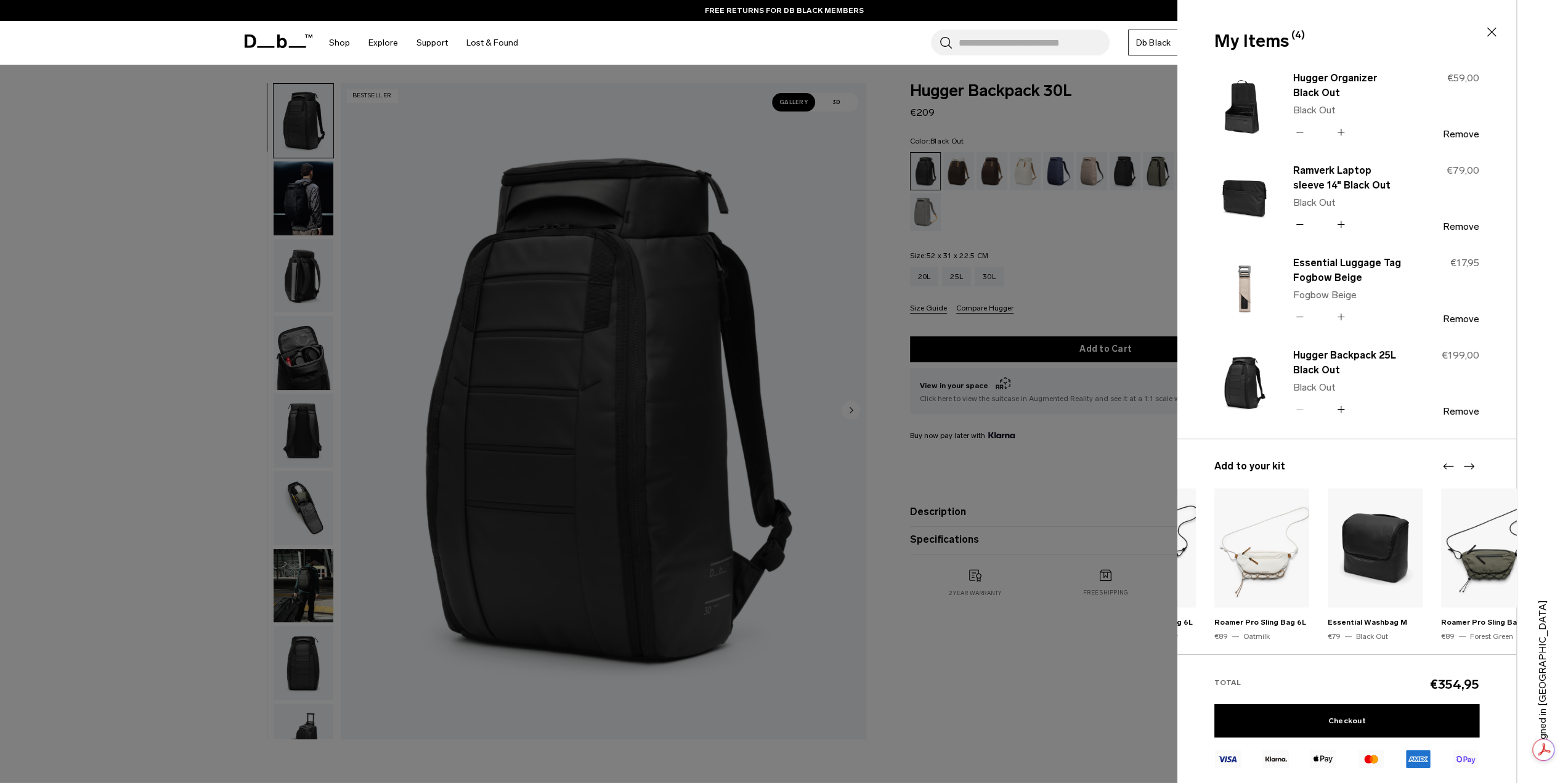
click at [1471, 466] on icon "Next slide" at bounding box center [1468, 466] width 15 height 15
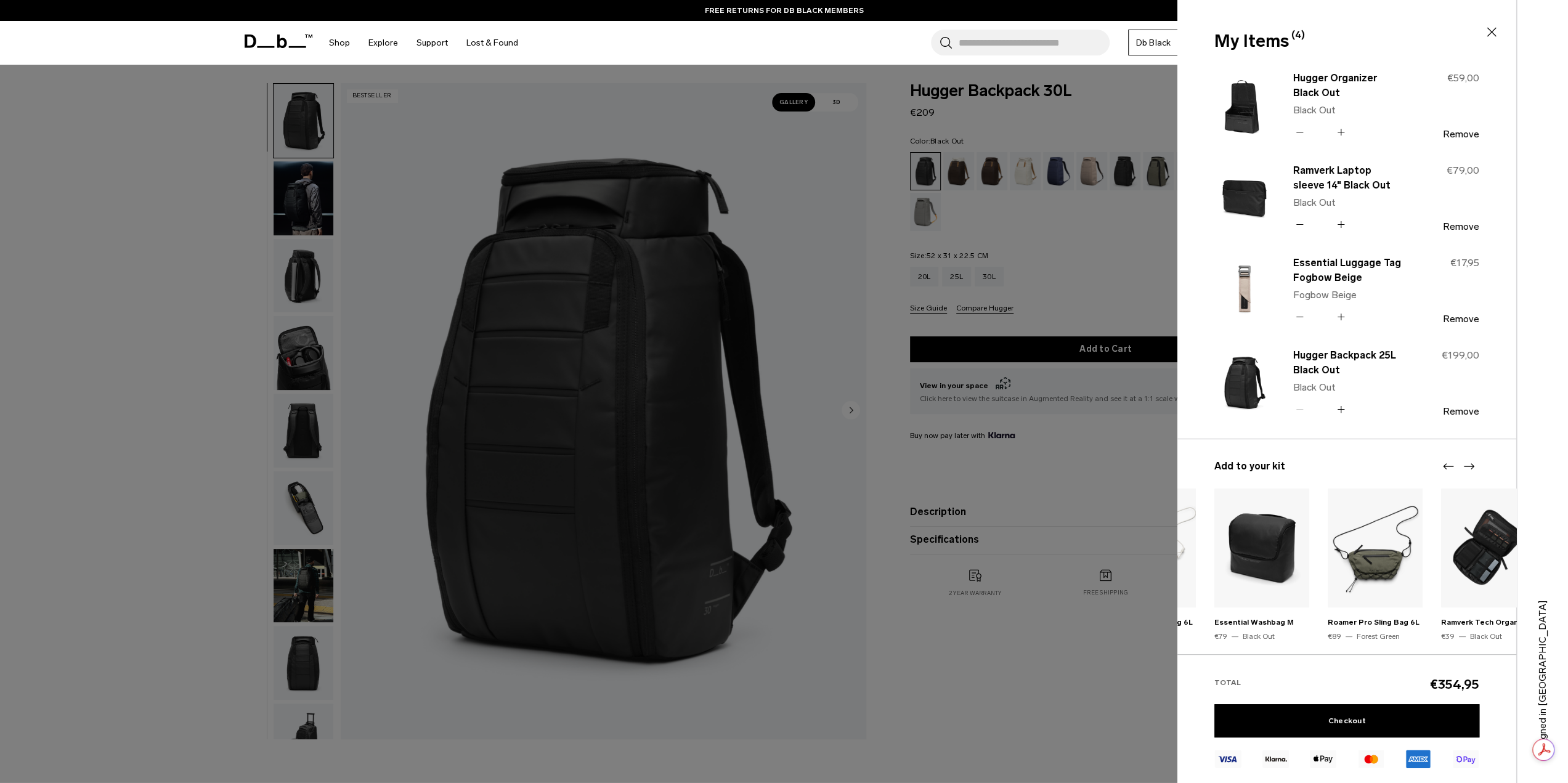
click at [1471, 466] on icon "Next slide" at bounding box center [1468, 466] width 15 height 15
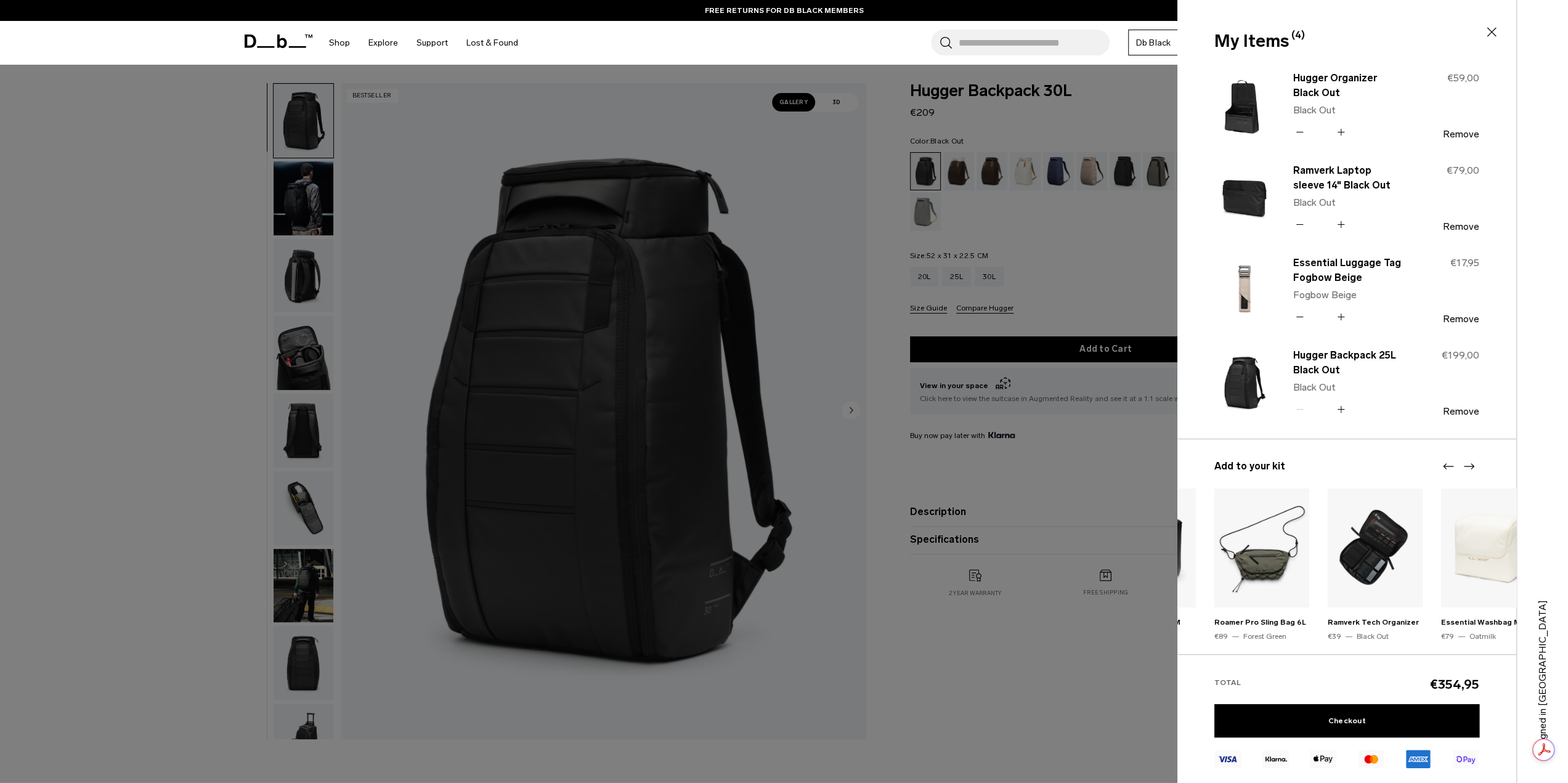
click at [1471, 468] on icon "Next slide" at bounding box center [1468, 466] width 15 height 15
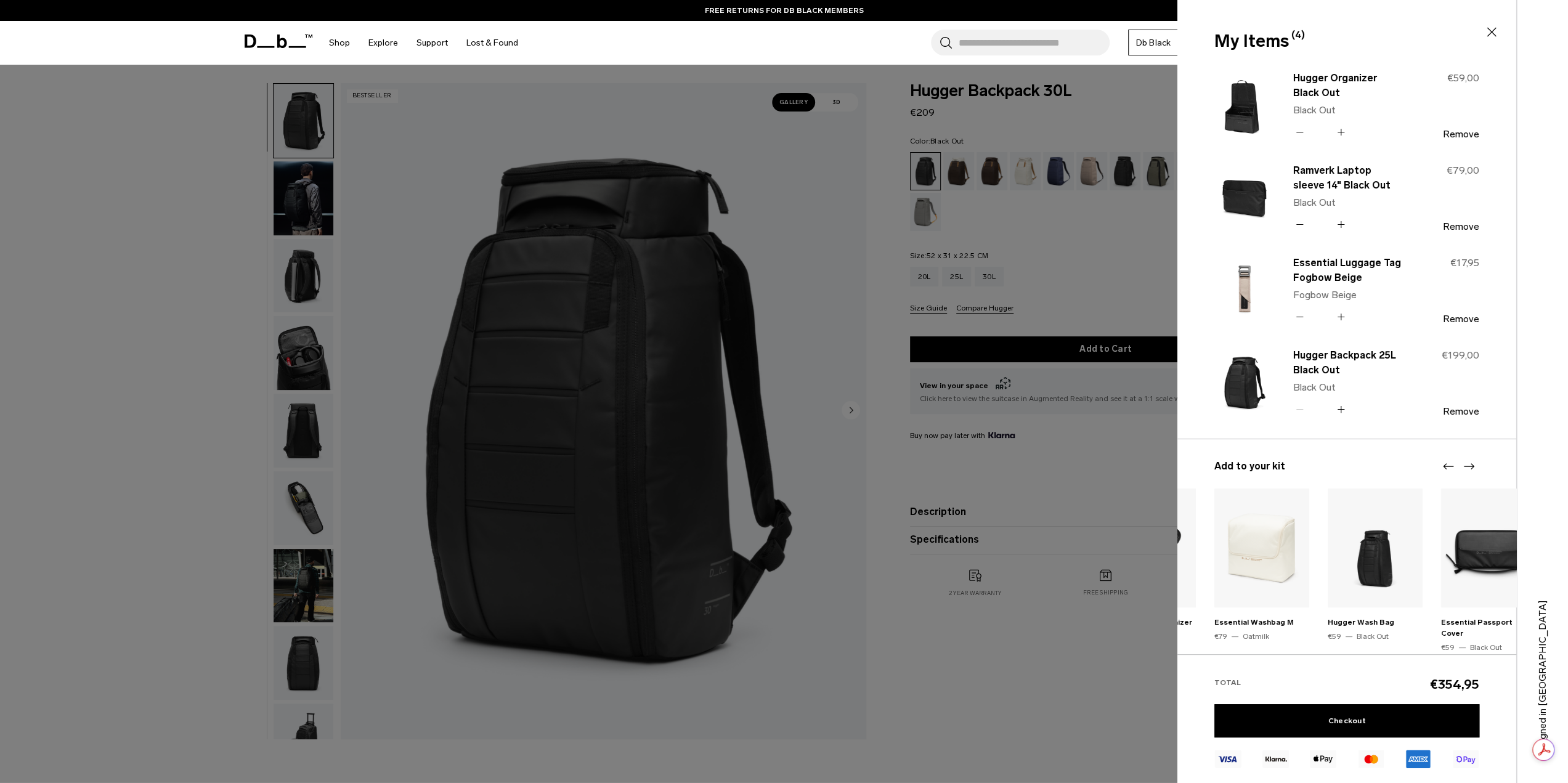
click at [1471, 468] on icon "Next slide" at bounding box center [1468, 466] width 15 height 15
click at [1471, 468] on icon "Next slide" at bounding box center [1468, 466] width 10 height 6
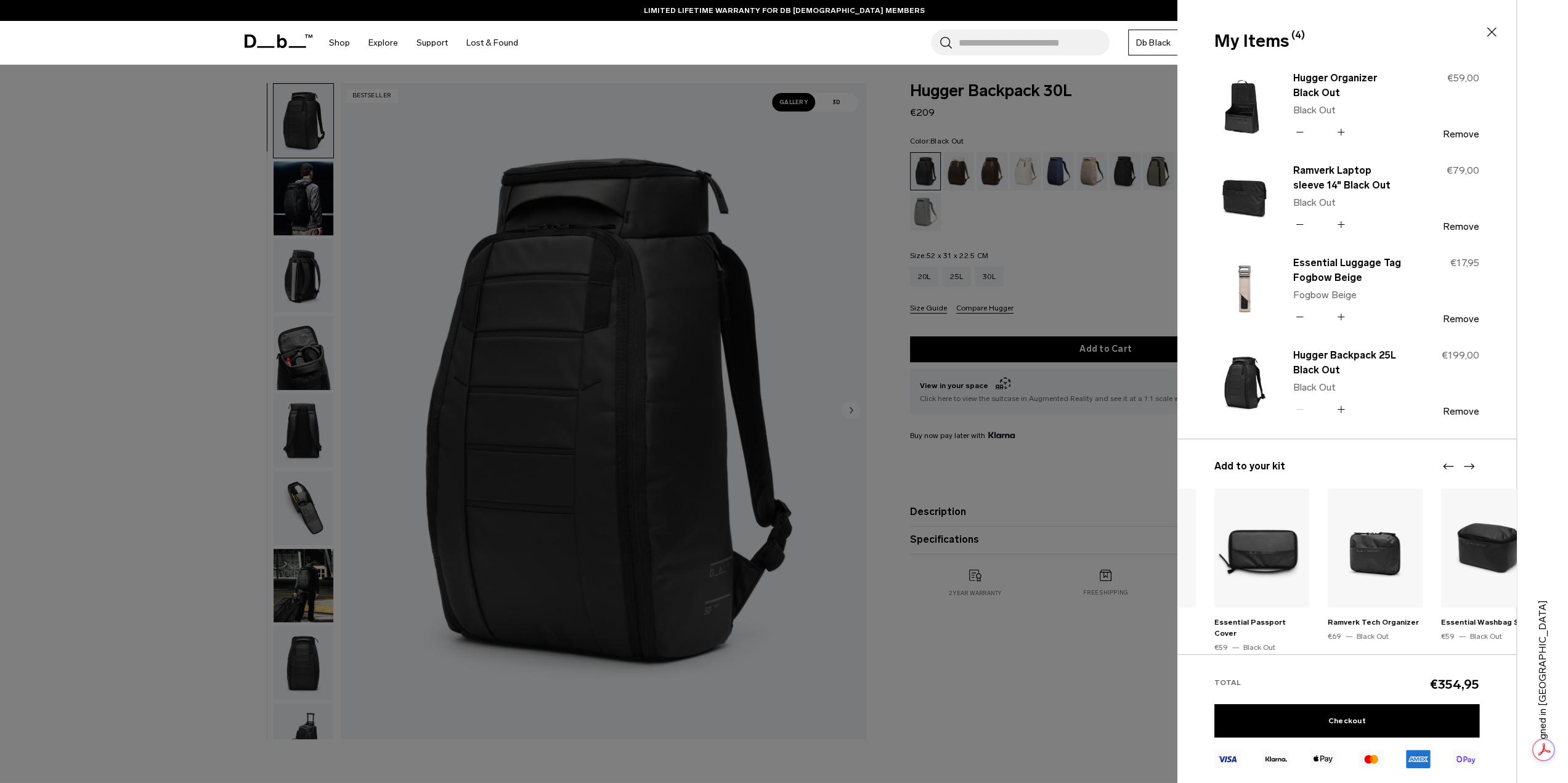
click at [1471, 468] on icon "Next slide" at bounding box center [1468, 466] width 10 height 6
click at [1470, 467] on icon "Next slide" at bounding box center [1468, 466] width 15 height 15
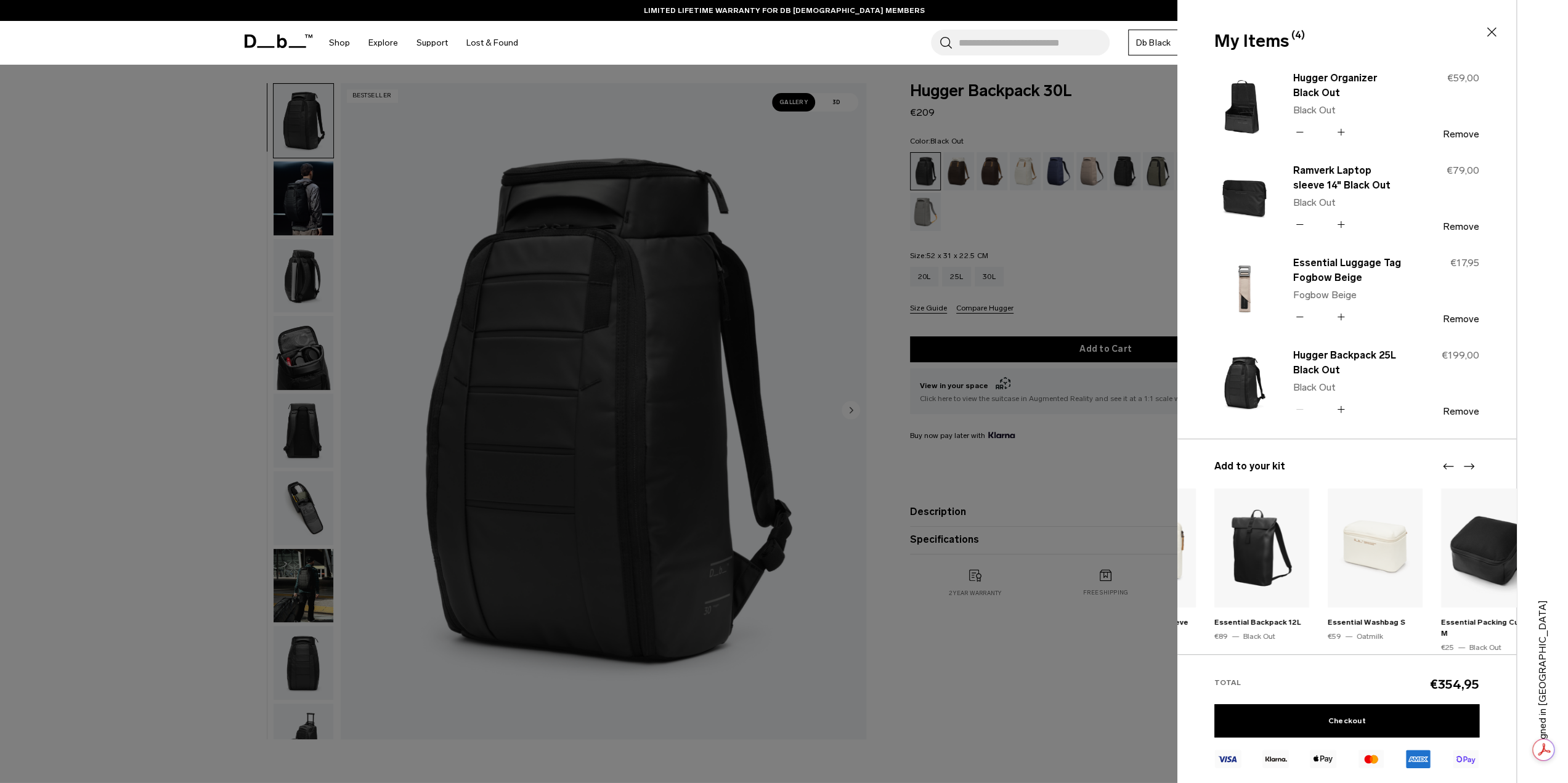
click at [1470, 467] on icon "Next slide" at bounding box center [1468, 466] width 15 height 15
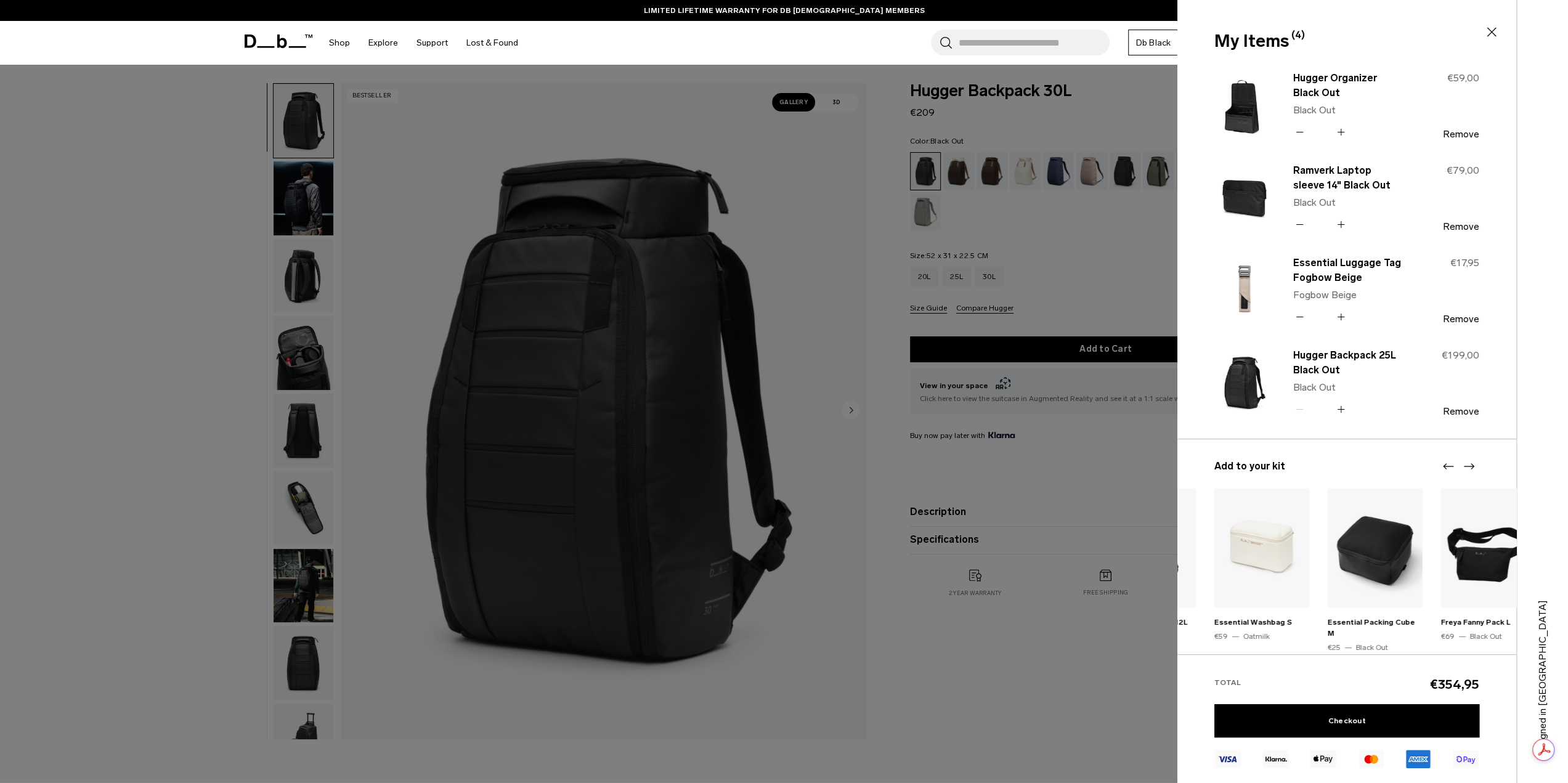
click at [1470, 468] on icon "Next slide" at bounding box center [1468, 466] width 15 height 15
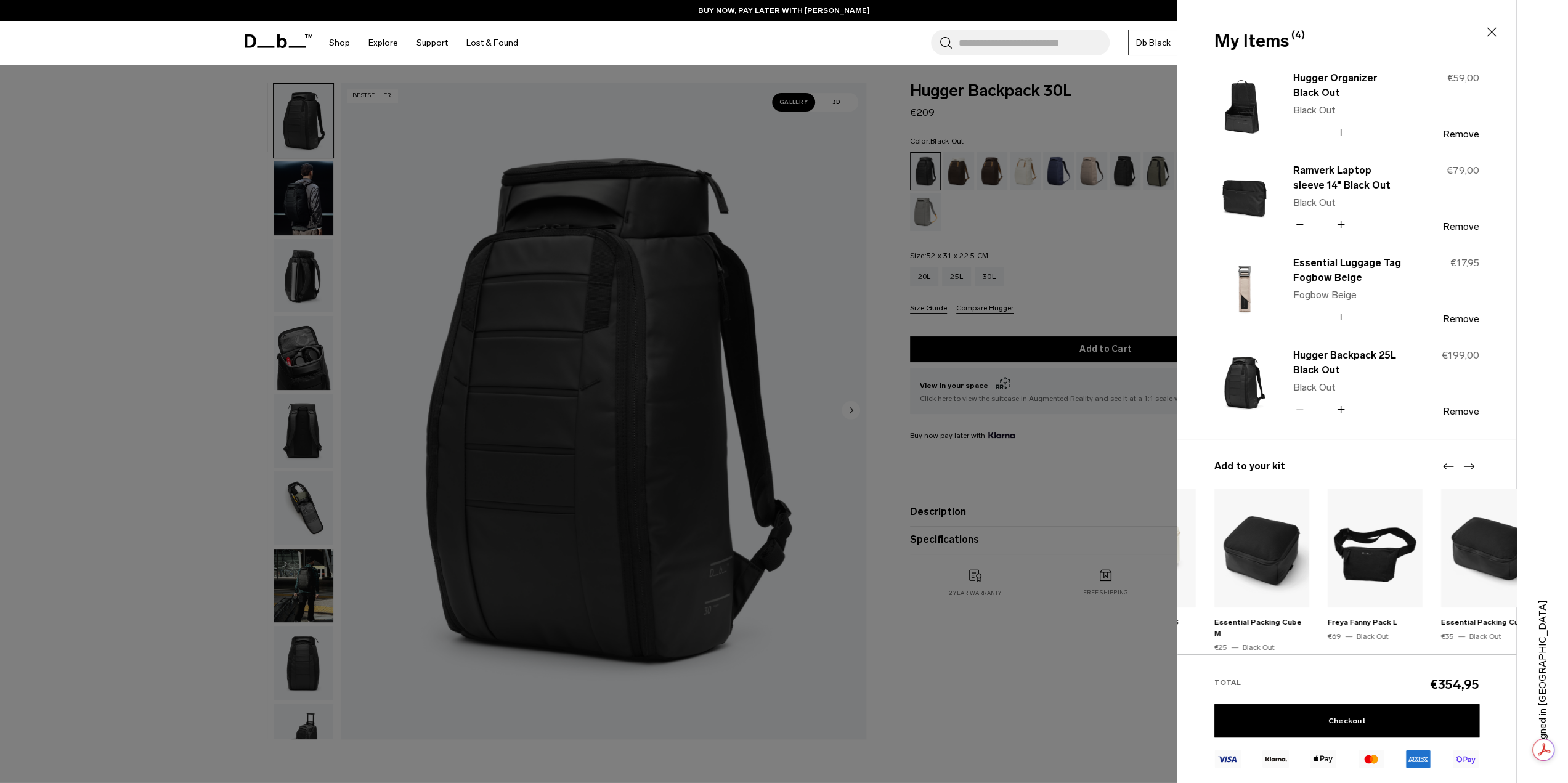
click at [1468, 470] on icon "Next slide" at bounding box center [1468, 466] width 15 height 15
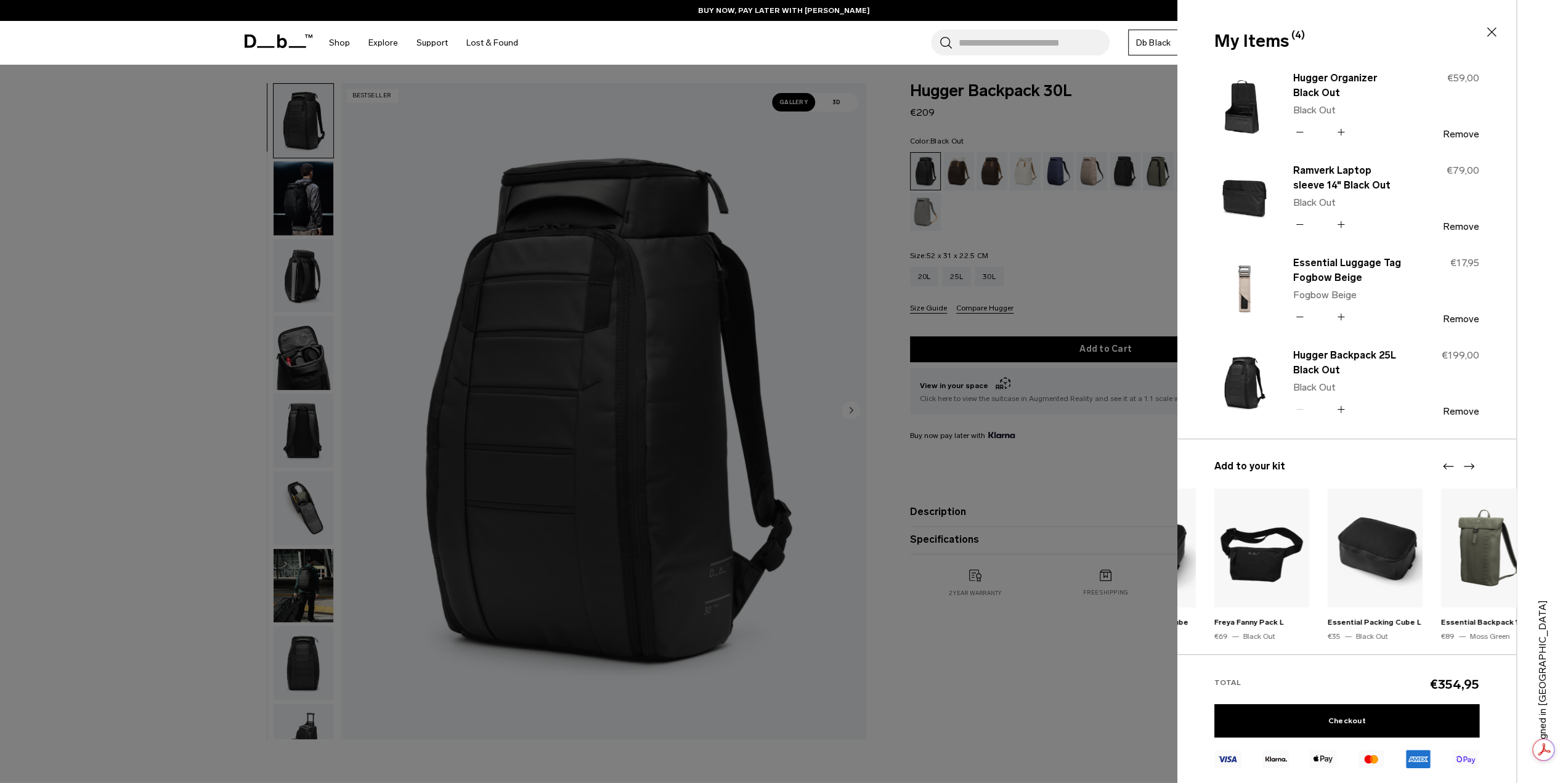
click at [1391, 560] on img "17 / 20" at bounding box center [1375, 547] width 95 height 118
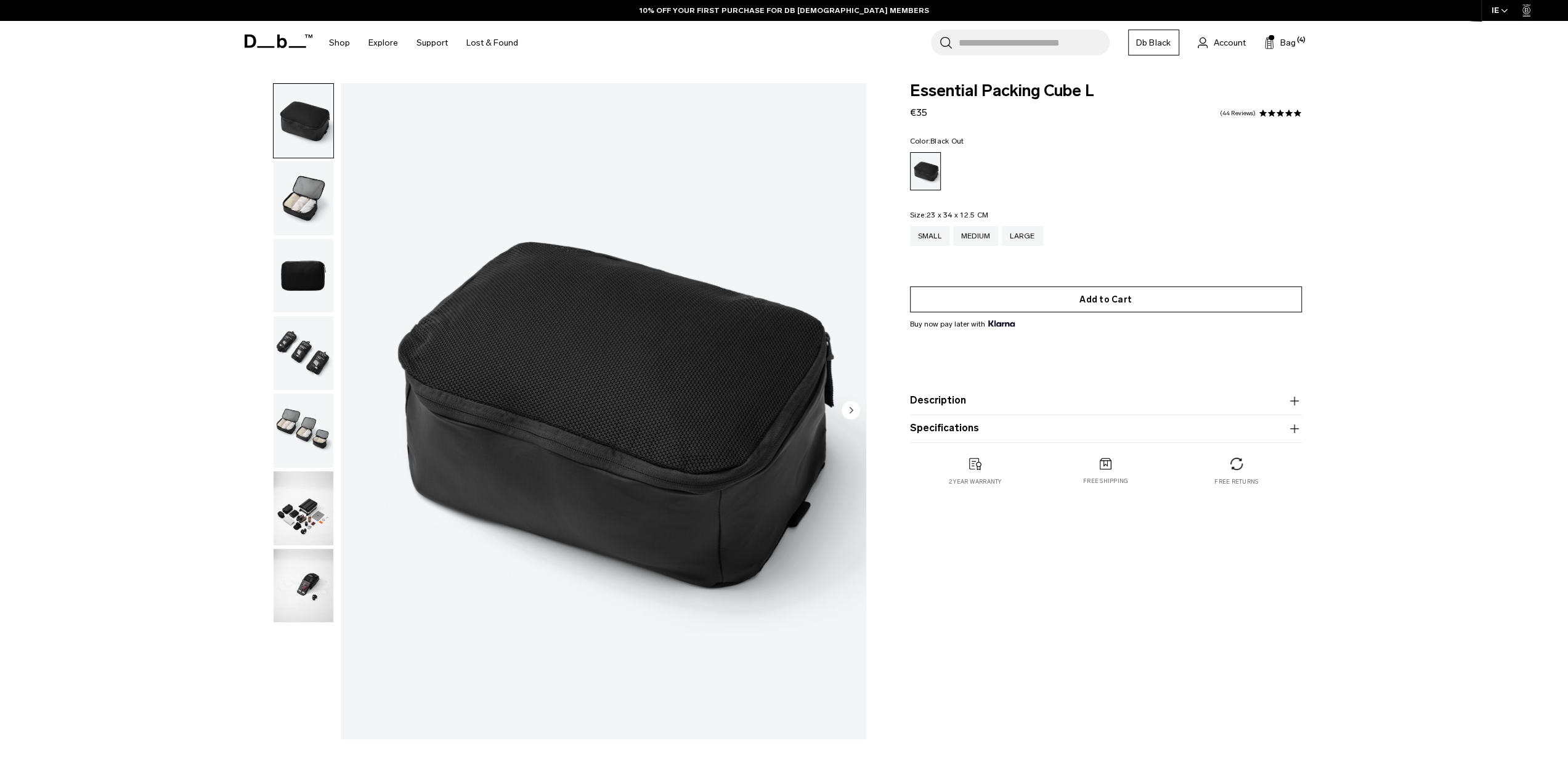
click at [1093, 297] on button "Add to Cart" at bounding box center [1105, 299] width 392 height 26
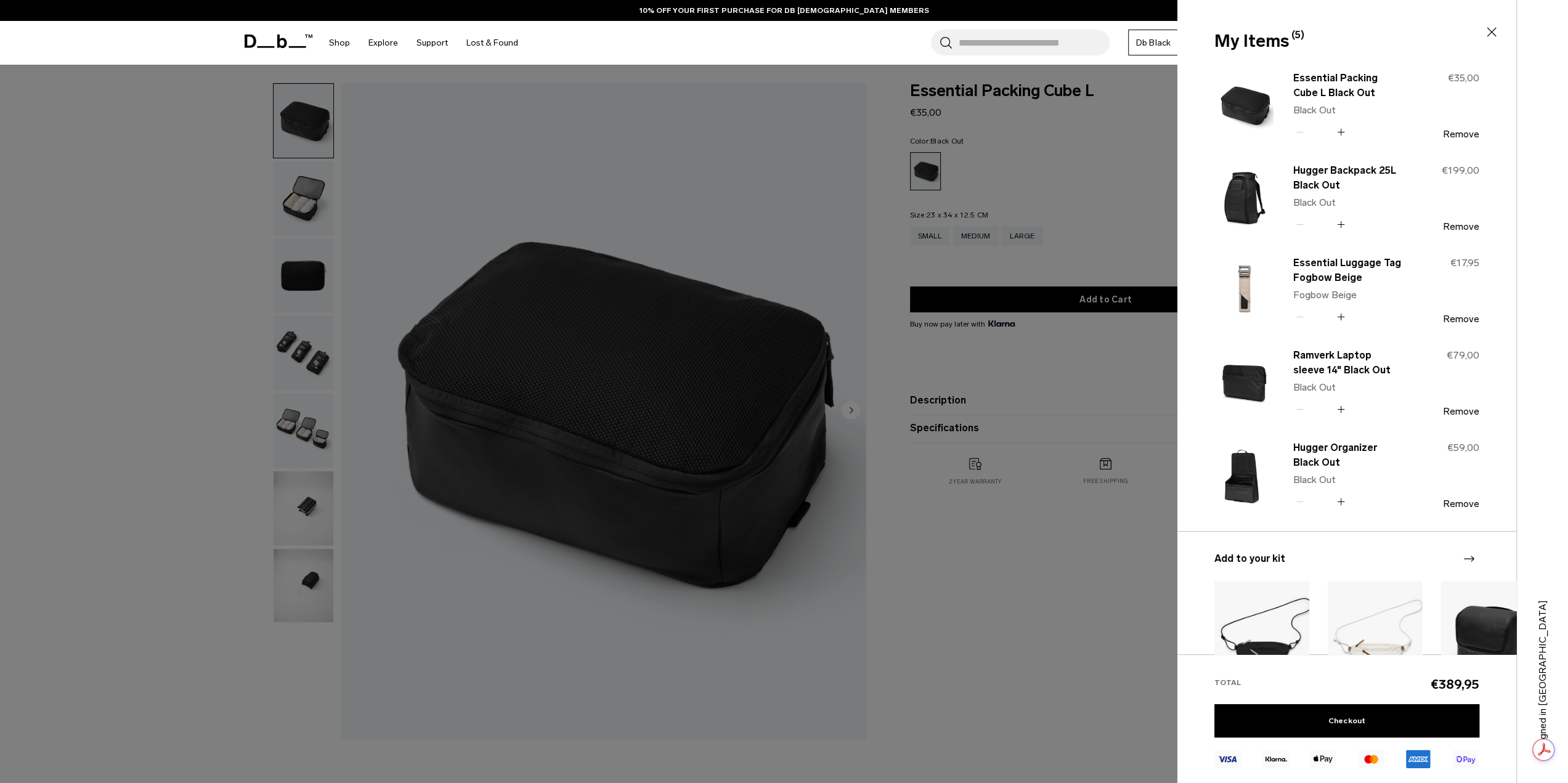
click at [981, 233] on div at bounding box center [784, 392] width 1568 height 783
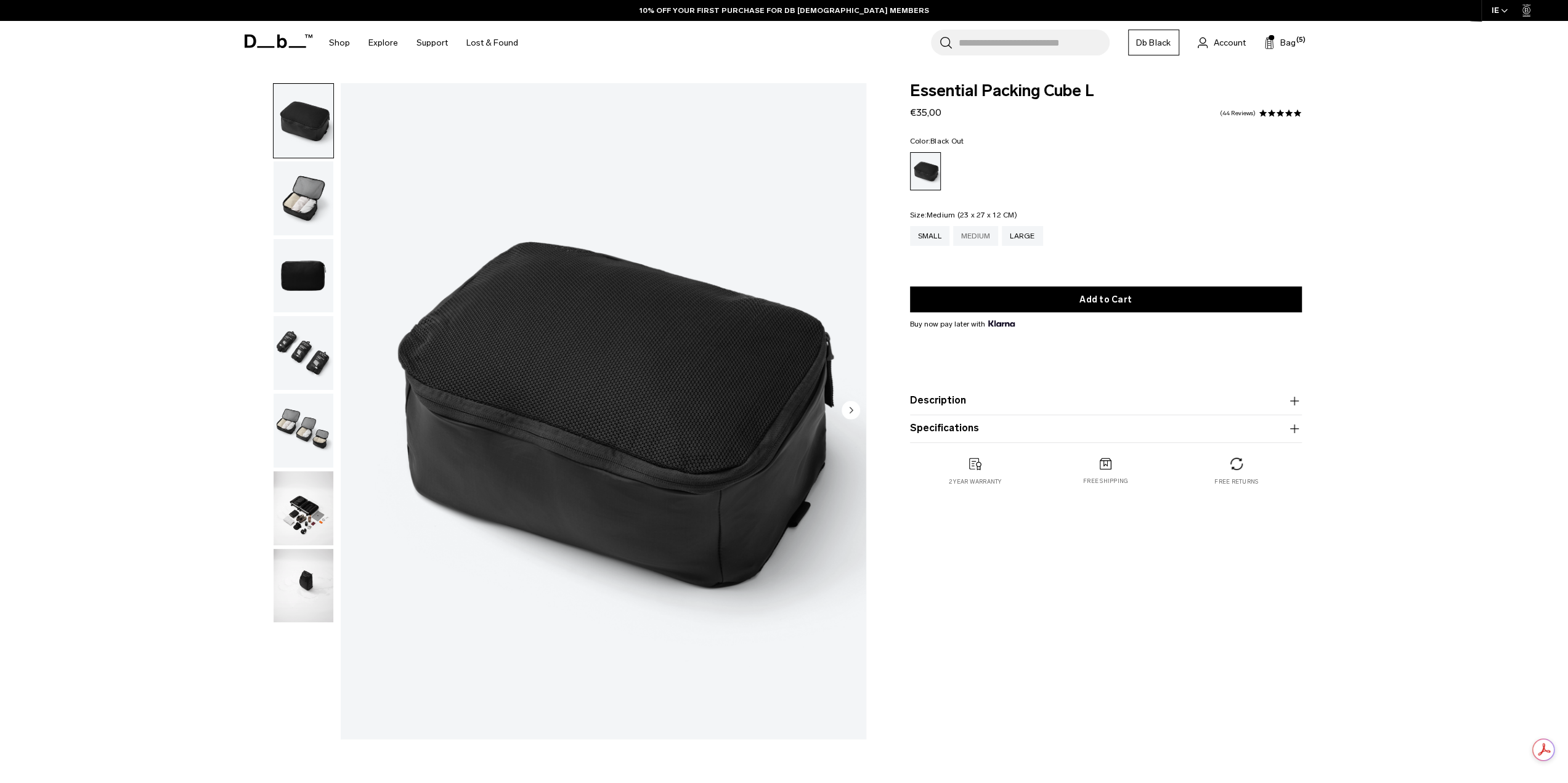
click at [976, 239] on div "Medium" at bounding box center [975, 235] width 46 height 20
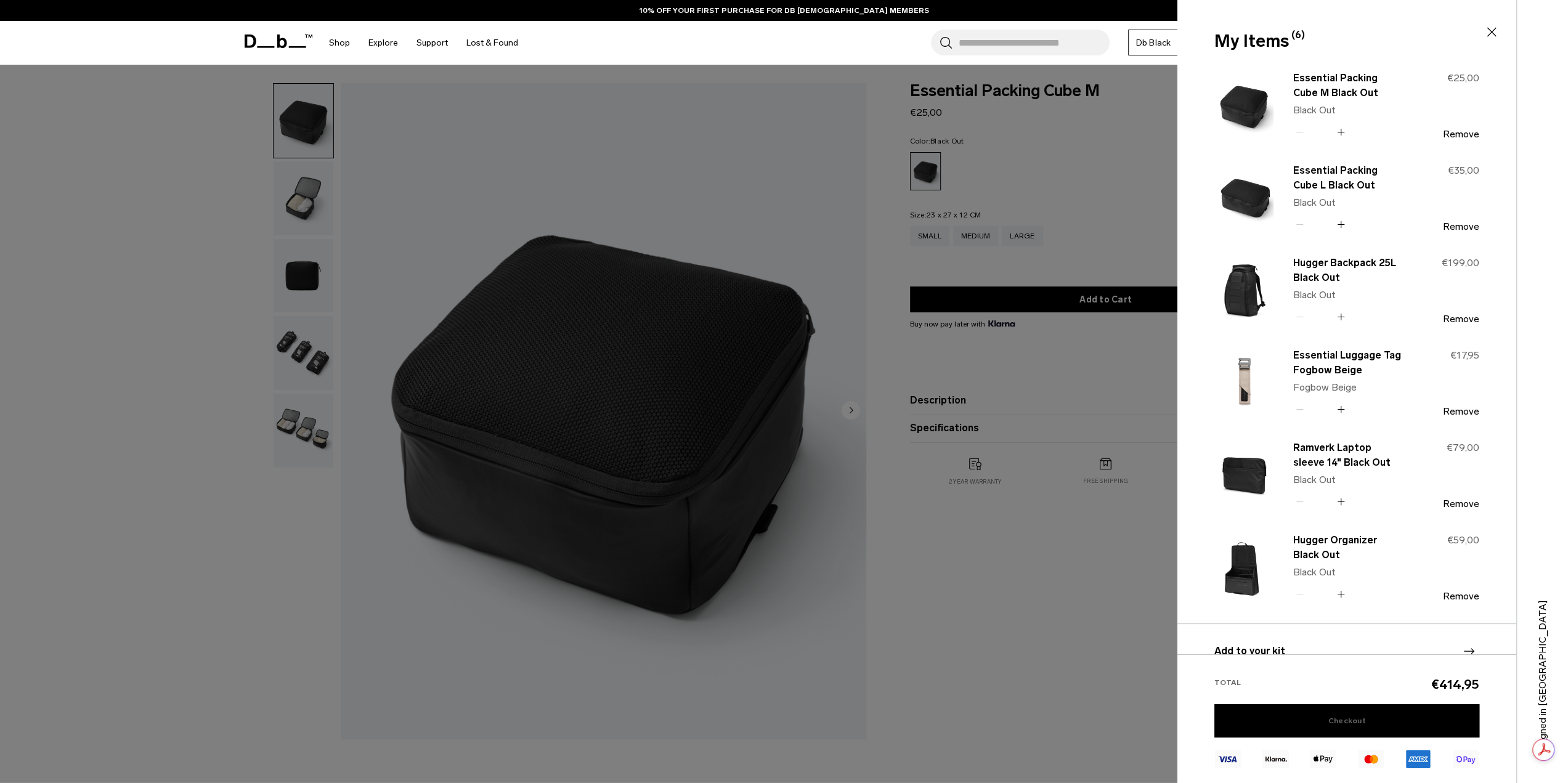
click at [1374, 725] on link "Checkout" at bounding box center [1347, 720] width 265 height 33
